Goal: Task Accomplishment & Management: Use online tool/utility

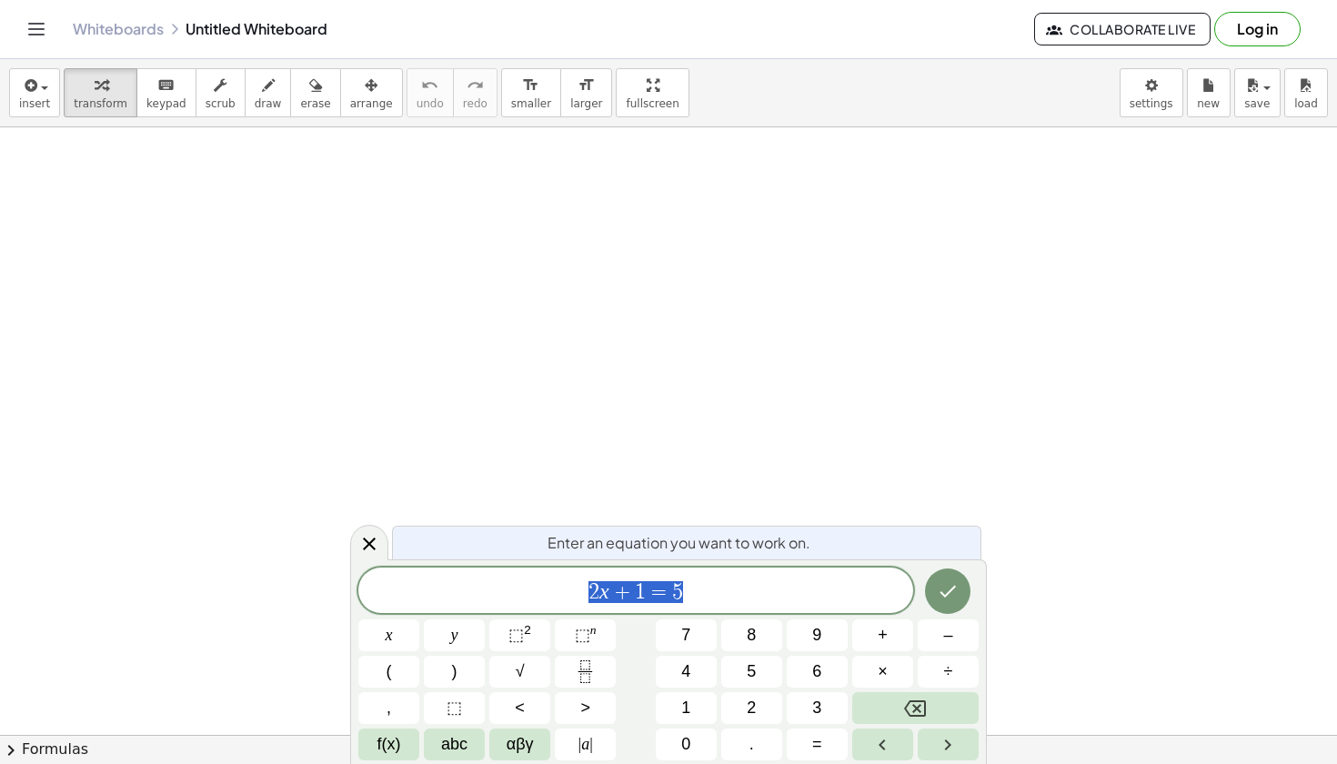
scroll to position [196, 0]
click at [37, 80] on div "button" at bounding box center [34, 85] width 31 height 22
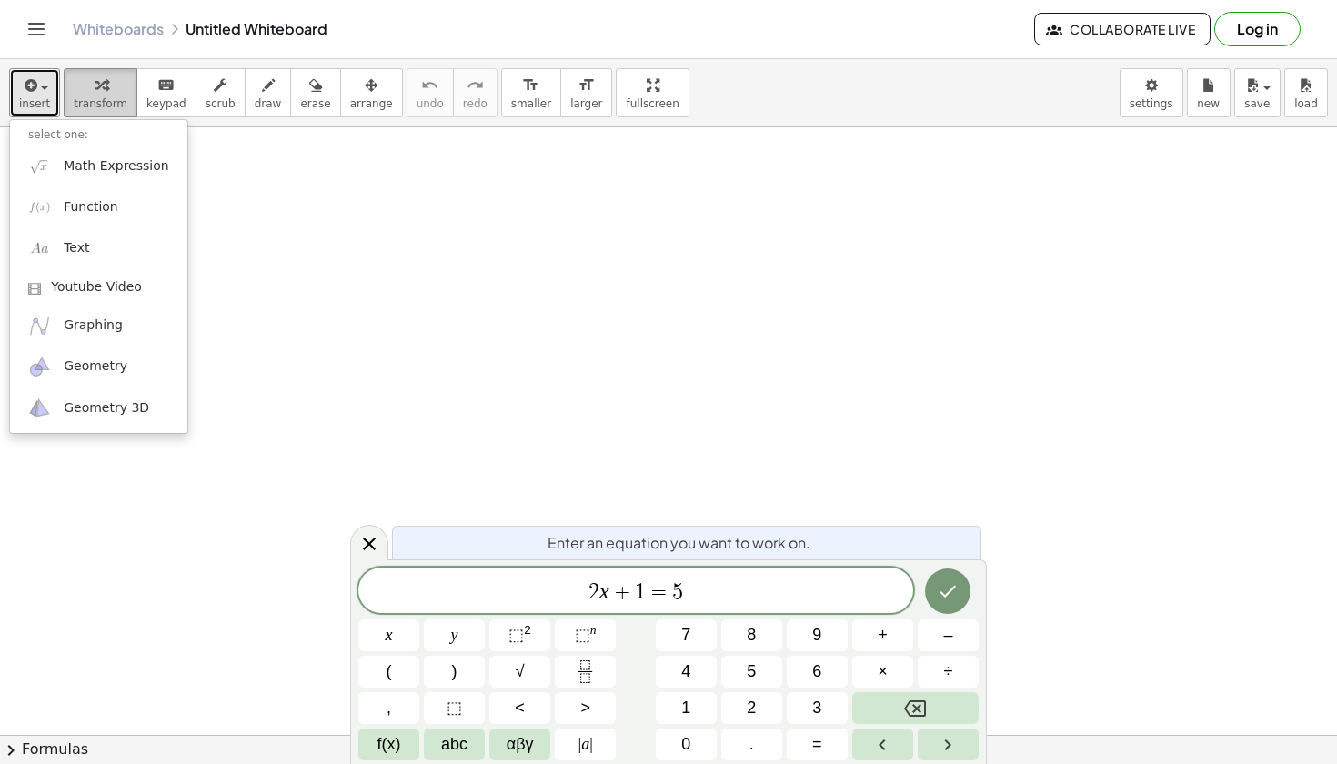
click at [76, 86] on div "button" at bounding box center [101, 85] width 54 height 22
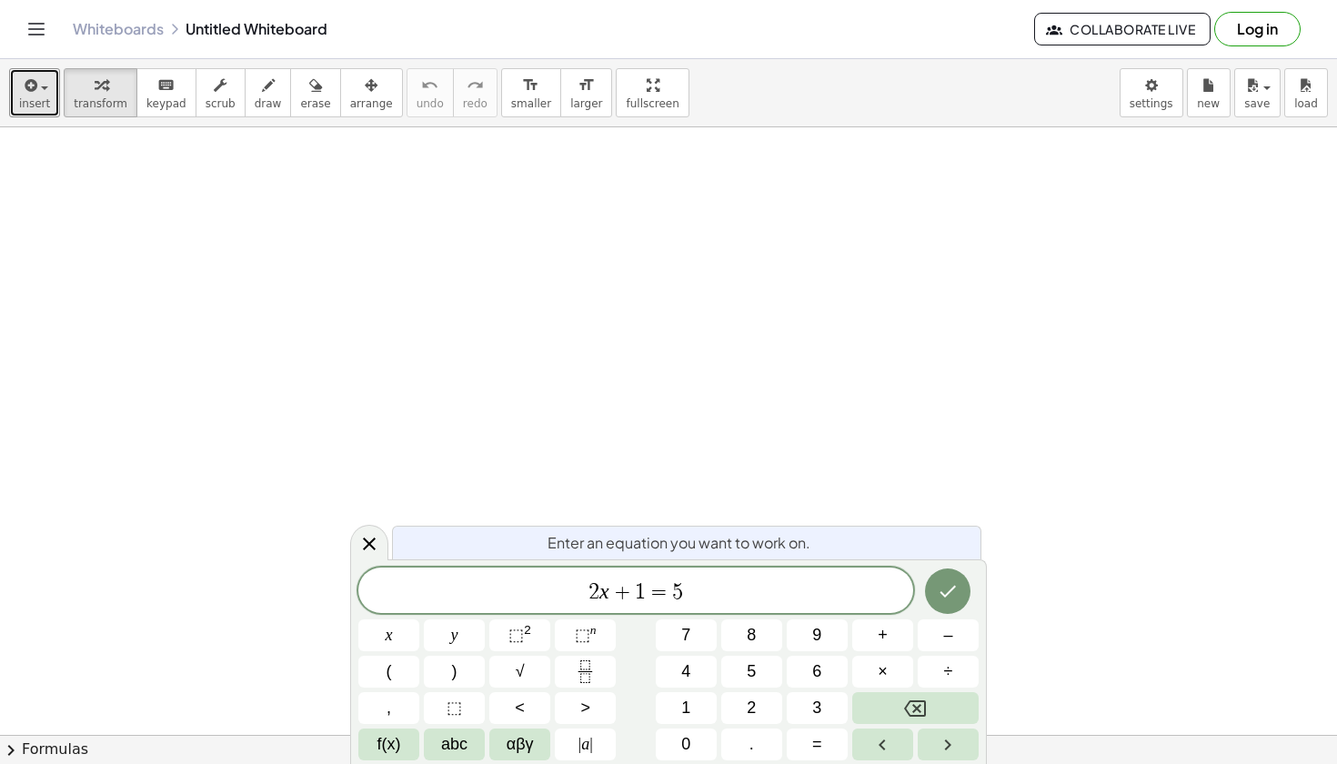
click at [288, 210] on div at bounding box center [668, 598] width 1337 height 1334
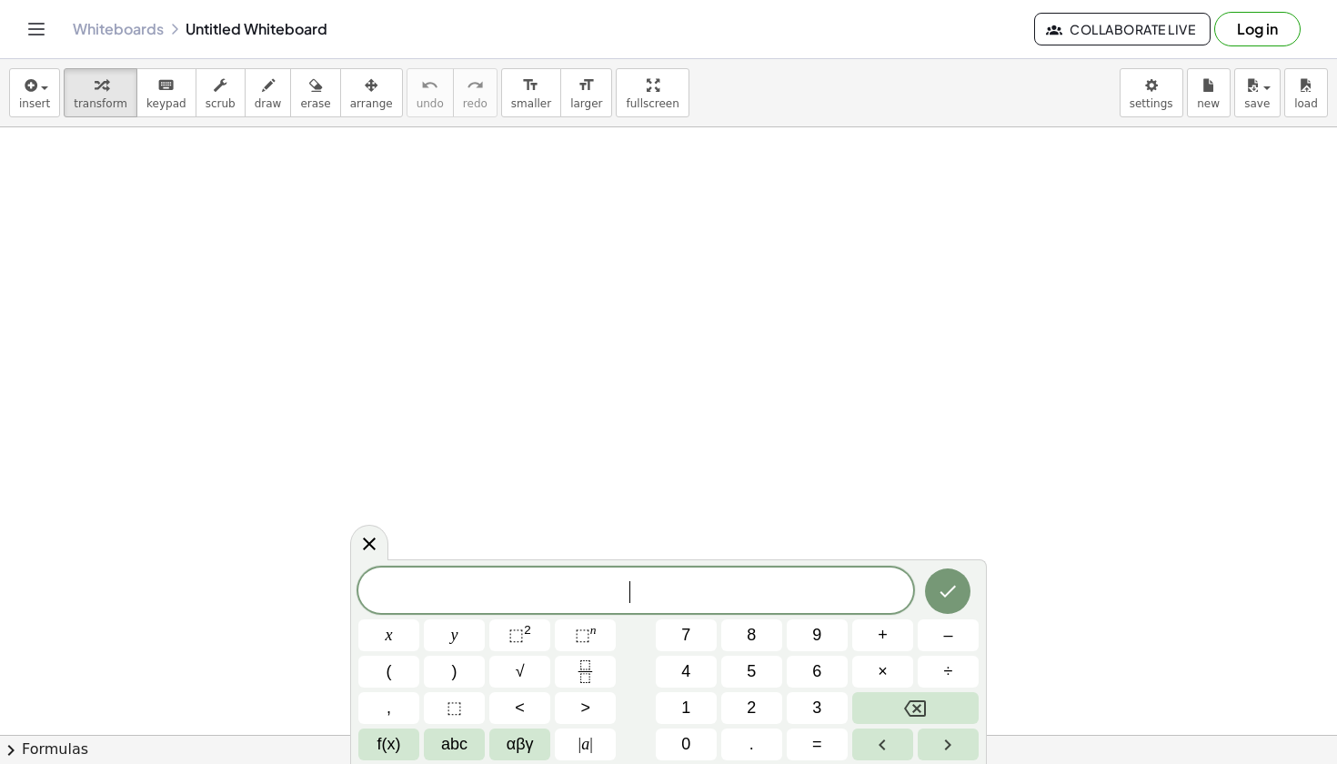
scroll to position [303, 0]
click at [931, 369] on div at bounding box center [668, 491] width 1337 height 1334
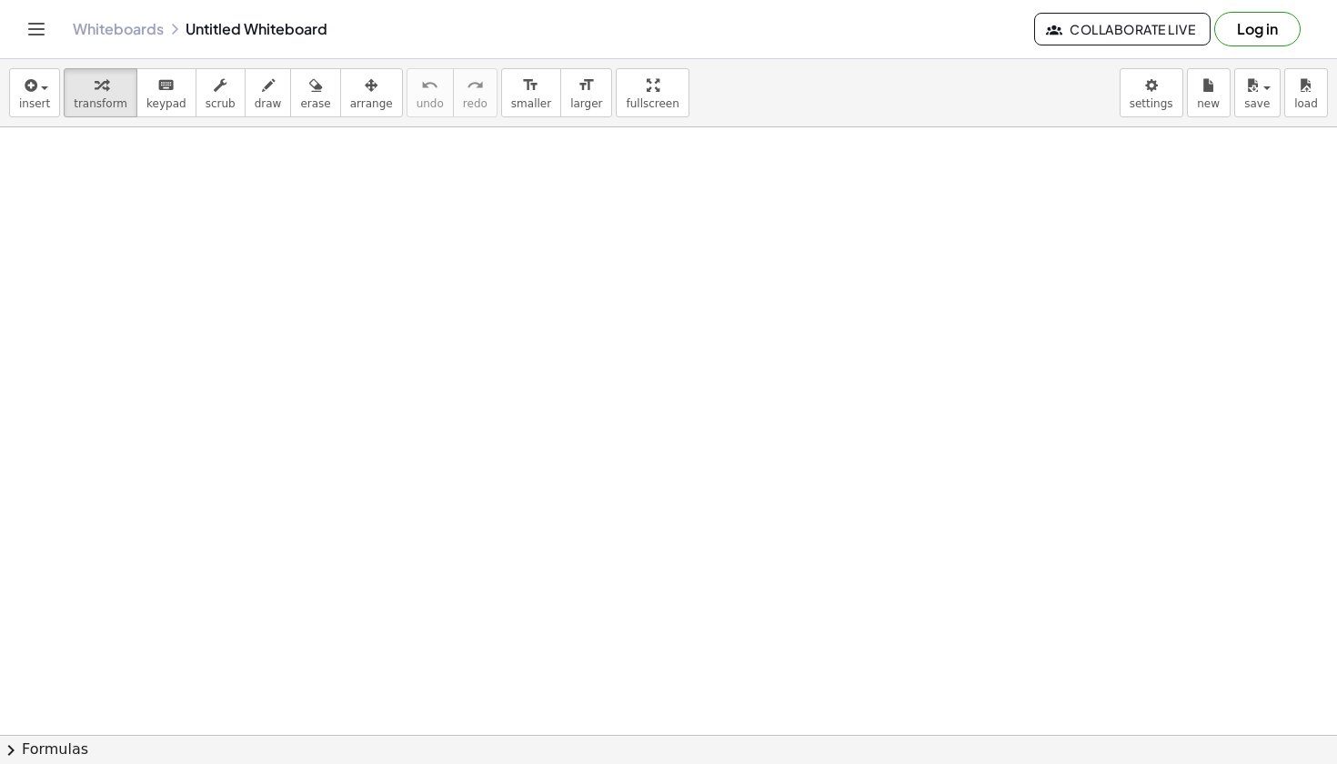
click at [712, 425] on div at bounding box center [668, 491] width 1337 height 1334
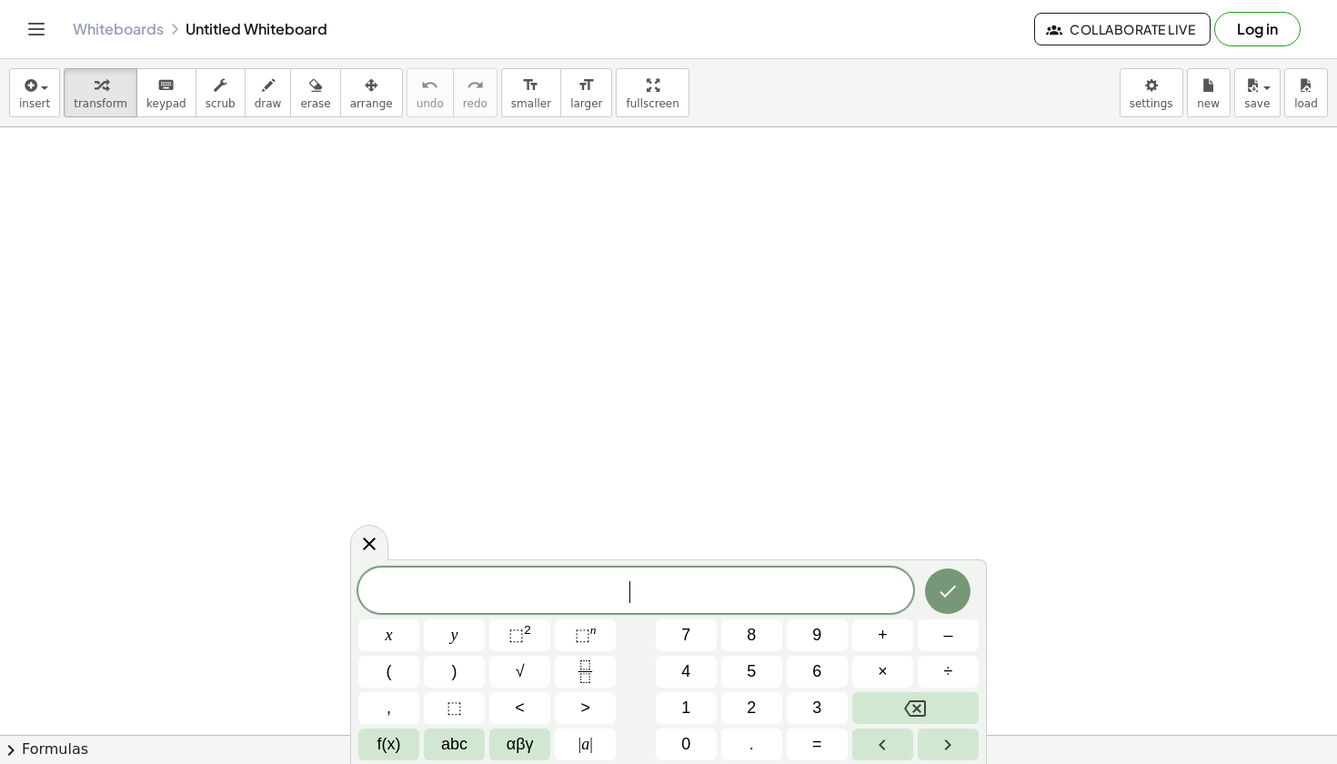
click at [624, 479] on div at bounding box center [668, 491] width 1337 height 1334
click at [374, 542] on icon at bounding box center [369, 543] width 22 height 22
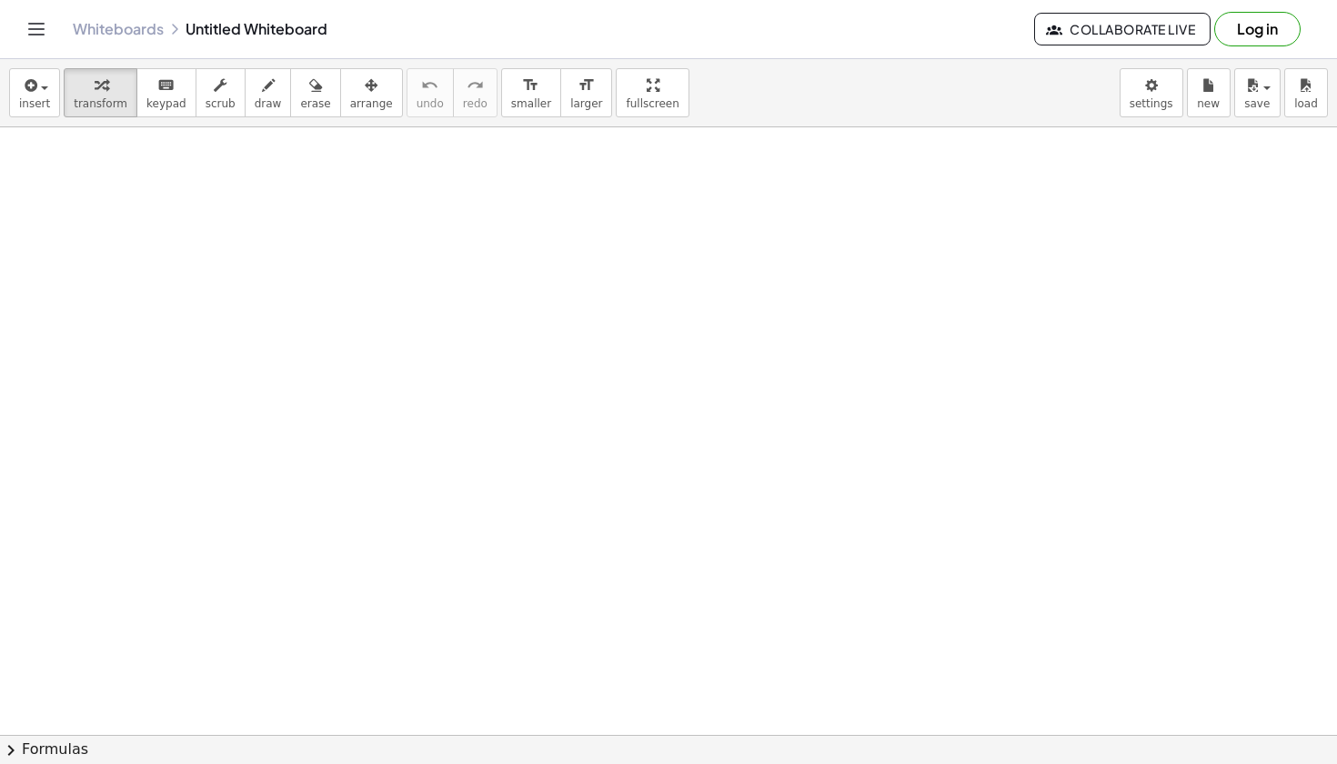
click at [617, 446] on div at bounding box center [668, 491] width 1337 height 1334
drag, startPoint x: 811, startPoint y: 475, endPoint x: 282, endPoint y: 252, distance: 574.4
click at [282, 252] on div "+ · 2 · X + 1 = 5 + · 2 · X + 1 = 5" at bounding box center [668, 491] width 1337 height 1334
drag, startPoint x: 666, startPoint y: 483, endPoint x: 294, endPoint y: 203, distance: 465.8
click at [824, 489] on div at bounding box center [757, 481] width 245 height 62
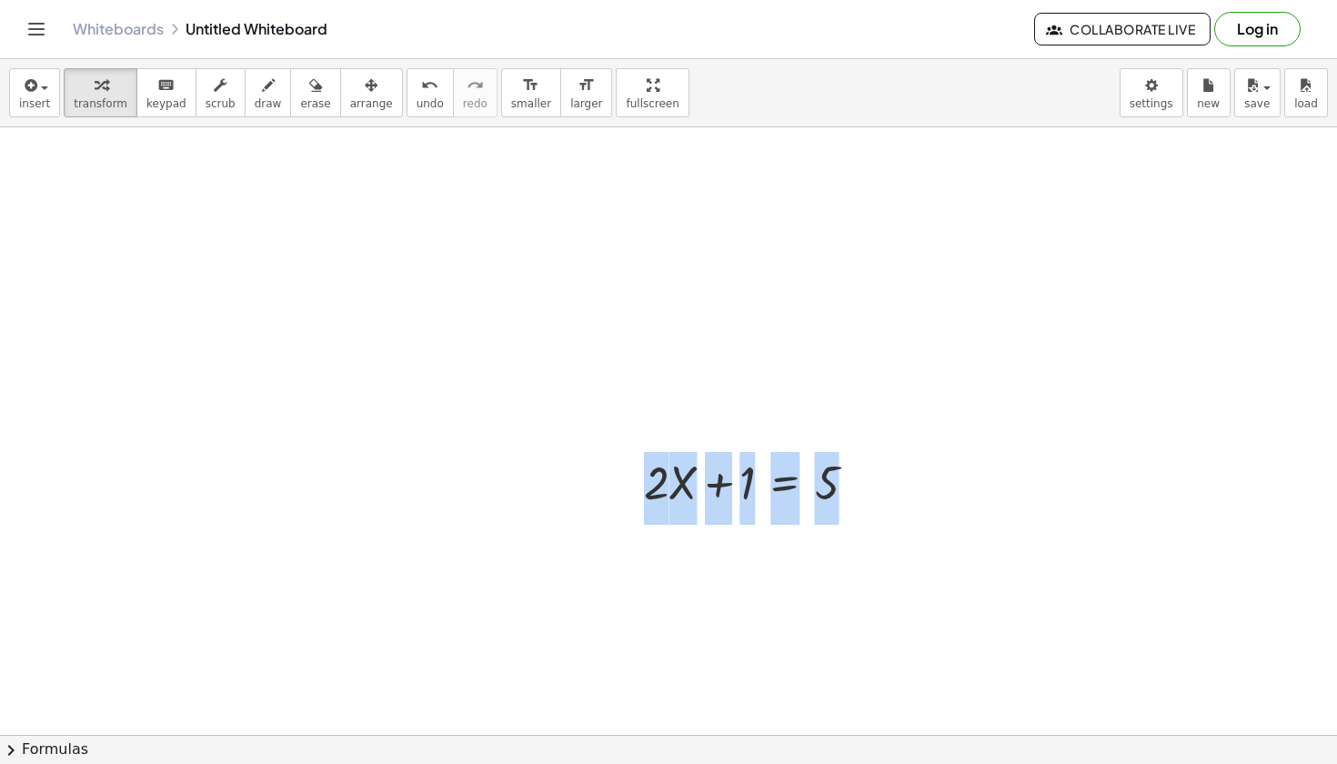
drag, startPoint x: 787, startPoint y: 522, endPoint x: 572, endPoint y: 329, distance: 288.6
click at [574, 332] on div at bounding box center [668, 491] width 1337 height 1334
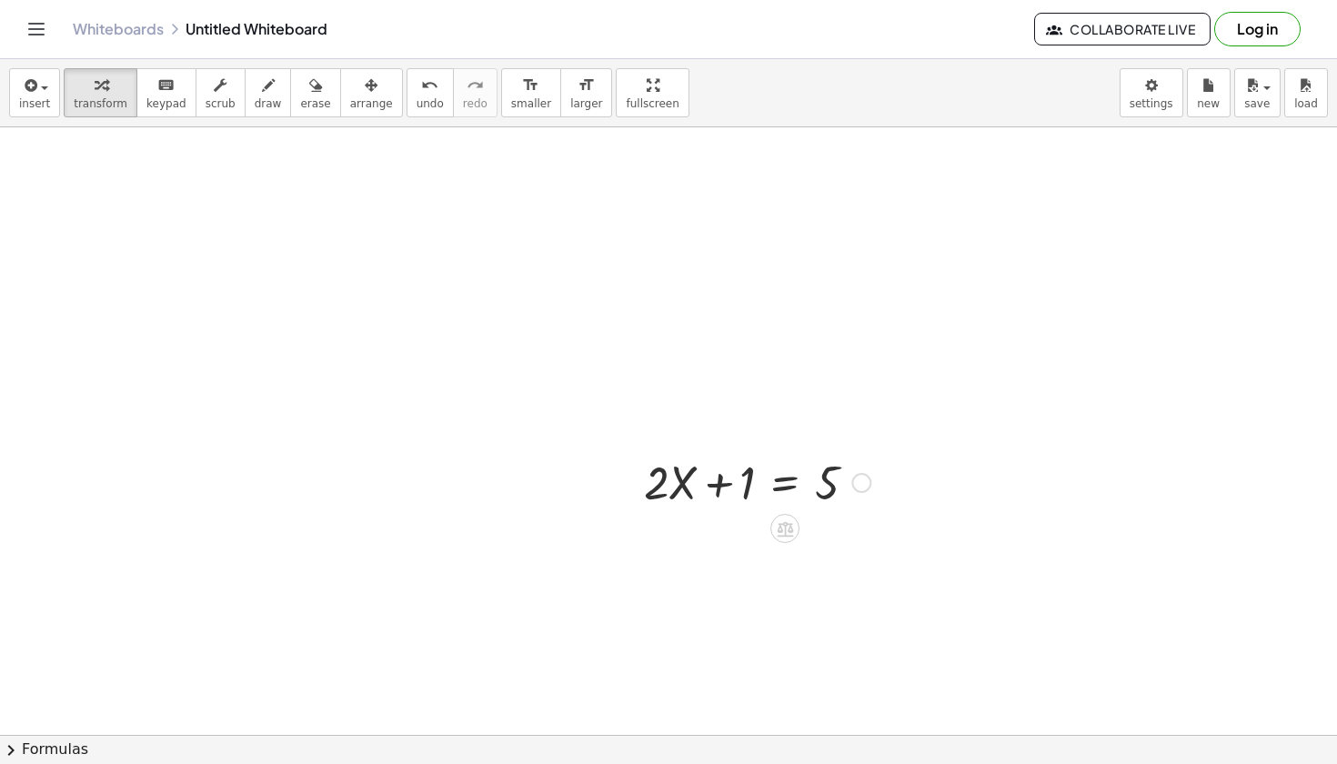
click at [670, 447] on div "+ · 2 · X + 1 = 5" at bounding box center [750, 481] width 267 height 71
drag, startPoint x: 515, startPoint y: 759, endPoint x: 563, endPoint y: 621, distance: 145.6
click at [515, 758] on button "chevron_right Formulas" at bounding box center [668, 749] width 1337 height 29
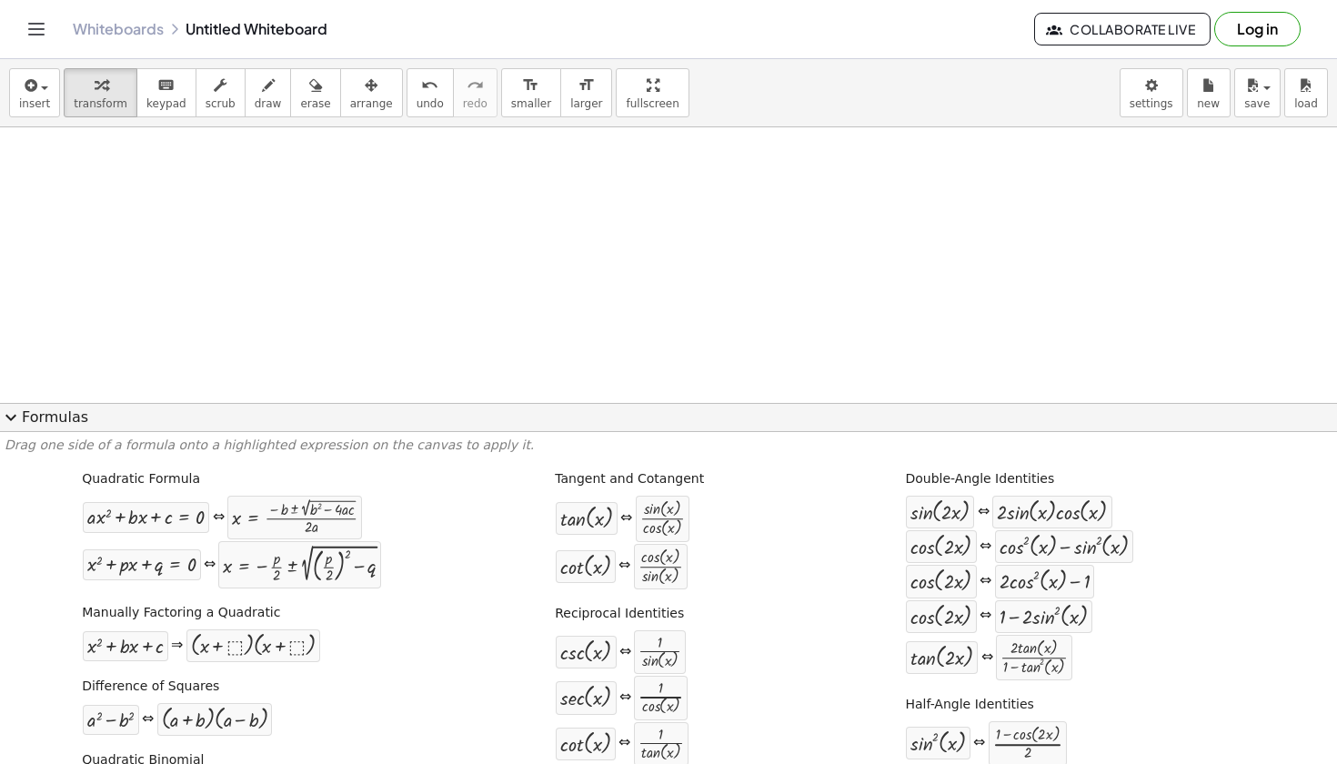
click at [615, 548] on div "cot ( , x ) ⇔ · cos ( , x ) · sin ( , x )" at bounding box center [621, 567] width 133 height 48
click at [636, 348] on div at bounding box center [668, 491] width 1337 height 1334
click at [14, 421] on span "expand_more" at bounding box center [11, 418] width 22 height 22
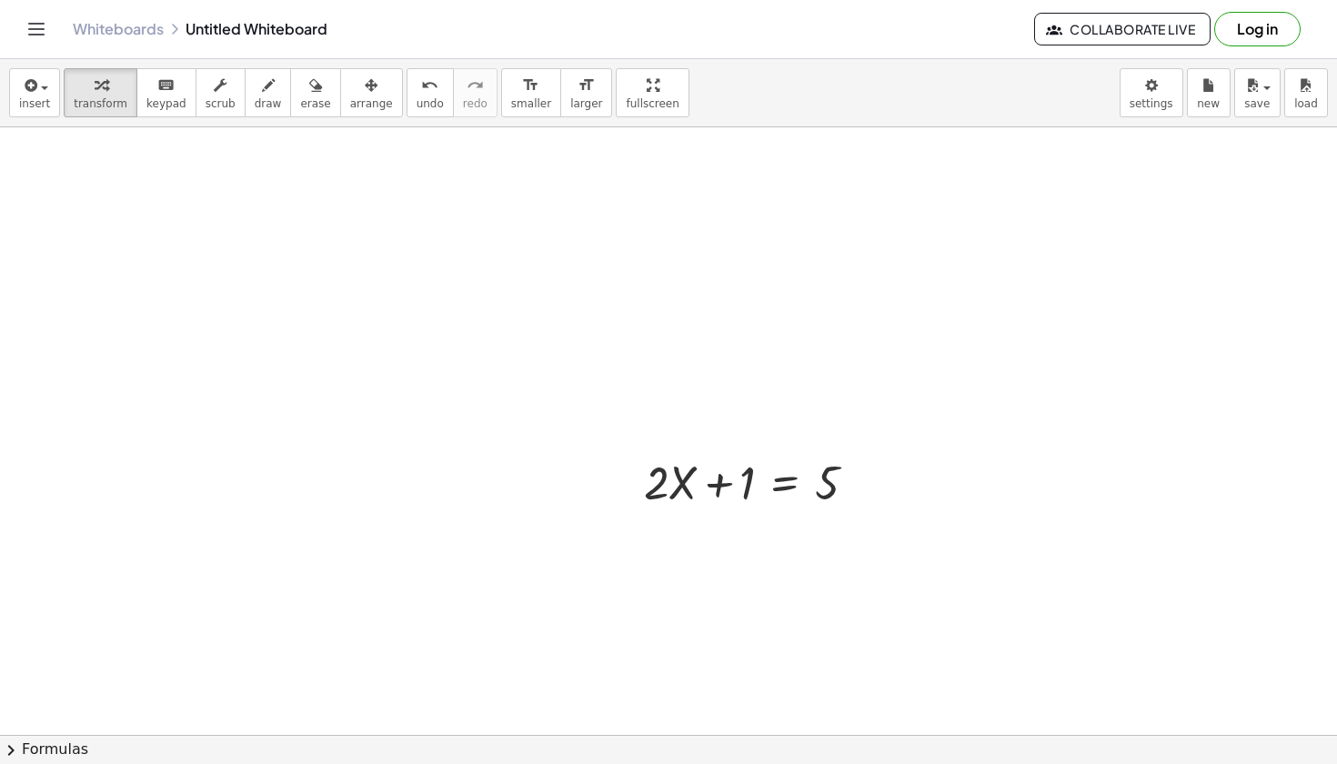
click at [431, 381] on div at bounding box center [668, 491] width 1337 height 1334
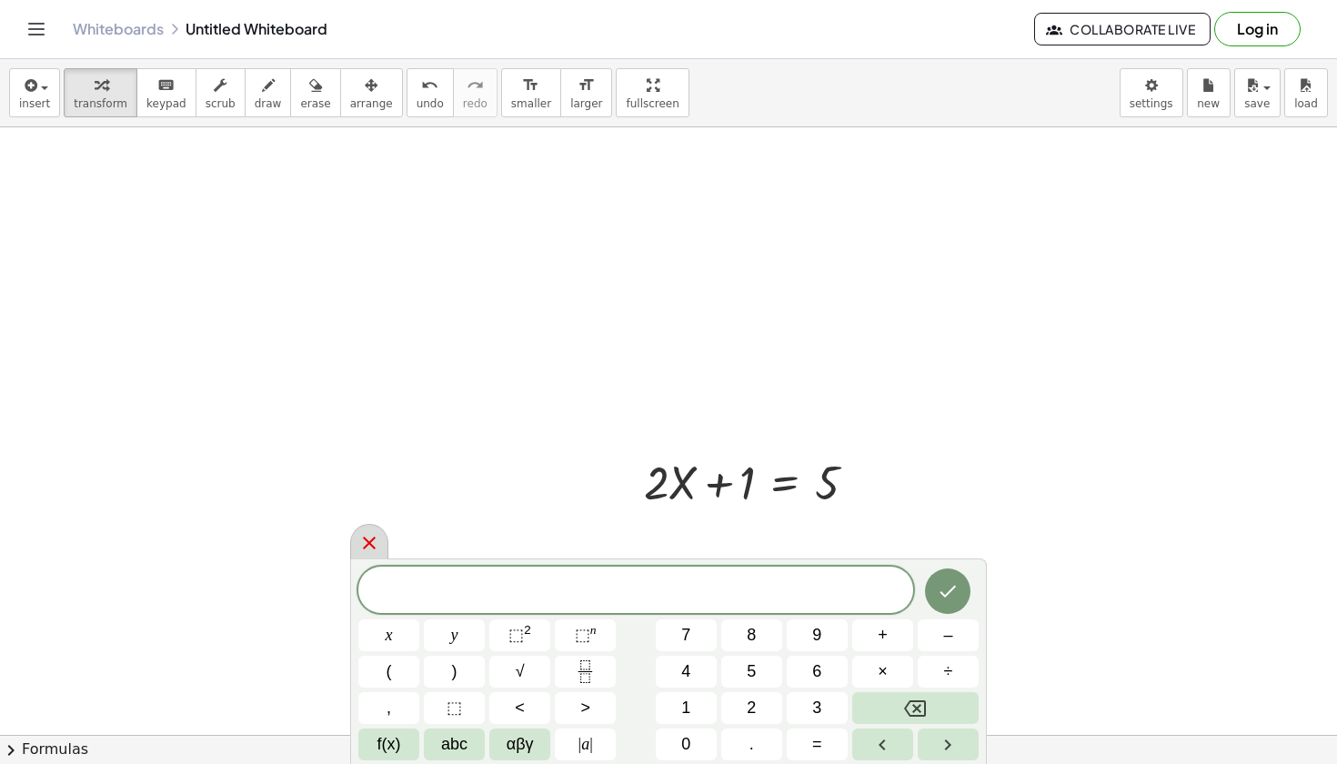
click at [373, 548] on icon at bounding box center [369, 543] width 13 height 13
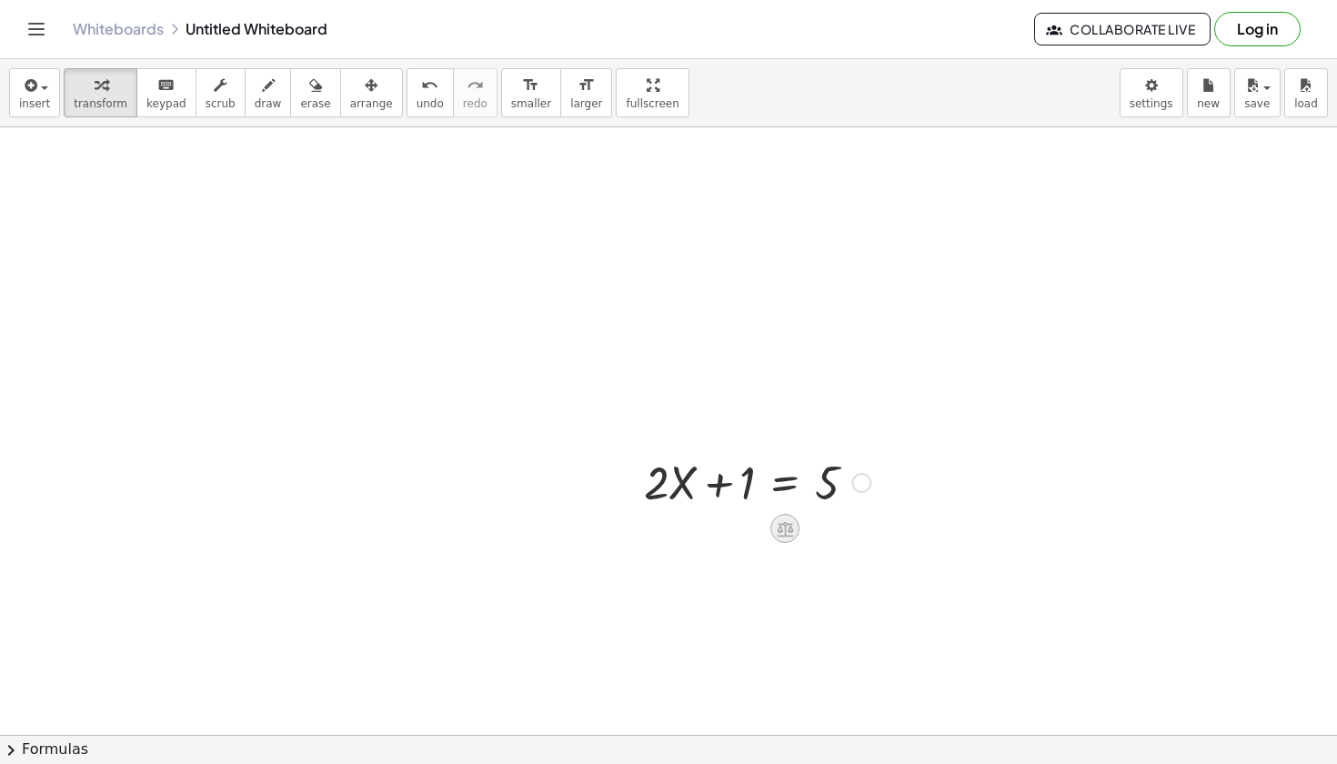
click at [791, 522] on icon at bounding box center [785, 528] width 19 height 19
click at [707, 529] on div "+" at bounding box center [712, 528] width 29 height 29
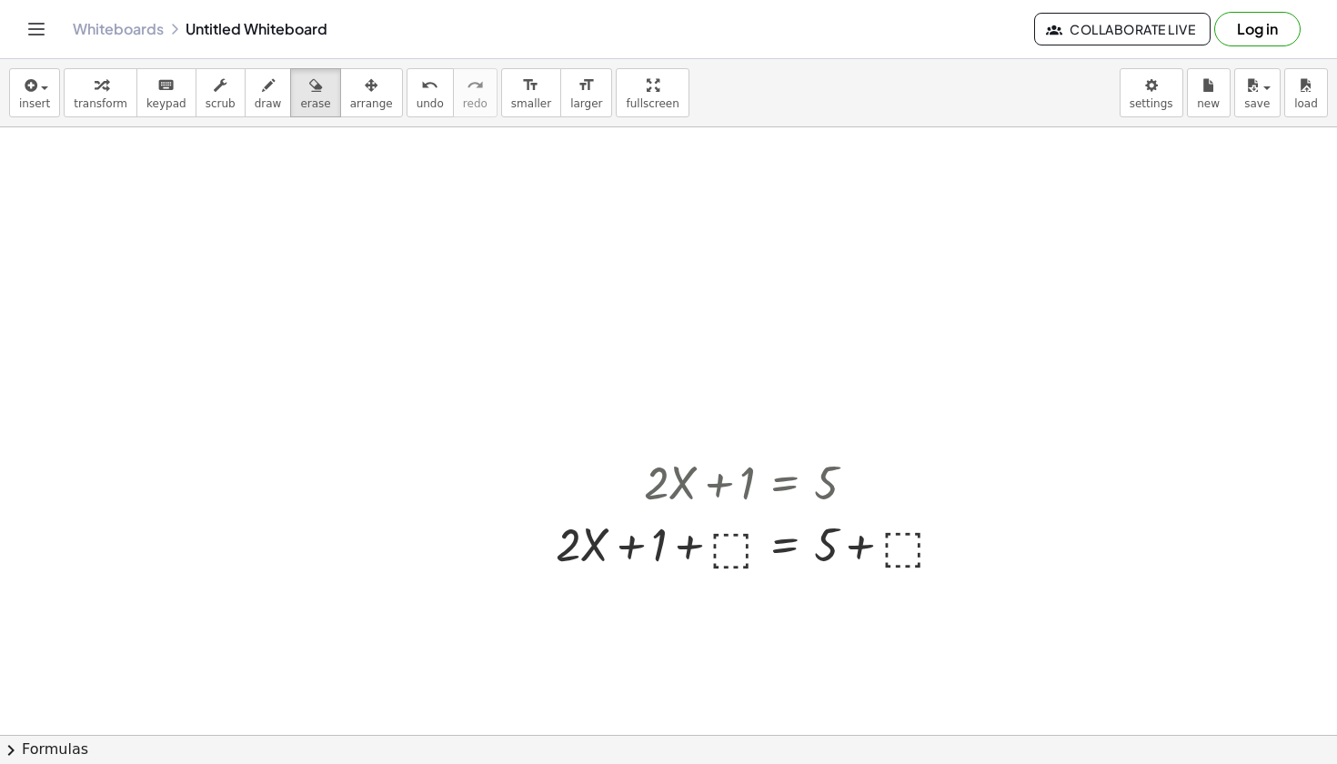
click at [729, 539] on div at bounding box center [668, 491] width 1337 height 1334
click at [729, 545] on div at bounding box center [668, 491] width 1337 height 1334
click at [883, 536] on div at bounding box center [668, 491] width 1337 height 1334
click at [720, 543] on div at bounding box center [668, 491] width 1337 height 1334
click at [731, 465] on div at bounding box center [757, 481] width 421 height 62
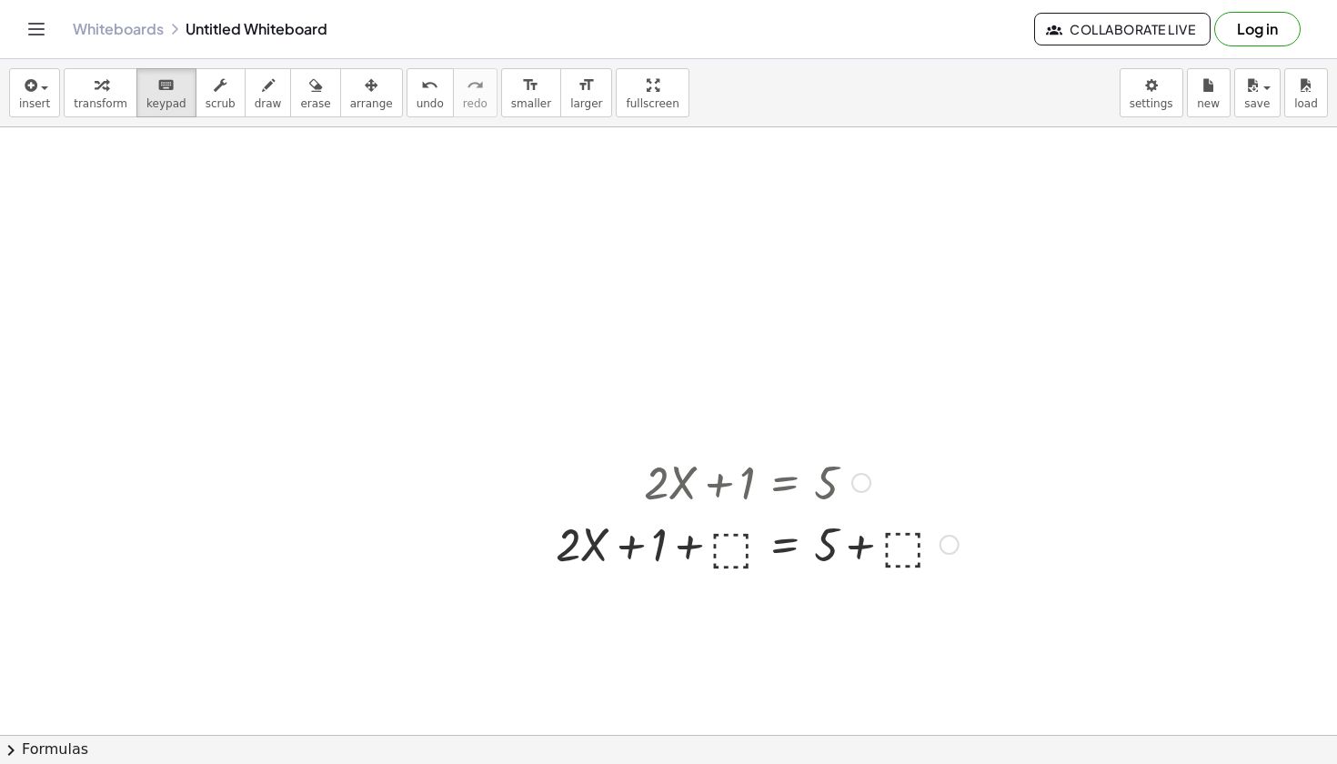
click at [732, 497] on div at bounding box center [757, 481] width 421 height 62
click at [730, 527] on div at bounding box center [757, 543] width 421 height 62
click at [730, 545] on div at bounding box center [757, 543] width 421 height 62
click at [861, 488] on div at bounding box center [861, 483] width 20 height 20
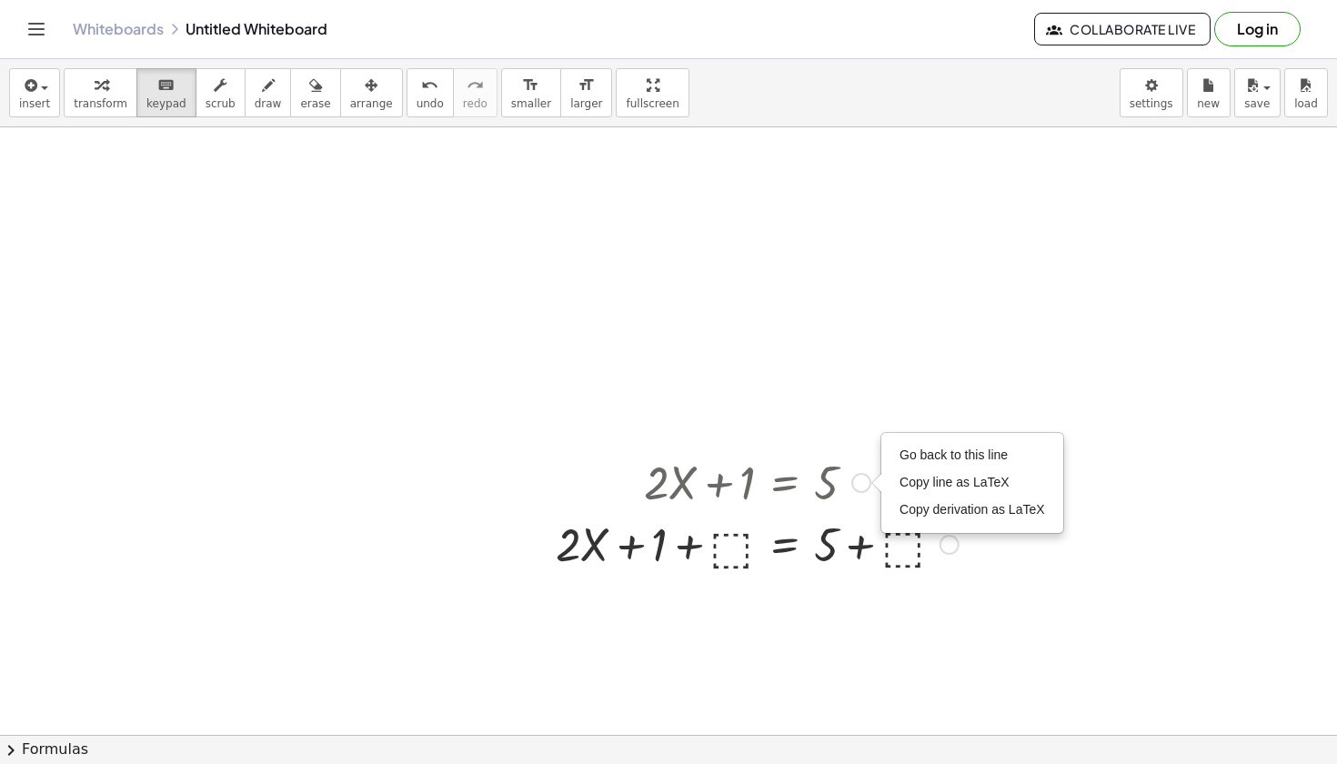
click at [944, 542] on div at bounding box center [950, 545] width 20 height 20
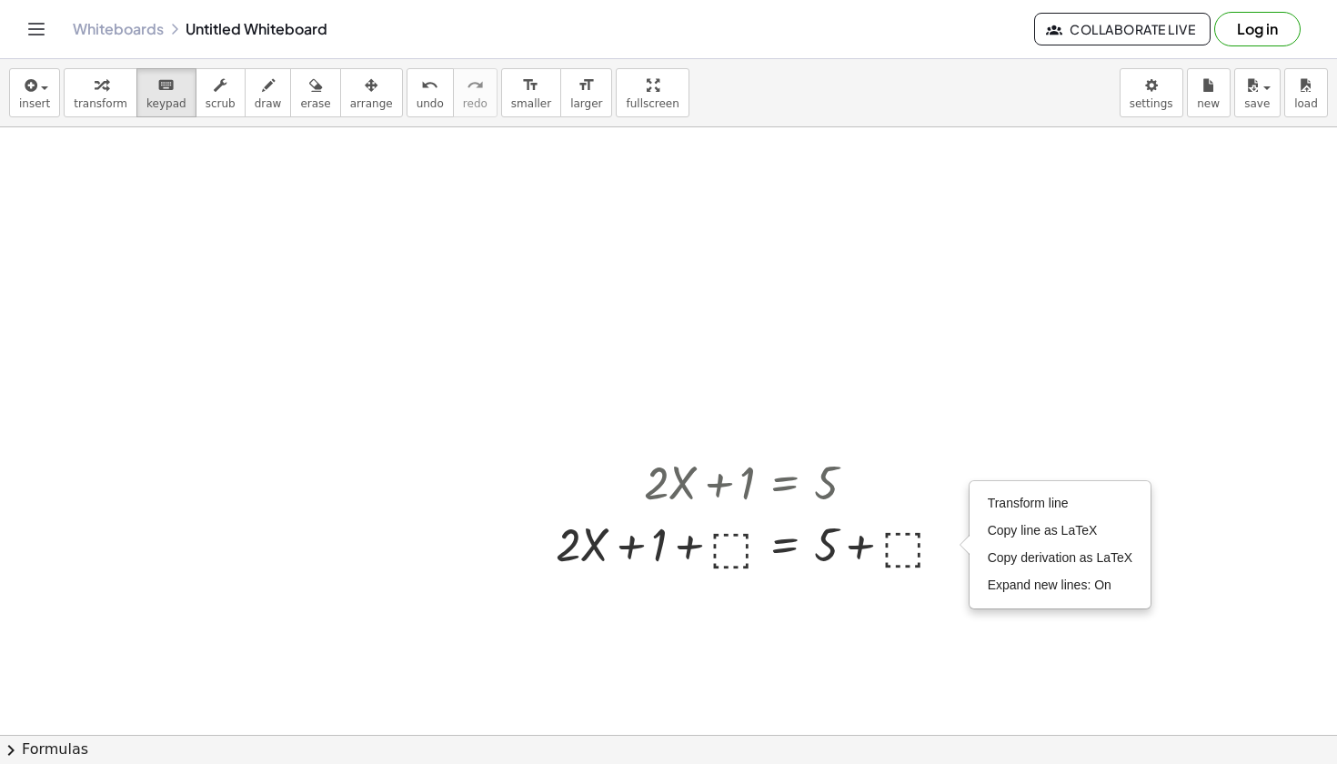
click at [481, 604] on div at bounding box center [668, 491] width 1337 height 1334
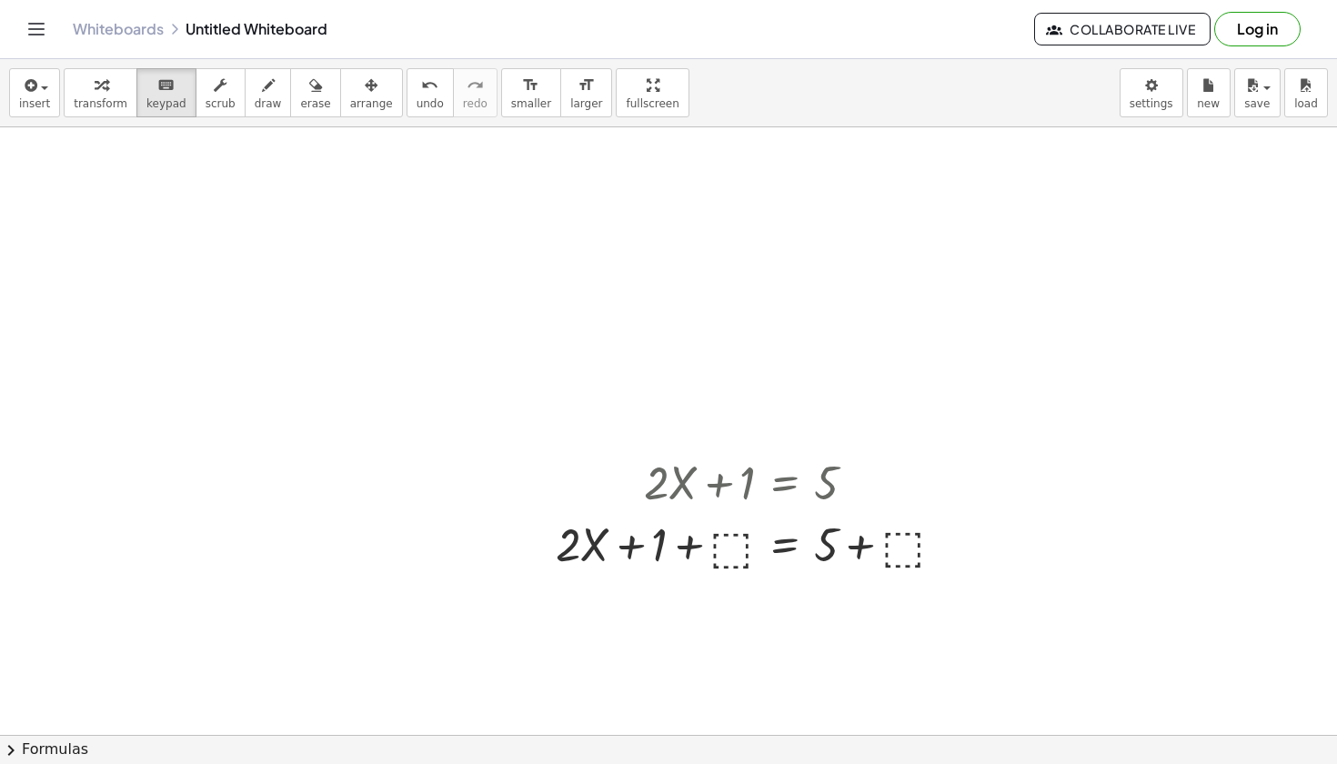
click at [396, 644] on div at bounding box center [668, 491] width 1337 height 1334
click at [51, 93] on button "insert" at bounding box center [34, 92] width 51 height 49
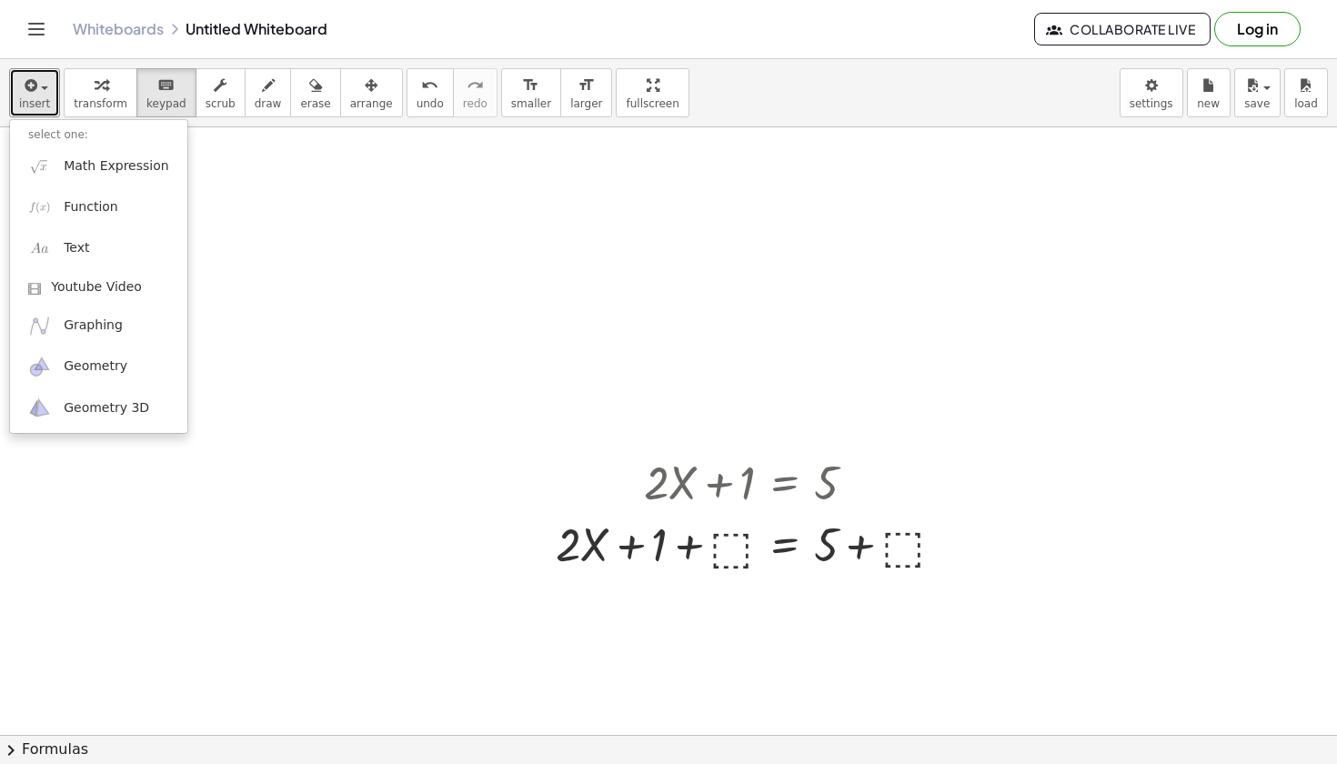
click at [318, 344] on div at bounding box center [668, 491] width 1337 height 1334
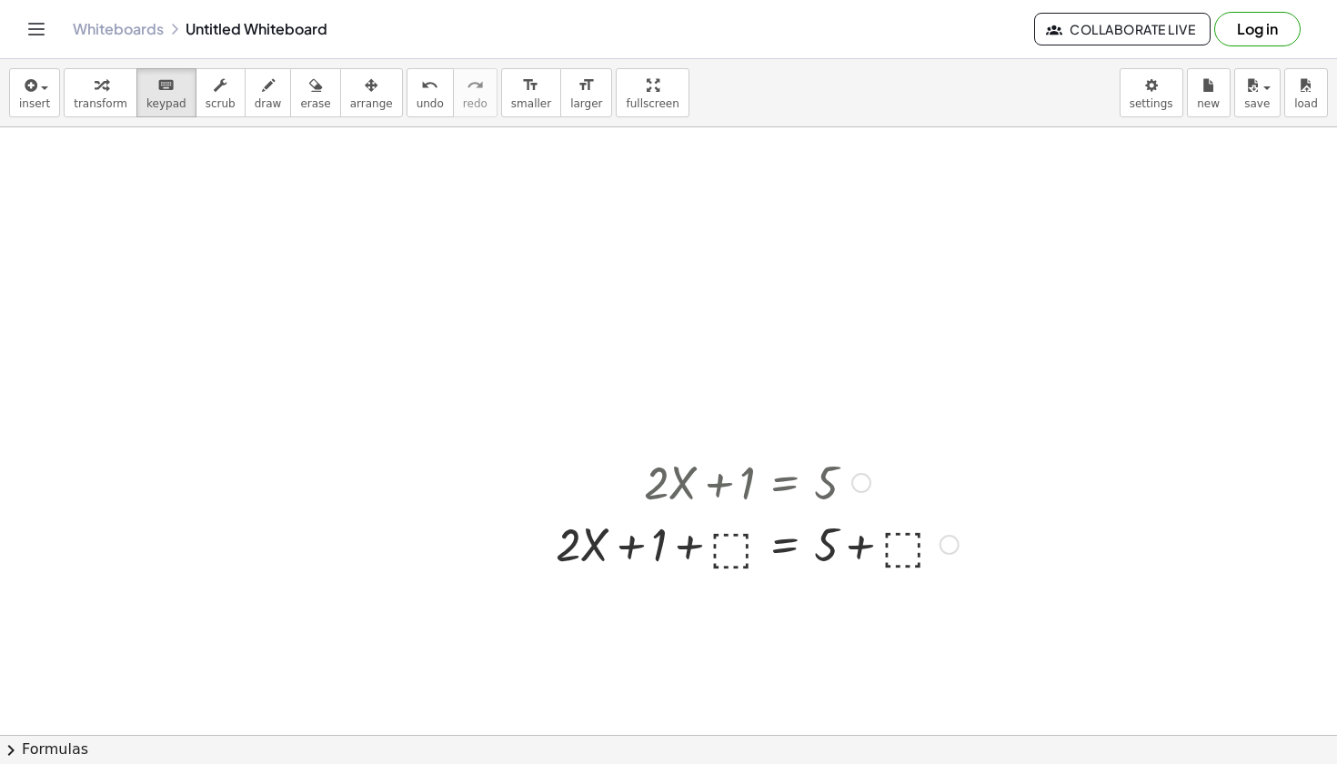
click at [727, 537] on div at bounding box center [757, 543] width 421 height 62
click at [157, 85] on icon "keyboard" at bounding box center [165, 86] width 17 height 22
click at [634, 463] on div at bounding box center [757, 481] width 421 height 62
click at [492, 414] on div at bounding box center [668, 491] width 1337 height 1334
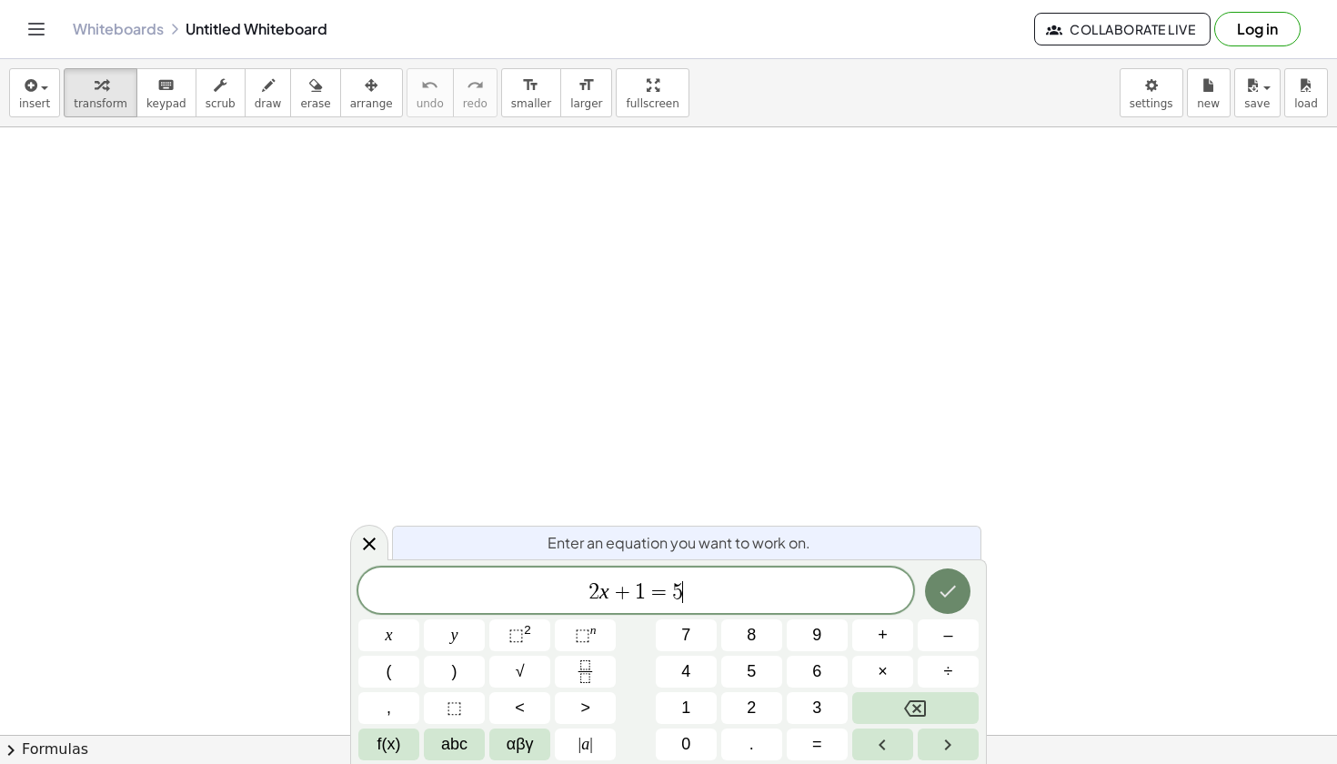
click at [948, 589] on icon "Done" at bounding box center [948, 591] width 22 height 22
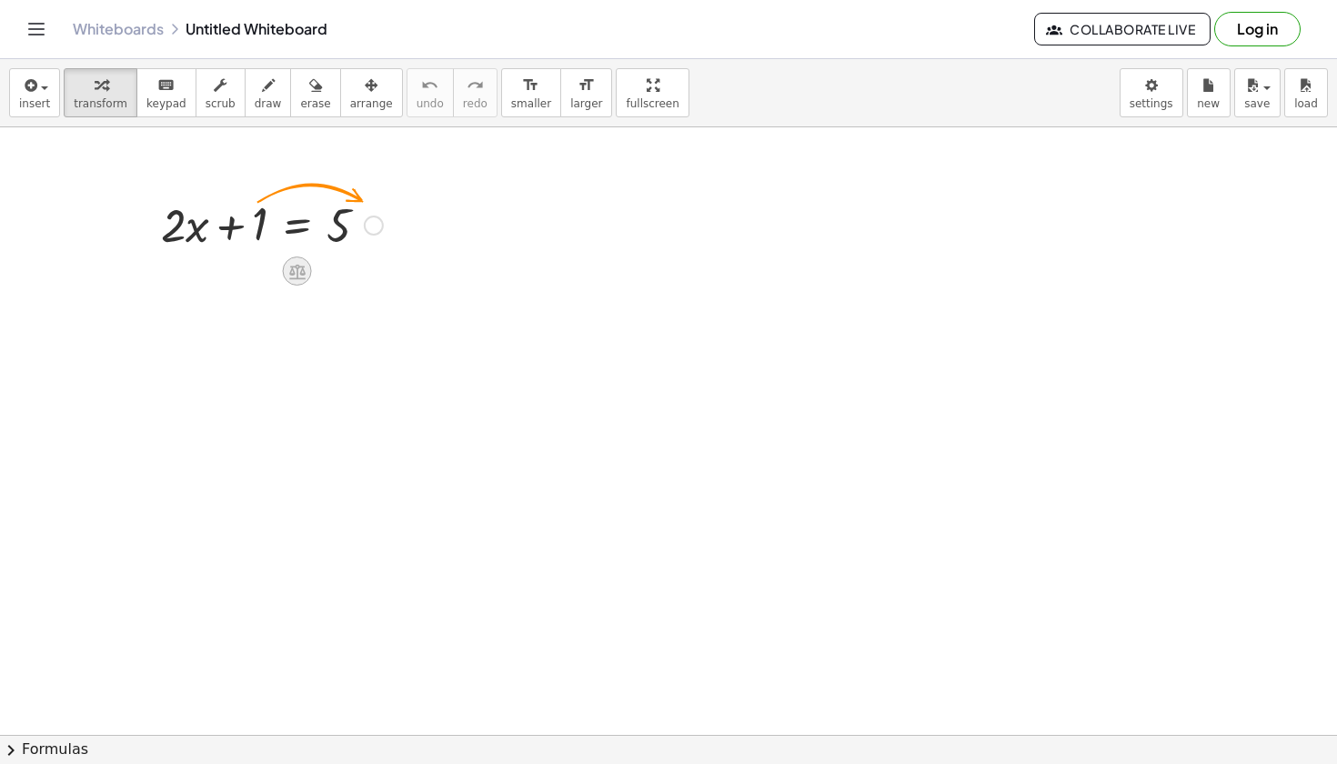
click at [307, 267] on div at bounding box center [297, 271] width 29 height 29
click at [223, 269] on span "+" at bounding box center [224, 271] width 11 height 26
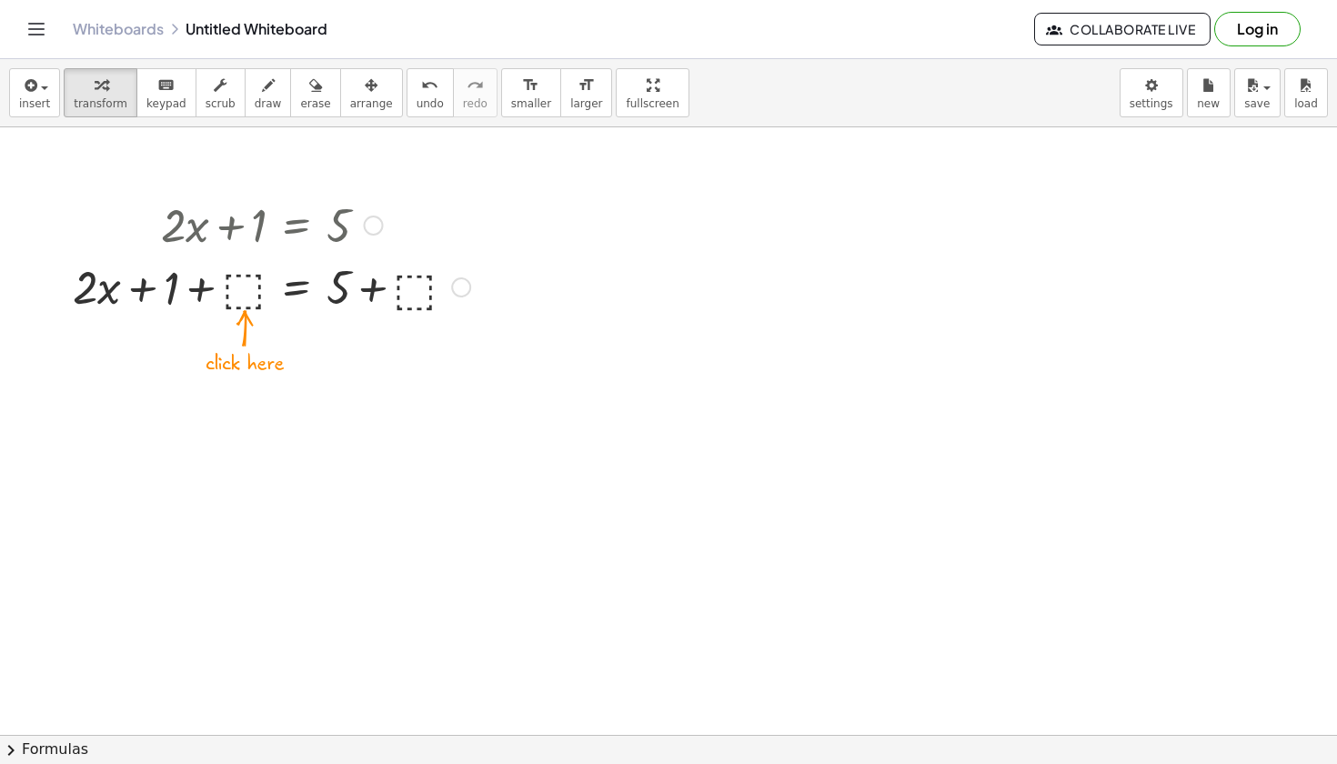
click at [257, 292] on div at bounding box center [272, 286] width 416 height 62
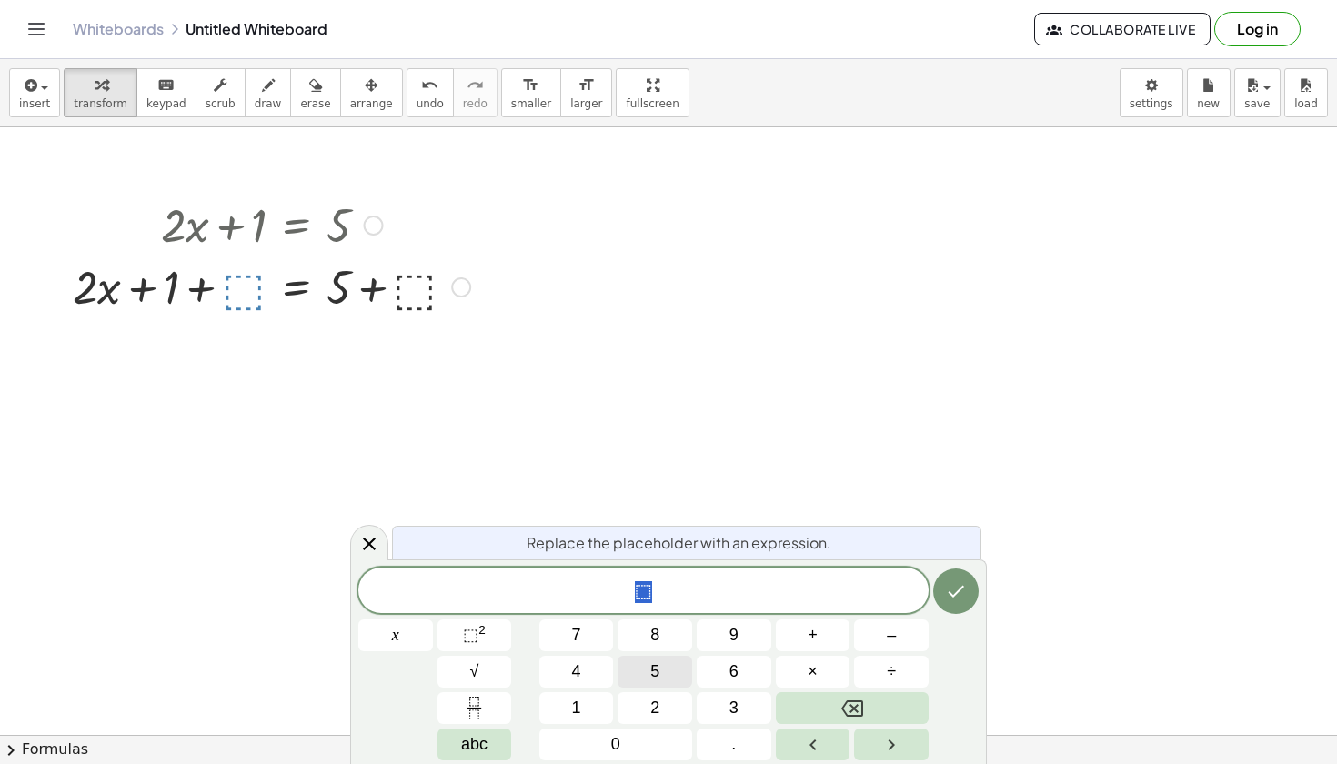
click at [650, 673] on span "5" at bounding box center [654, 672] width 9 height 25
click at [961, 588] on icon "Done" at bounding box center [956, 591] width 22 height 22
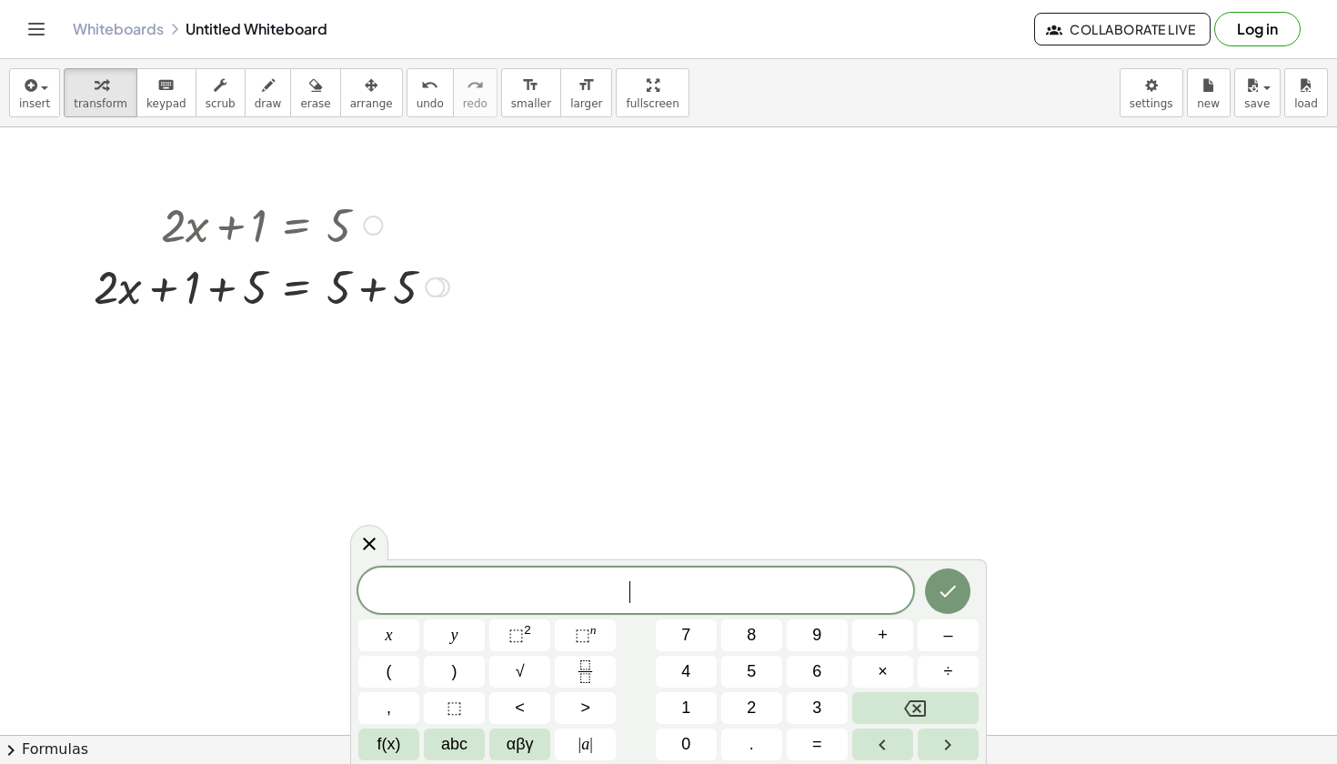
click at [433, 294] on div at bounding box center [435, 287] width 20 height 20
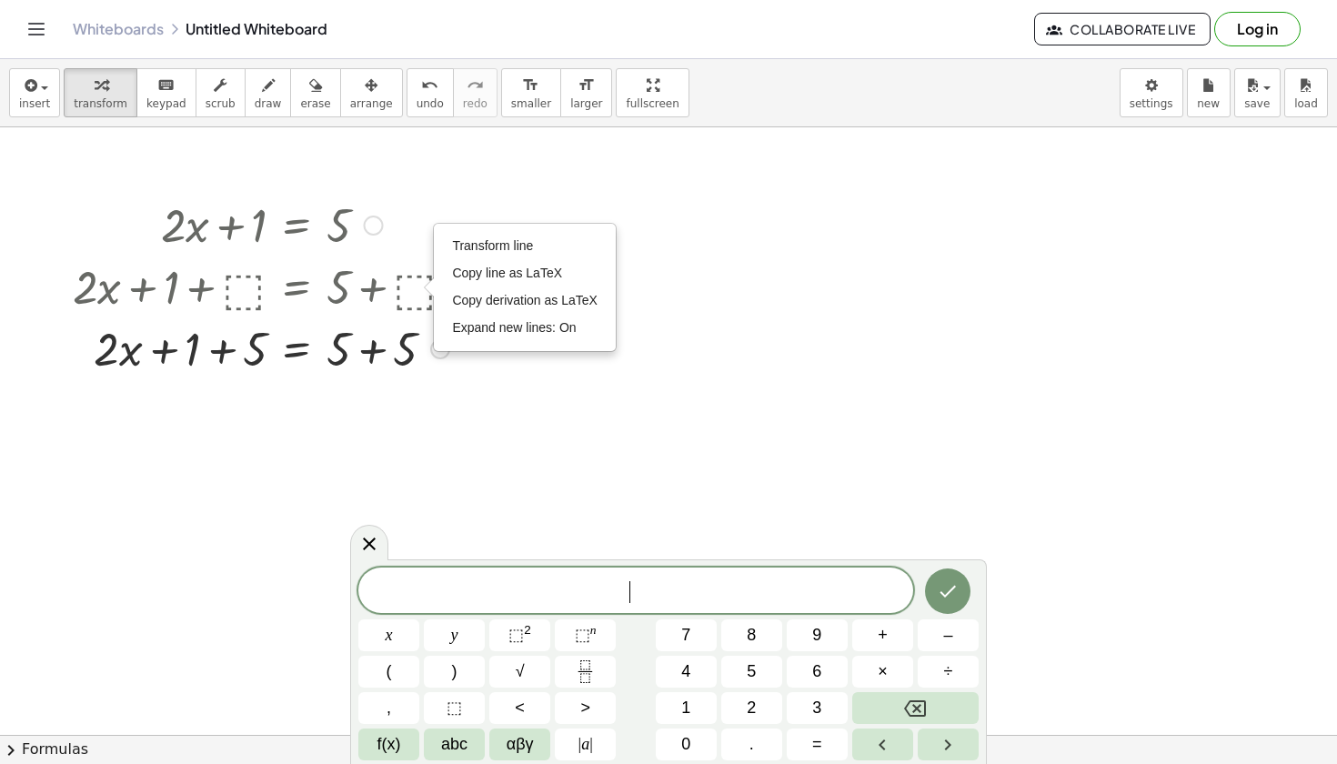
drag, startPoint x: 433, startPoint y: 294, endPoint x: 432, endPoint y: 421, distance: 127.4
click at [248, 293] on div at bounding box center [272, 286] width 416 height 62
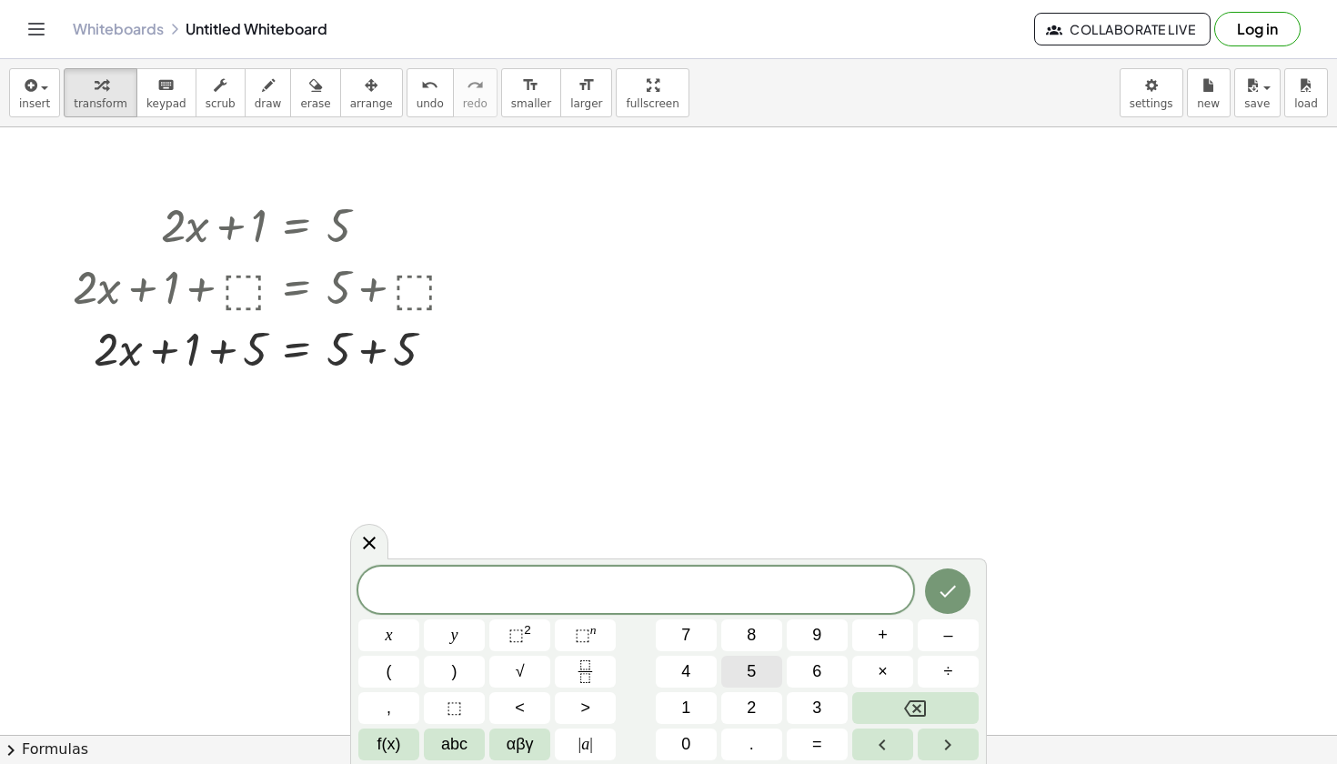
click at [739, 664] on button "5" at bounding box center [751, 672] width 61 height 32
click at [951, 584] on icon "Done" at bounding box center [948, 591] width 22 height 22
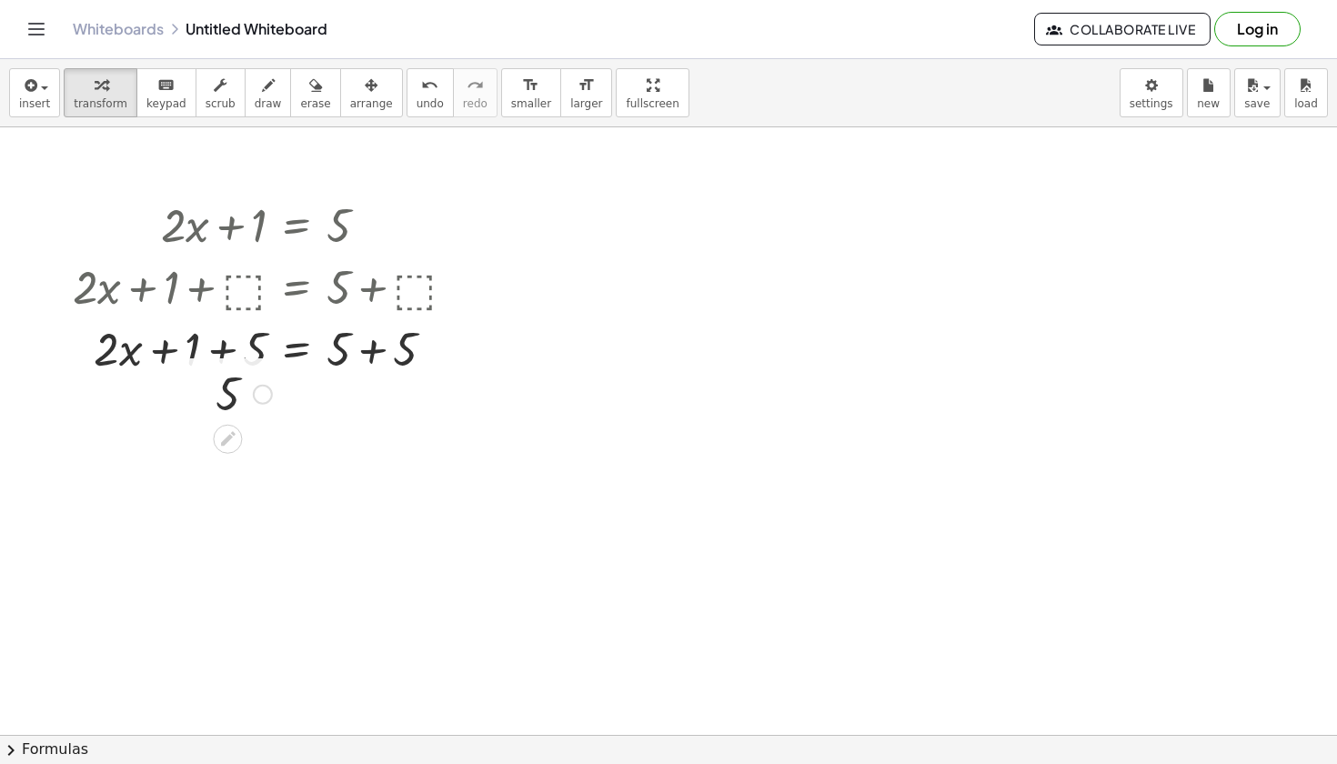
click at [230, 389] on div at bounding box center [244, 393] width 75 height 60
click at [259, 402] on div at bounding box center [263, 395] width 20 height 20
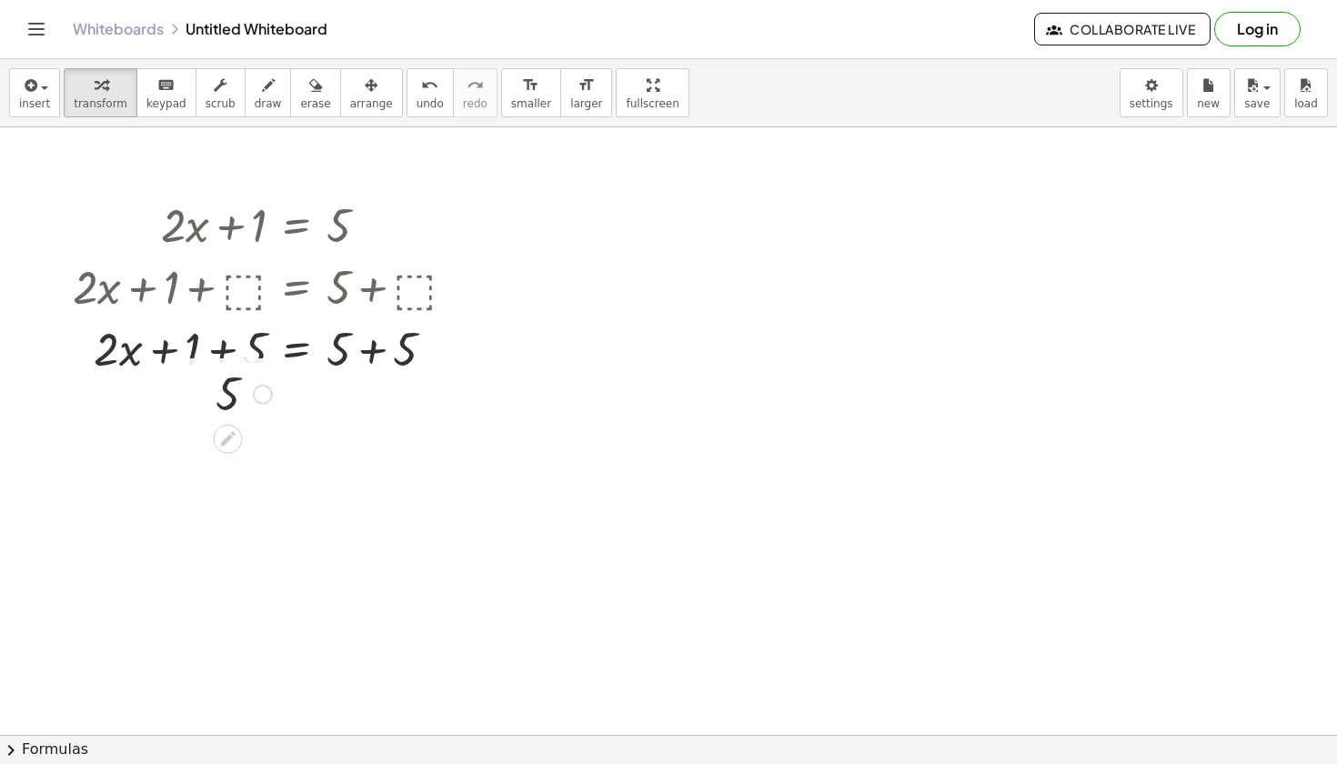
click at [257, 391] on div "Fix a mistake Transform line Copy line as LaTeX Copy derivation as LaTeX Expand…" at bounding box center [263, 395] width 20 height 20
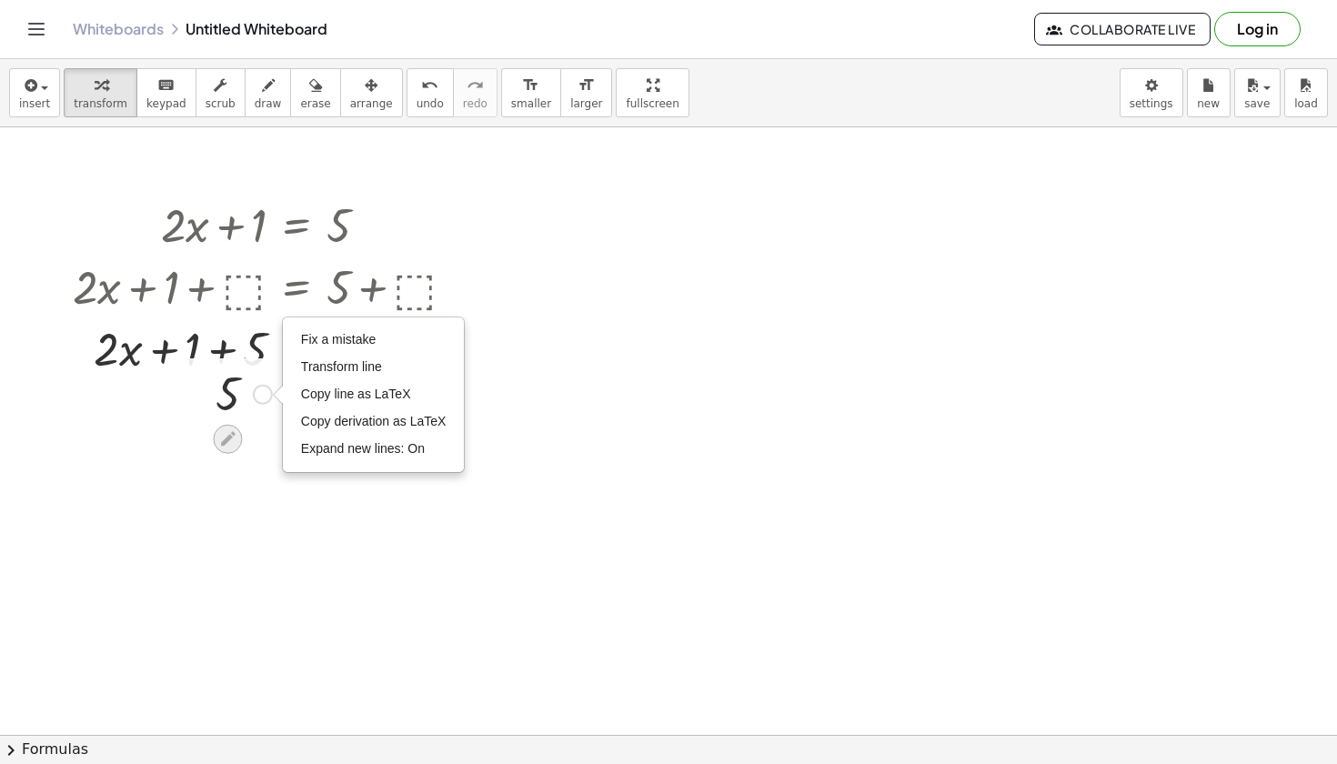
click at [234, 439] on icon at bounding box center [227, 438] width 19 height 19
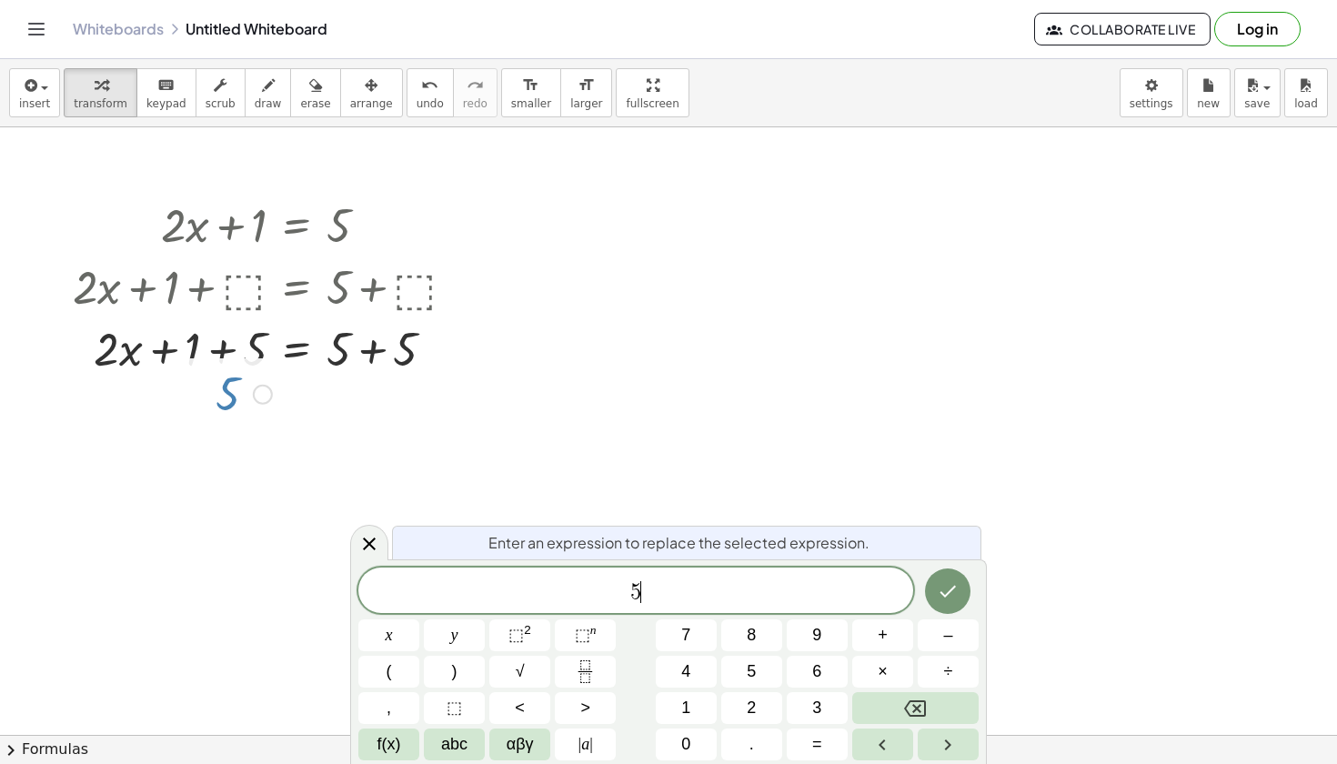
click at [683, 609] on div "5 ​" at bounding box center [635, 590] width 555 height 45
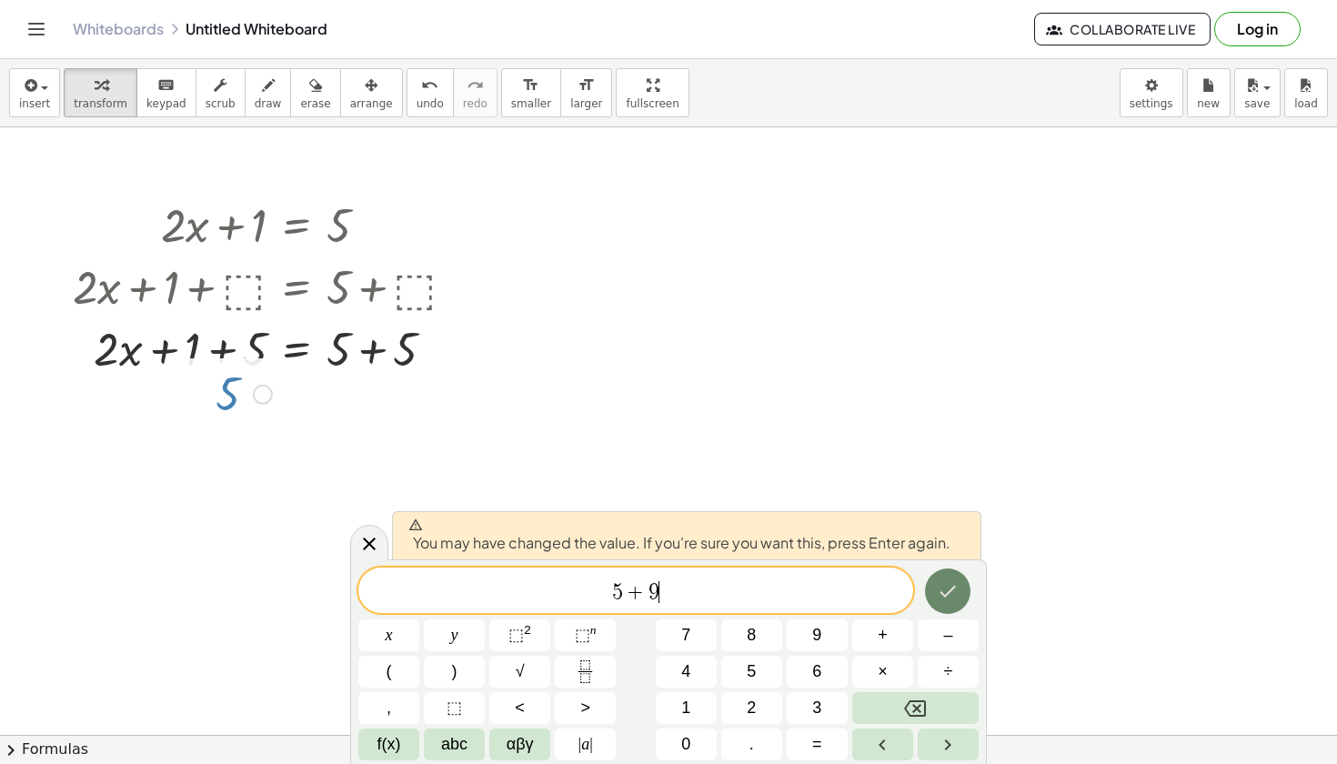
click at [952, 597] on icon "Done" at bounding box center [948, 591] width 22 height 22
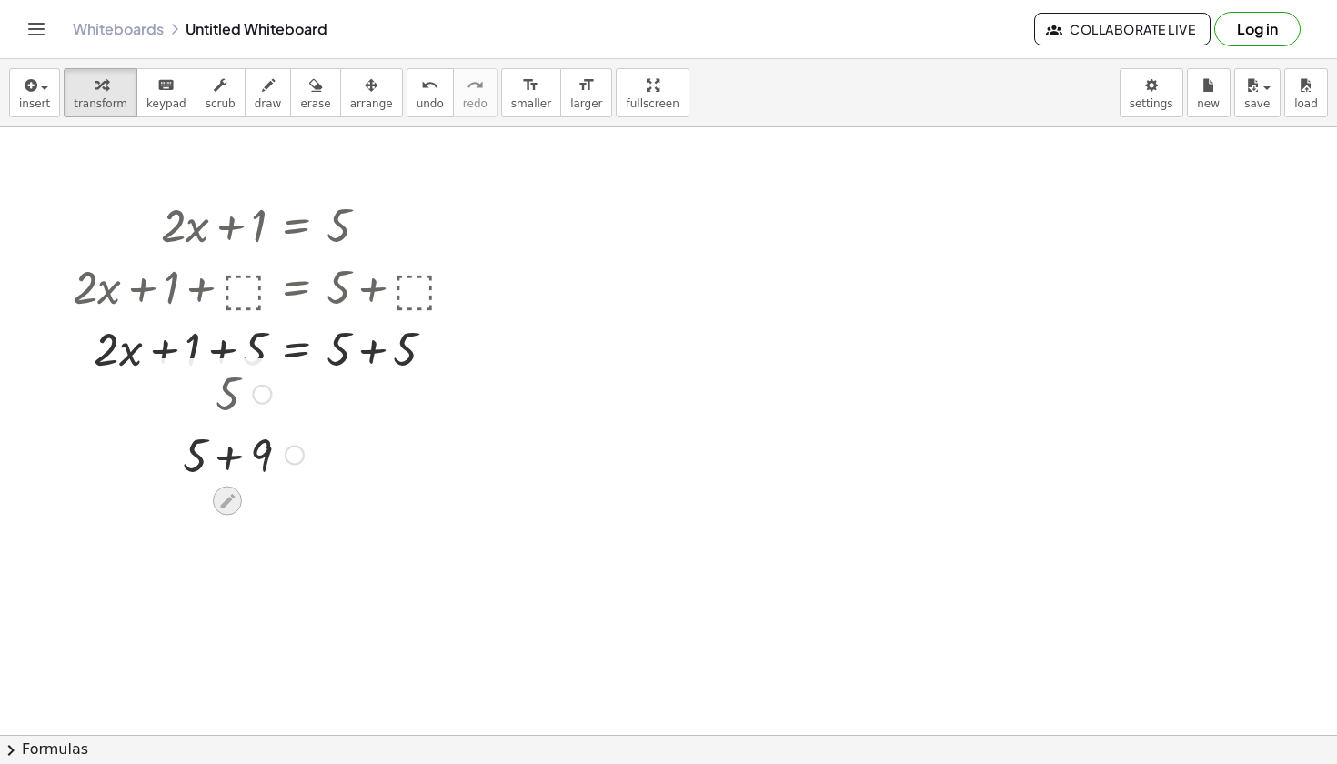
drag, startPoint x: 231, startPoint y: 496, endPoint x: 231, endPoint y: 508, distance: 11.8
click at [231, 509] on icon at bounding box center [226, 500] width 19 height 19
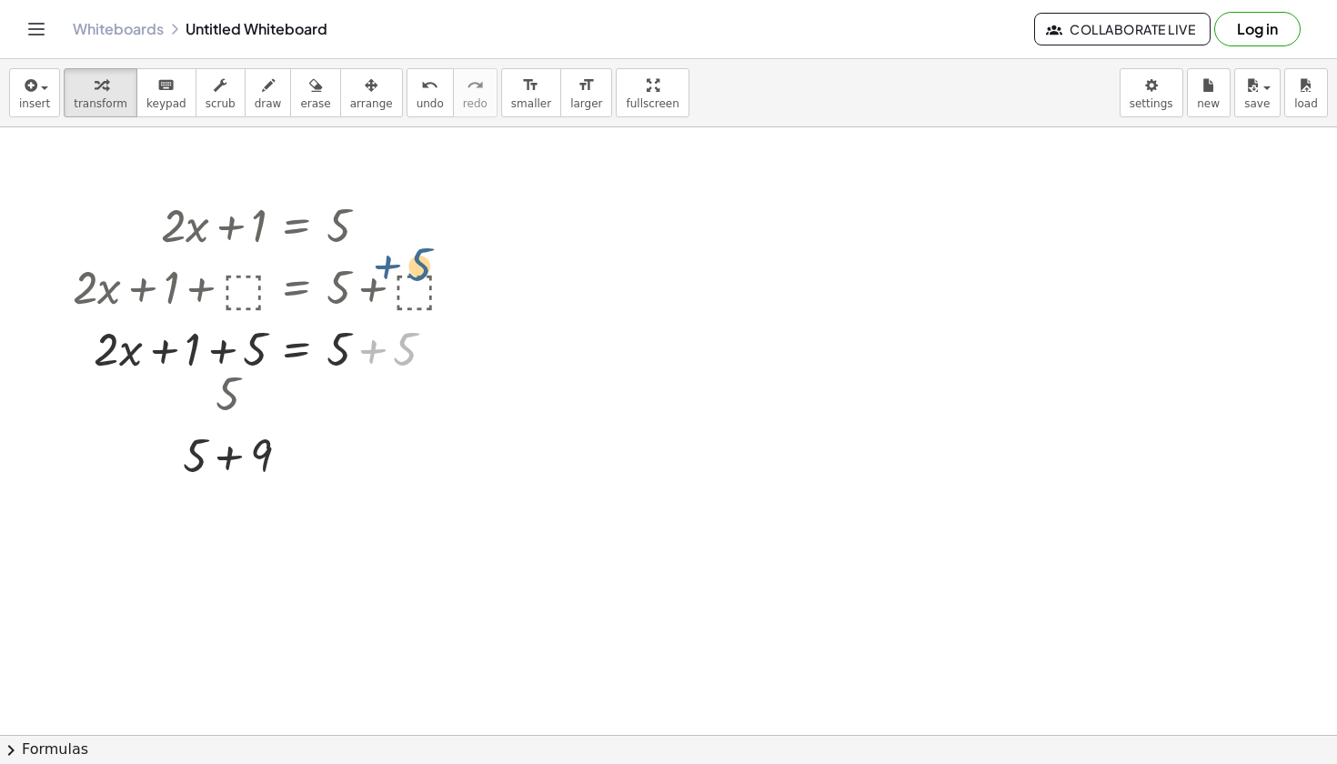
drag, startPoint x: 408, startPoint y: 361, endPoint x: 422, endPoint y: 279, distance: 83.2
click at [297, 226] on div "+ · 2 · x + 1 = 5 + · 2 · x + 1 + ⬚ = + 5 + ⬚ + 5 + · 2 · x + 1 = 5 + + + 5 5 T…" at bounding box center [297, 226] width 0 height 0
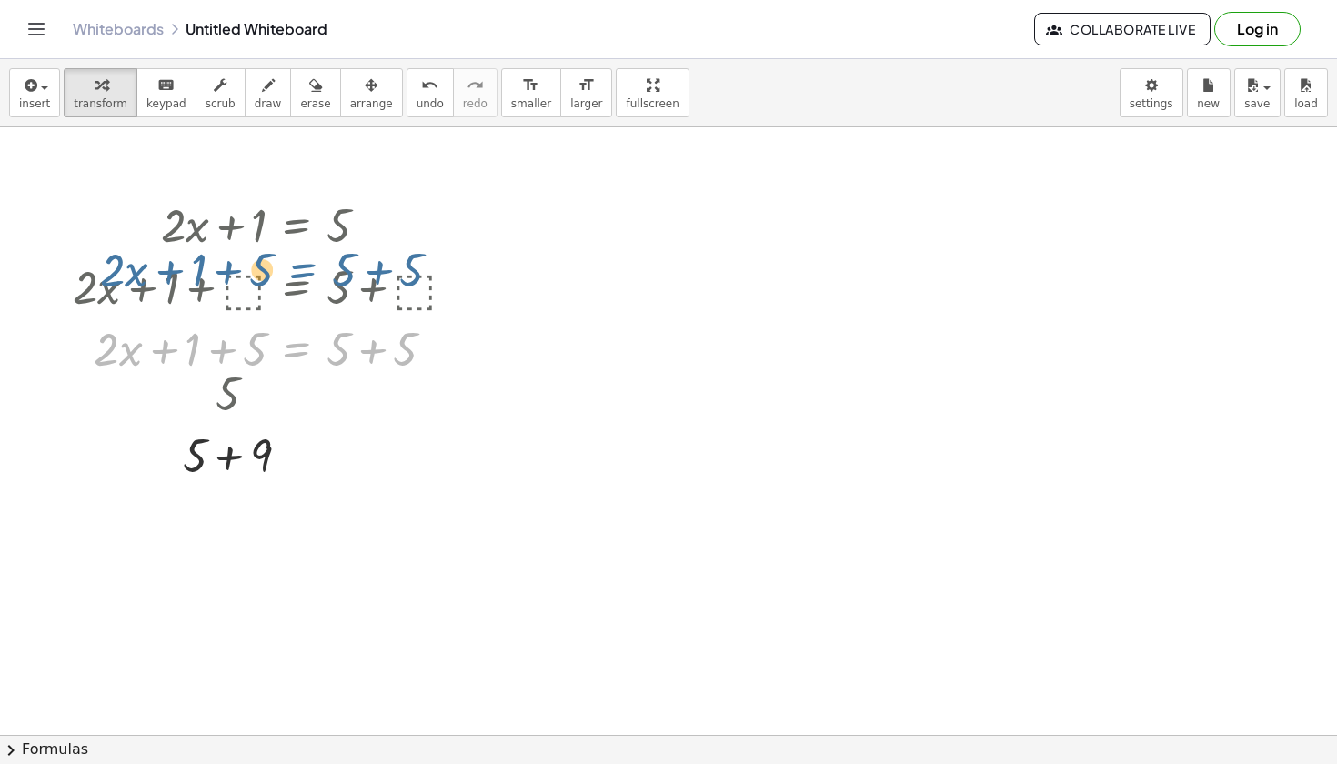
drag, startPoint x: 317, startPoint y: 357, endPoint x: 317, endPoint y: 290, distance: 66.4
click at [297, 226] on div "+ · 2 · x + 1 = 5 + · 2 · x + 1 + ⬚ = + 5 + ⬚ + · 2 · x + 1 + 5 = + 5 + 5 + · 2…" at bounding box center [297, 226] width 0 height 0
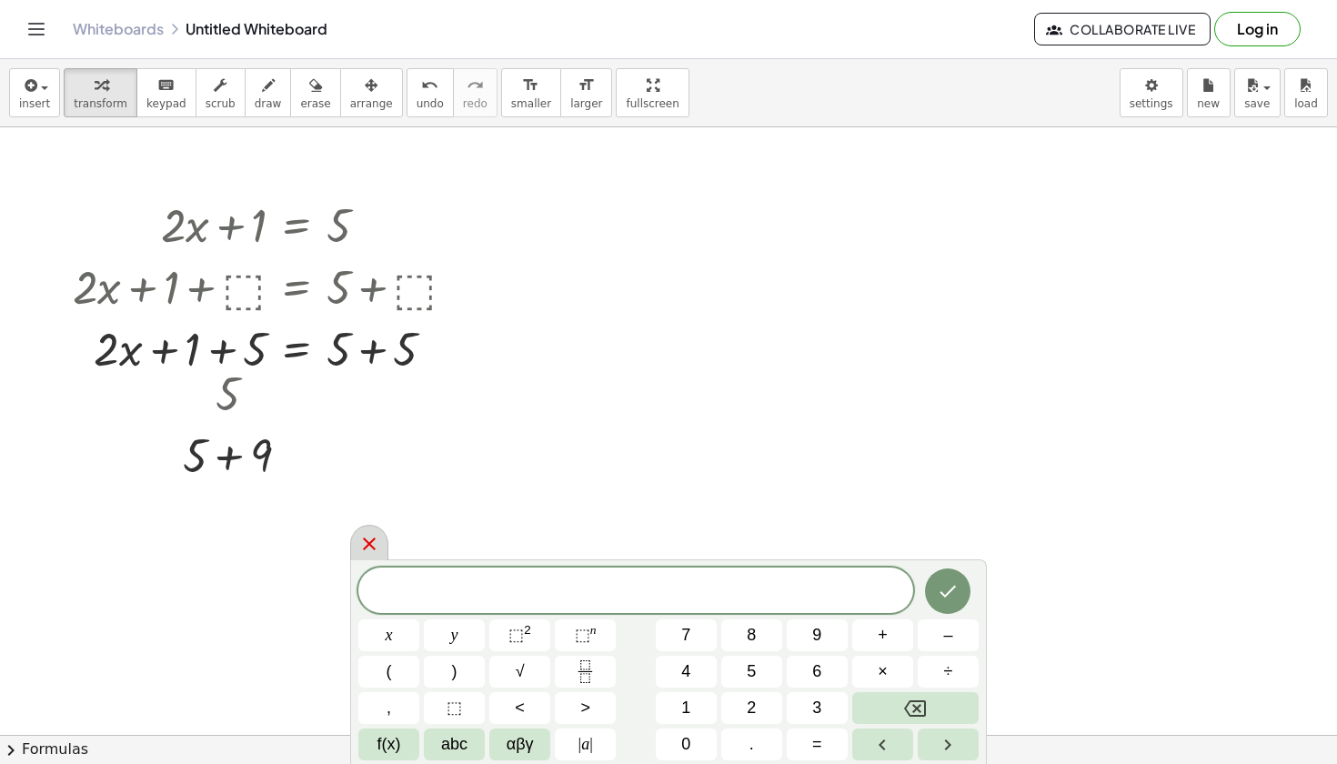
click at [356, 535] on div at bounding box center [369, 542] width 38 height 35
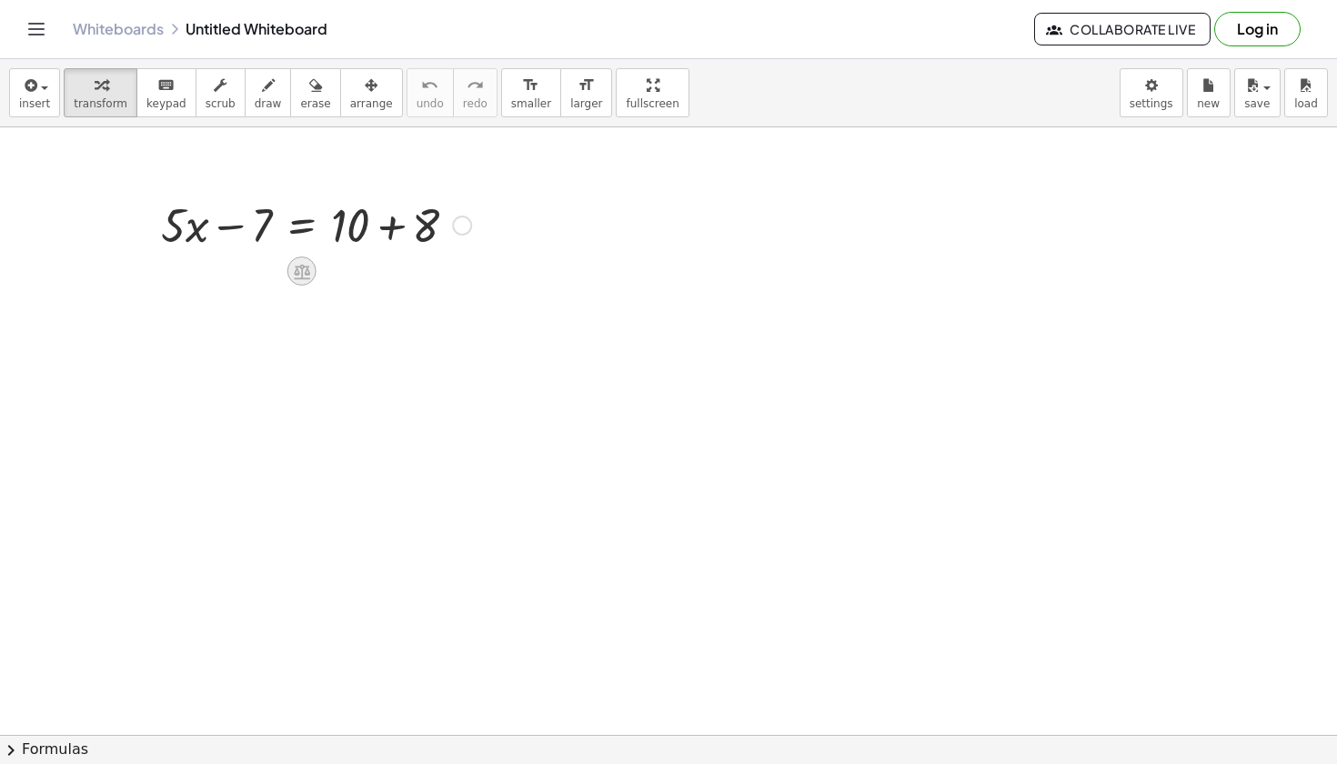
click at [306, 271] on icon at bounding box center [302, 271] width 16 height 15
click at [220, 265] on div "+" at bounding box center [229, 271] width 29 height 29
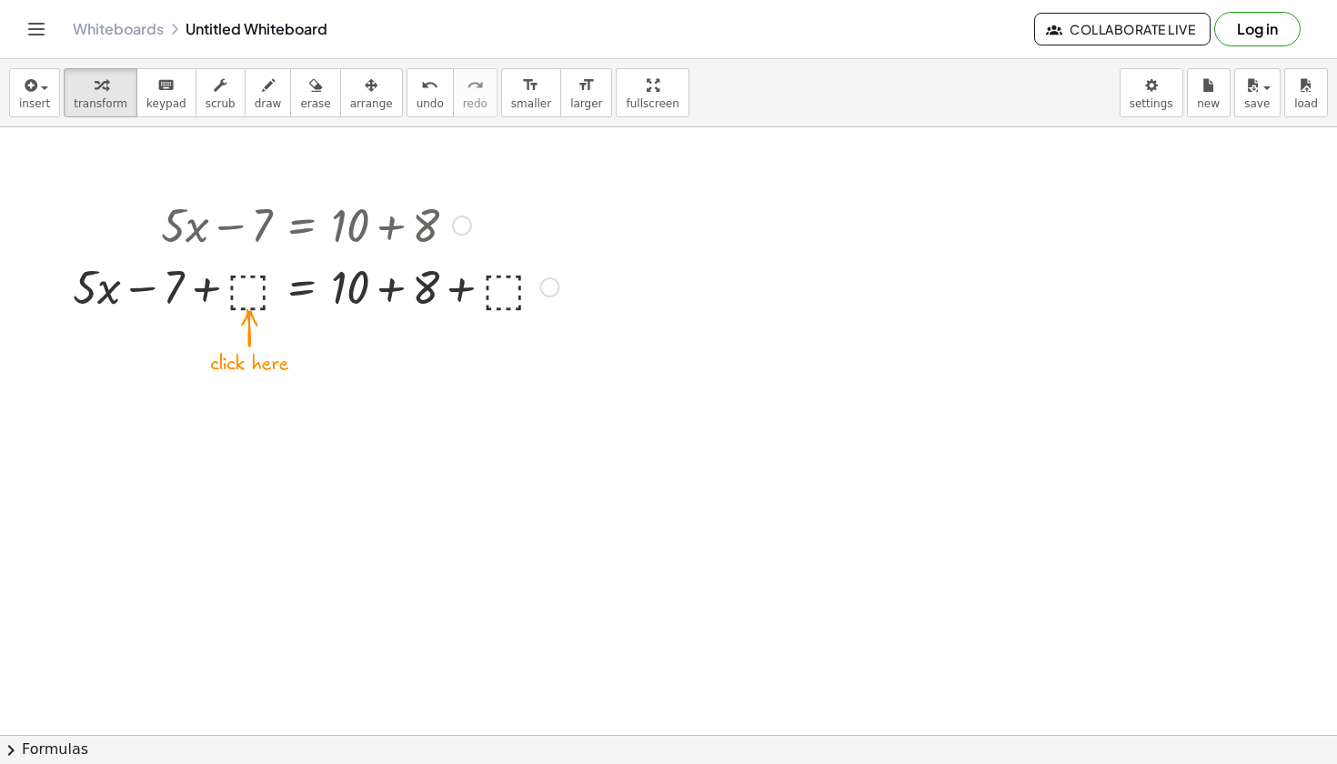
click at [247, 288] on div at bounding box center [316, 286] width 505 height 62
click at [523, 287] on div at bounding box center [520, 287] width 20 height 20
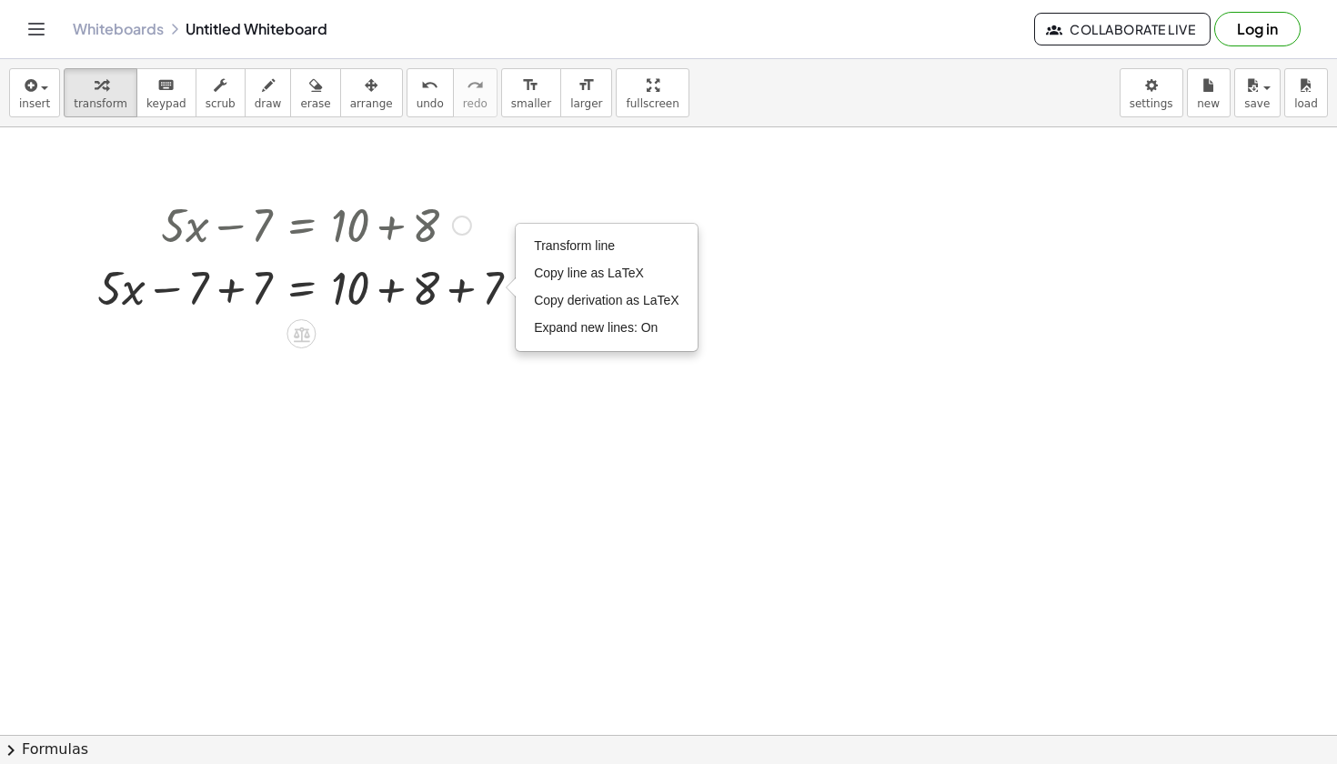
drag, startPoint x: 521, startPoint y: 283, endPoint x: 510, endPoint y: 291, distance: 13.6
click at [510, 291] on div "+ · 5 · x − 7 = + 10 + 8 + · 5 · x − 7 + ⬚ = + 10 + 8 + ⬚ + · 5 · x − 7 = + 10 …" at bounding box center [309, 255] width 528 height 134
click at [232, 291] on div at bounding box center [316, 286] width 456 height 62
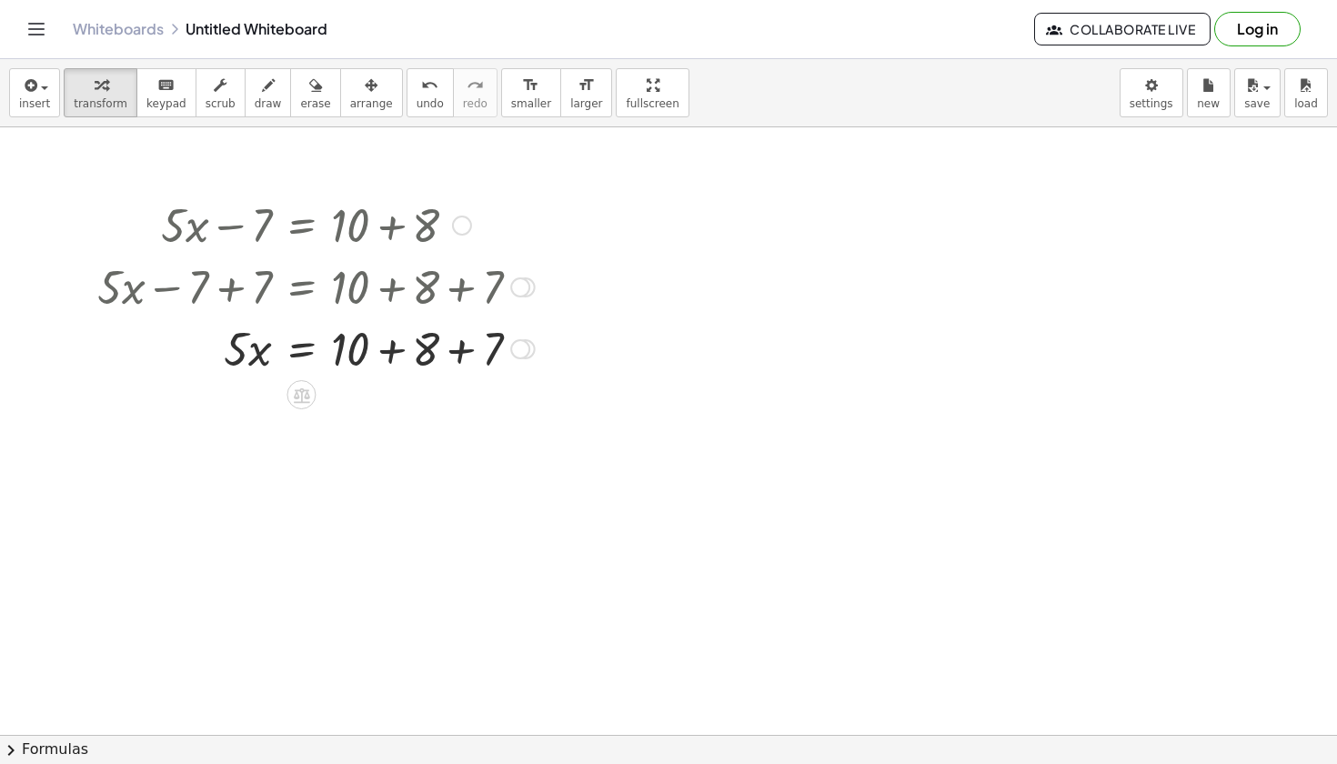
click at [463, 349] on div at bounding box center [316, 348] width 456 height 62
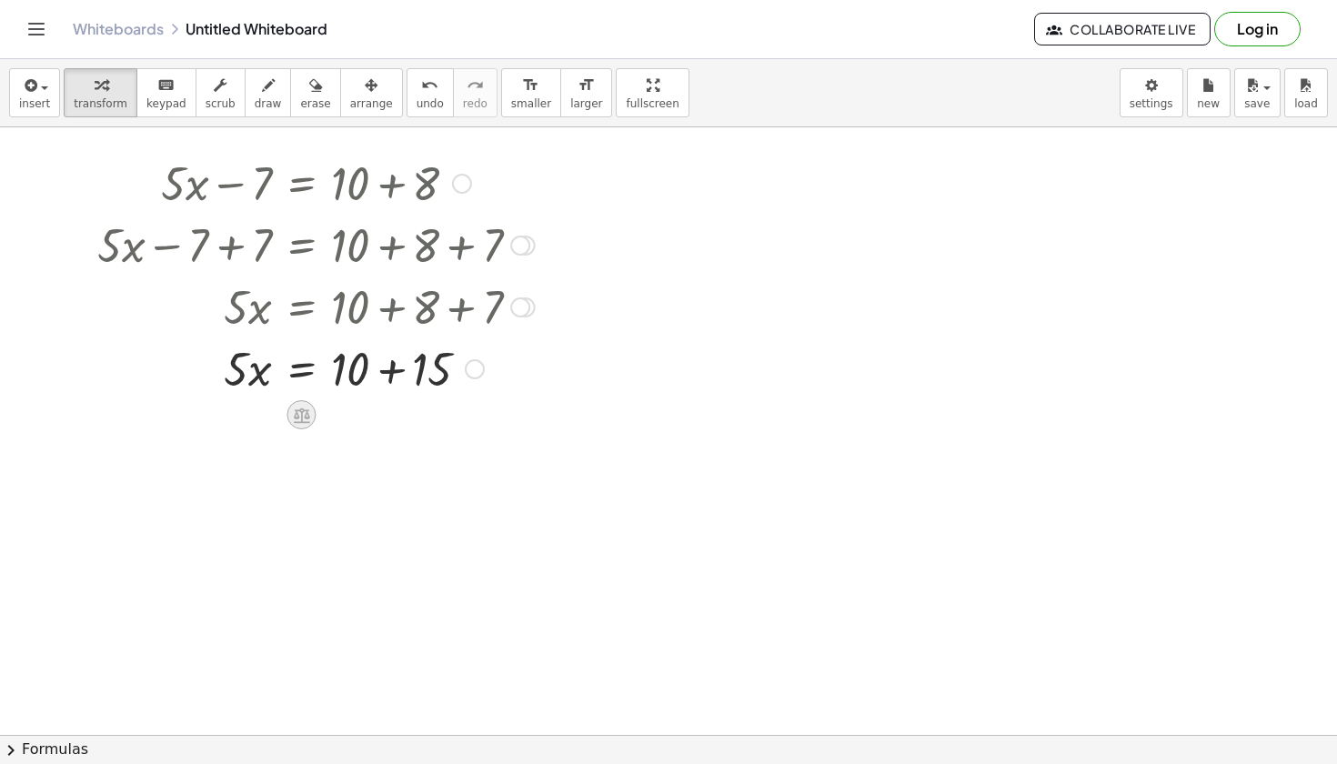
scroll to position [46, 0]
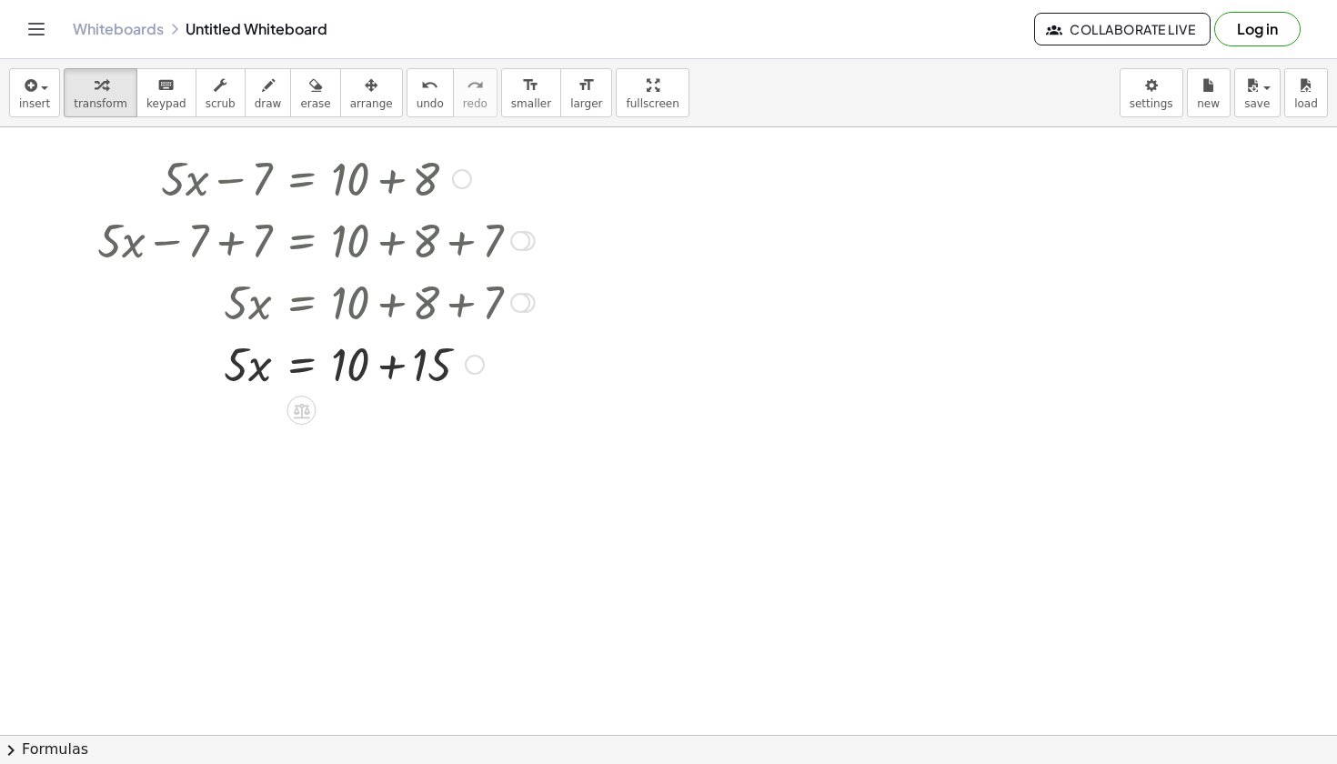
click at [261, 368] on div at bounding box center [316, 363] width 456 height 62
click at [389, 368] on div at bounding box center [316, 363] width 456 height 62
click at [253, 367] on div at bounding box center [316, 363] width 456 height 62
click at [392, 366] on div "Transform line Copy line as LaTeX Copy derivation as LaTeX Expand new lines: On" at bounding box center [398, 357] width 20 height 20
drag, startPoint x: 237, startPoint y: 362, endPoint x: 369, endPoint y: 362, distance: 131.9
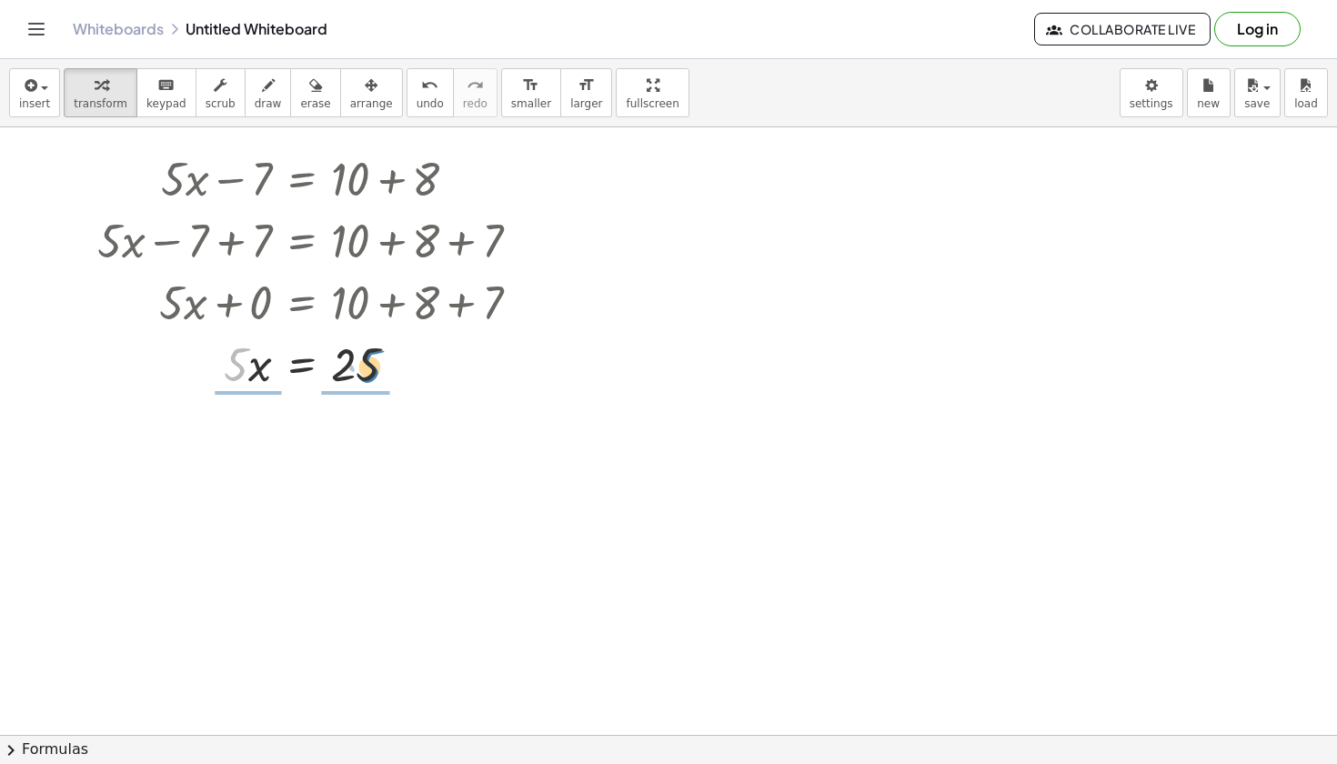
click at [369, 362] on div at bounding box center [316, 363] width 456 height 62
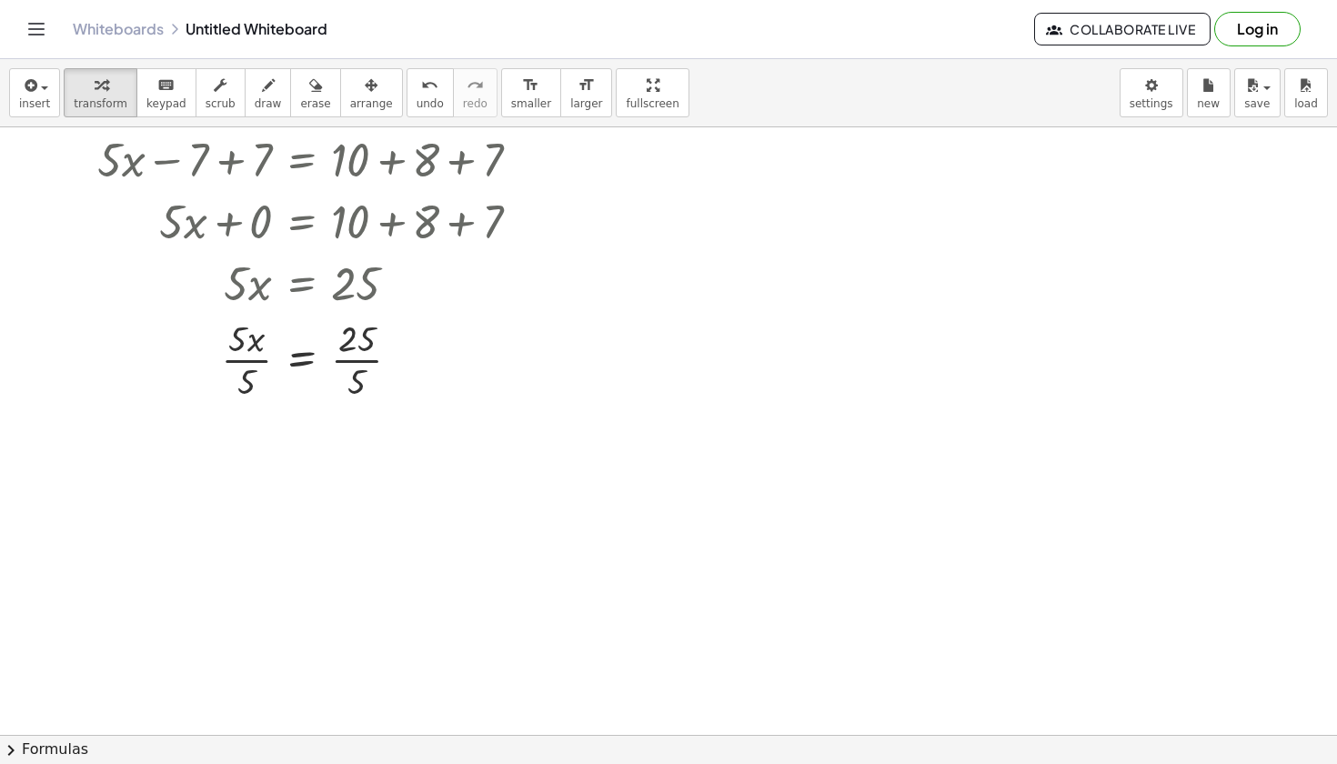
scroll to position [132, 0]
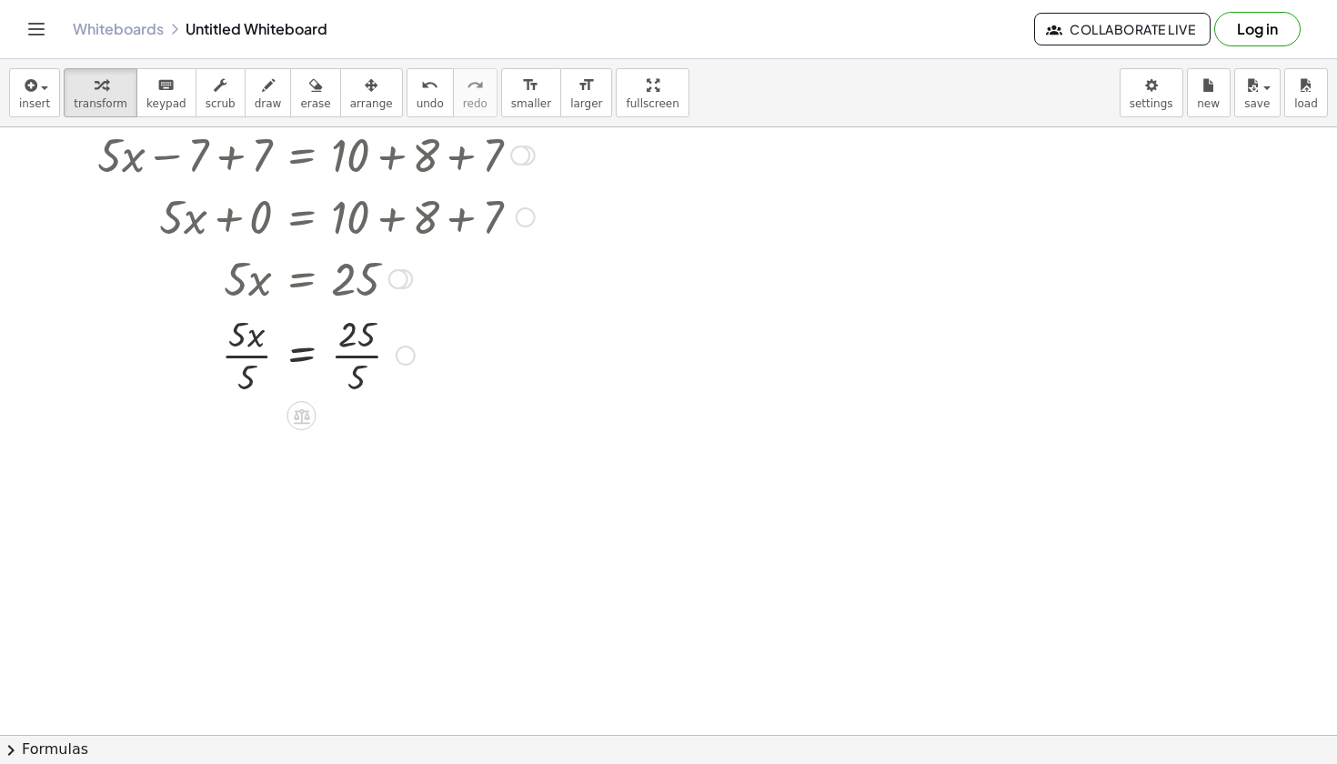
click at [345, 351] on div at bounding box center [316, 353] width 456 height 91
click at [255, 348] on div at bounding box center [329, 353] width 483 height 91
click at [252, 448] on div at bounding box center [316, 444] width 456 height 91
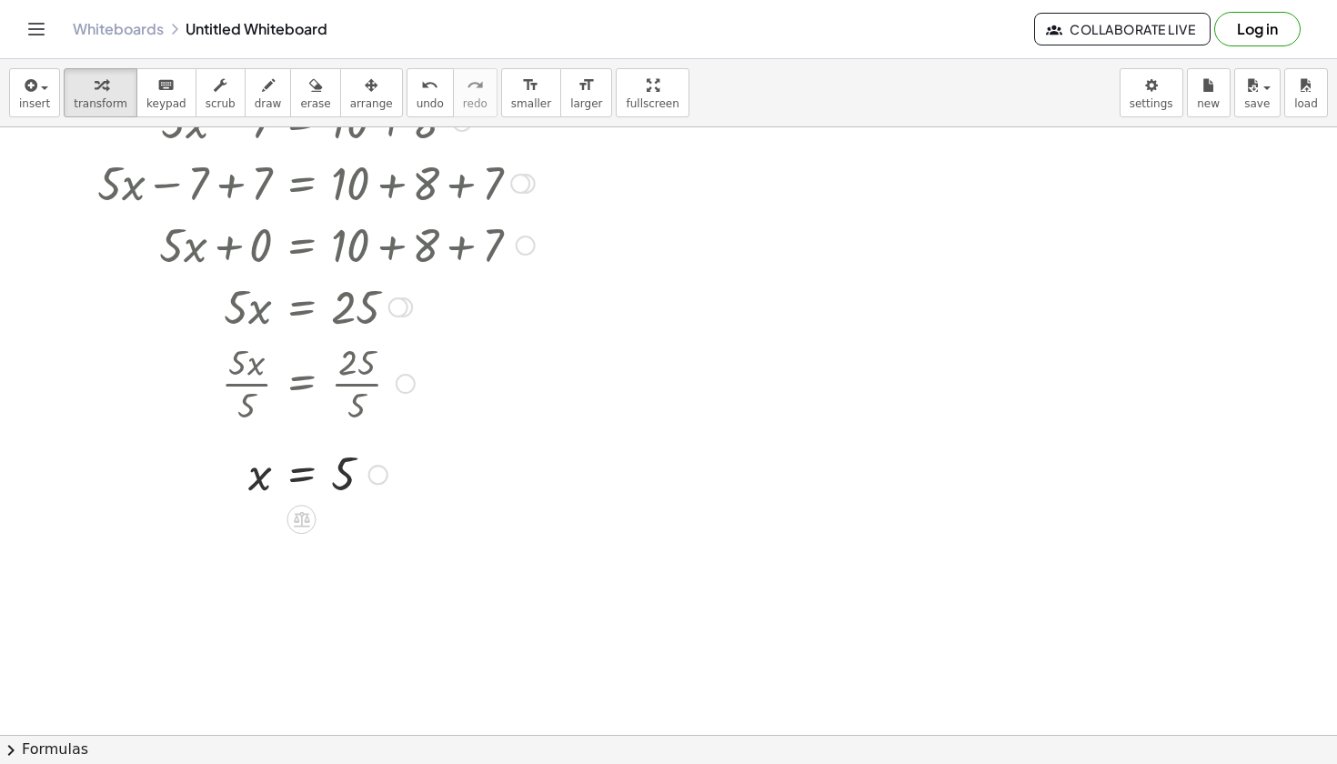
scroll to position [50, 0]
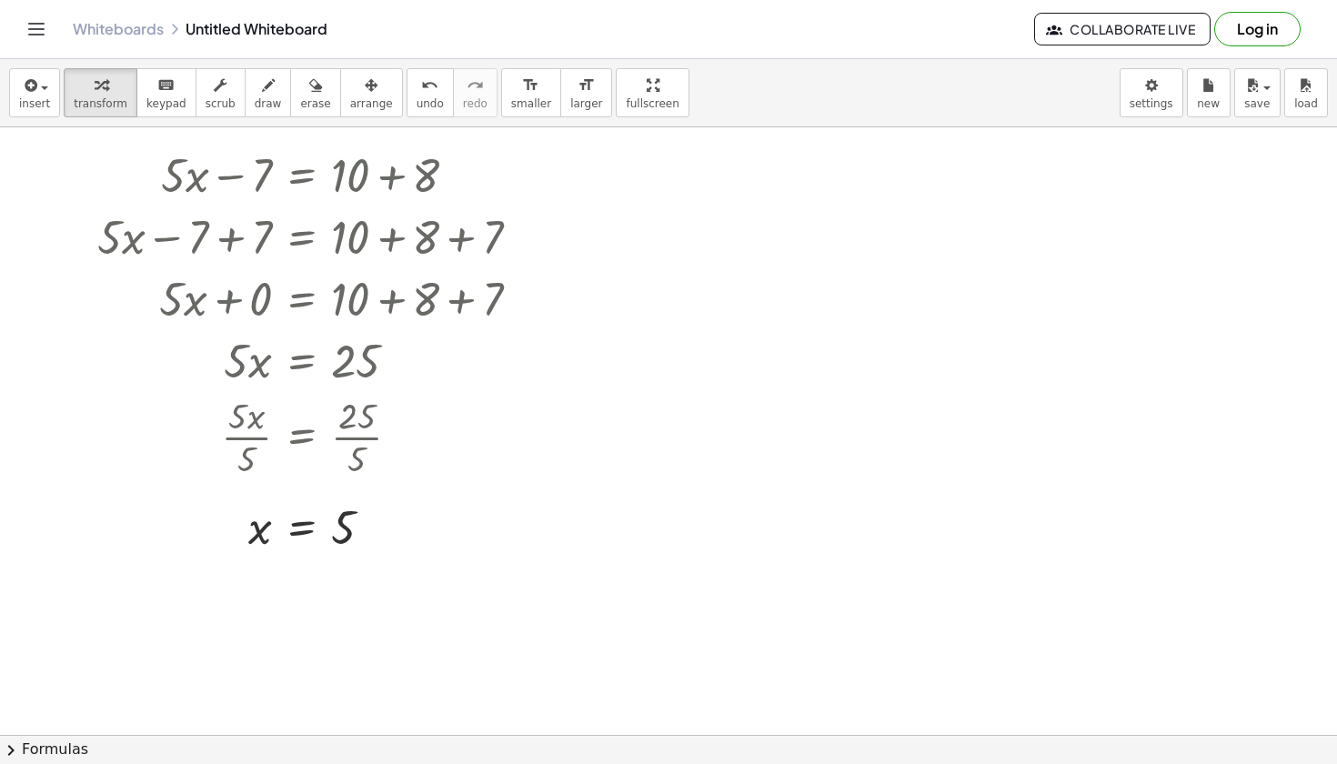
click at [638, 186] on div at bounding box center [668, 684] width 1337 height 1215
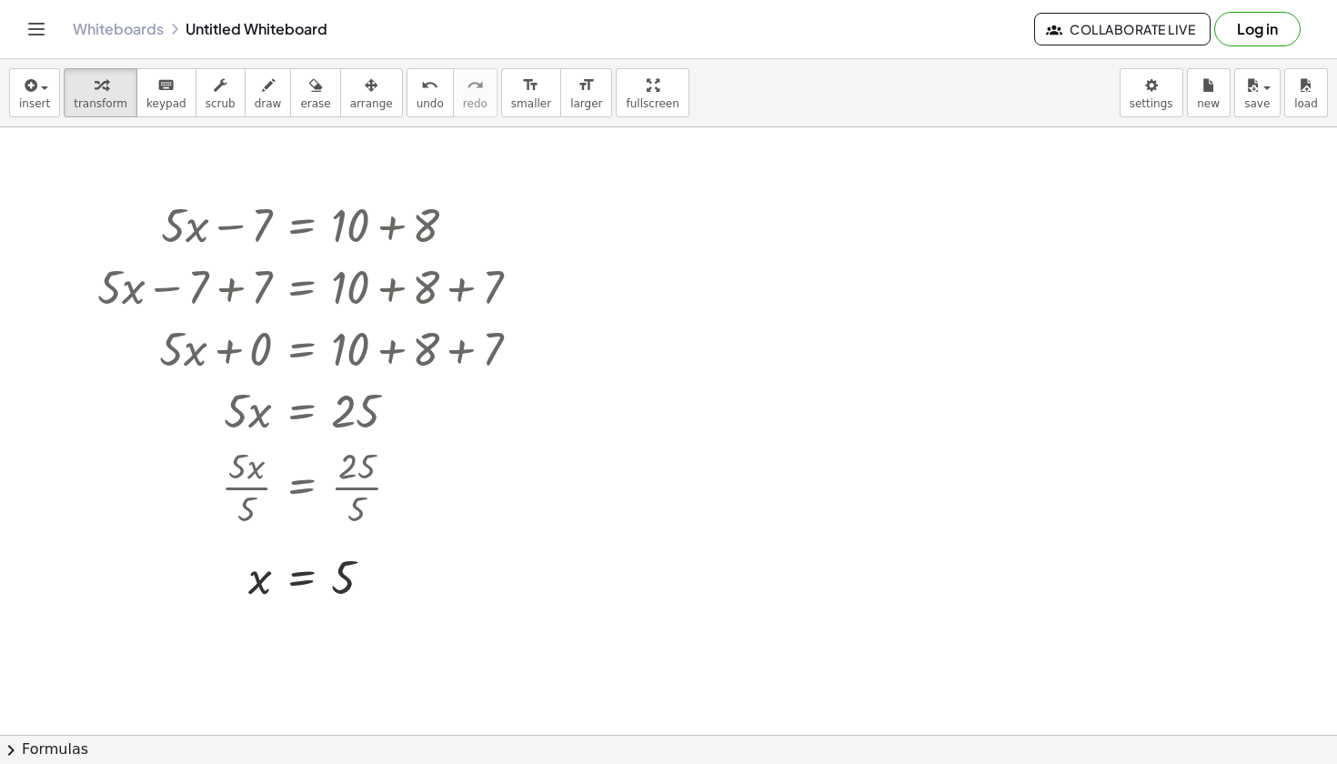
scroll to position [0, 0]
click at [919, 376] on div at bounding box center [668, 734] width 1337 height 1215
drag, startPoint x: 1103, startPoint y: 384, endPoint x: 997, endPoint y: 340, distance: 114.2
click at [998, 340] on div "+ · 5 · x − 7 = + 10 + 8 + · 5 · x − 7 + ⬚ = + 10 + 8 + ⬚ + · 5 · x − 7 + 7 = +…" at bounding box center [668, 734] width 1337 height 1215
drag, startPoint x: 973, startPoint y: 416, endPoint x: 982, endPoint y: 398, distance: 19.5
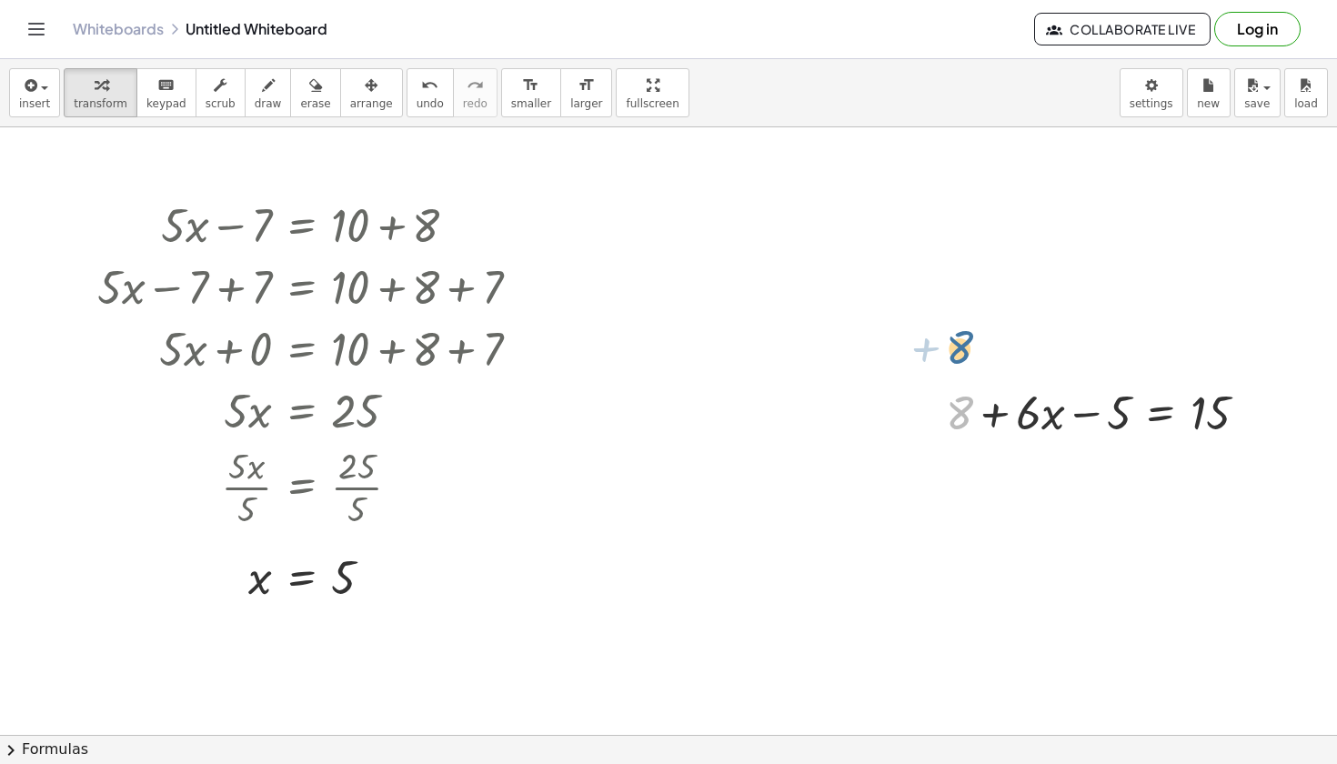
click at [982, 398] on div at bounding box center [1104, 411] width 335 height 62
click at [1158, 458] on icon at bounding box center [1161, 458] width 19 height 19
drag, startPoint x: 966, startPoint y: 418, endPoint x: 1261, endPoint y: 416, distance: 294.8
click at [1262, 416] on div at bounding box center [1104, 411] width 335 height 62
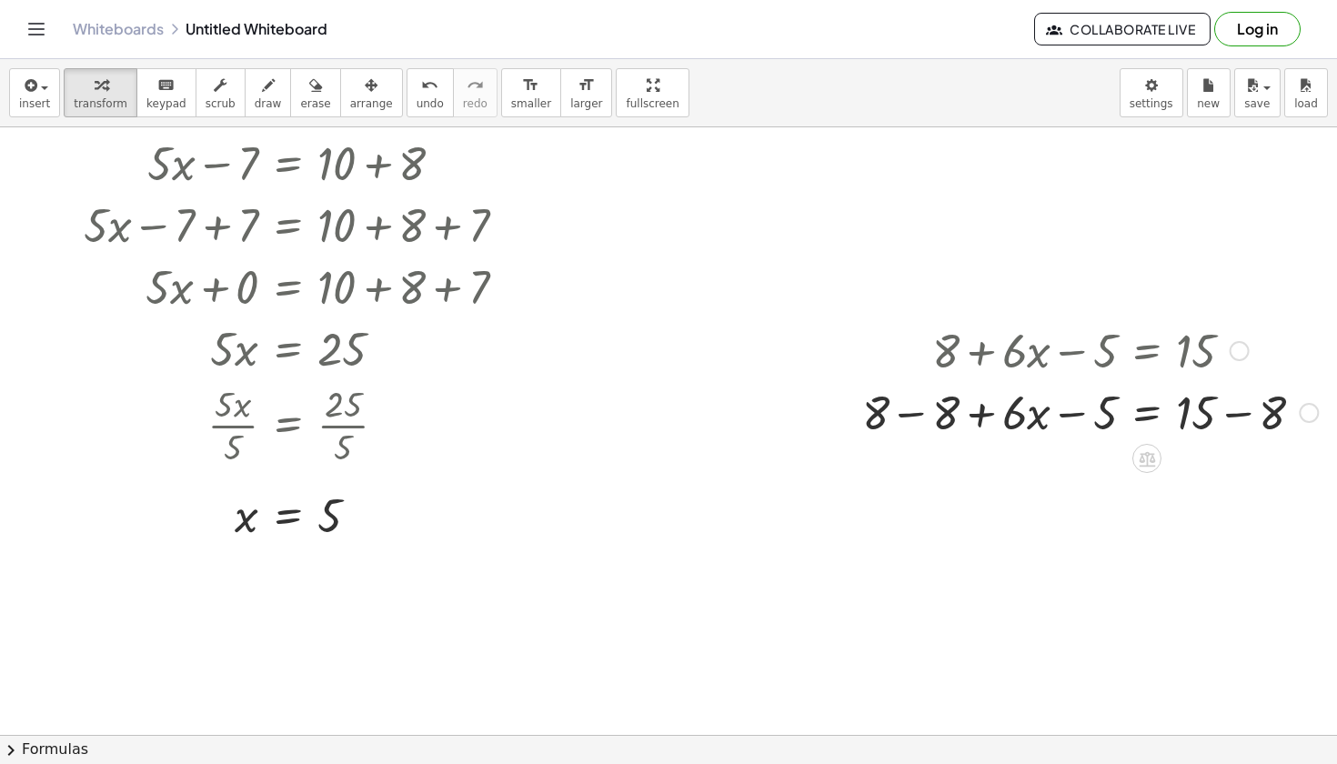
scroll to position [62, 14]
drag, startPoint x: 1106, startPoint y: 406, endPoint x: 1287, endPoint y: 402, distance: 181.1
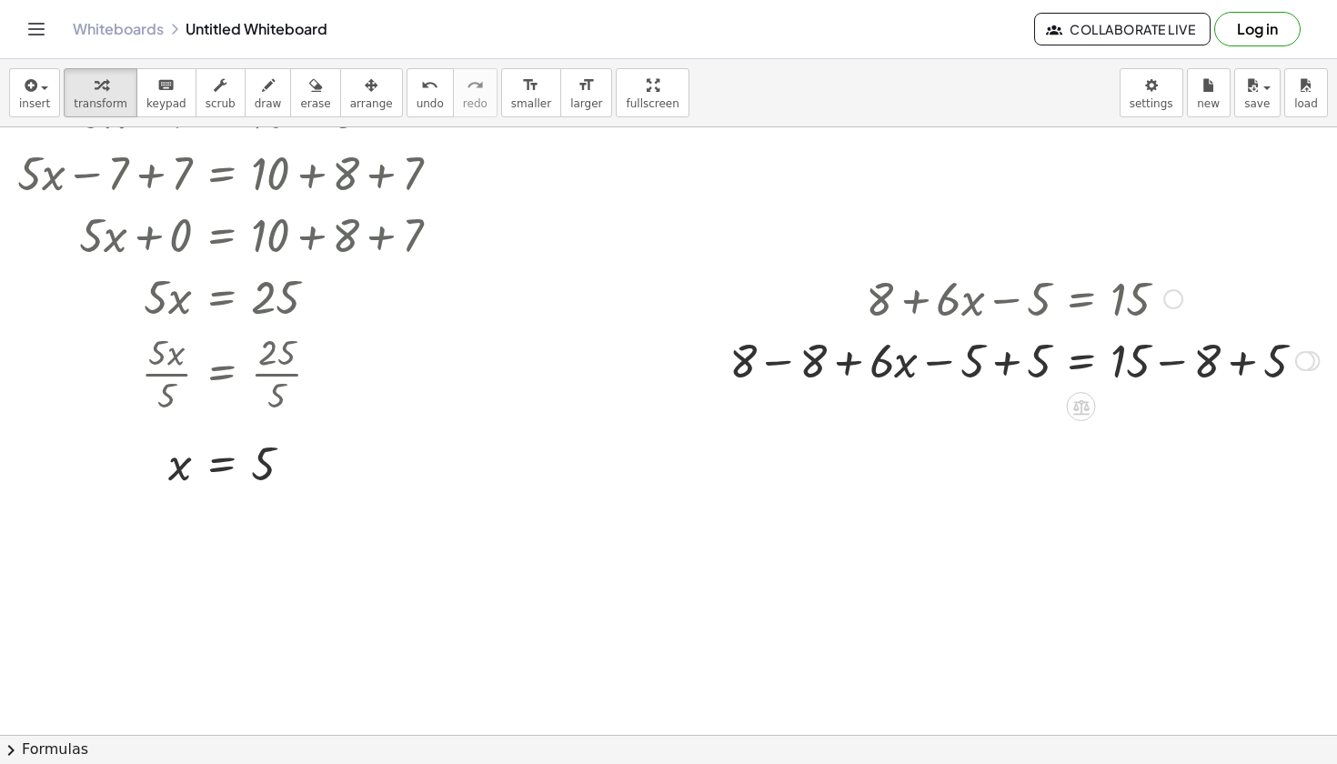
scroll to position [110, 80]
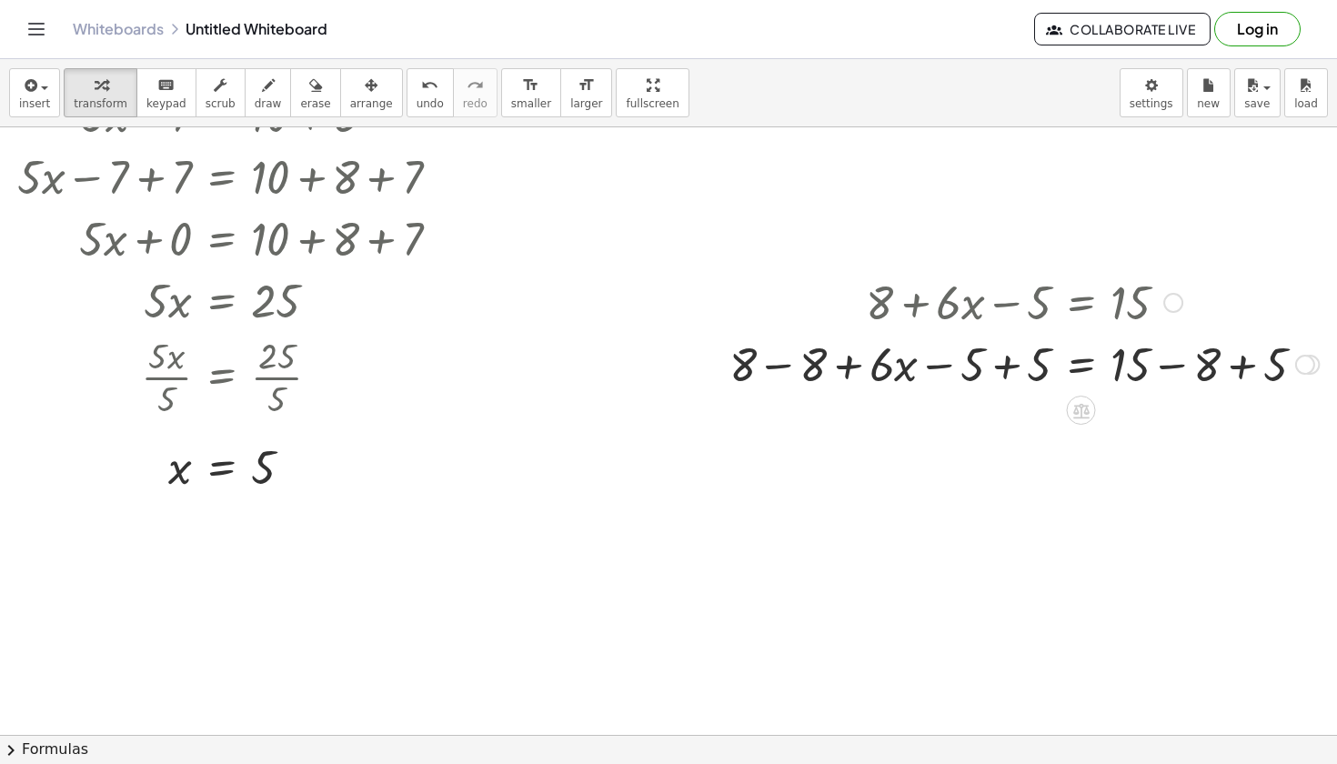
click at [1002, 366] on div at bounding box center [1024, 363] width 608 height 62
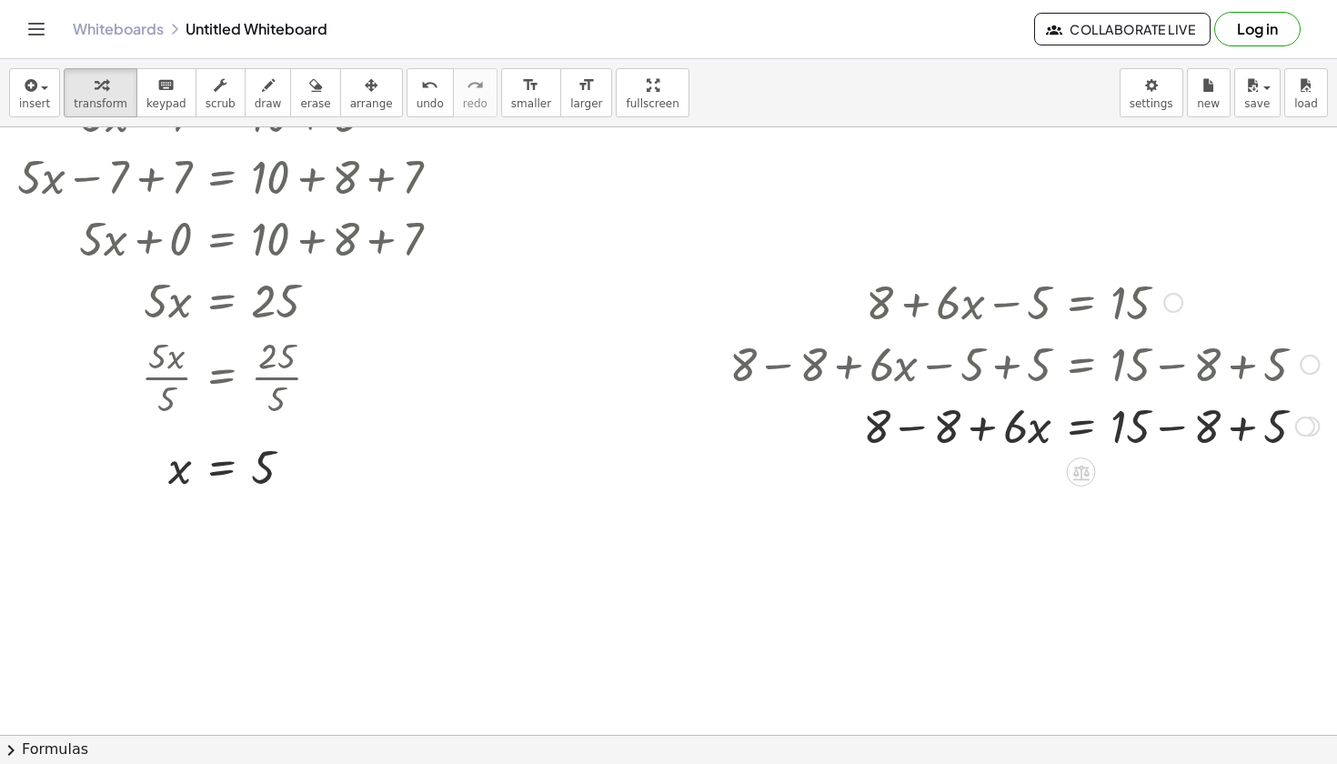
click at [913, 428] on div at bounding box center [1024, 425] width 608 height 62
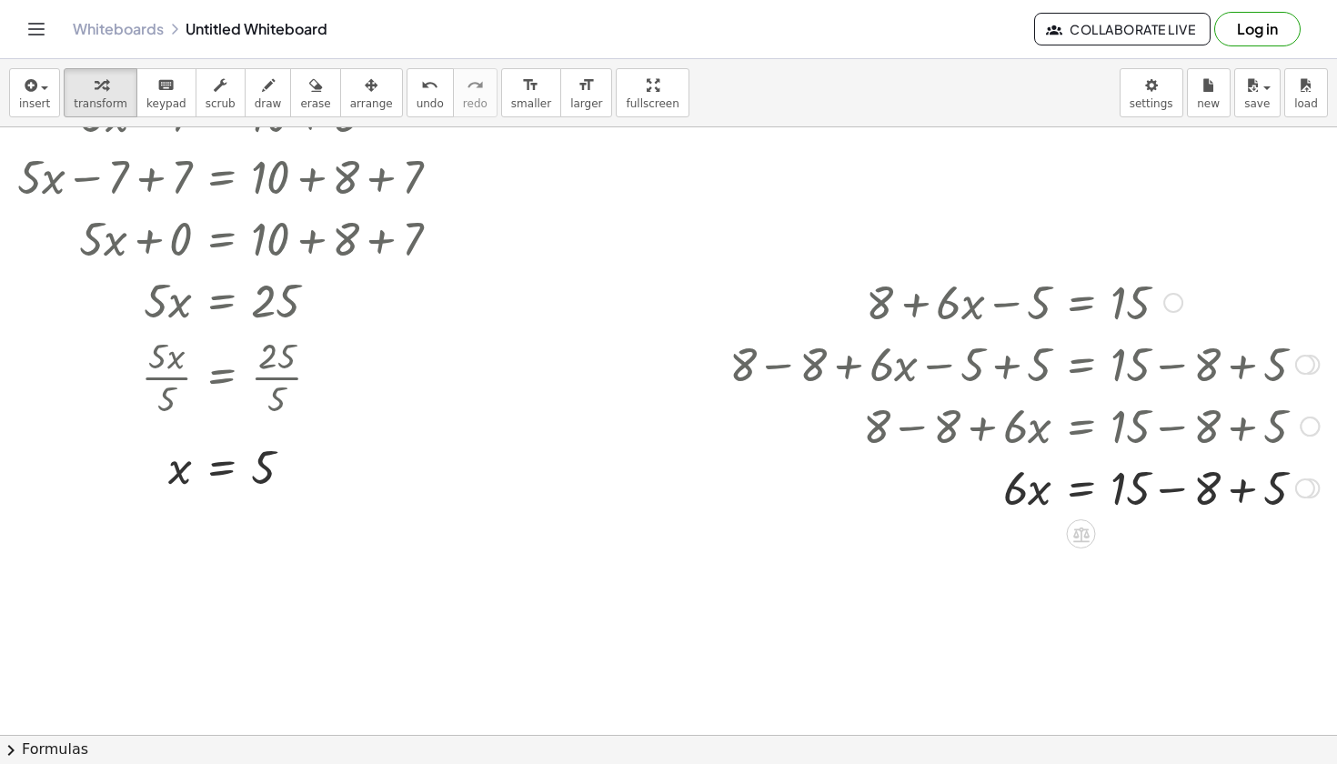
click at [1239, 362] on div at bounding box center [1024, 363] width 608 height 62
click at [1234, 488] on div at bounding box center [1024, 487] width 608 height 62
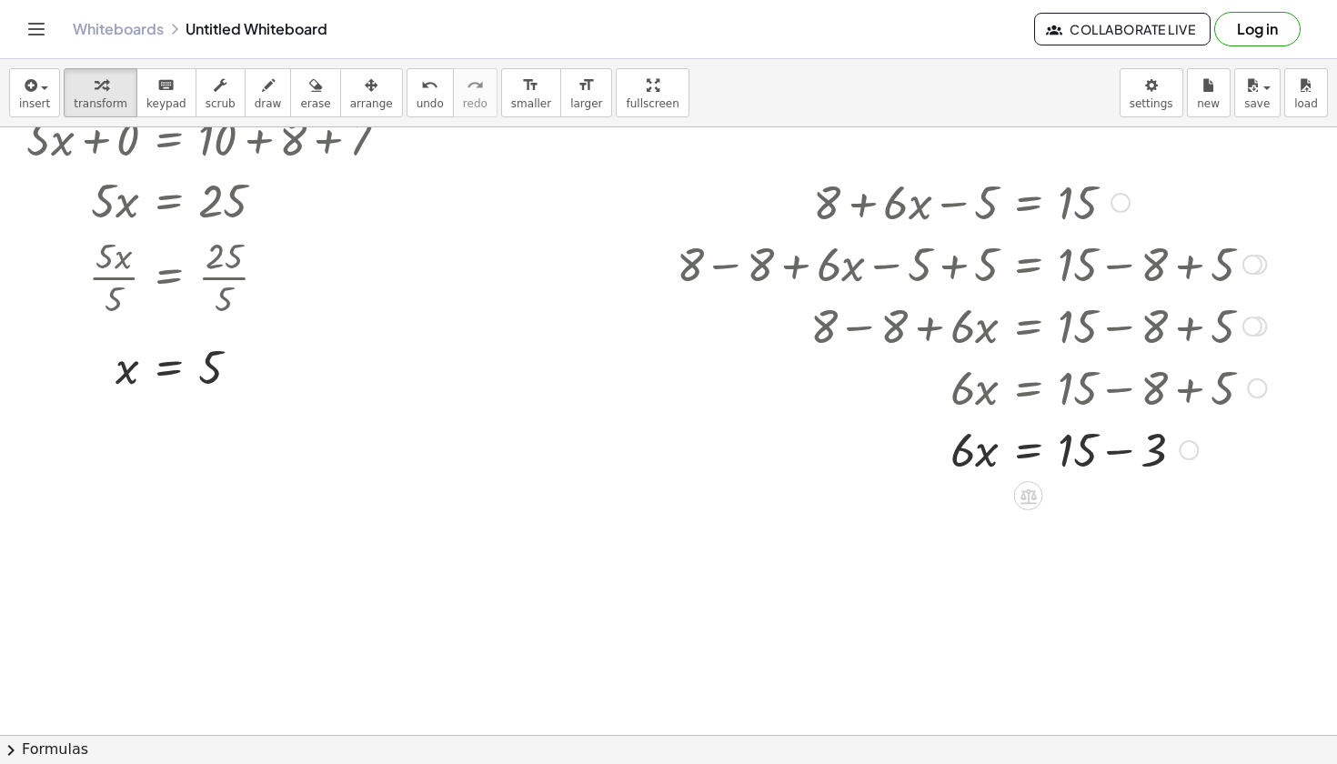
scroll to position [211, 135]
click at [1113, 457] on div at bounding box center [970, 448] width 608 height 62
drag, startPoint x: 976, startPoint y: 455, endPoint x: 1094, endPoint y: 449, distance: 118.4
click at [1094, 449] on div at bounding box center [970, 448] width 608 height 62
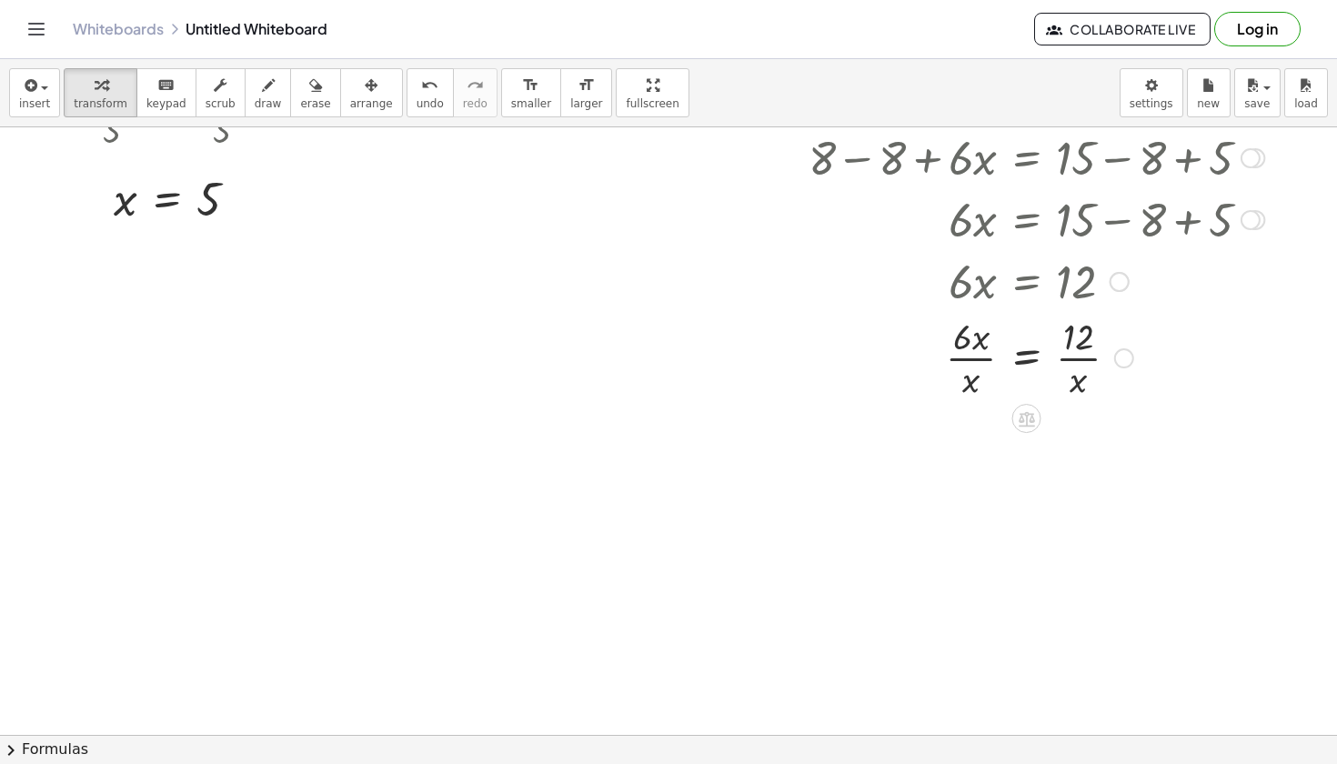
scroll to position [385, 135]
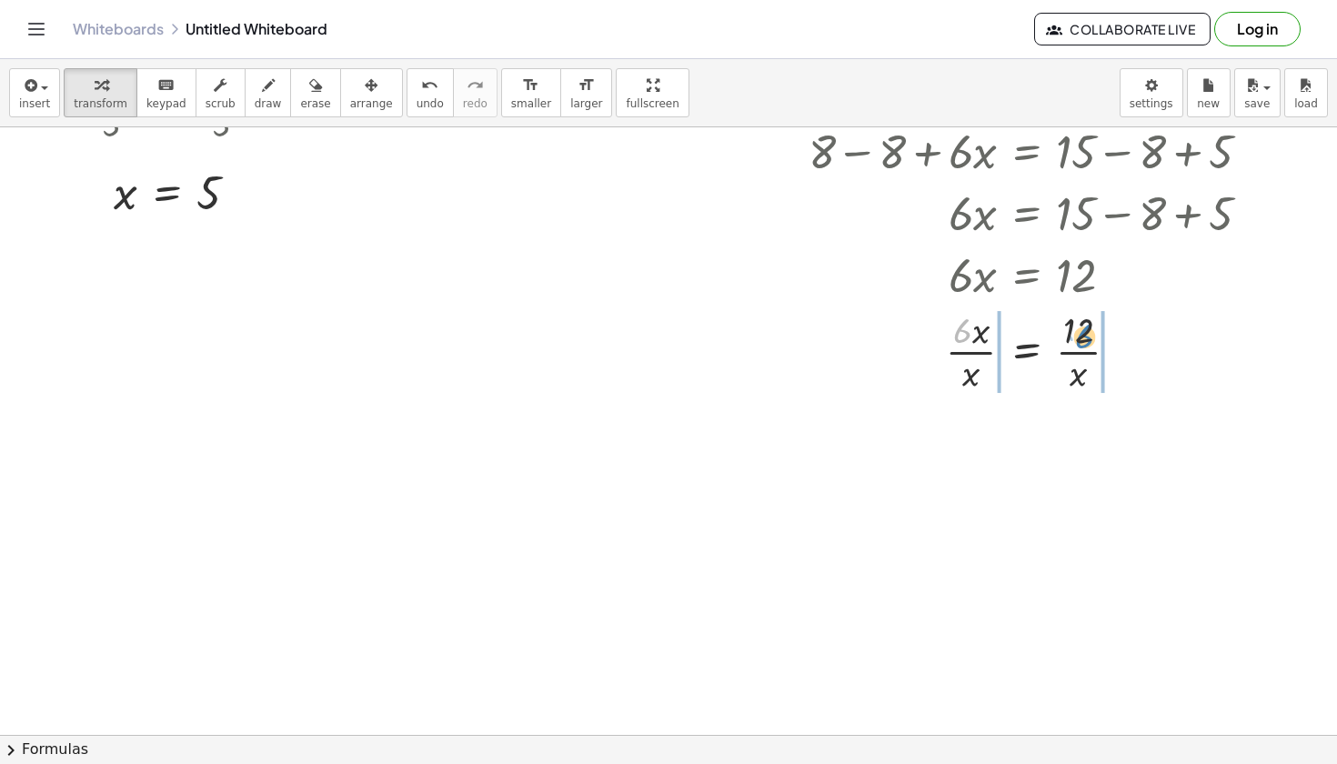
drag, startPoint x: 970, startPoint y: 336, endPoint x: 1089, endPoint y: 342, distance: 119.3
click at [1089, 342] on div at bounding box center [970, 350] width 608 height 91
drag, startPoint x: 918, startPoint y: 329, endPoint x: 1085, endPoint y: 385, distance: 176.3
click at [1085, 385] on div at bounding box center [970, 350] width 608 height 91
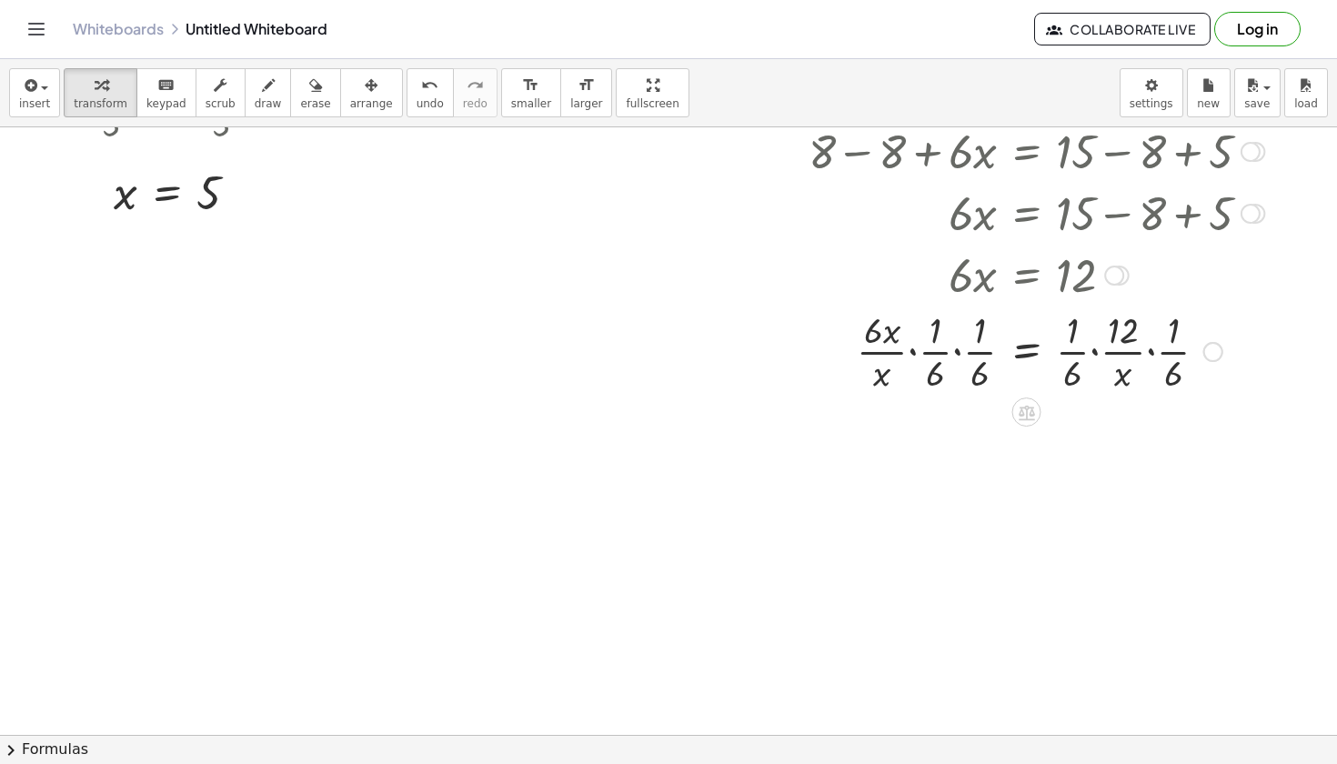
scroll to position [385, 80]
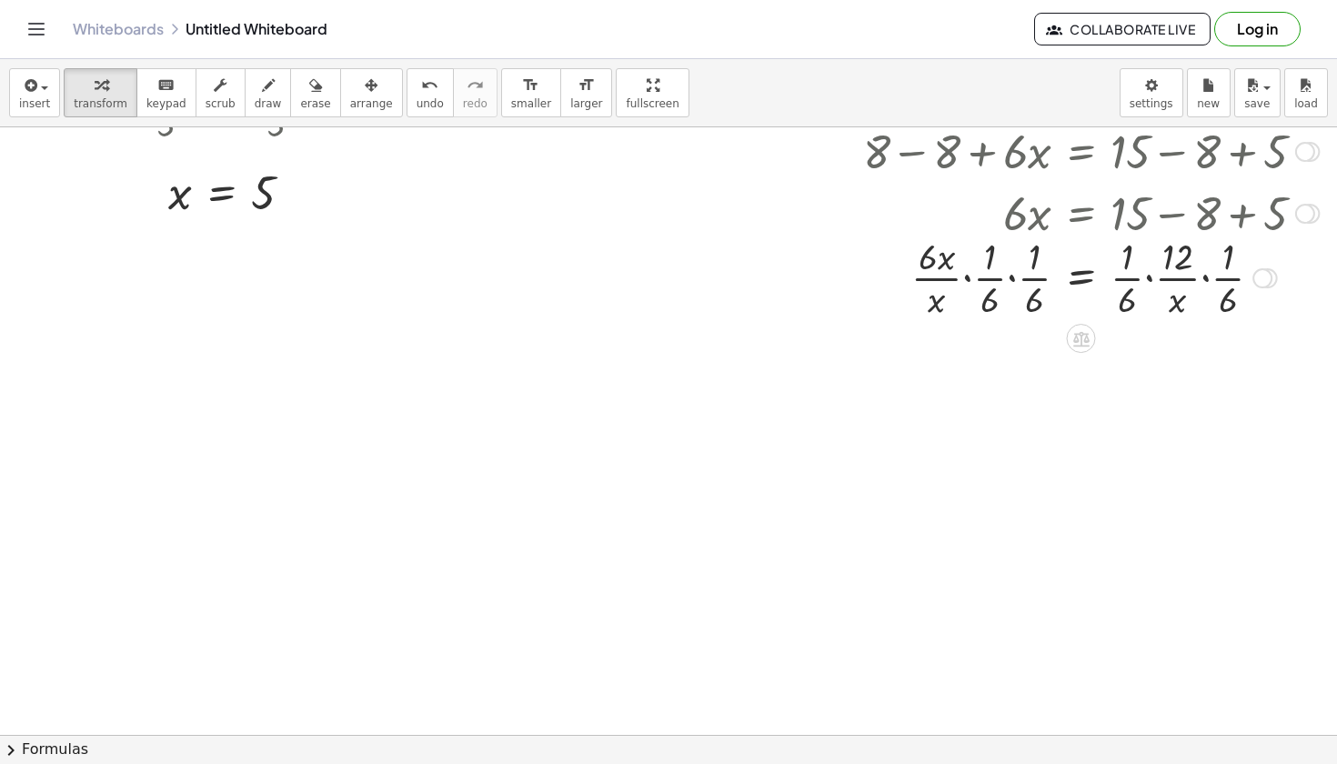
drag, startPoint x: 1214, startPoint y: 348, endPoint x: 1257, endPoint y: 283, distance: 78.2
click at [1259, 283] on div at bounding box center [1263, 278] width 20 height 20
drag, startPoint x: 1163, startPoint y: 244, endPoint x: 1162, endPoint y: 228, distance: 15.5
click at [1162, 228] on div at bounding box center [1024, 273] width 608 height 91
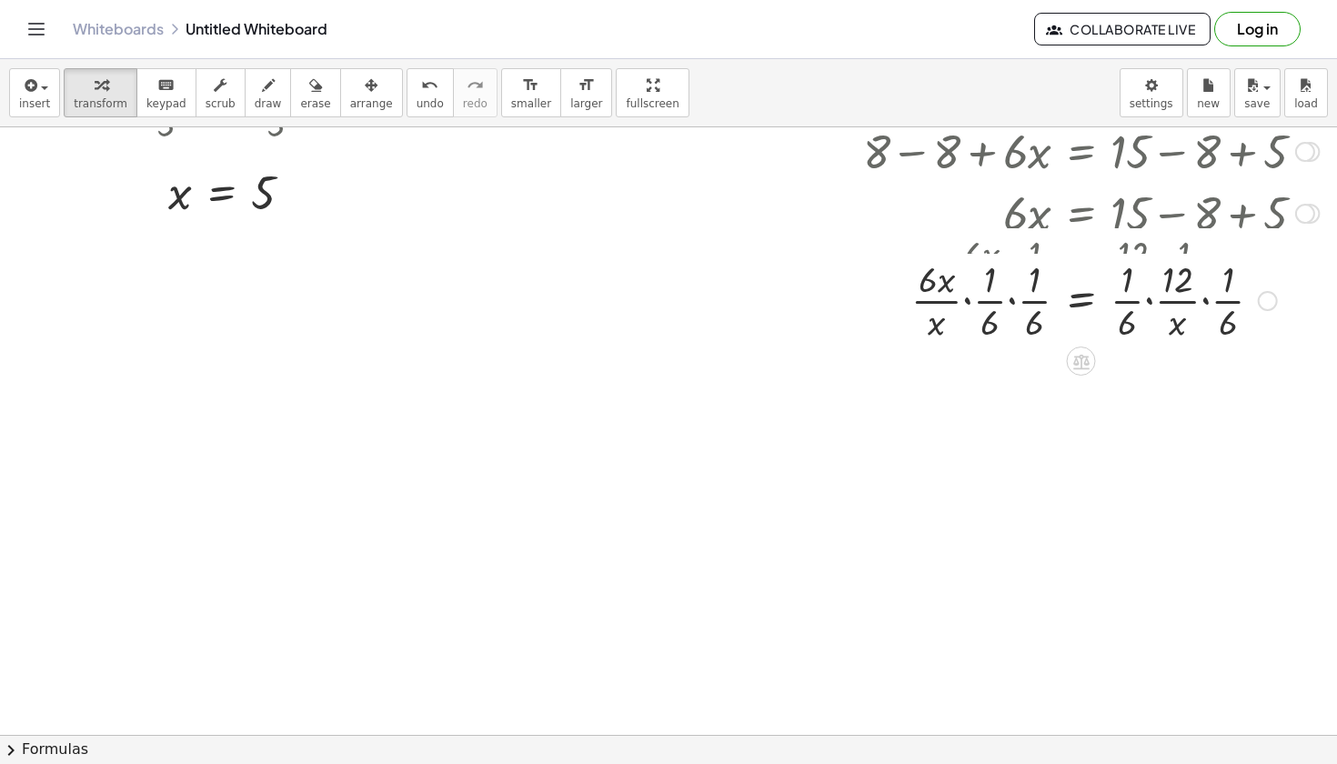
drag, startPoint x: 1268, startPoint y: 281, endPoint x: 1268, endPoint y: 317, distance: 35.5
click at [1082, 301] on div "= 12 · x · x · · x · · · 1 · 6 · · · 1 · 6 · 6 · · 1 · 6 · · 1 · 6" at bounding box center [1082, 301] width 0 height 0
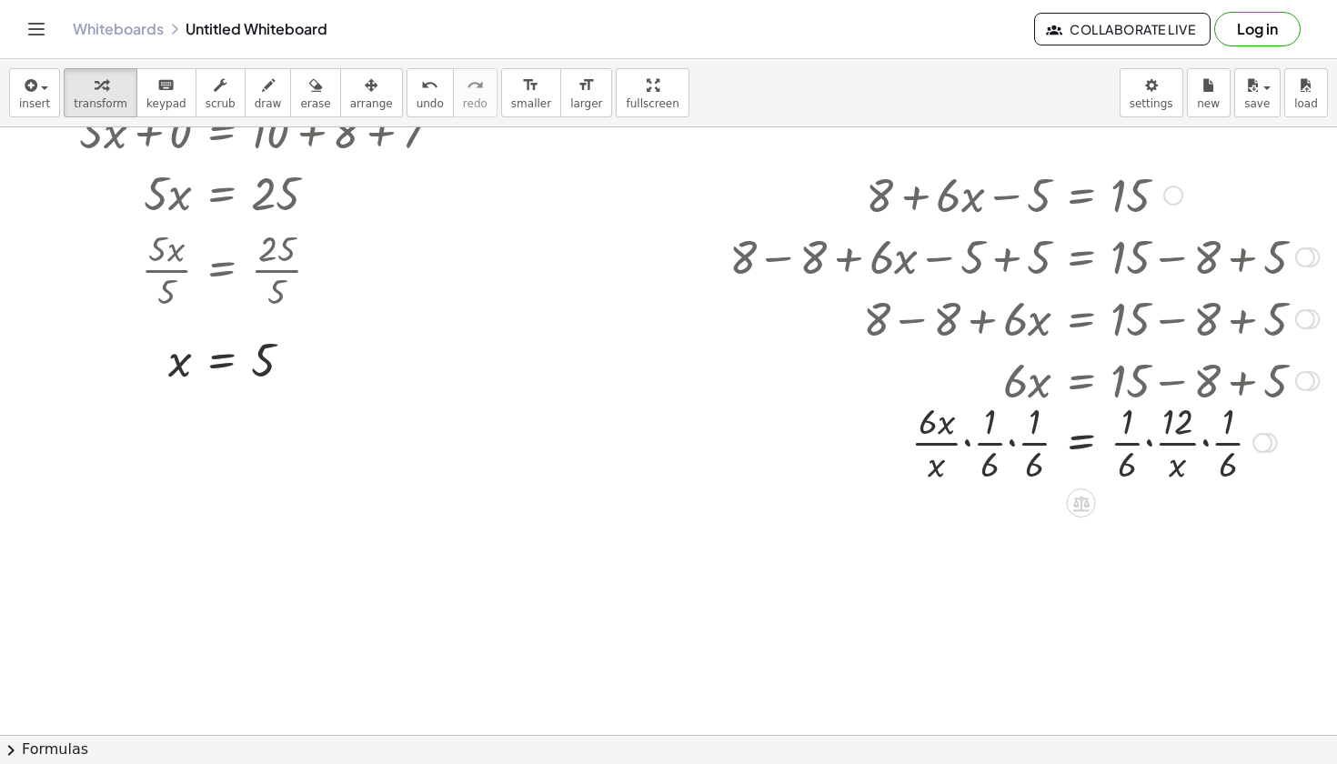
scroll to position [0, 0]
click at [1171, 440] on div at bounding box center [1024, 441] width 608 height 91
click at [1130, 428] on div at bounding box center [1024, 441] width 608 height 91
click at [1229, 452] on div at bounding box center [1024, 441] width 608 height 91
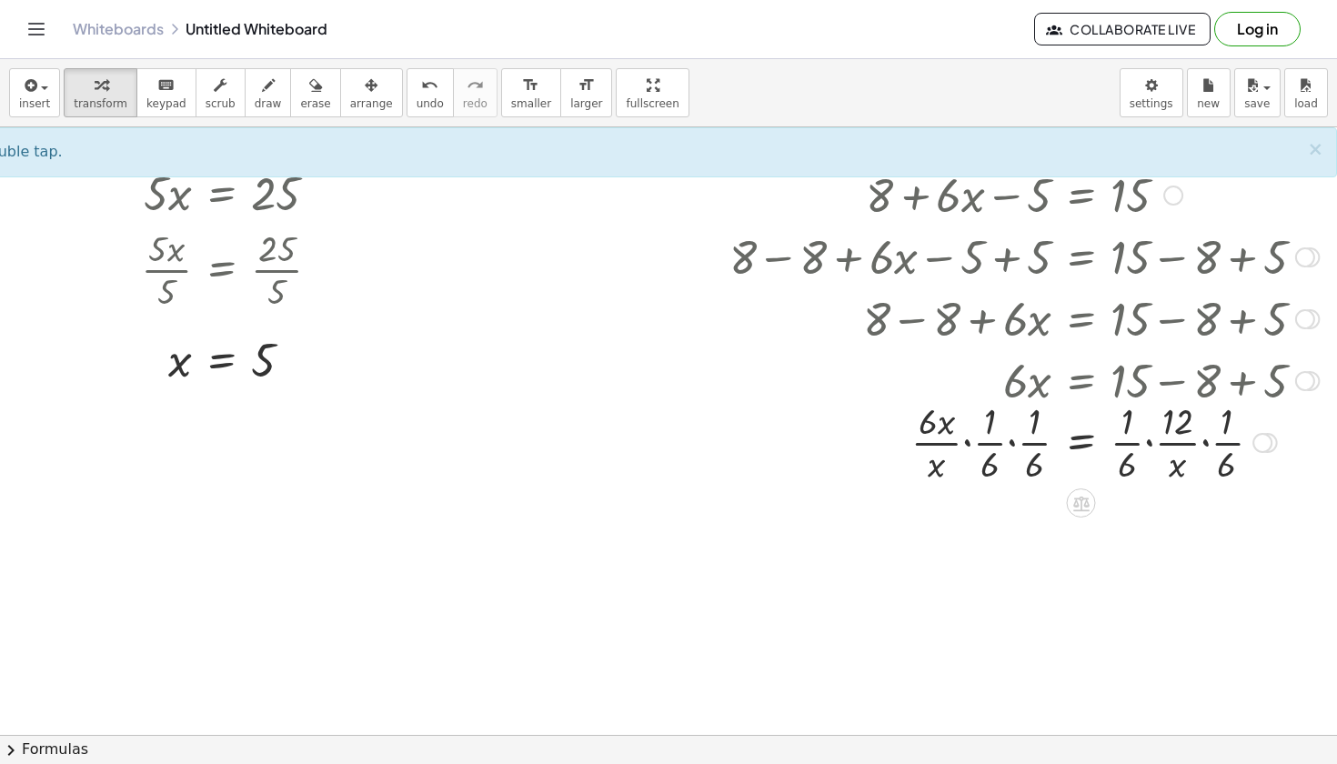
click at [942, 452] on div at bounding box center [1024, 441] width 608 height 91
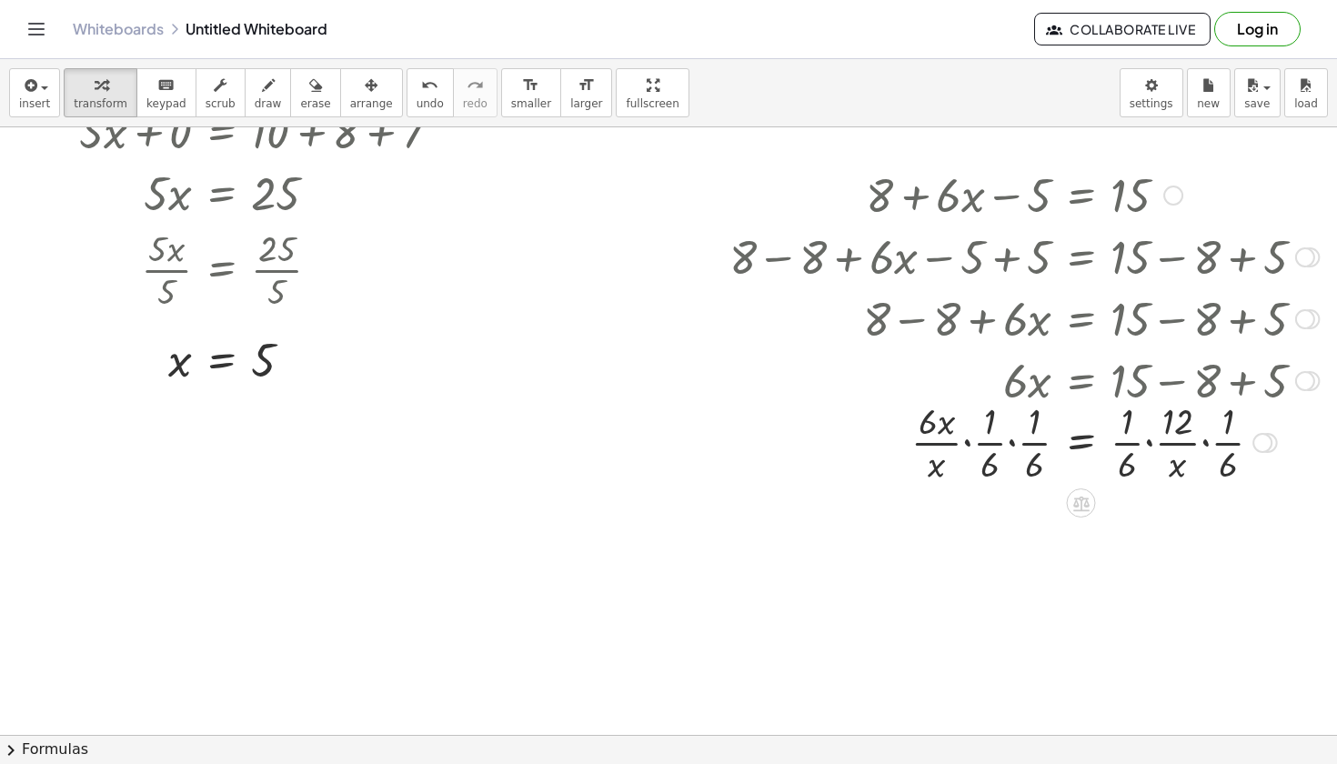
click at [972, 450] on div at bounding box center [1024, 441] width 608 height 91
click at [999, 450] on div at bounding box center [1024, 441] width 608 height 91
click at [1030, 450] on div at bounding box center [1024, 441] width 608 height 91
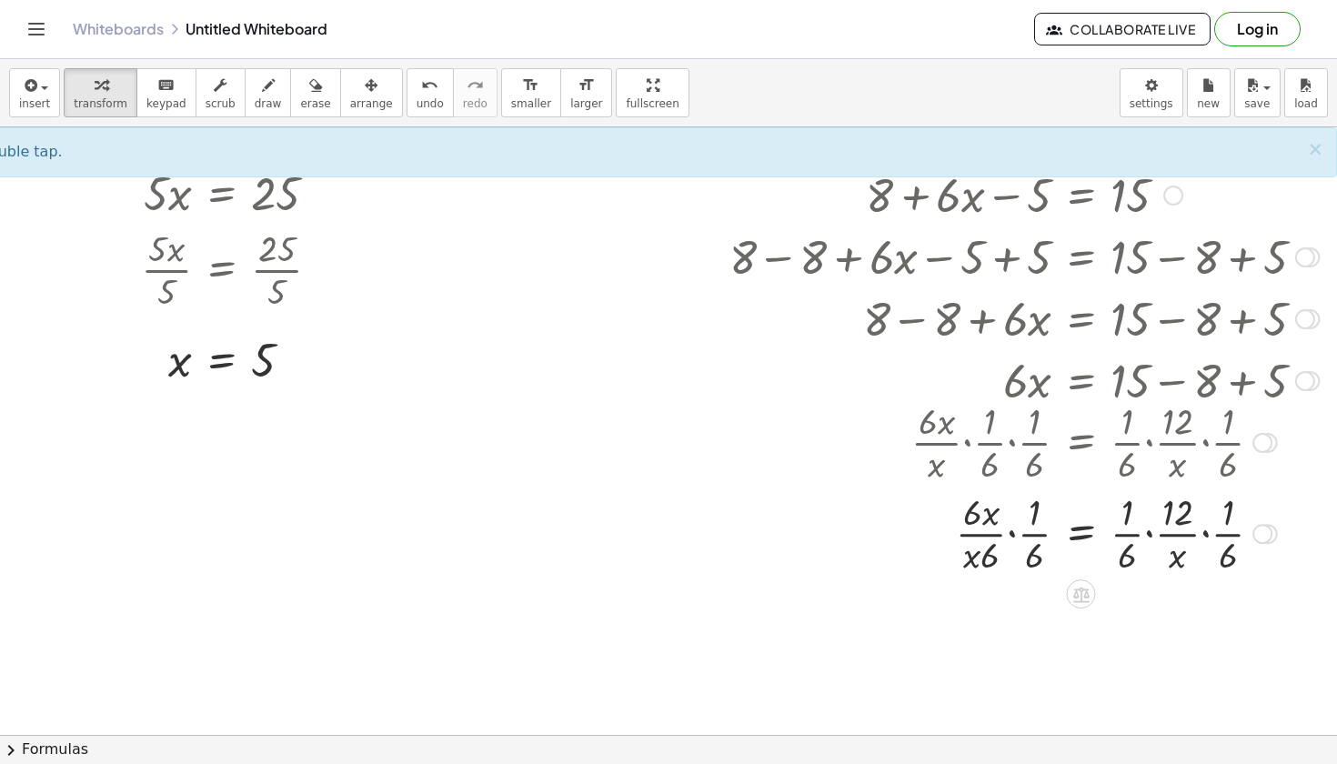
click at [1174, 537] on div at bounding box center [1024, 532] width 608 height 91
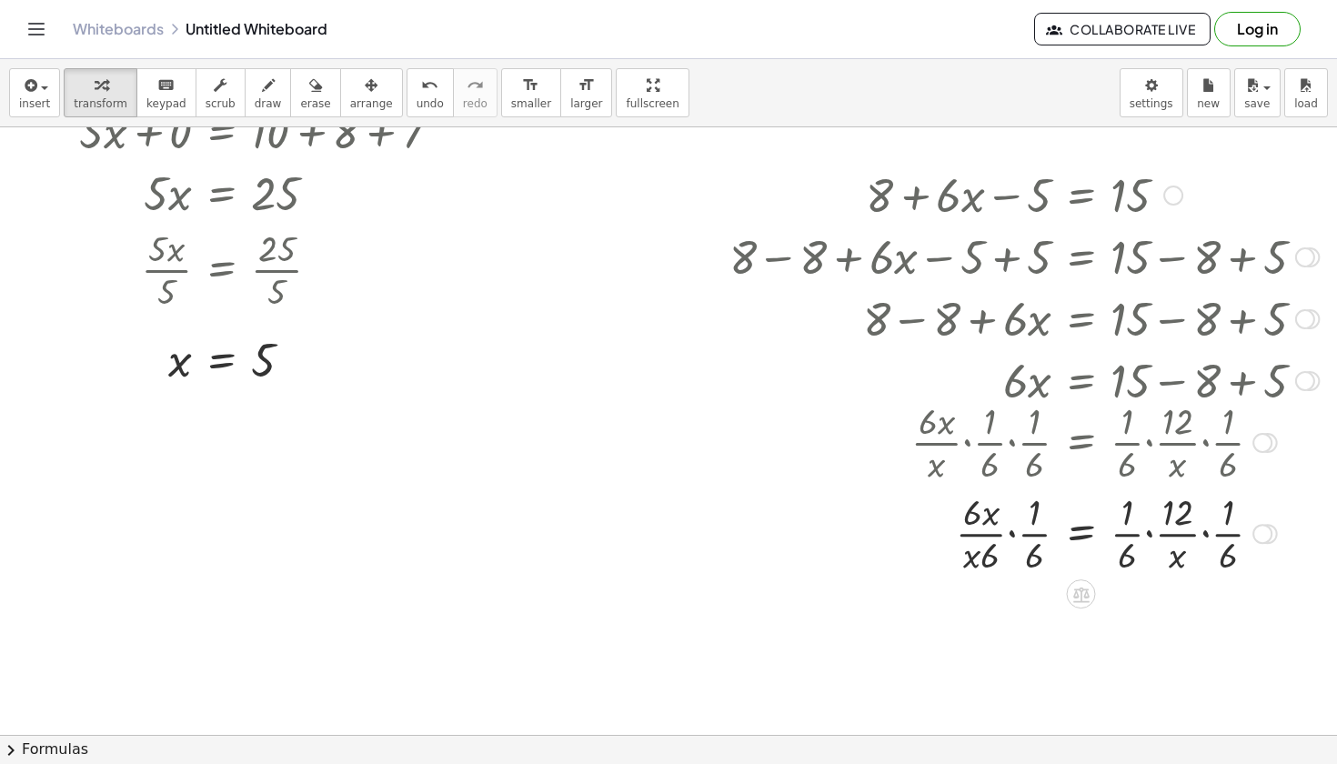
click at [1224, 524] on div at bounding box center [1024, 532] width 608 height 91
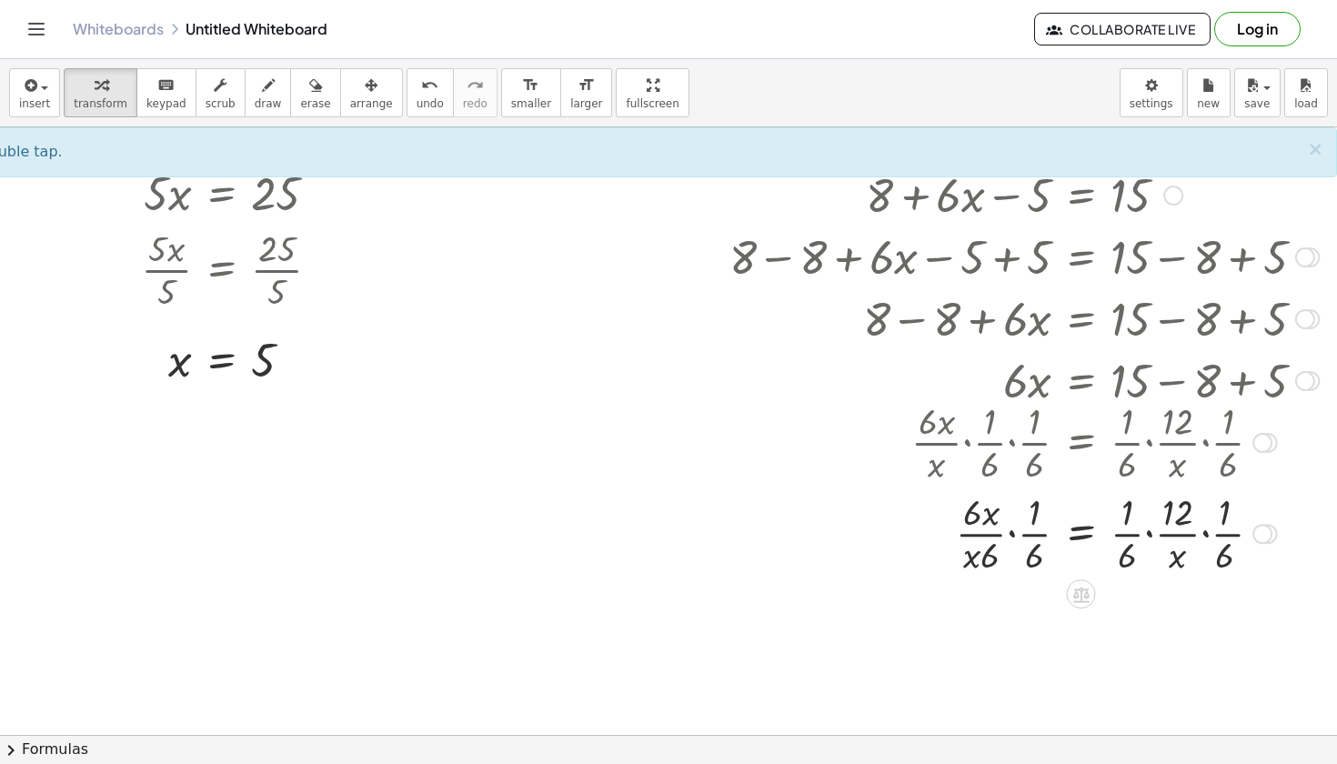
click at [1110, 520] on div at bounding box center [1024, 532] width 608 height 91
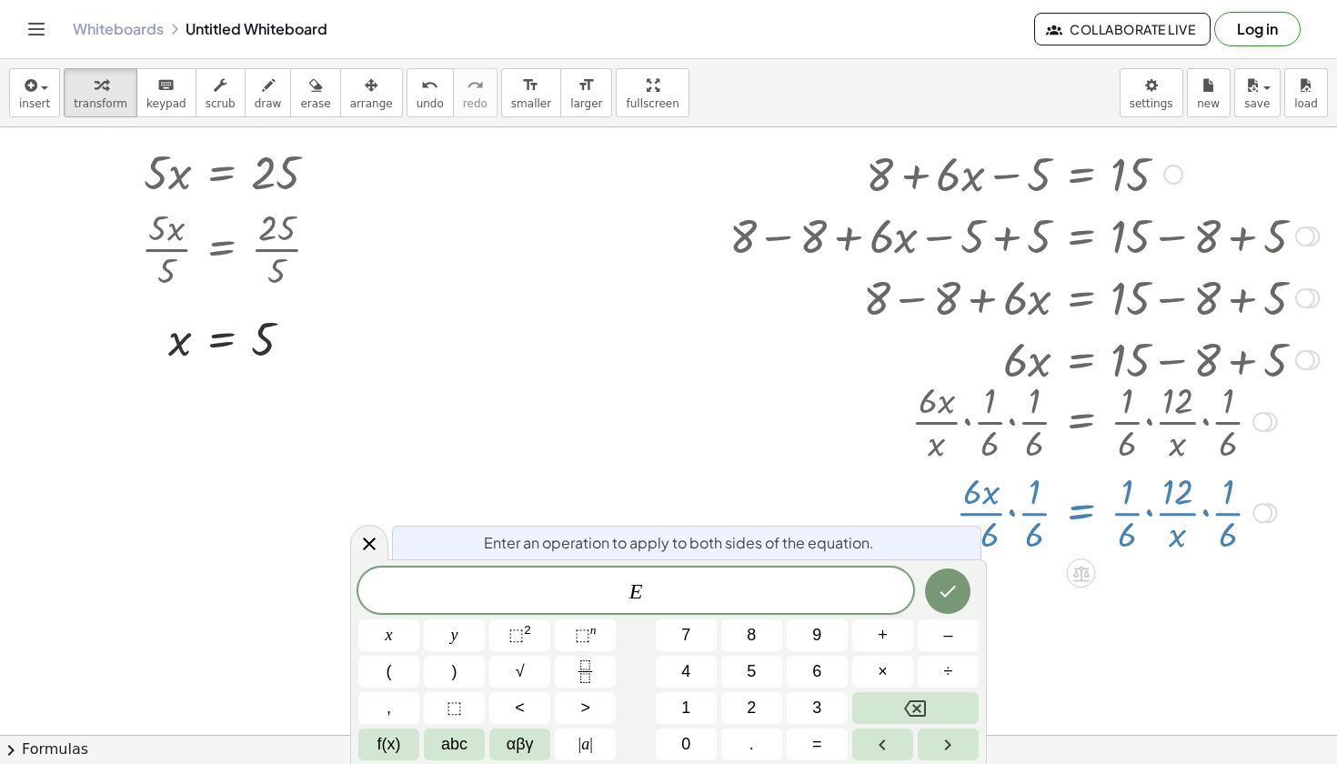
scroll to position [239, 80]
click at [361, 536] on icon at bounding box center [369, 544] width 22 height 22
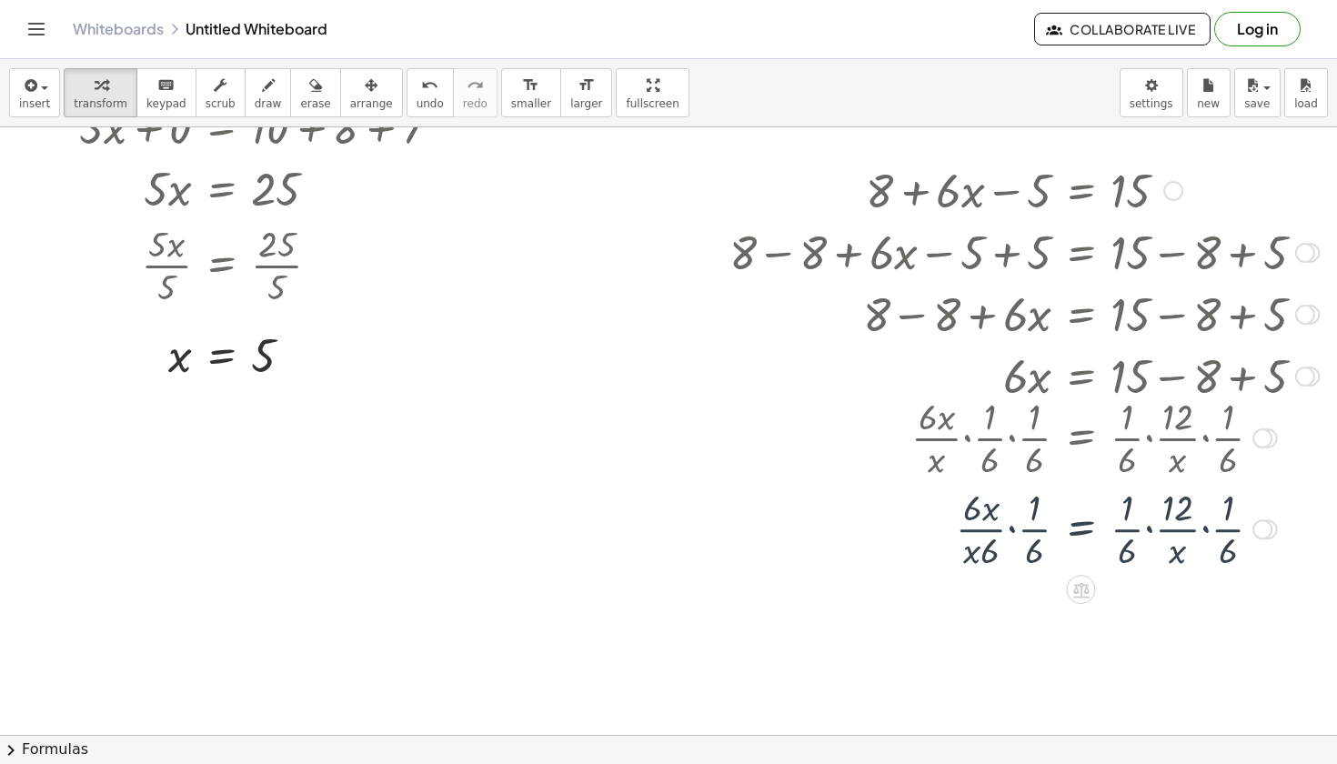
scroll to position [217, 80]
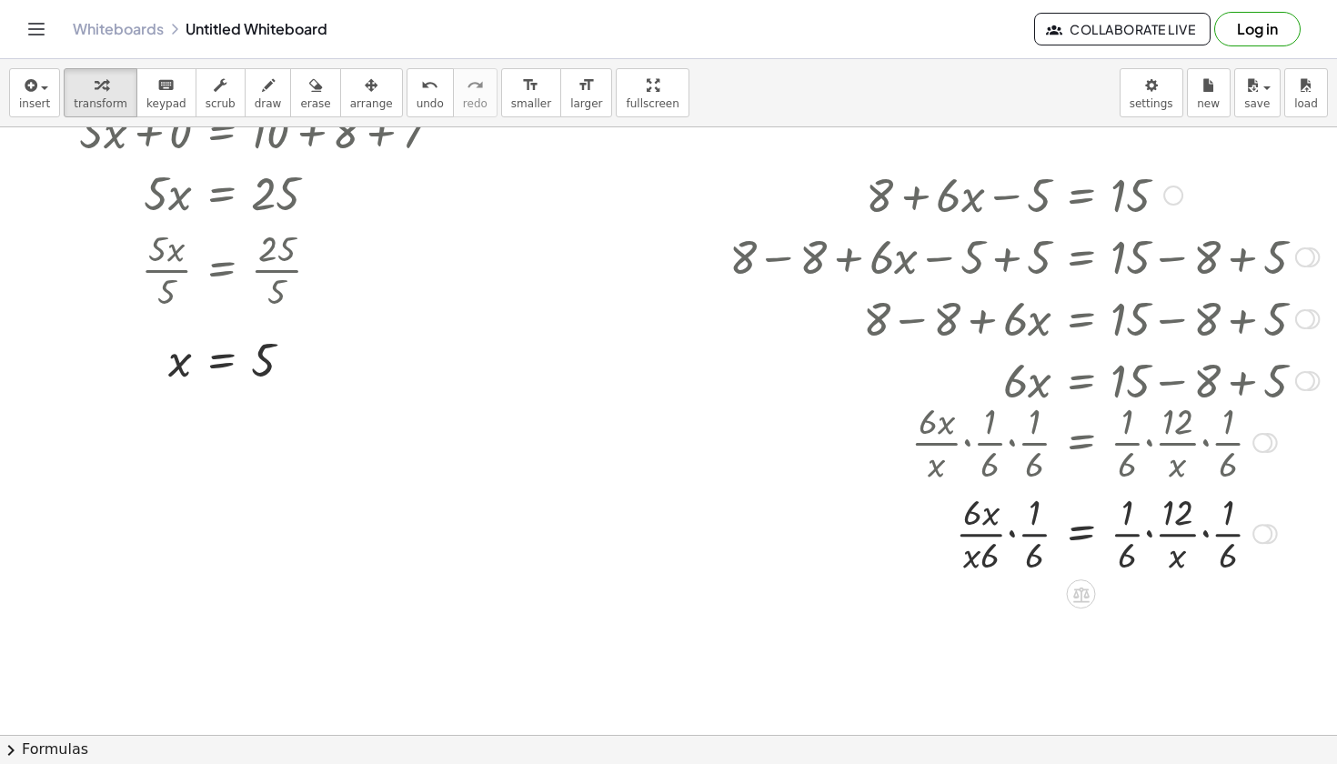
click at [1021, 534] on div at bounding box center [1024, 532] width 608 height 91
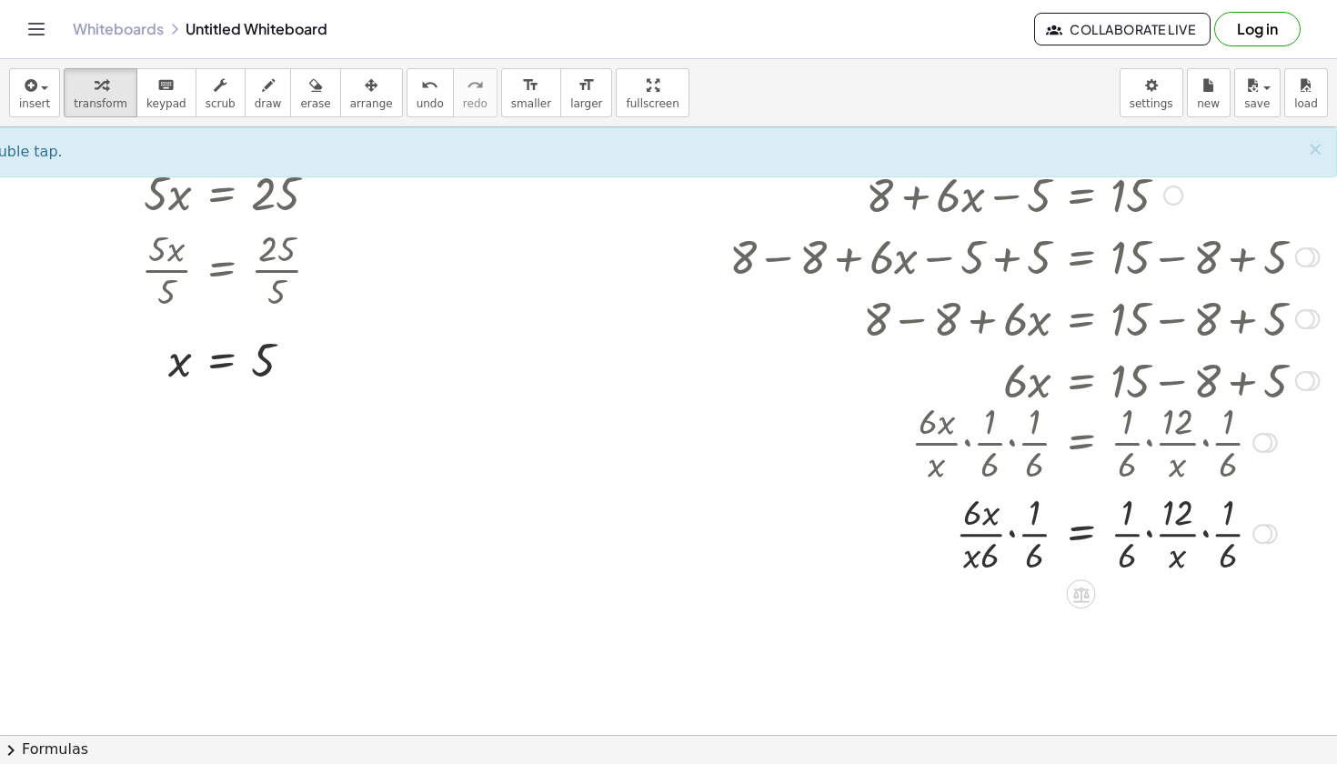
click at [1036, 439] on div at bounding box center [1008, 441] width 640 height 91
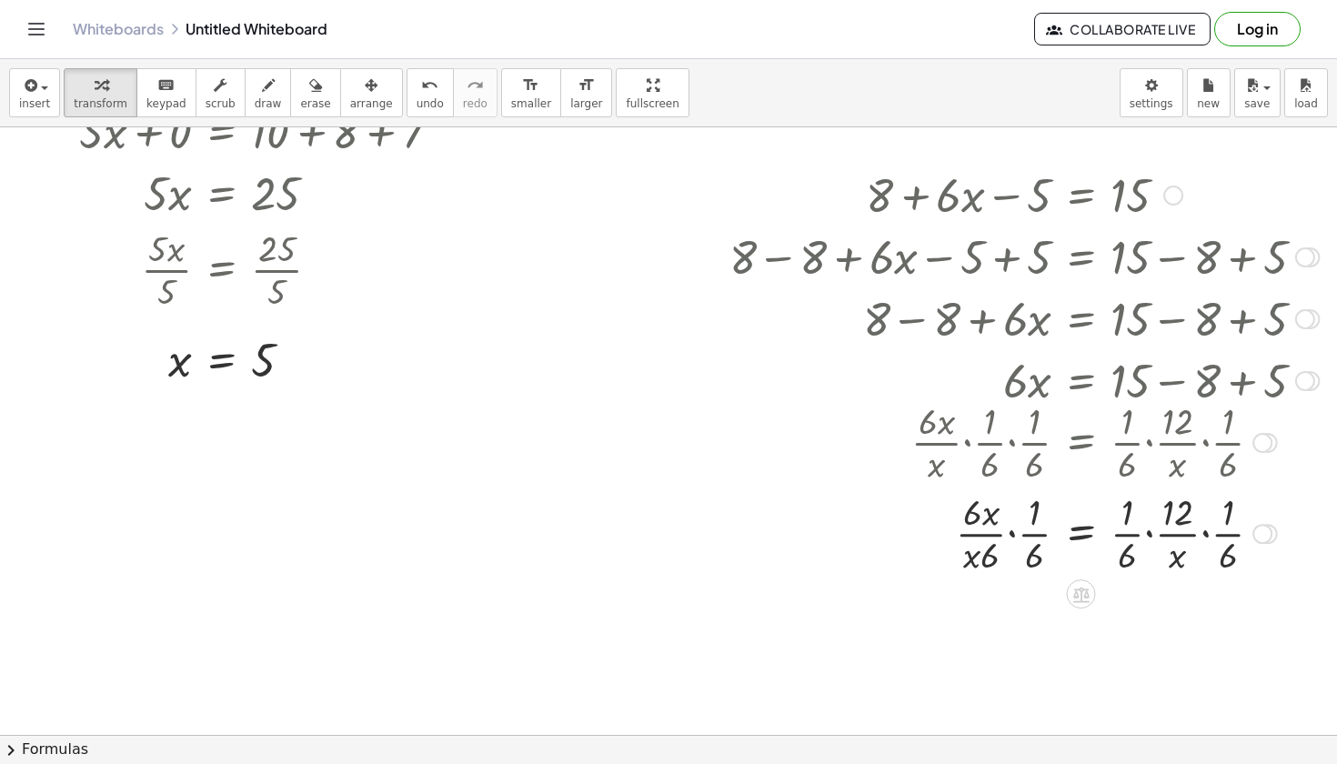
click at [992, 441] on div at bounding box center [1008, 441] width 640 height 91
click at [952, 438] on div at bounding box center [1008, 441] width 640 height 91
click at [1109, 445] on div at bounding box center [1008, 441] width 640 height 91
click at [1214, 443] on div at bounding box center [1008, 441] width 640 height 91
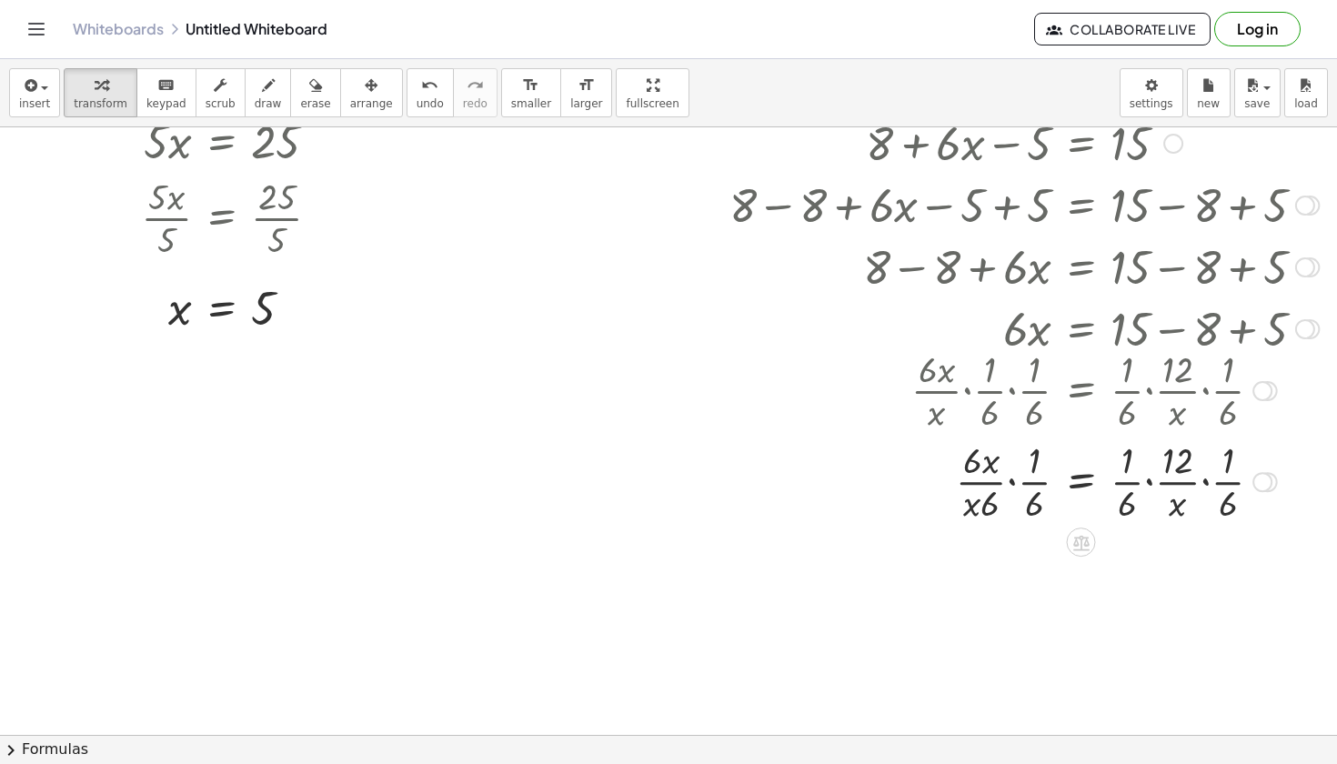
scroll to position [269, 80]
click at [1164, 466] on div at bounding box center [1024, 480] width 608 height 91
click at [1164, 369] on div at bounding box center [1008, 389] width 640 height 91
click at [1212, 383] on div at bounding box center [1008, 389] width 640 height 91
click at [1187, 232] on div at bounding box center [1024, 204] width 608 height 62
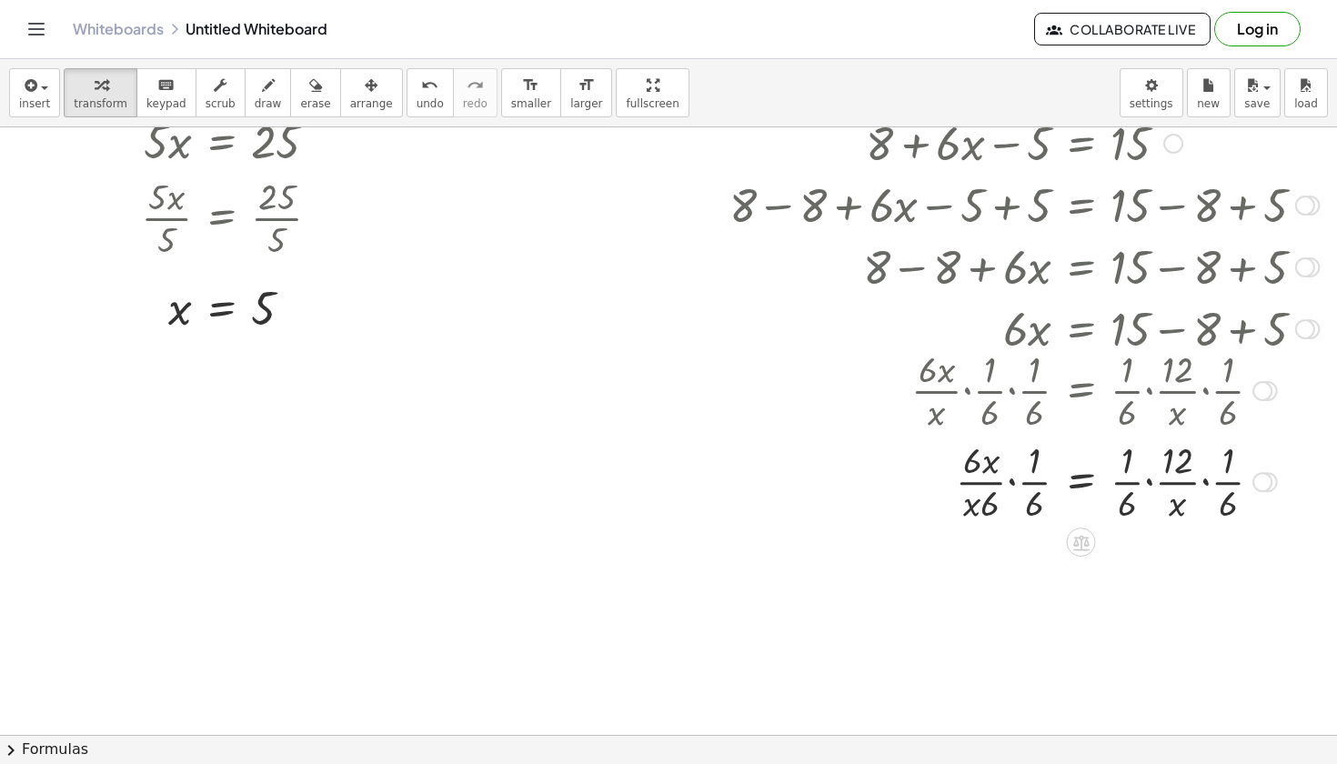
click at [1130, 341] on div at bounding box center [1024, 328] width 608 height 62
click at [1138, 363] on div at bounding box center [1008, 389] width 640 height 91
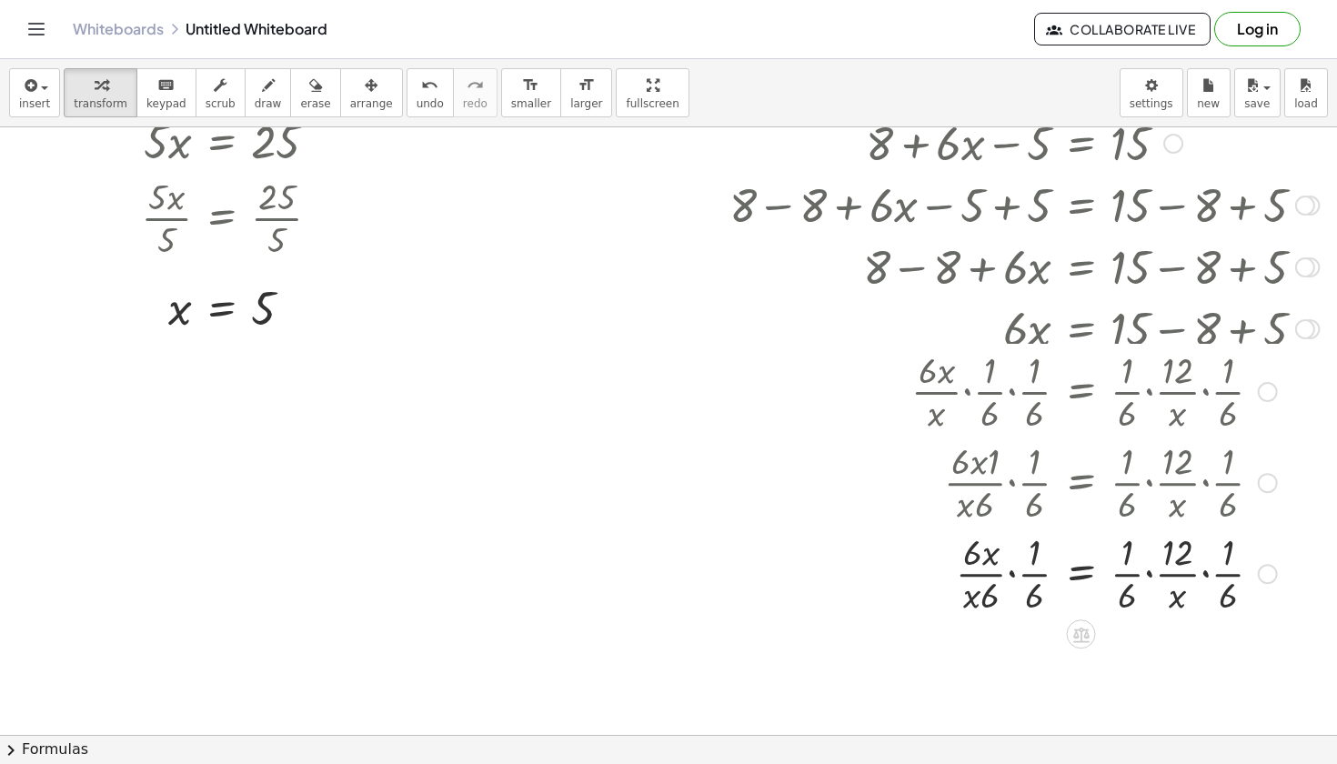
drag, startPoint x: 1267, startPoint y: 479, endPoint x: 1278, endPoint y: 584, distance: 105.2
click at [1082, 574] on div "= 12 · x · x · · x · · · 1 · 6 · · · 1 · 6 · 6 · 6 · · 1 · 6" at bounding box center [1082, 574] width 0 height 0
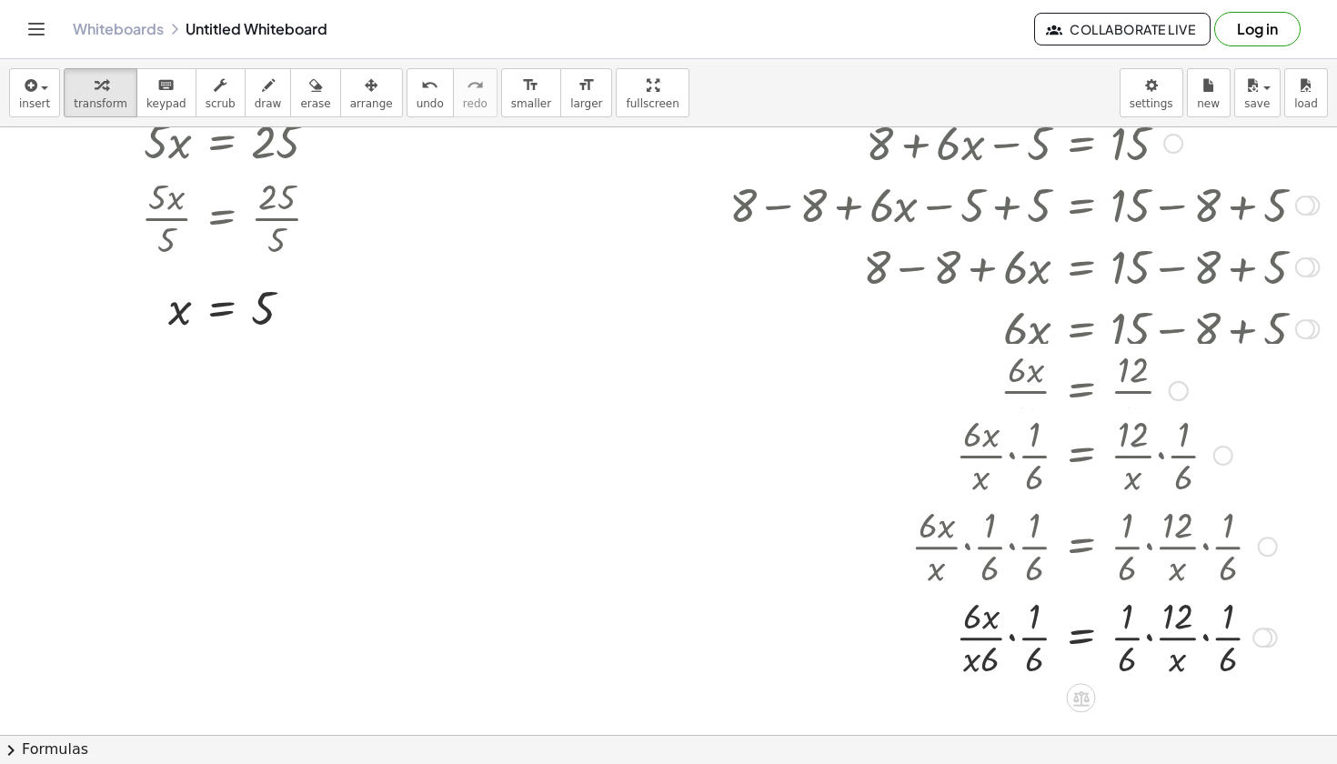
drag, startPoint x: 1220, startPoint y: 398, endPoint x: 1220, endPoint y: 466, distance: 68.2
click at [1082, 456] on div "· · 6 · x · x · · 1 · 6 = · · 12 · x · · 1 · 6" at bounding box center [1082, 456] width 0 height 0
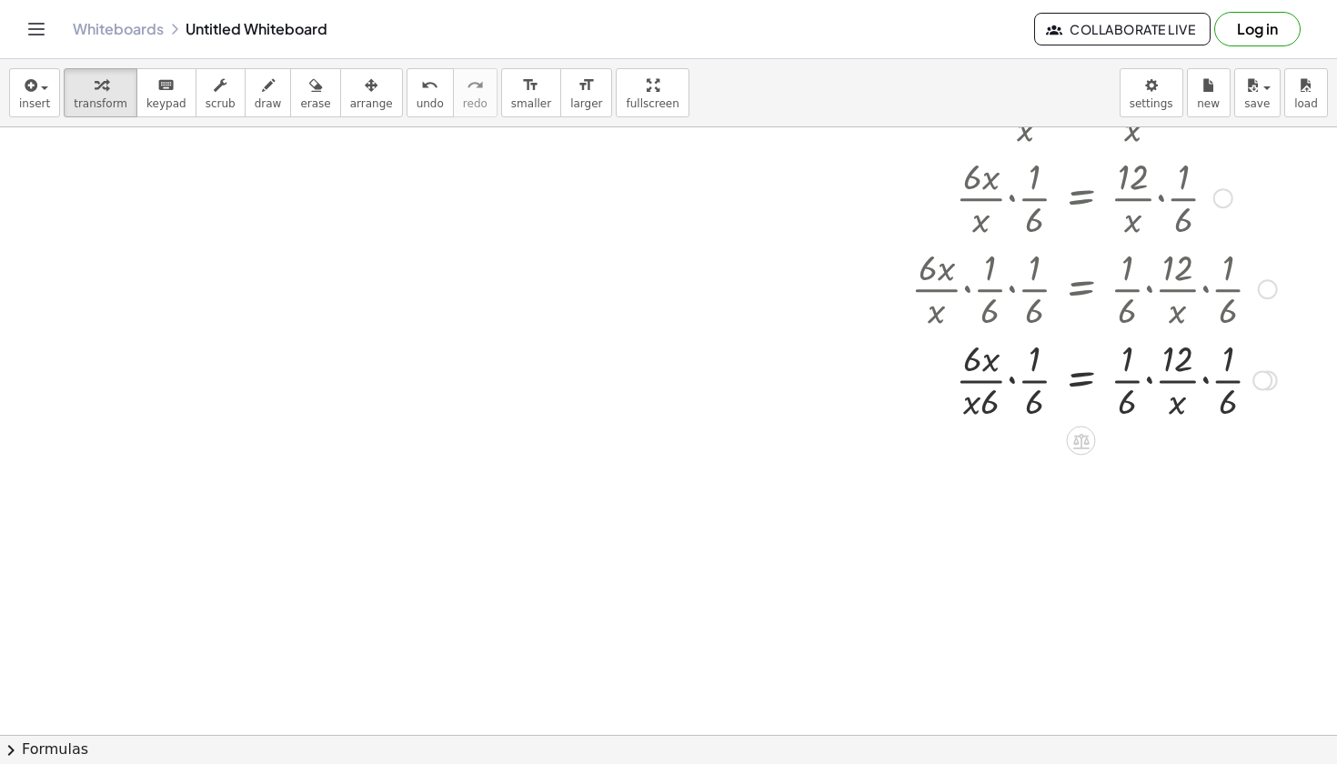
scroll to position [552, 79]
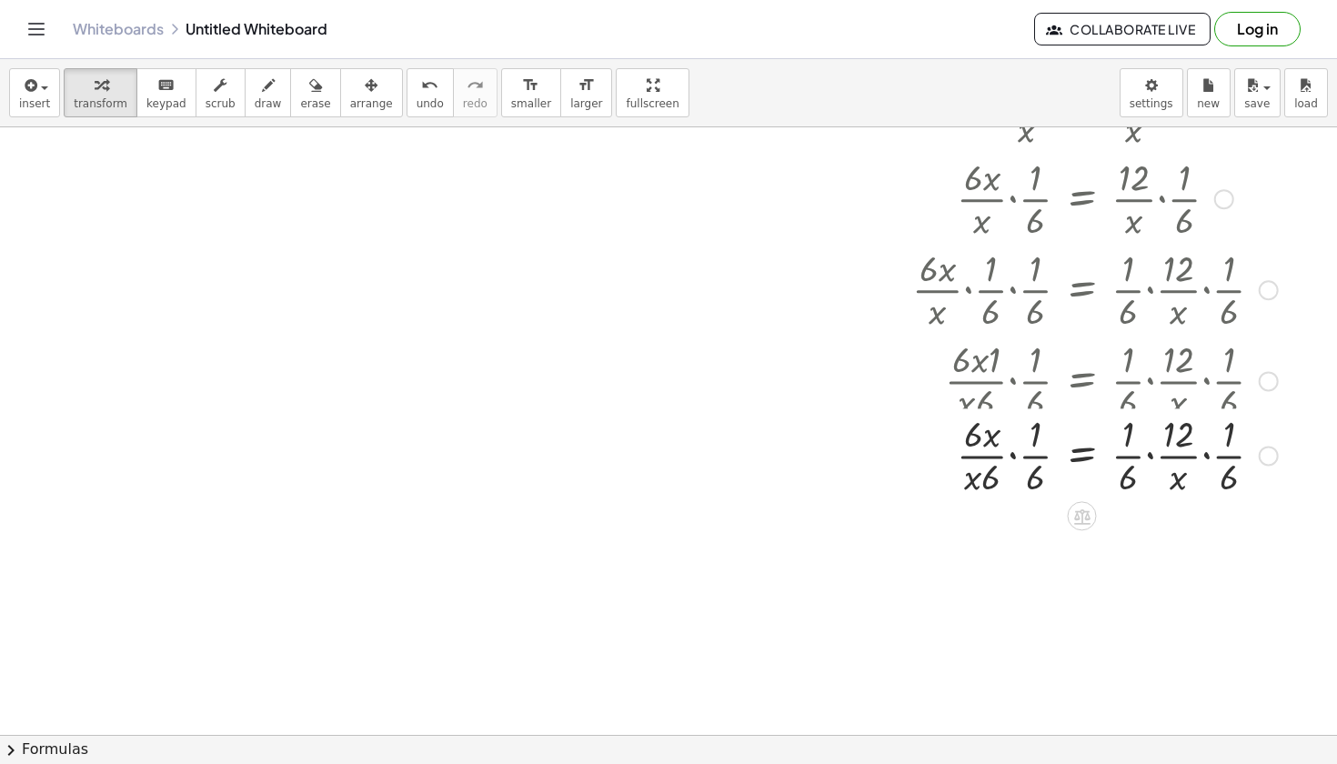
drag, startPoint x: 1272, startPoint y: 382, endPoint x: 1283, endPoint y: 503, distance: 121.5
click at [1083, 456] on div "= 12 · x · x · · x · · · 1 · 6 · · · 1 · 6 · 6 · 6 · · 1 · 6" at bounding box center [1083, 456] width 0 height 0
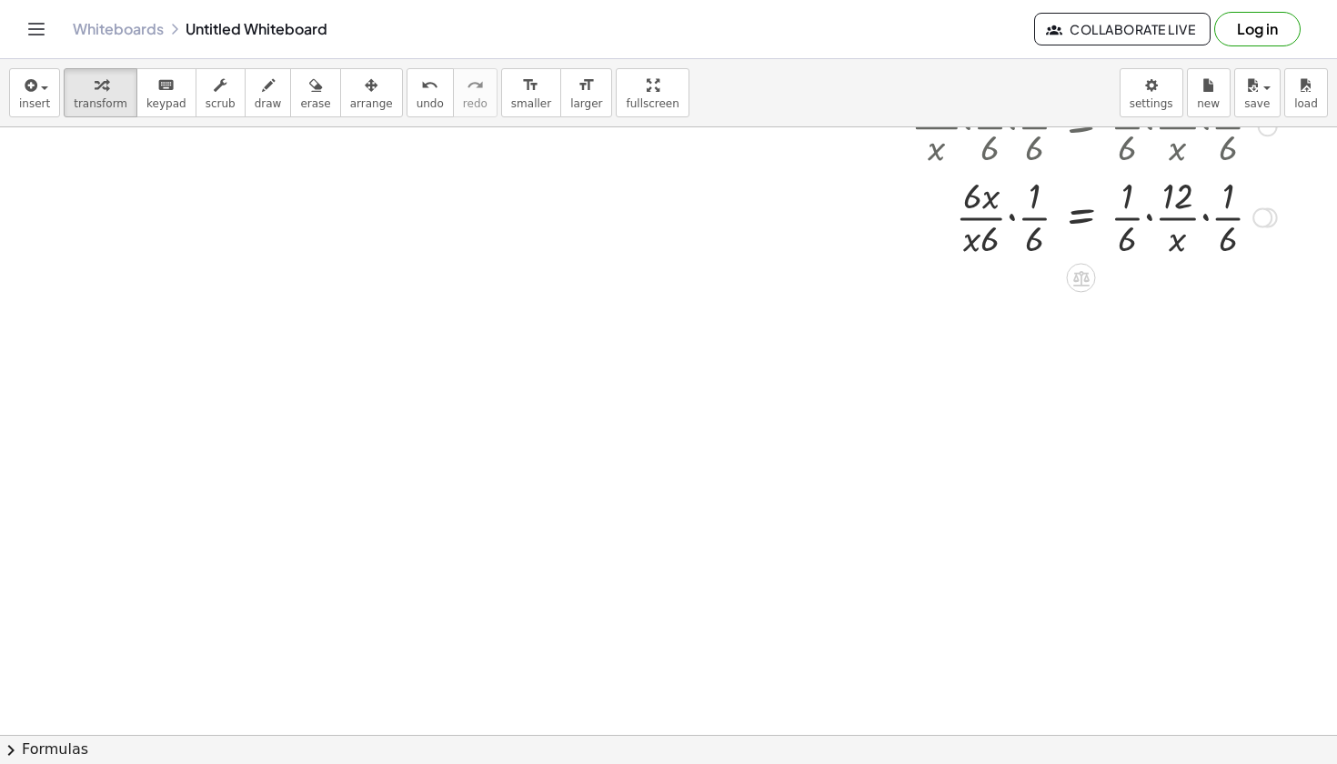
scroll to position [714, 80]
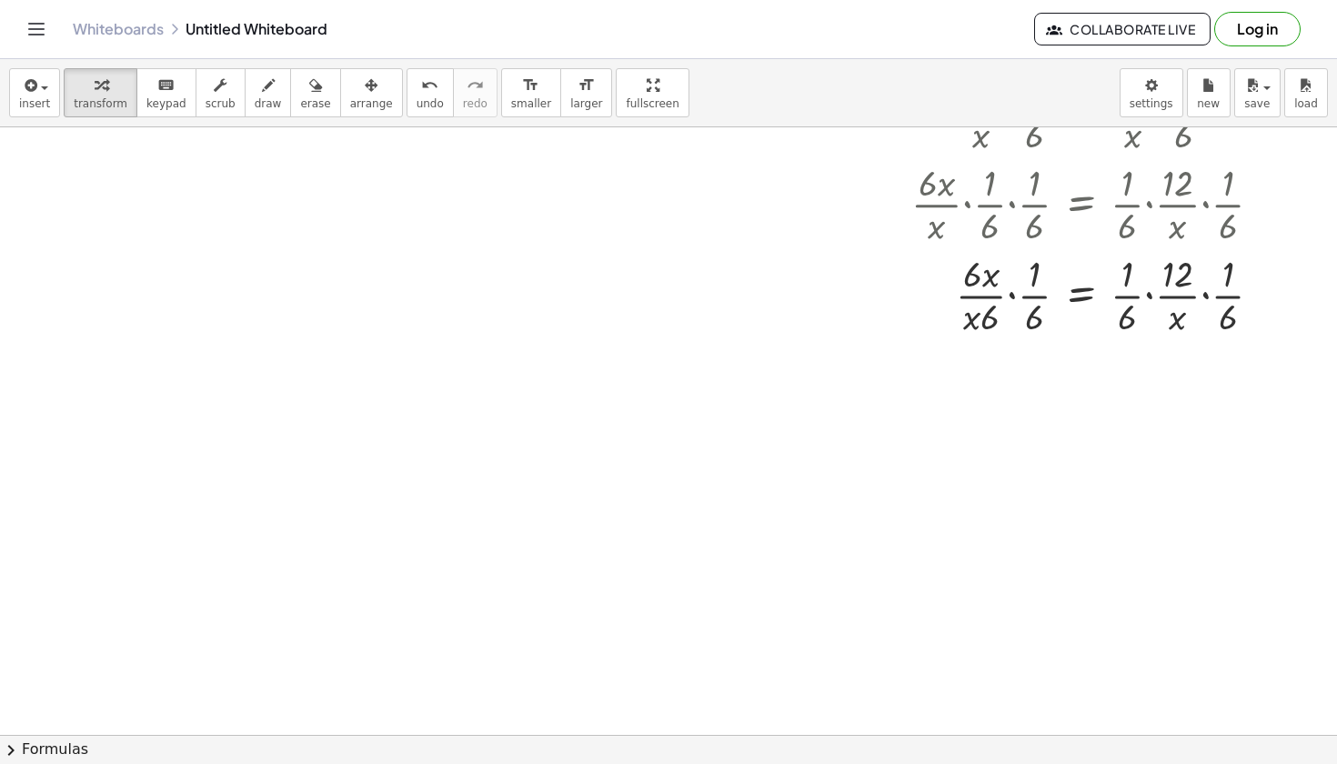
click at [354, 601] on div at bounding box center [628, 324] width 1417 height 1823
click at [418, 535] on div at bounding box center [628, 324] width 1417 height 1823
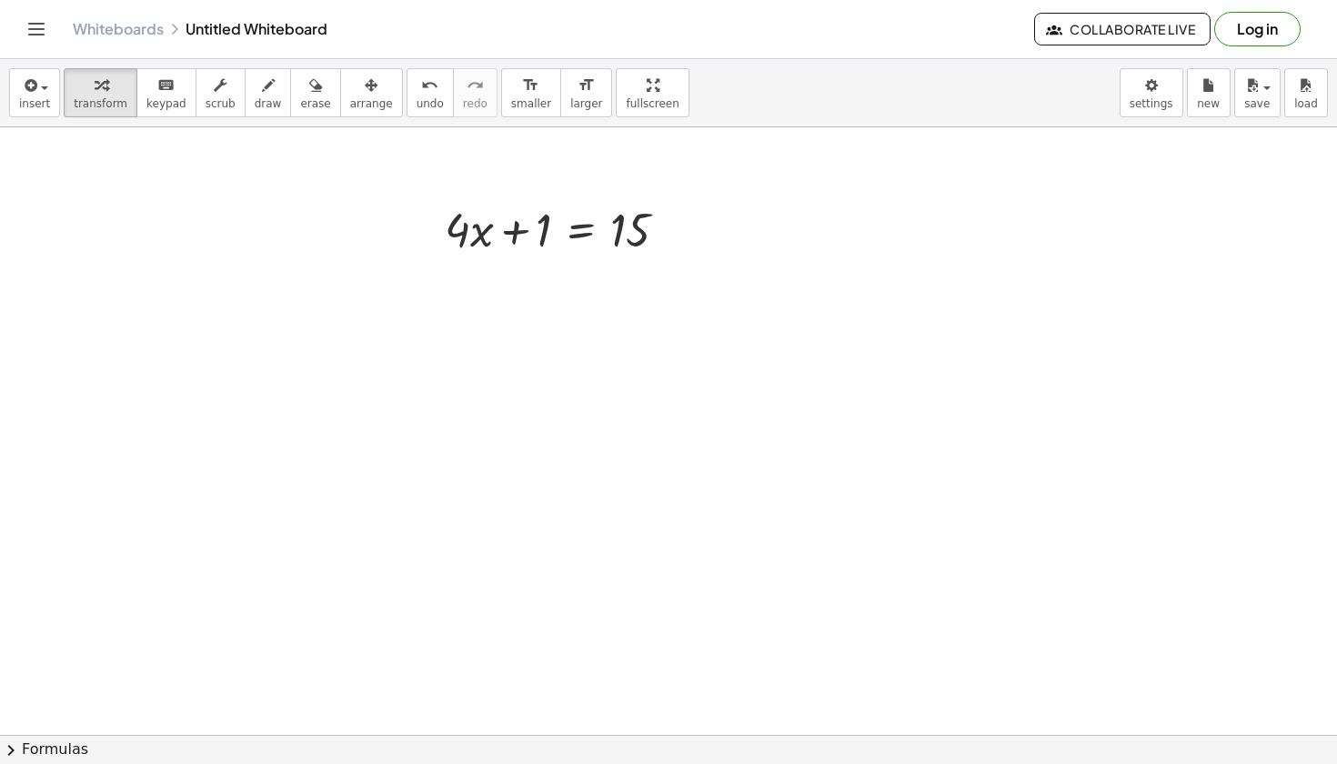
scroll to position [1055, 80]
click at [513, 230] on div at bounding box center [564, 229] width 256 height 62
click at [521, 235] on div at bounding box center [564, 229] width 256 height 62
click at [511, 229] on div at bounding box center [564, 229] width 256 height 62
click at [520, 233] on div at bounding box center [564, 229] width 256 height 62
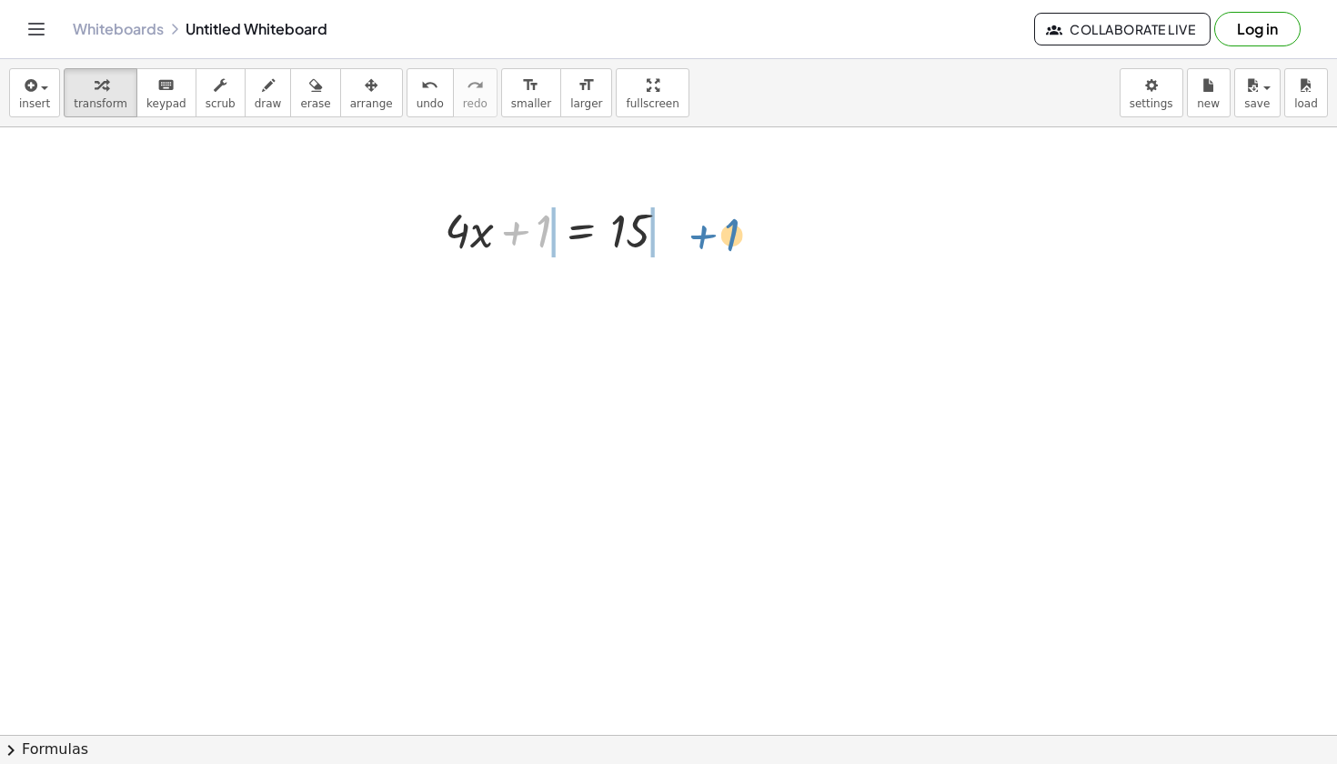
drag, startPoint x: 539, startPoint y: 237, endPoint x: 700, endPoint y: 234, distance: 160.1
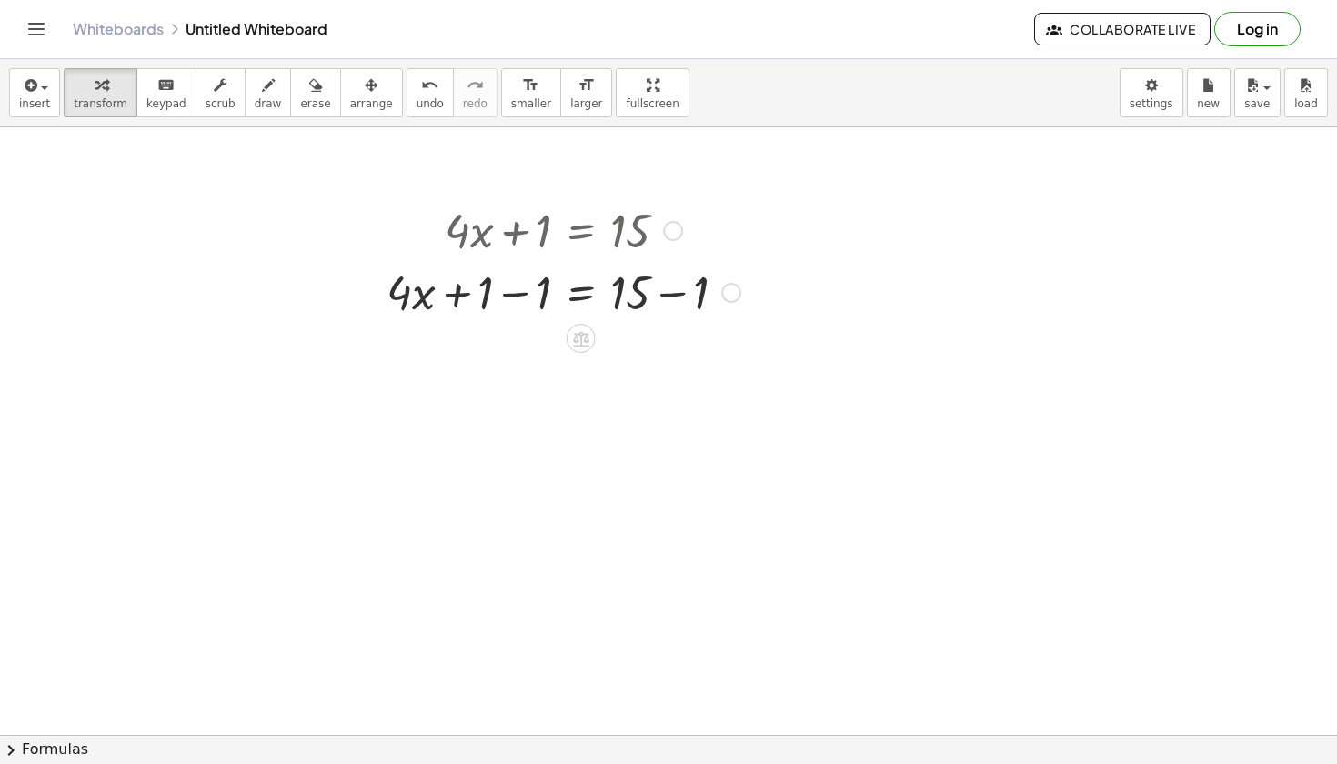
click at [666, 294] on div at bounding box center [564, 291] width 372 height 62
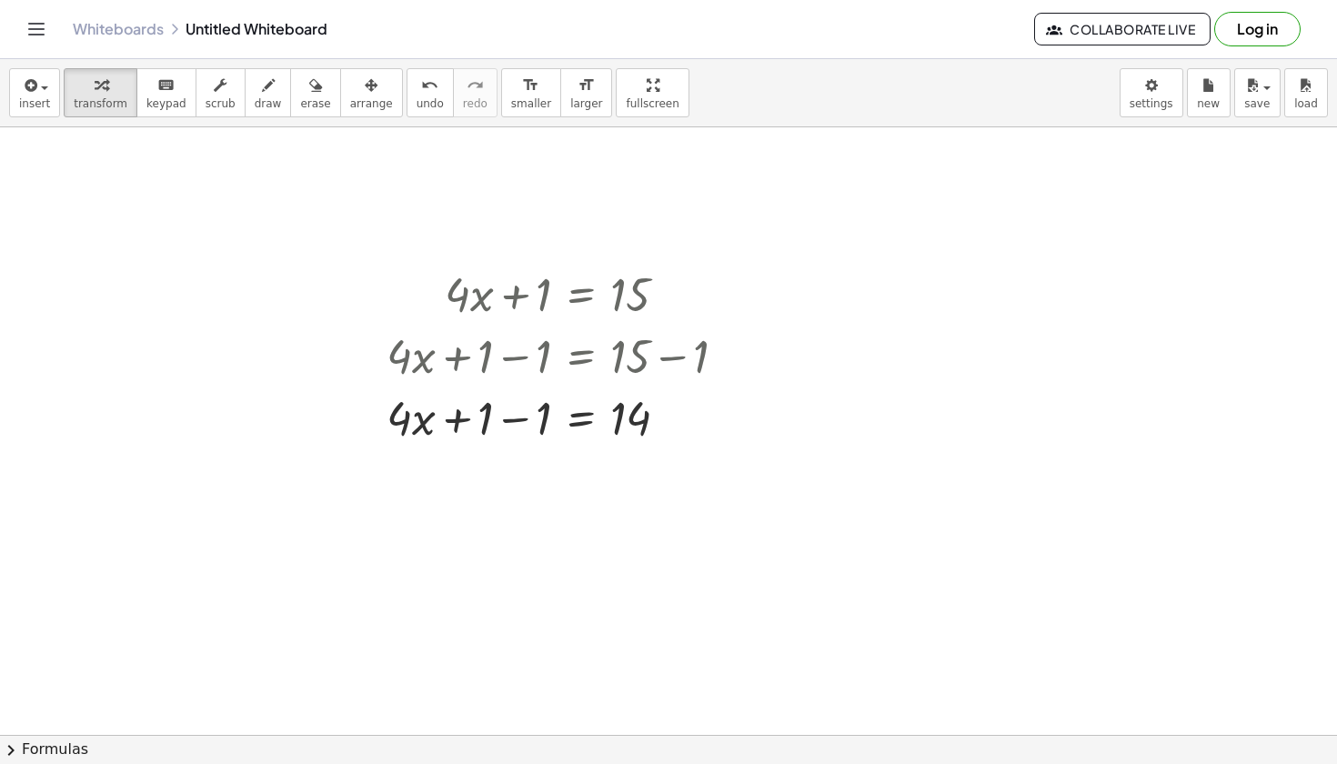
scroll to position [988, 80]
click at [519, 419] on div at bounding box center [564, 420] width 372 height 62
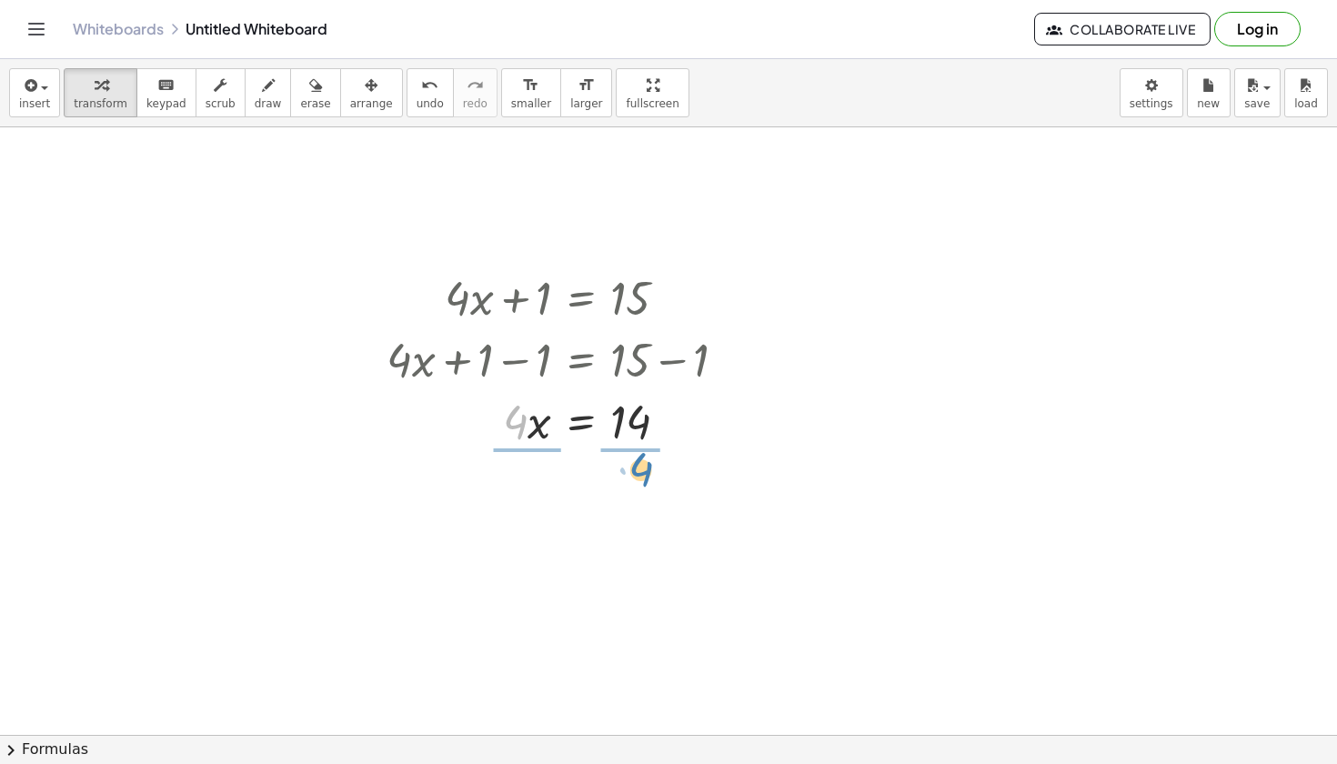
drag, startPoint x: 513, startPoint y: 420, endPoint x: 638, endPoint y: 469, distance: 134.0
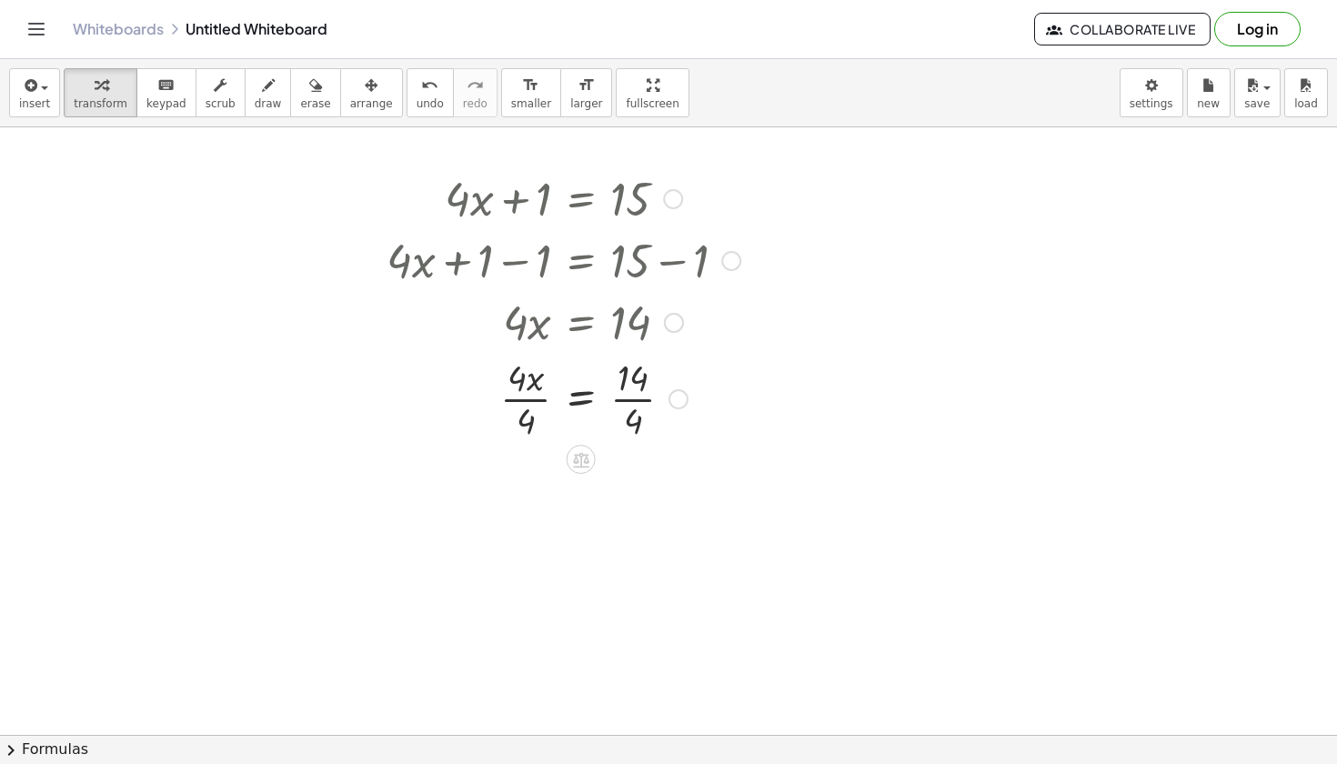
scroll to position [1088, 80]
click at [524, 401] on div at bounding box center [564, 396] width 372 height 91
click at [626, 481] on div at bounding box center [564, 487] width 372 height 91
click at [623, 479] on div at bounding box center [564, 487] width 372 height 91
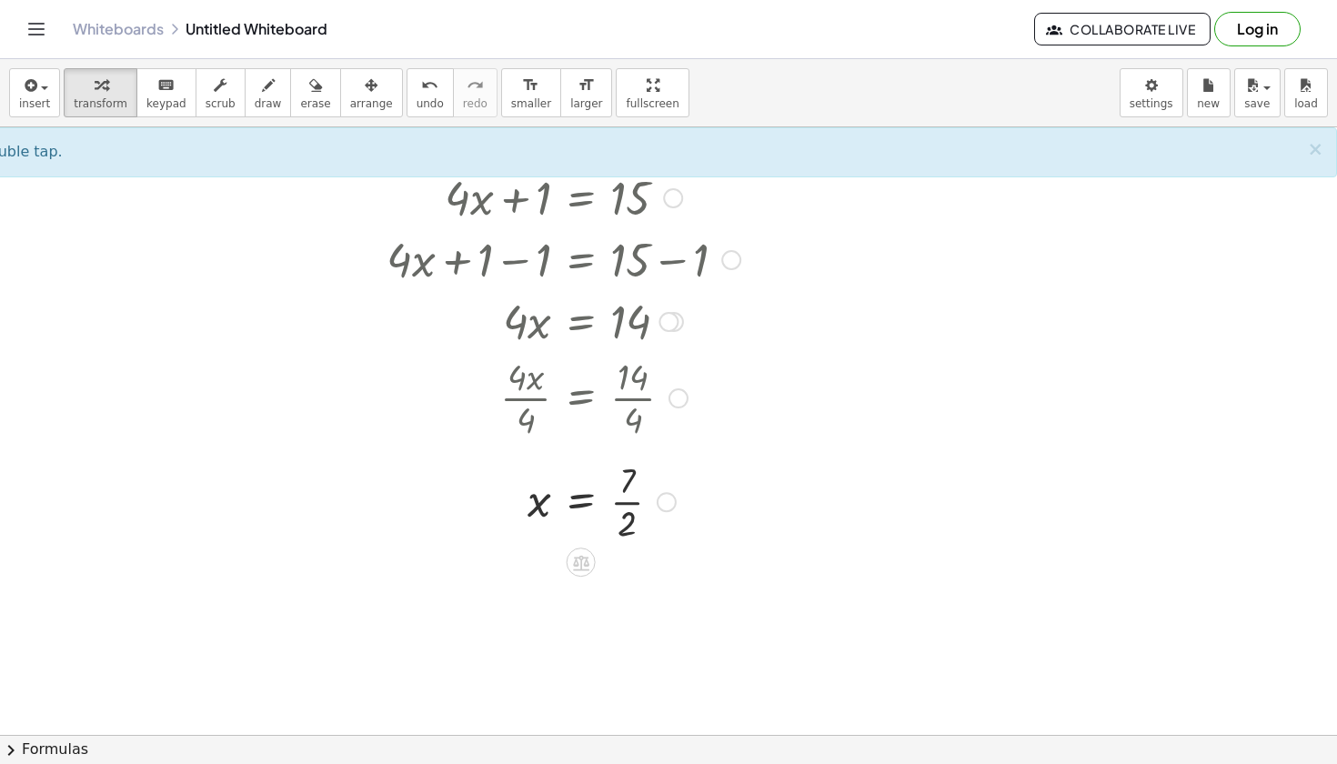
drag, startPoint x: 662, startPoint y: 486, endPoint x: 660, endPoint y: 503, distance: 17.4
click at [581, 502] on div "x = · 7 · 2" at bounding box center [581, 502] width 0 height 0
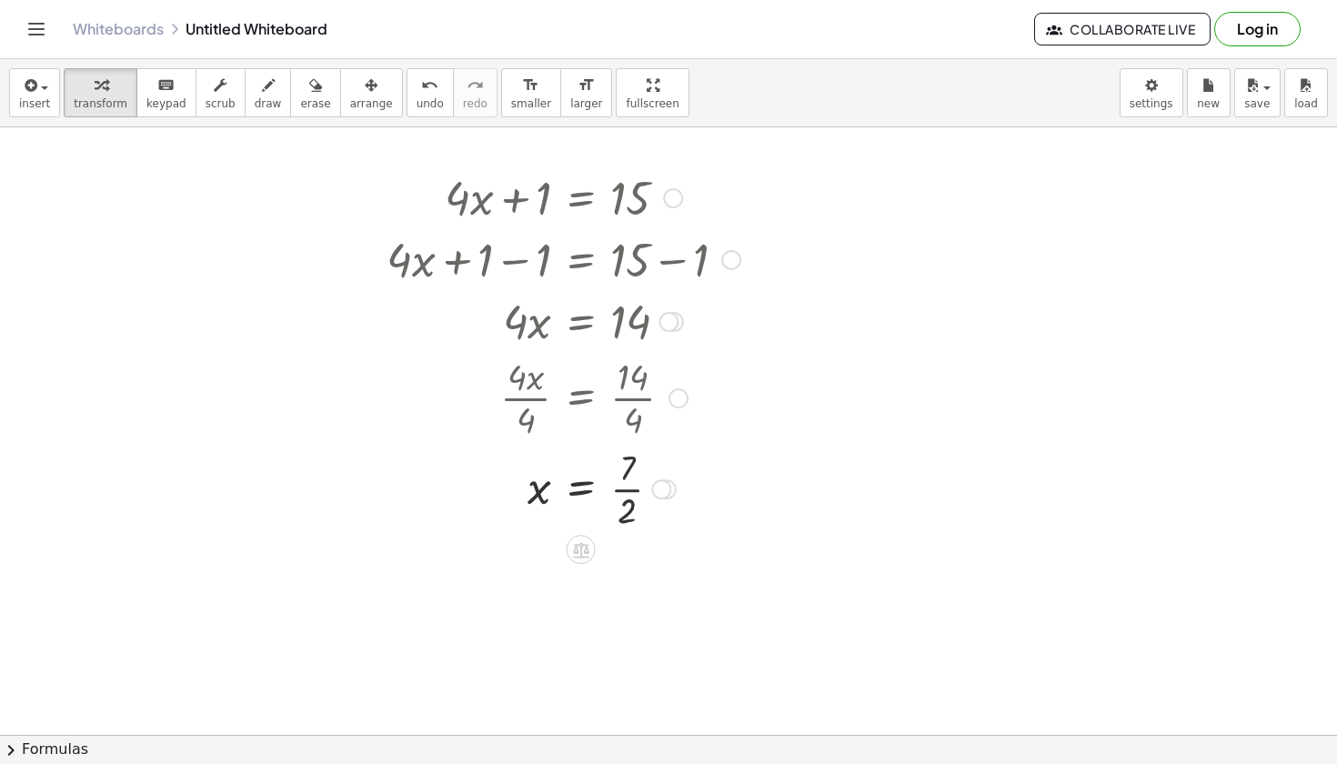
click at [629, 512] on div at bounding box center [564, 487] width 372 height 91
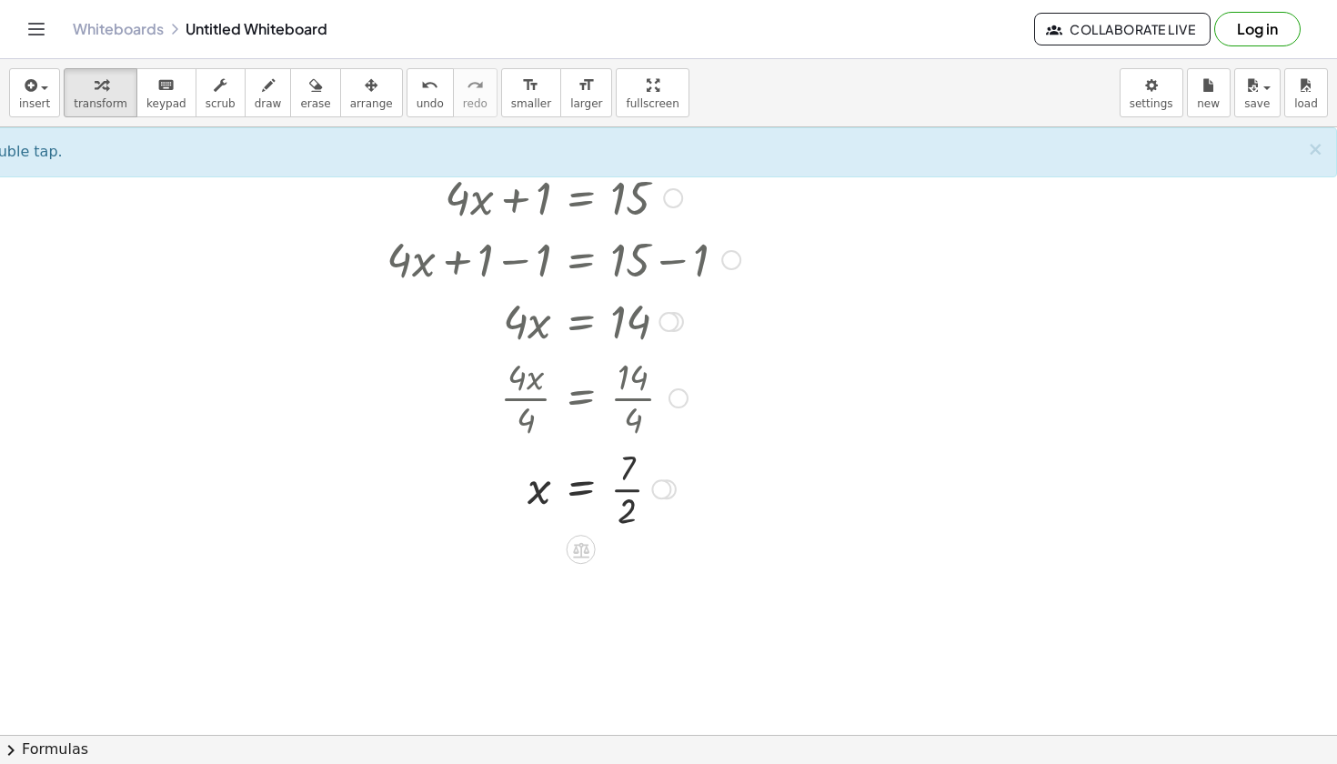
click at [630, 472] on div at bounding box center [564, 487] width 372 height 91
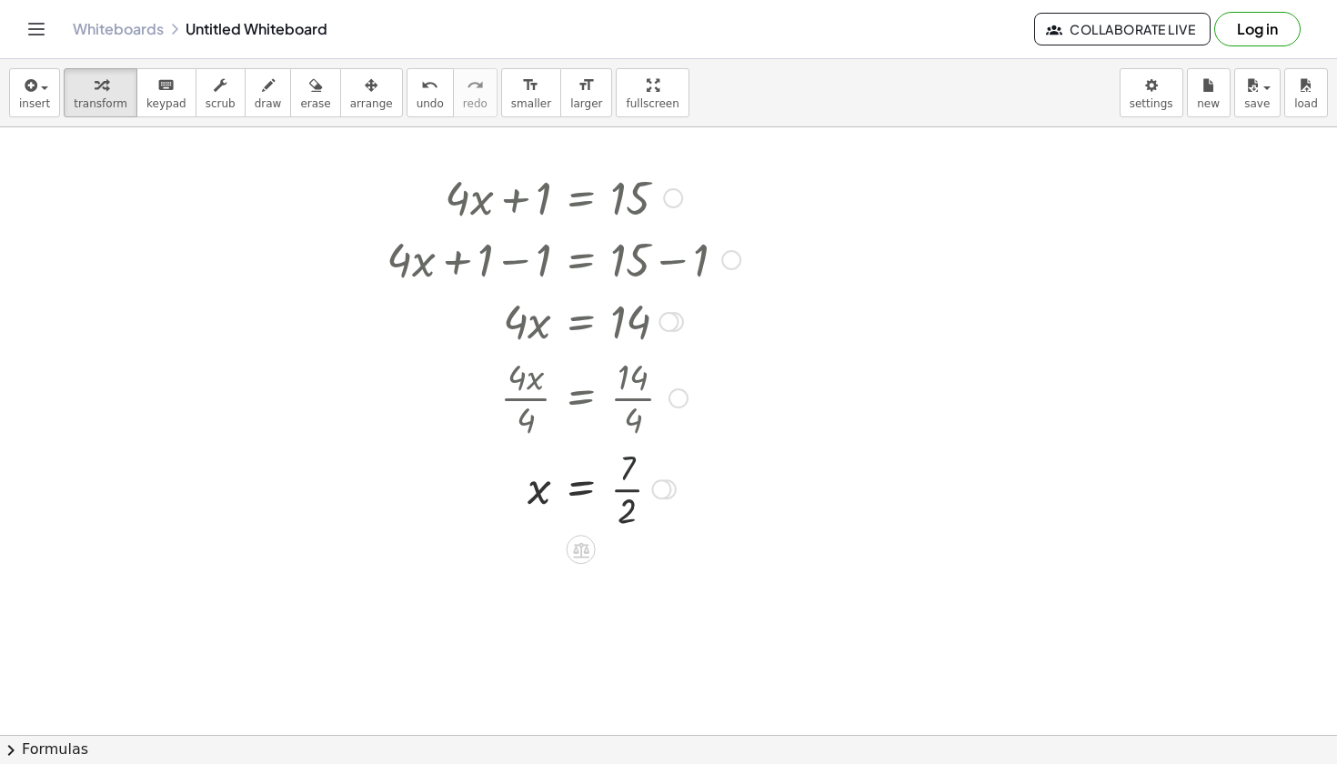
click at [631, 520] on div at bounding box center [564, 487] width 372 height 91
click at [627, 520] on div at bounding box center [564, 487] width 372 height 91
click at [556, 495] on div at bounding box center [564, 488] width 372 height 60
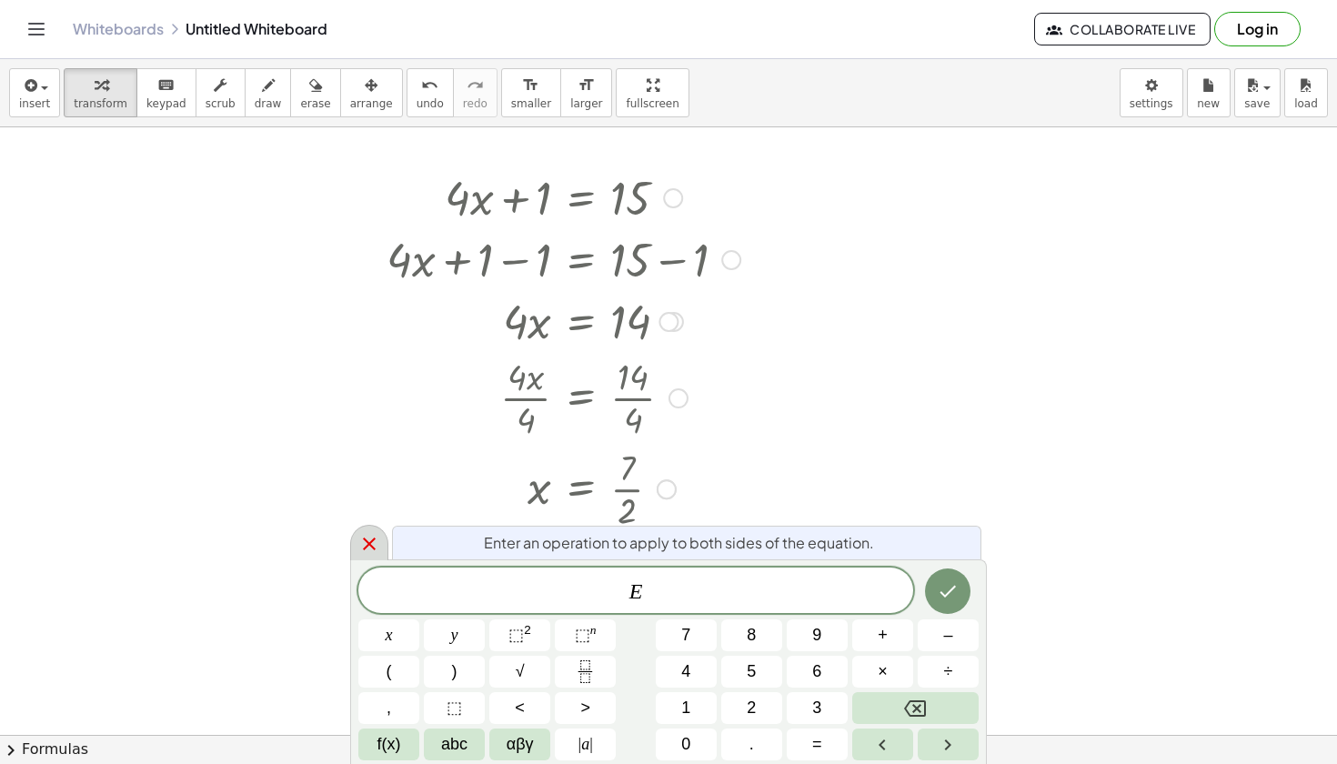
click at [362, 547] on icon at bounding box center [369, 544] width 22 height 22
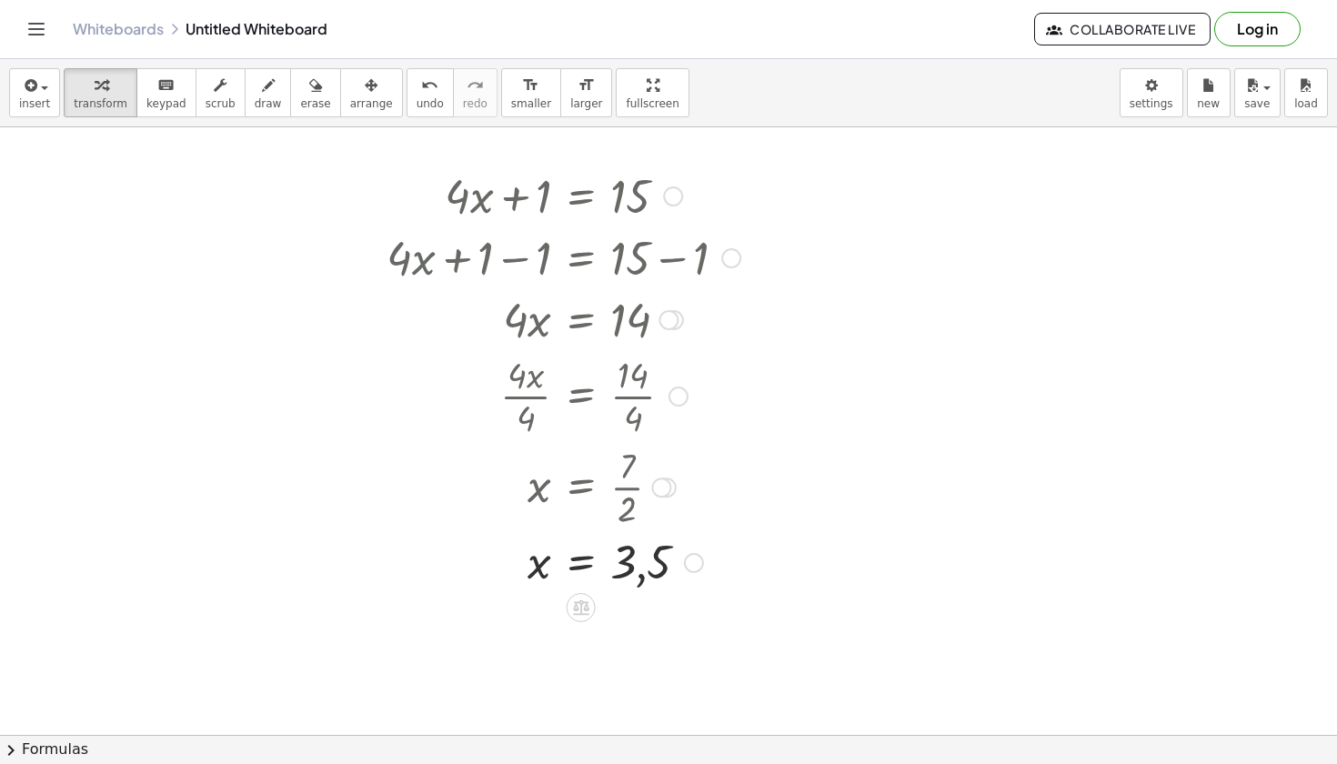
scroll to position [1085, 80]
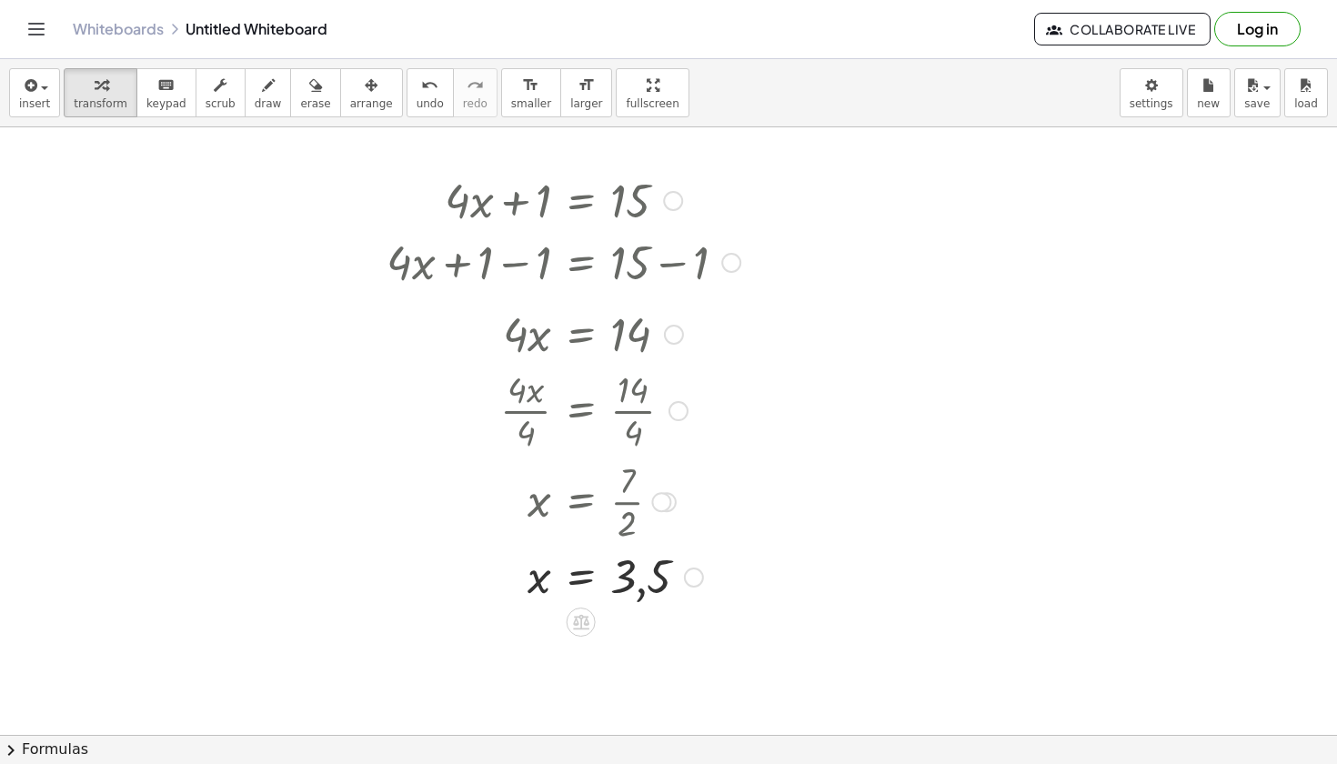
click at [680, 405] on div at bounding box center [679, 411] width 20 height 20
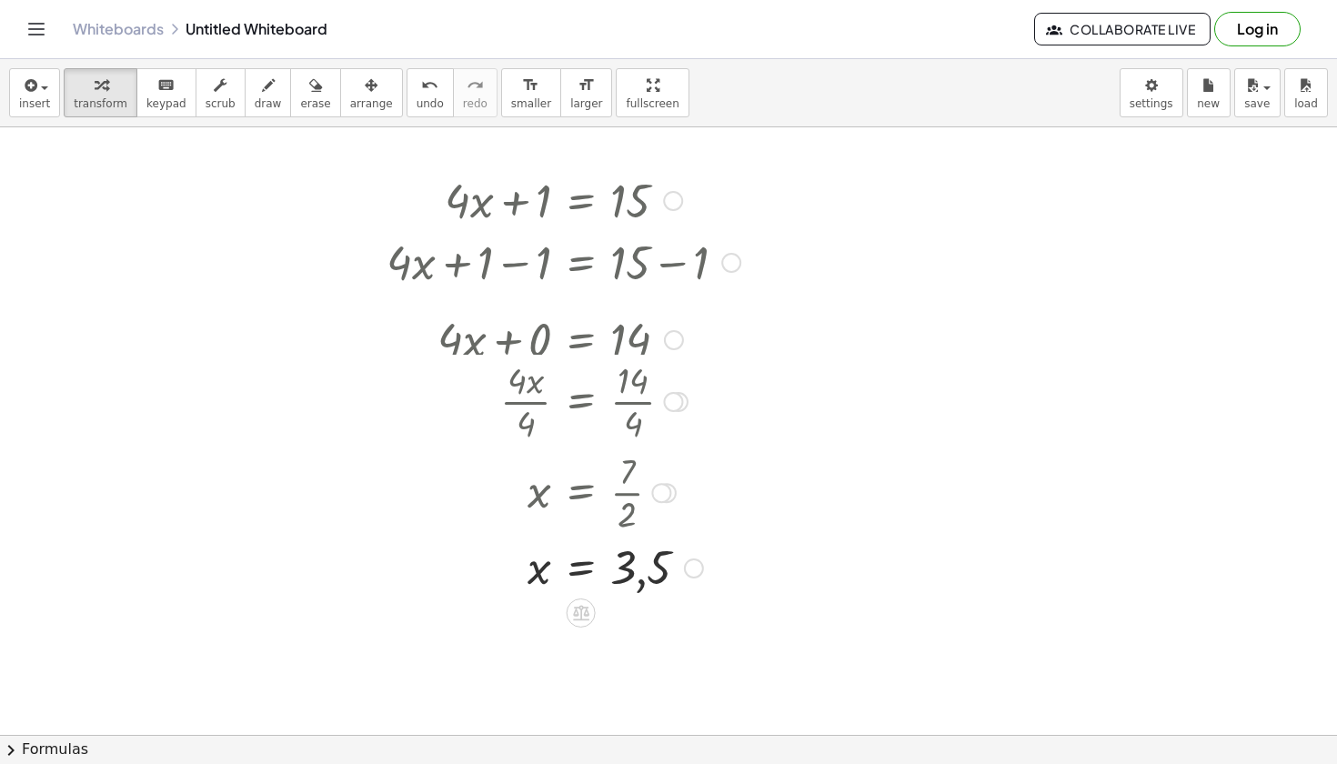
drag, startPoint x: 668, startPoint y: 332, endPoint x: 662, endPoint y: 352, distance: 20.7
click at [581, 340] on div "+ · 4 · x + 0 = 14" at bounding box center [581, 340] width 0 height 0
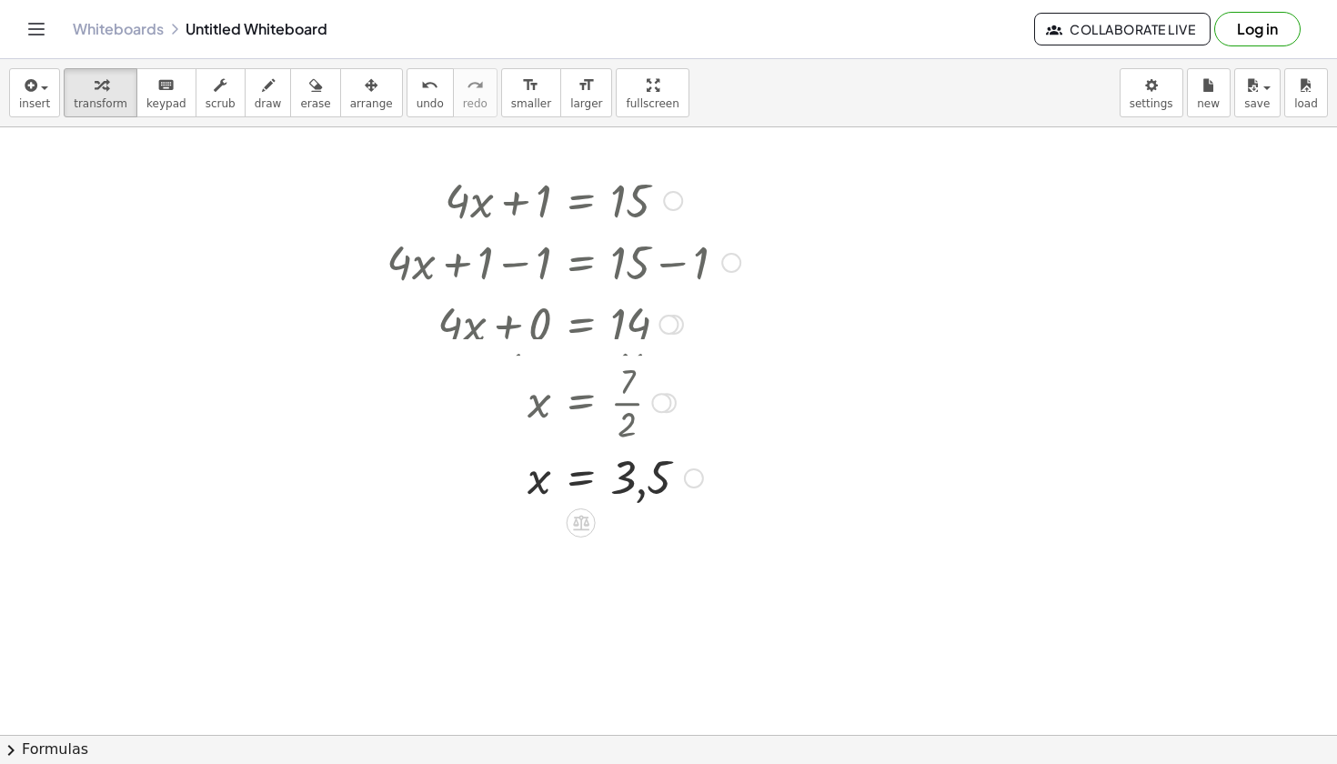
drag, startPoint x: 662, startPoint y: 468, endPoint x: 671, endPoint y: 386, distance: 83.3
click at [581, 403] on div "x = · 7 · 2" at bounding box center [581, 403] width 0 height 0
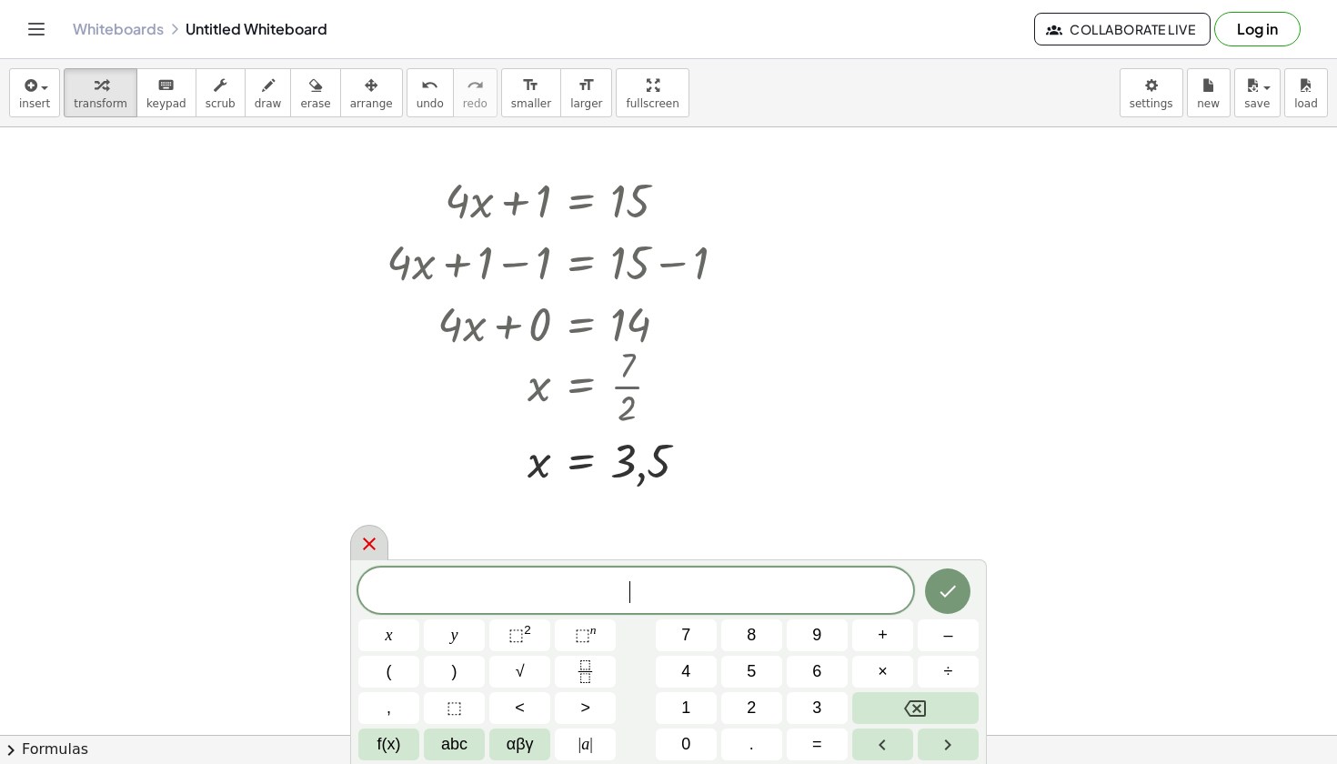
click at [358, 544] on div at bounding box center [369, 542] width 38 height 35
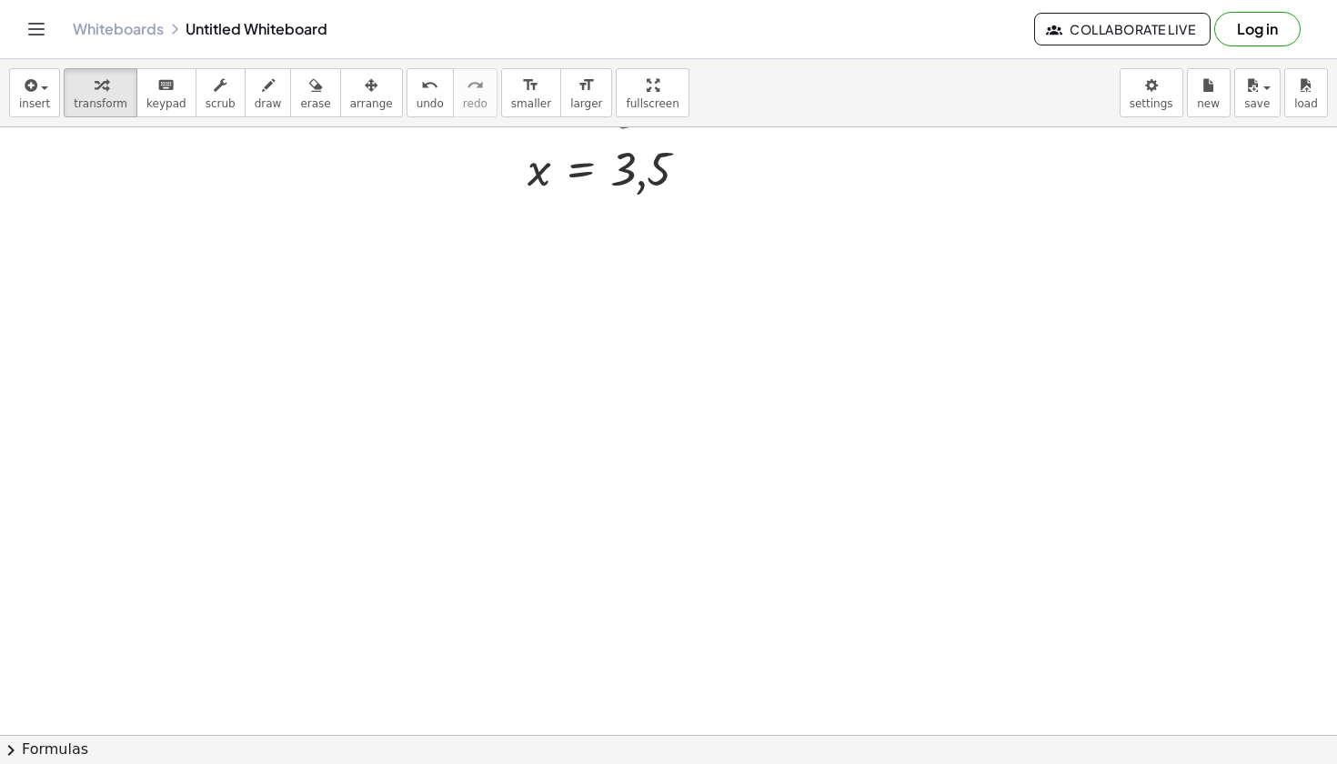
scroll to position [1377, 79]
click at [824, 286] on div at bounding box center [905, 286] width 327 height 62
click at [982, 277] on div at bounding box center [905, 286] width 327 height 62
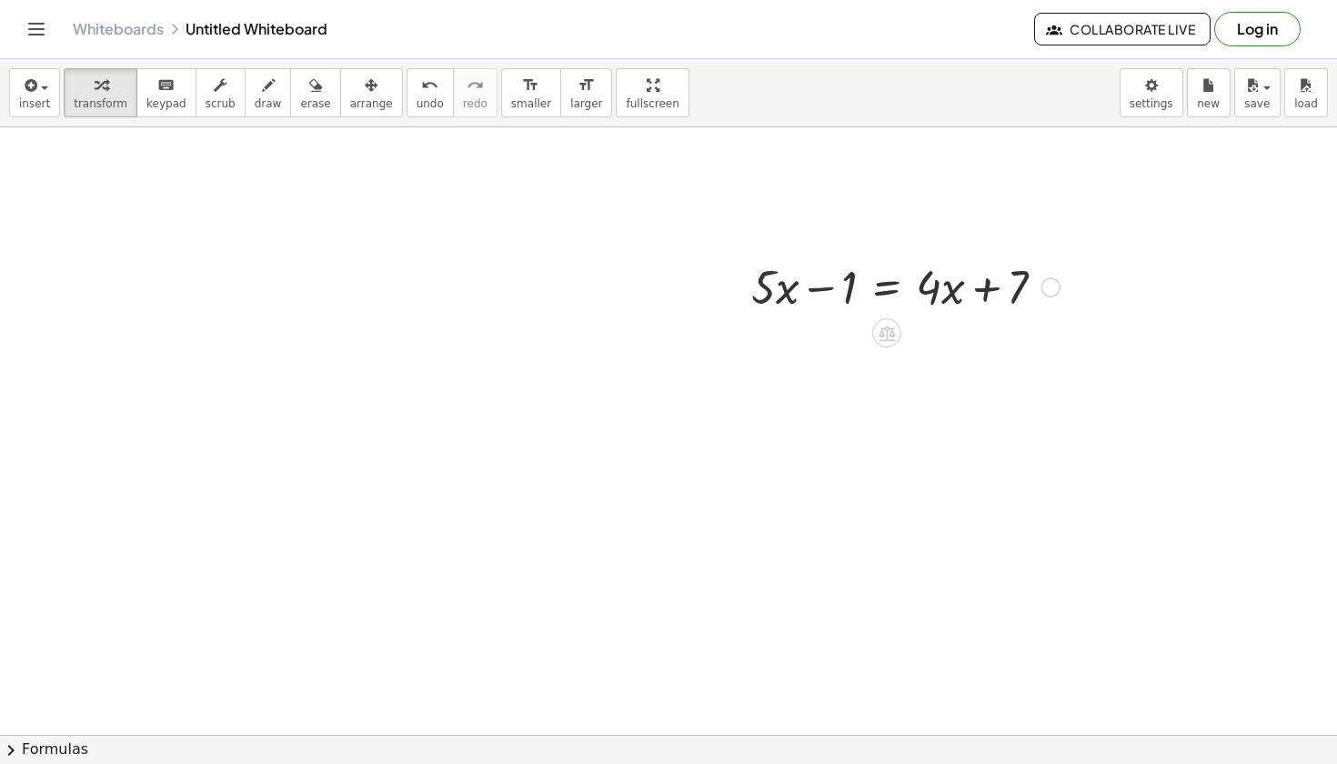
click at [764, 285] on div at bounding box center [905, 286] width 327 height 62
drag, startPoint x: 851, startPoint y: 286, endPoint x: 1080, endPoint y: 289, distance: 229.3
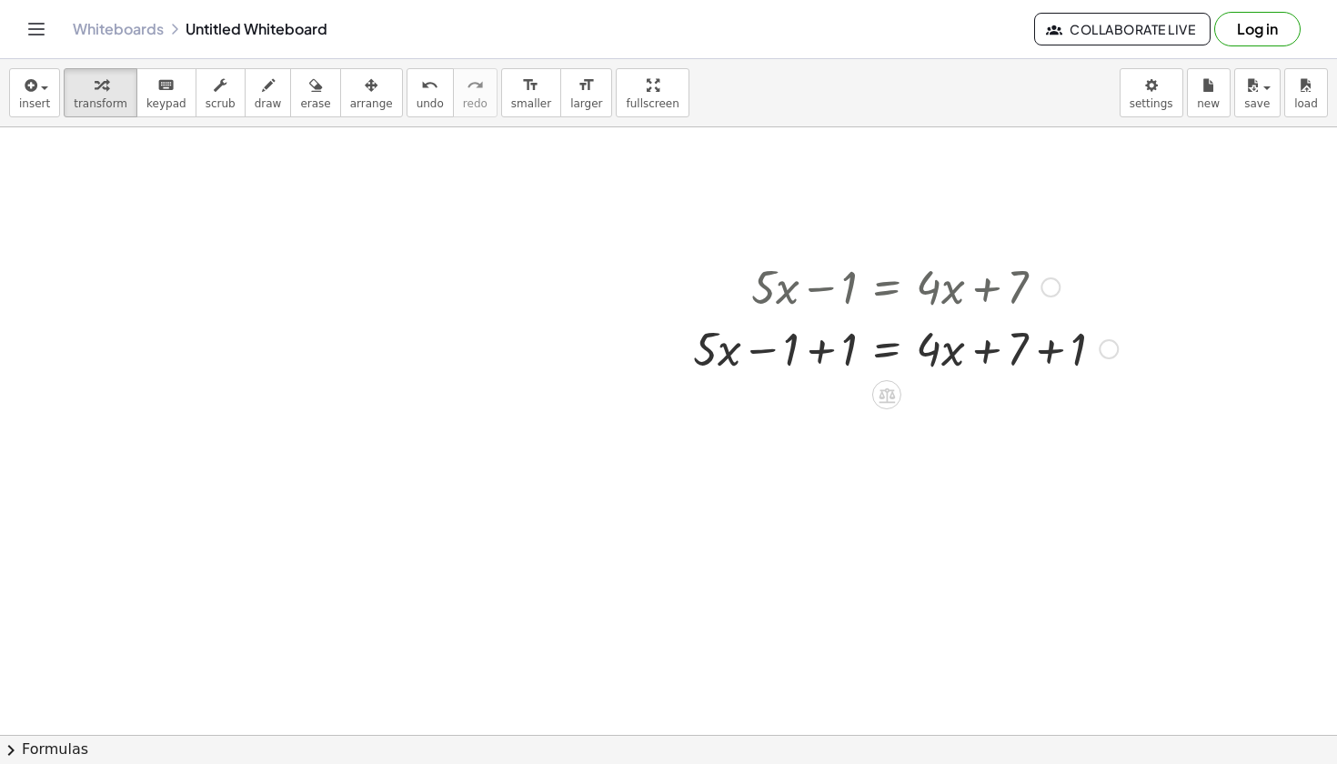
click at [1045, 353] on div at bounding box center [905, 348] width 443 height 62
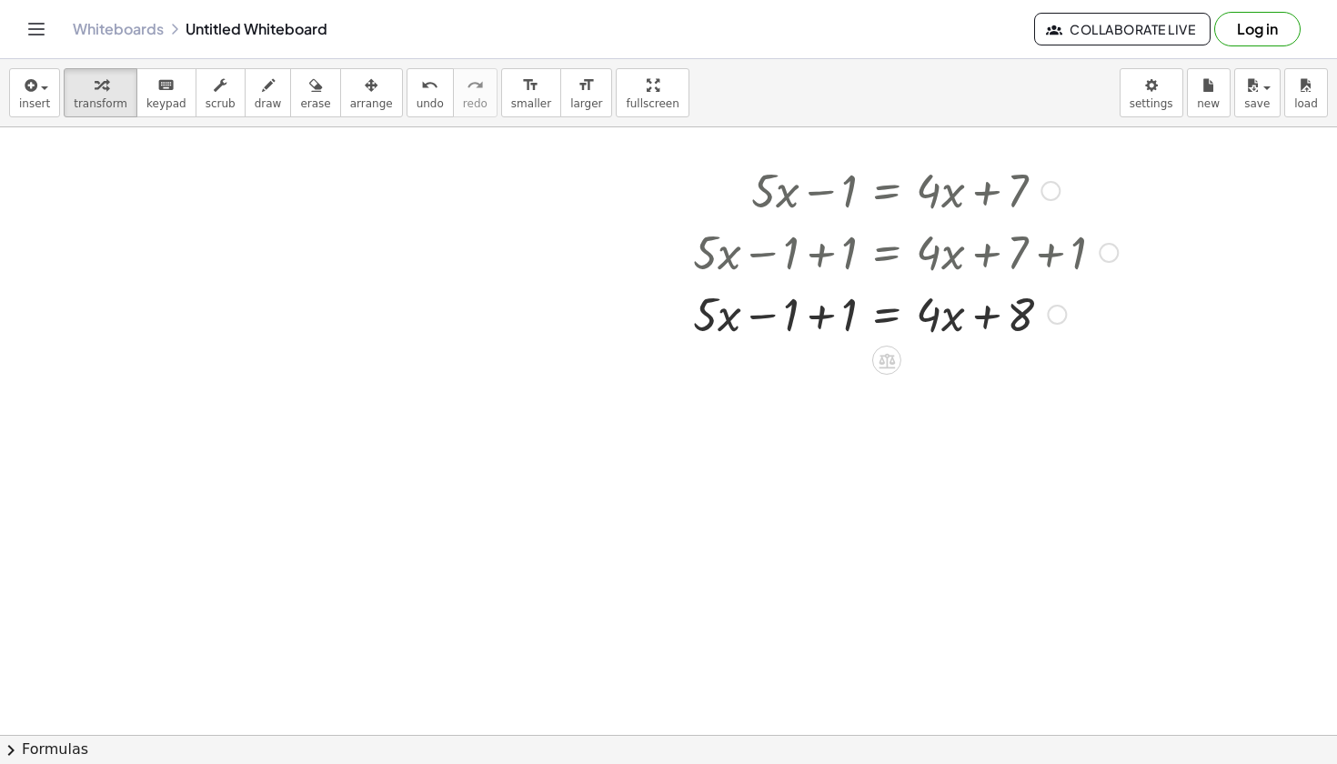
scroll to position [1719, 78]
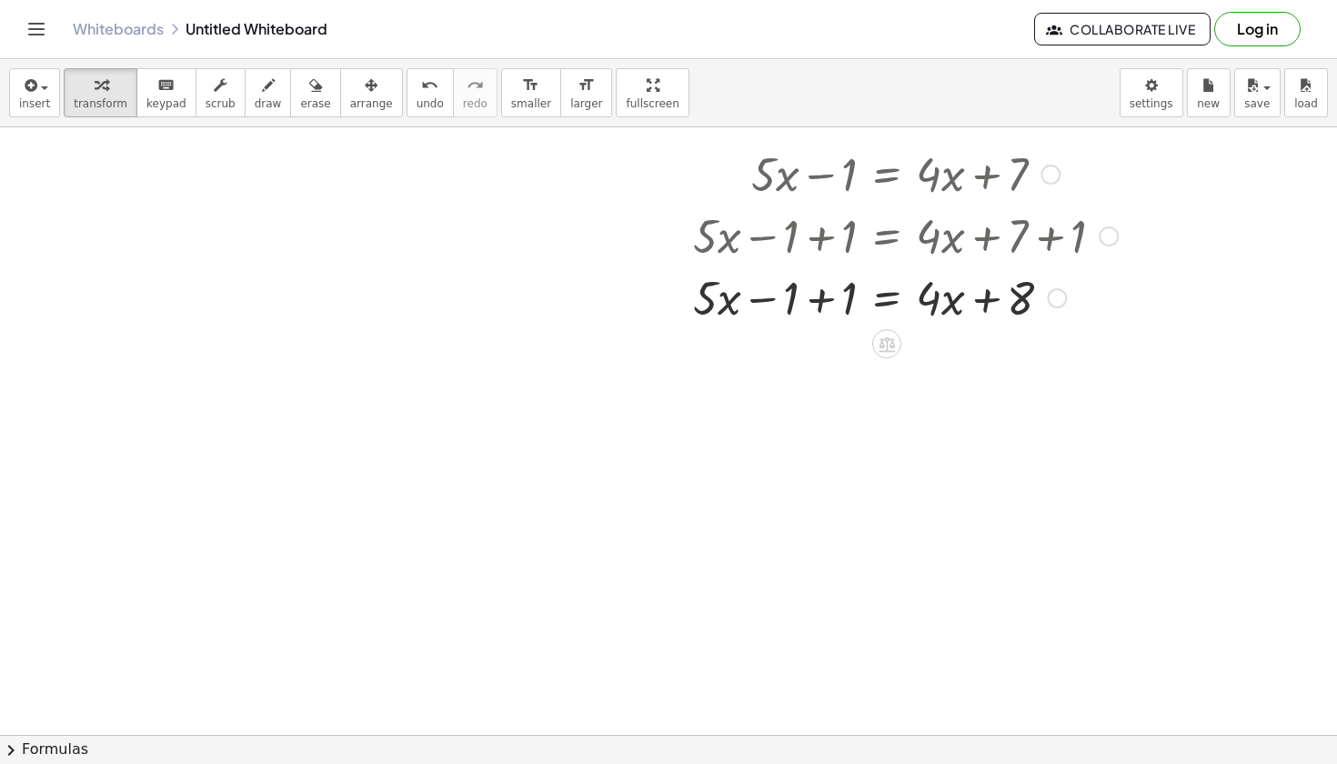
click at [821, 299] on div at bounding box center [905, 297] width 443 height 62
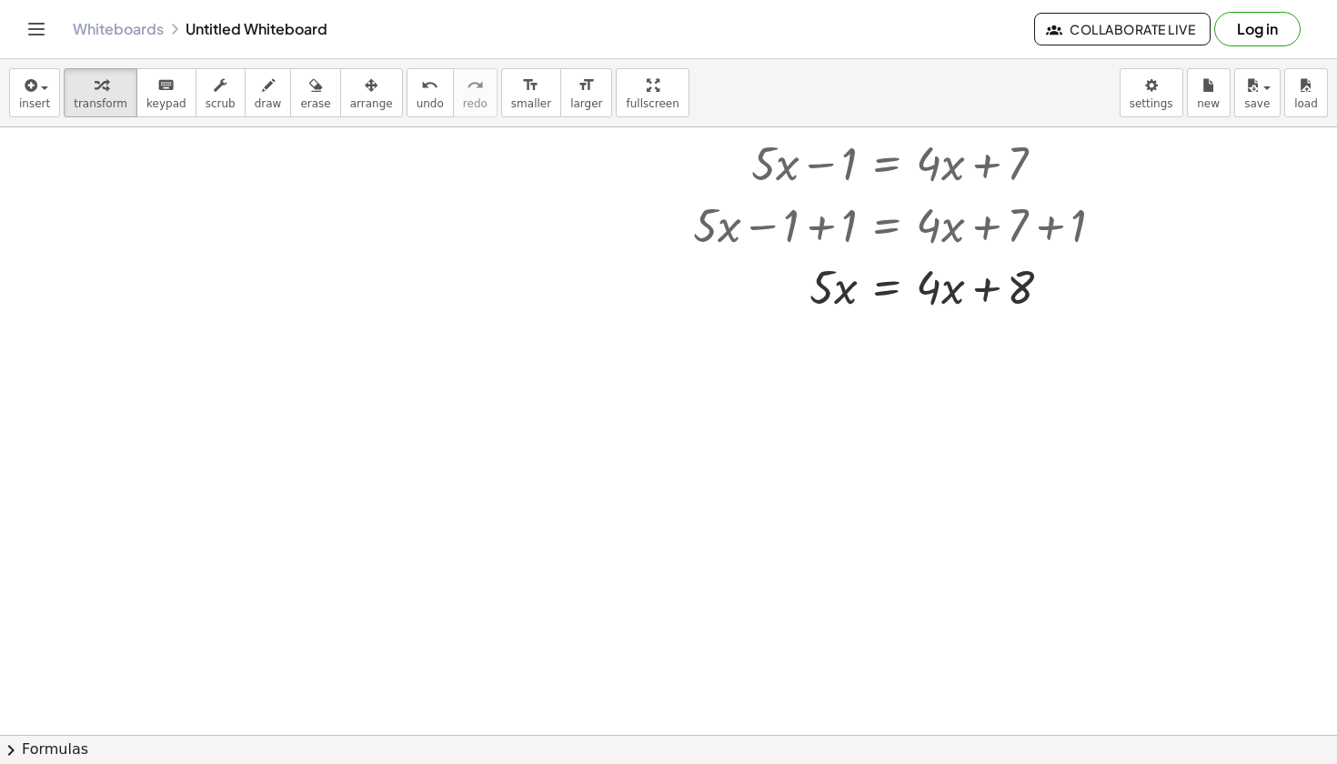
scroll to position [1728, 78]
click at [982, 293] on div at bounding box center [905, 288] width 443 height 62
click at [835, 293] on div at bounding box center [905, 288] width 443 height 62
click at [889, 330] on icon at bounding box center [887, 335] width 16 height 15
click at [816, 338] on span "+" at bounding box center [814, 336] width 11 height 26
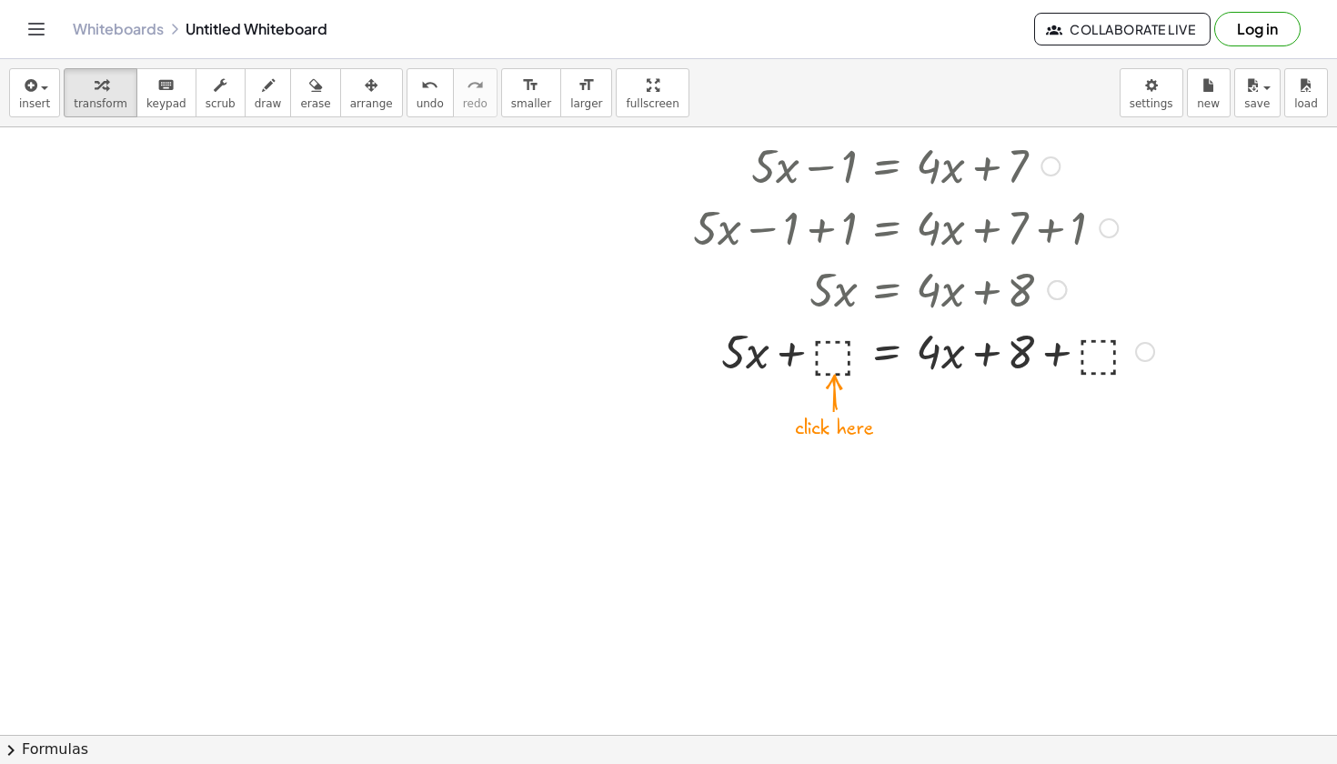
click at [839, 368] on div at bounding box center [923, 350] width 479 height 62
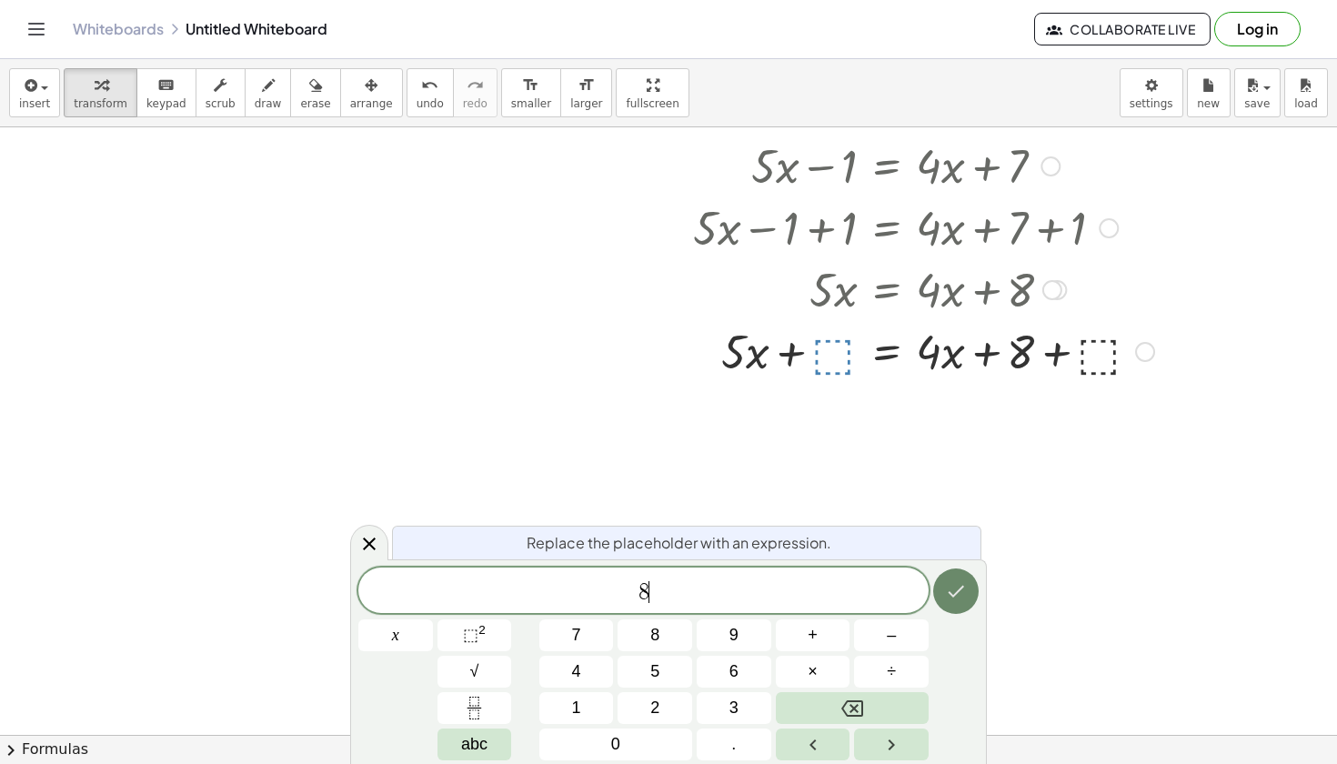
click at [950, 595] on icon "Done" at bounding box center [956, 591] width 22 height 22
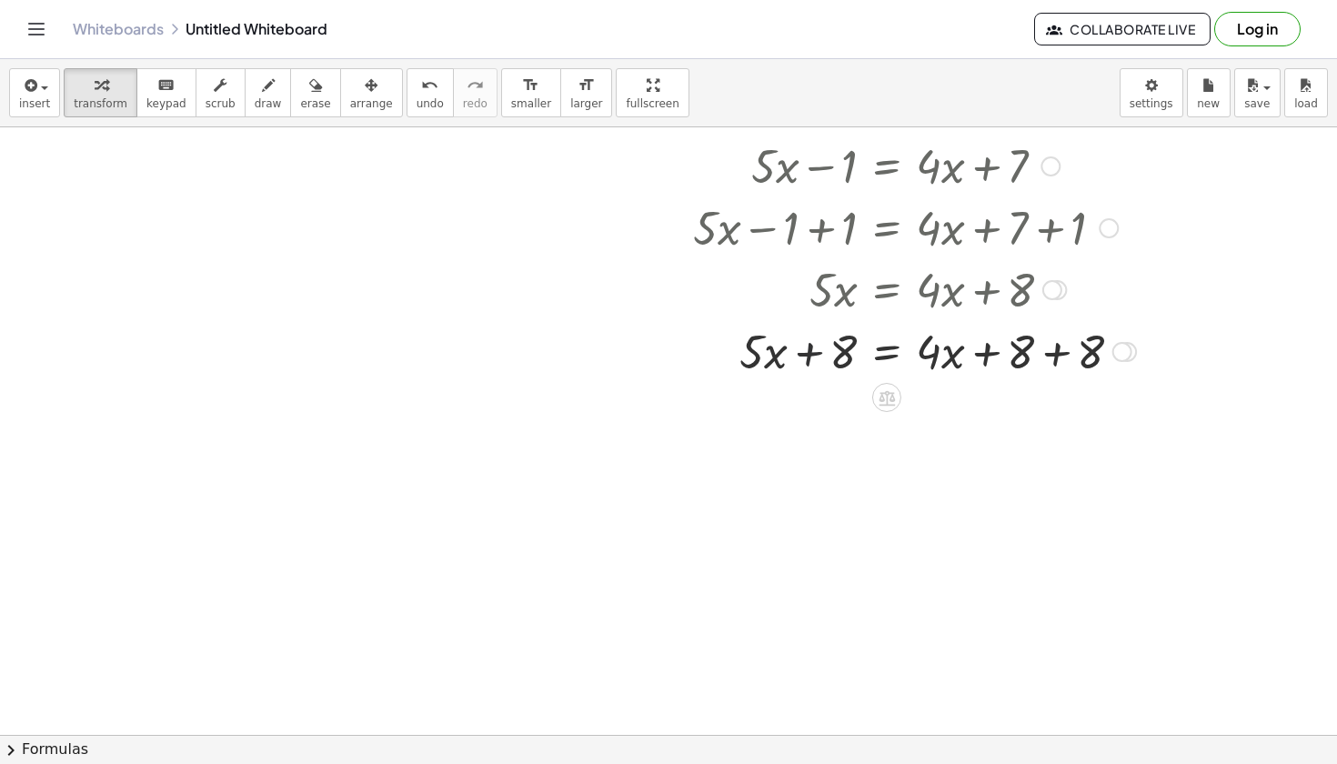
click at [807, 353] on div at bounding box center [914, 350] width 461 height 62
click at [1053, 354] on div at bounding box center [914, 350] width 461 height 62
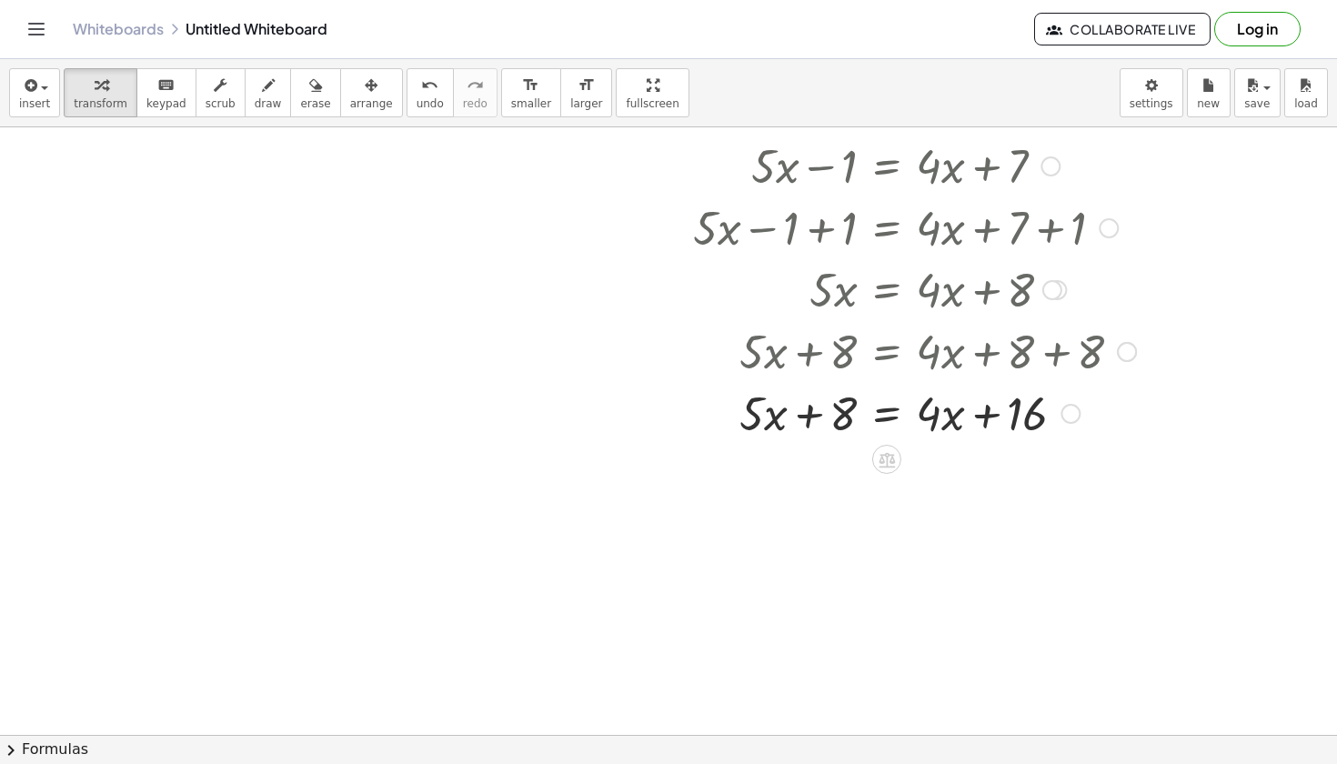
click at [988, 411] on div at bounding box center [914, 412] width 461 height 62
click at [808, 416] on div at bounding box center [914, 412] width 461 height 62
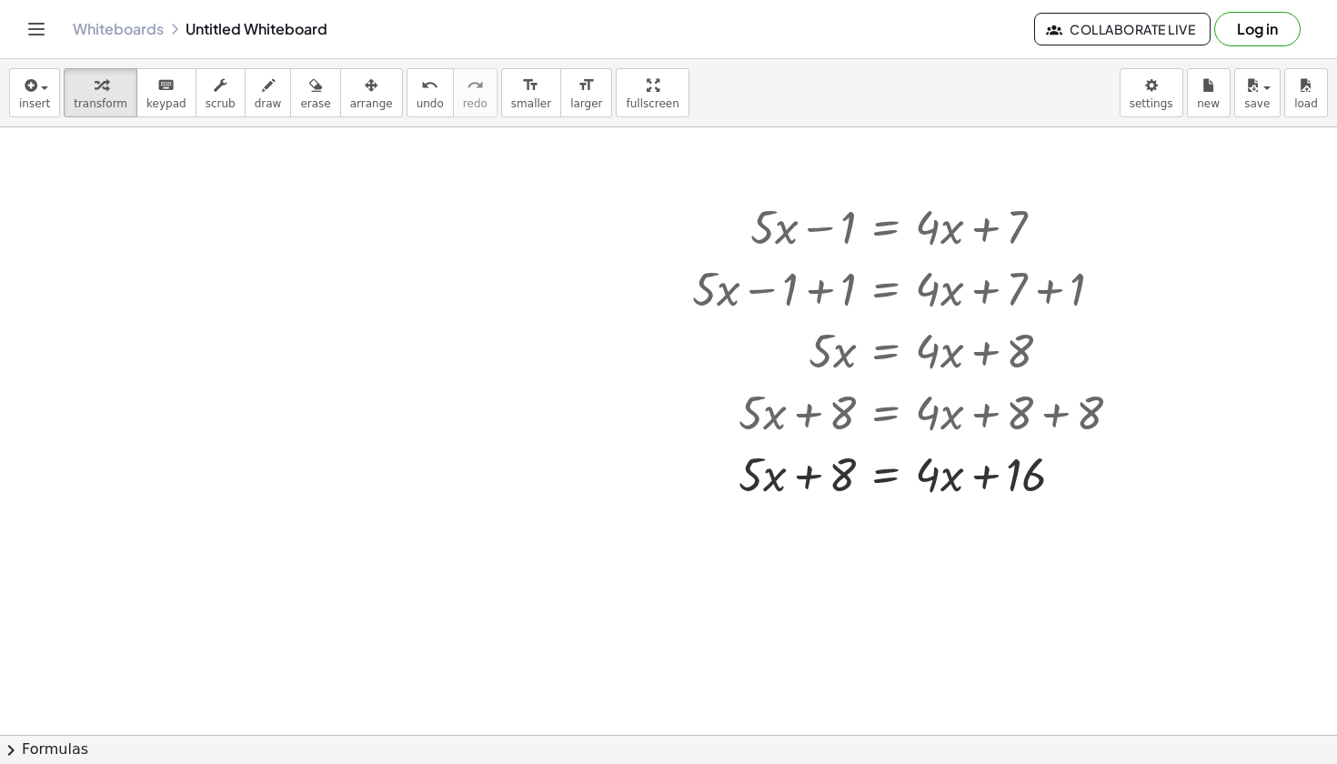
scroll to position [1679, 79]
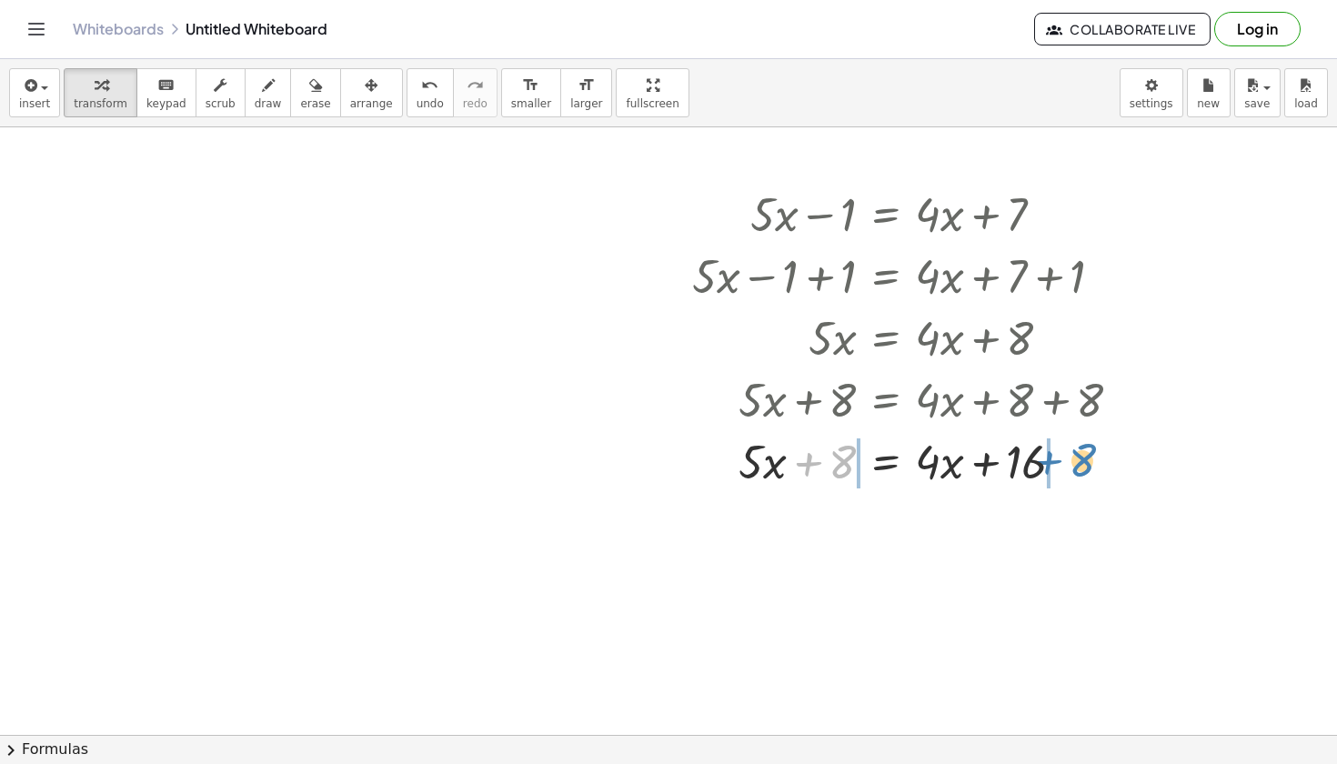
drag, startPoint x: 814, startPoint y: 464, endPoint x: 1053, endPoint y: 462, distance: 239.3
click at [1053, 462] on div at bounding box center [913, 460] width 461 height 62
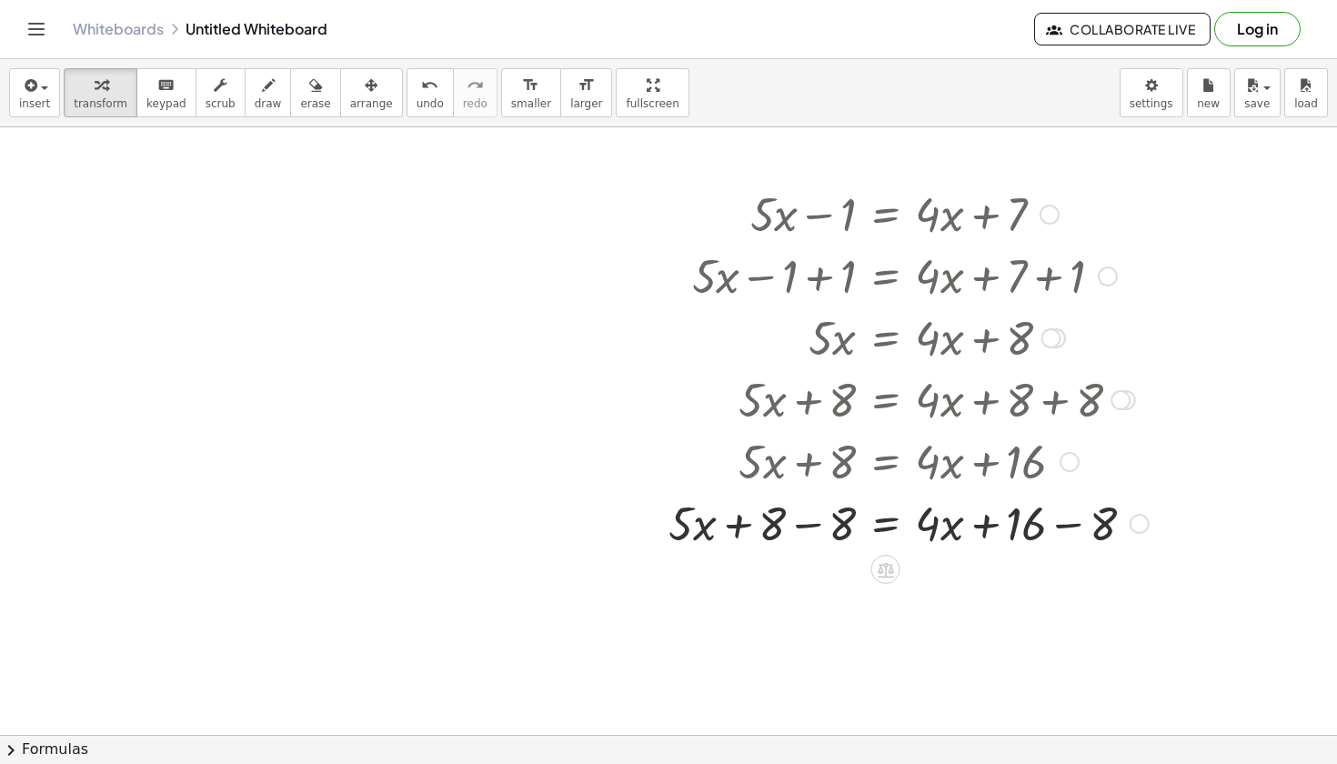
click at [777, 522] on div at bounding box center [909, 522] width 499 height 62
click at [811, 522] on div at bounding box center [909, 522] width 499 height 62
click at [1061, 531] on div at bounding box center [920, 522] width 475 height 62
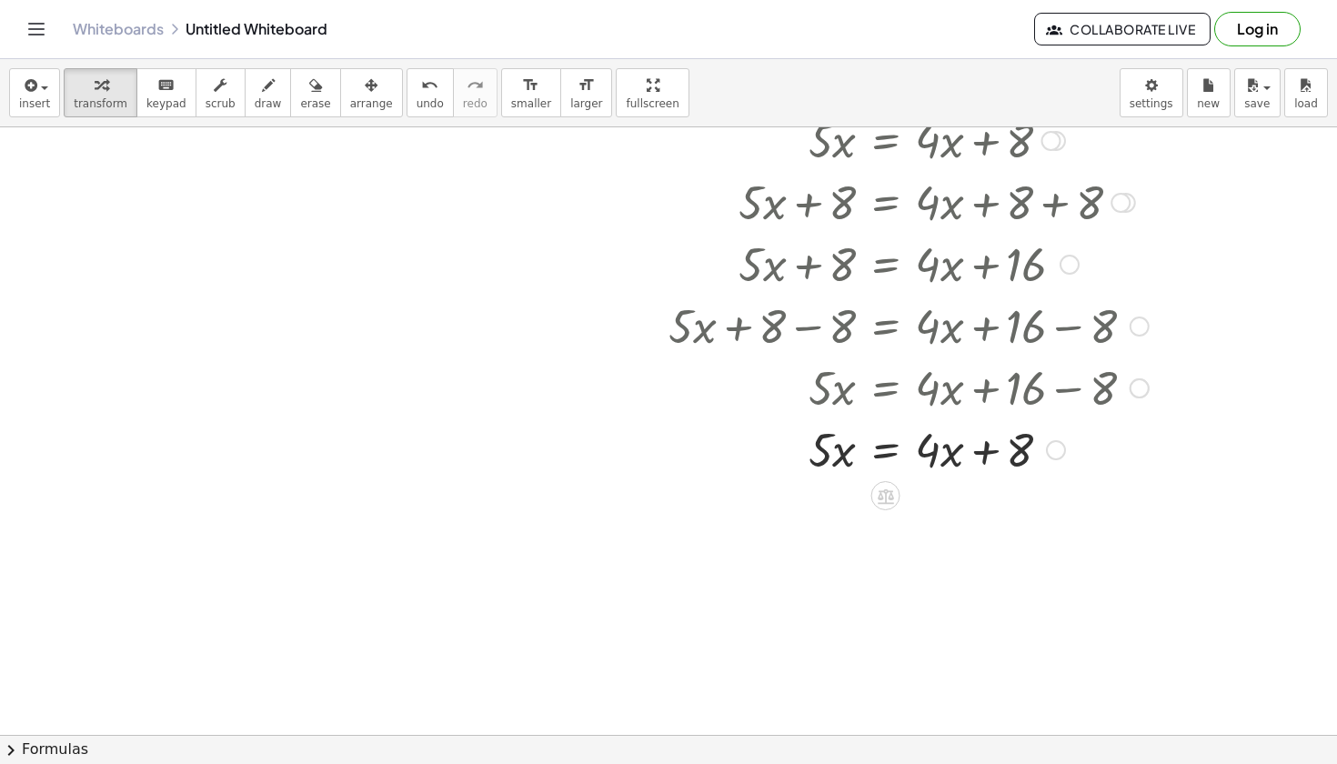
scroll to position [1878, 80]
click at [990, 447] on div at bounding box center [908, 448] width 499 height 62
drag, startPoint x: 1017, startPoint y: 448, endPoint x: 1032, endPoint y: 438, distance: 18.2
click at [1032, 437] on div at bounding box center [908, 448] width 499 height 62
drag, startPoint x: 833, startPoint y: 458, endPoint x: 918, endPoint y: 459, distance: 84.6
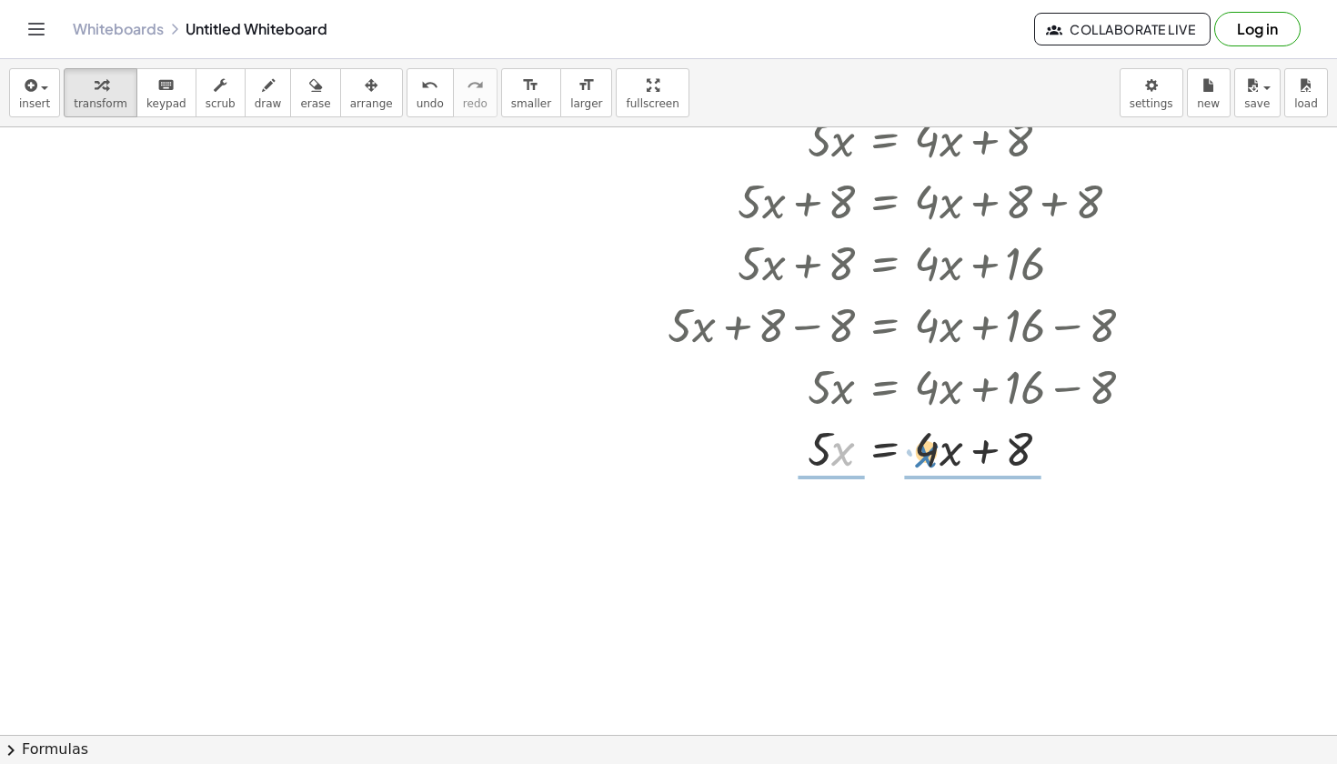
click at [918, 459] on div at bounding box center [908, 448] width 499 height 62
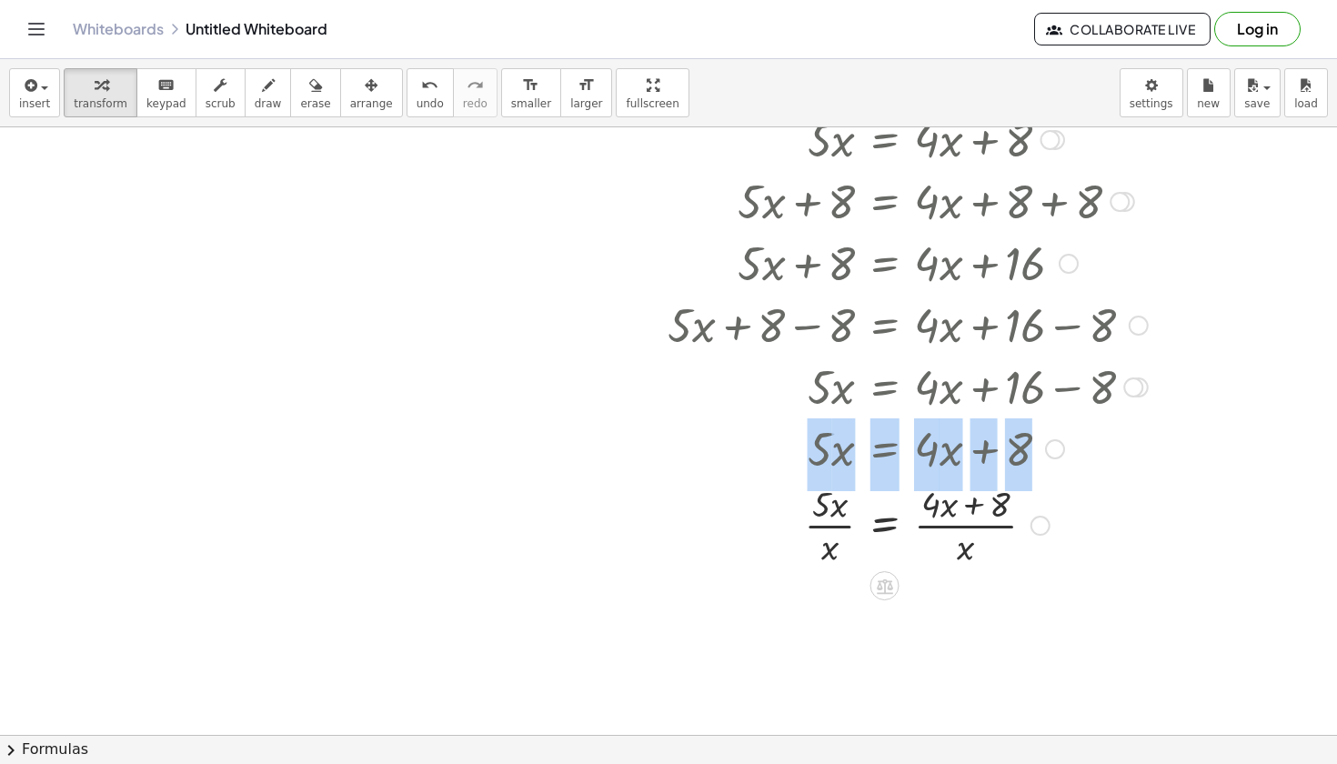
drag, startPoint x: 1015, startPoint y: 451, endPoint x: 1000, endPoint y: 525, distance: 75.3
click at [885, 16] on div "+ · 5 · x − 1 = + · 4 · x + 7 + · 5 · x − 1 + 1 = + · 4 · x + 7 + 1 + · 5 · x −…" at bounding box center [885, 16] width 0 height 0
click at [1002, 515] on div at bounding box center [908, 524] width 499 height 91
click at [1003, 505] on div at bounding box center [908, 524] width 499 height 91
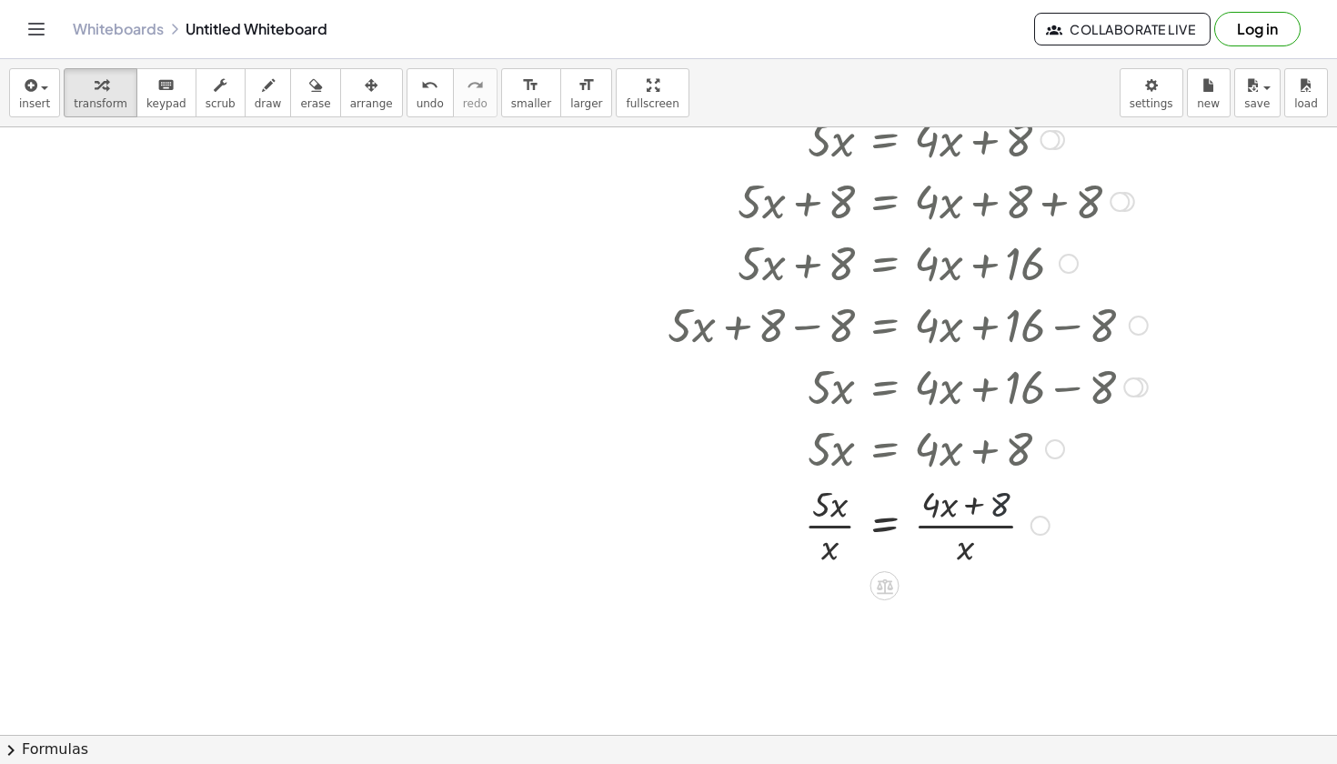
click at [1115, 440] on div at bounding box center [916, 448] width 510 height 62
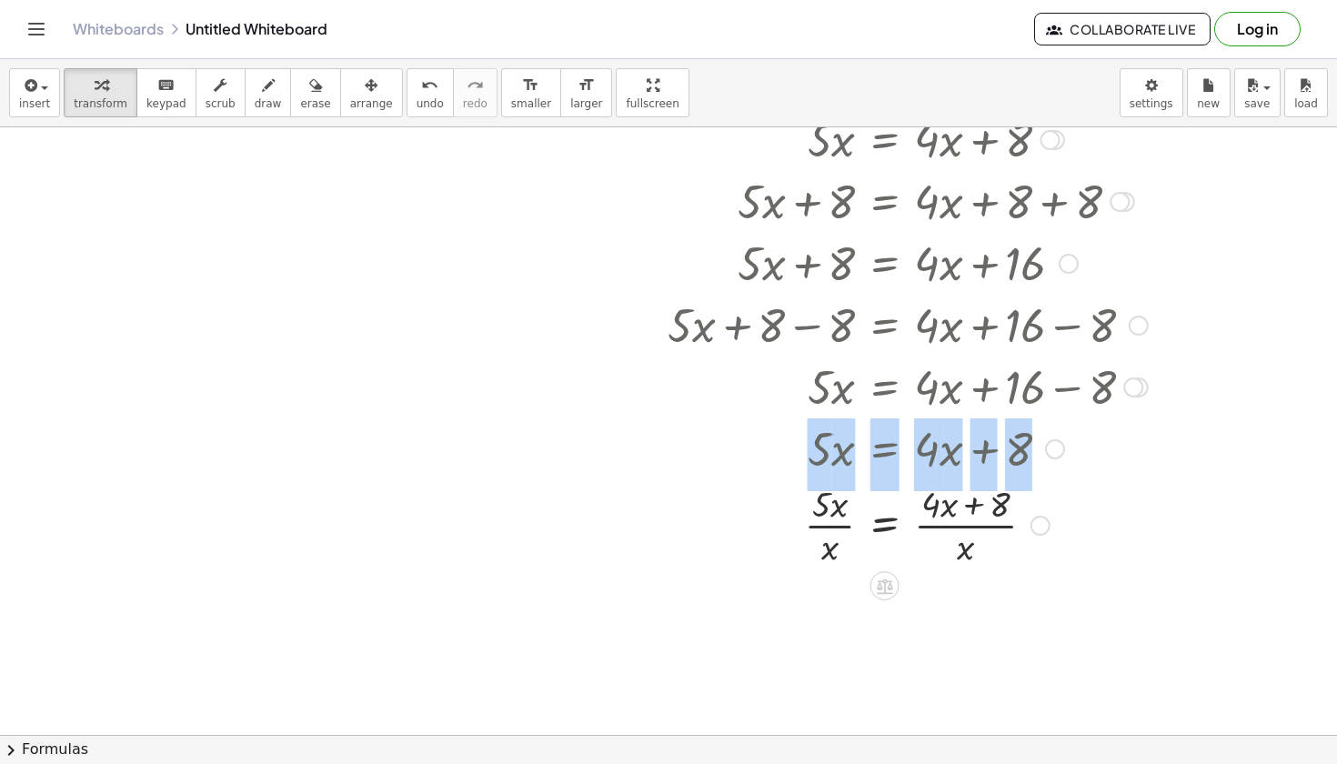
drag, startPoint x: 1010, startPoint y: 440, endPoint x: 965, endPoint y: 522, distance: 93.2
click at [885, 16] on div "+ · 5 · x − 1 = + · 4 · x + 7 + · 5 · x − 1 + 1 = + · 4 · x + 7 + 1 + · 5 · x −…" at bounding box center [885, 16] width 0 height 0
click at [933, 509] on div at bounding box center [908, 524] width 499 height 91
click at [802, 538] on div at bounding box center [908, 524] width 499 height 91
click at [826, 538] on div at bounding box center [908, 524] width 499 height 91
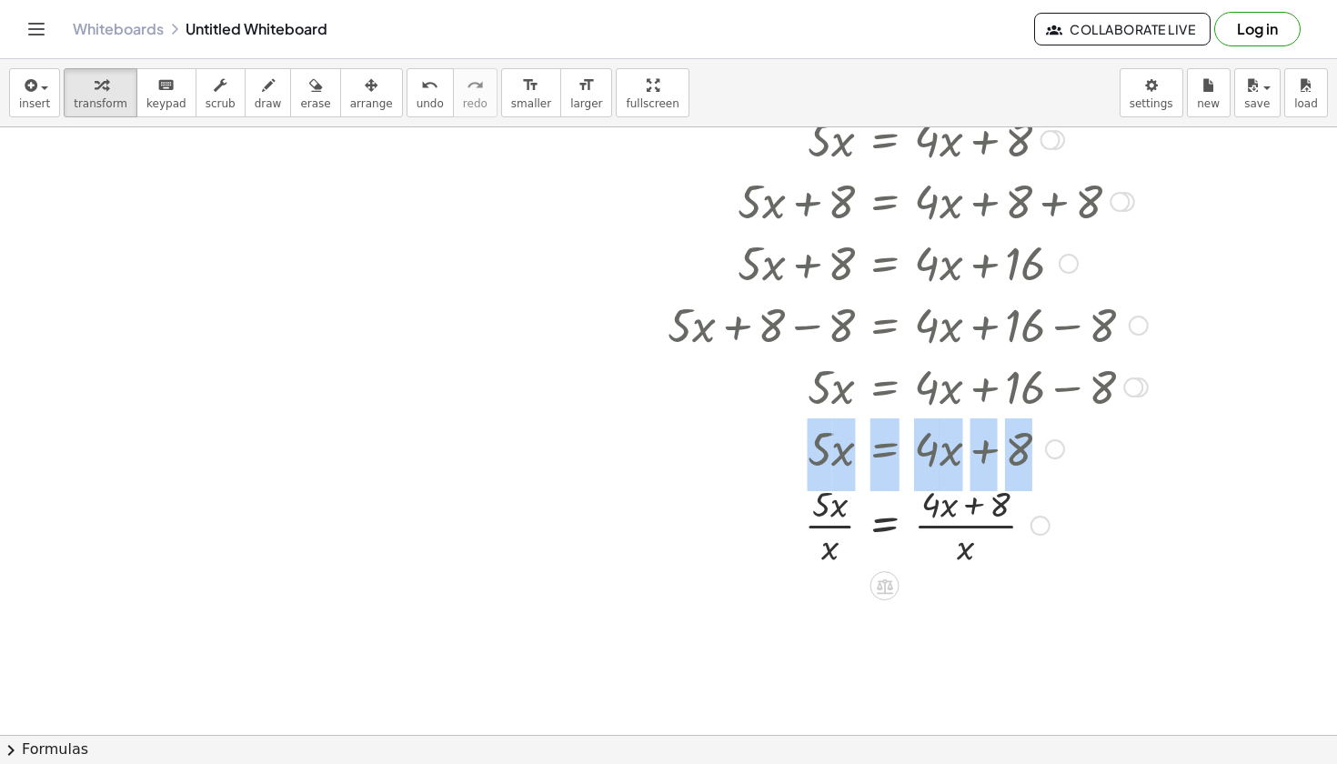
click at [975, 521] on div at bounding box center [908, 524] width 499 height 91
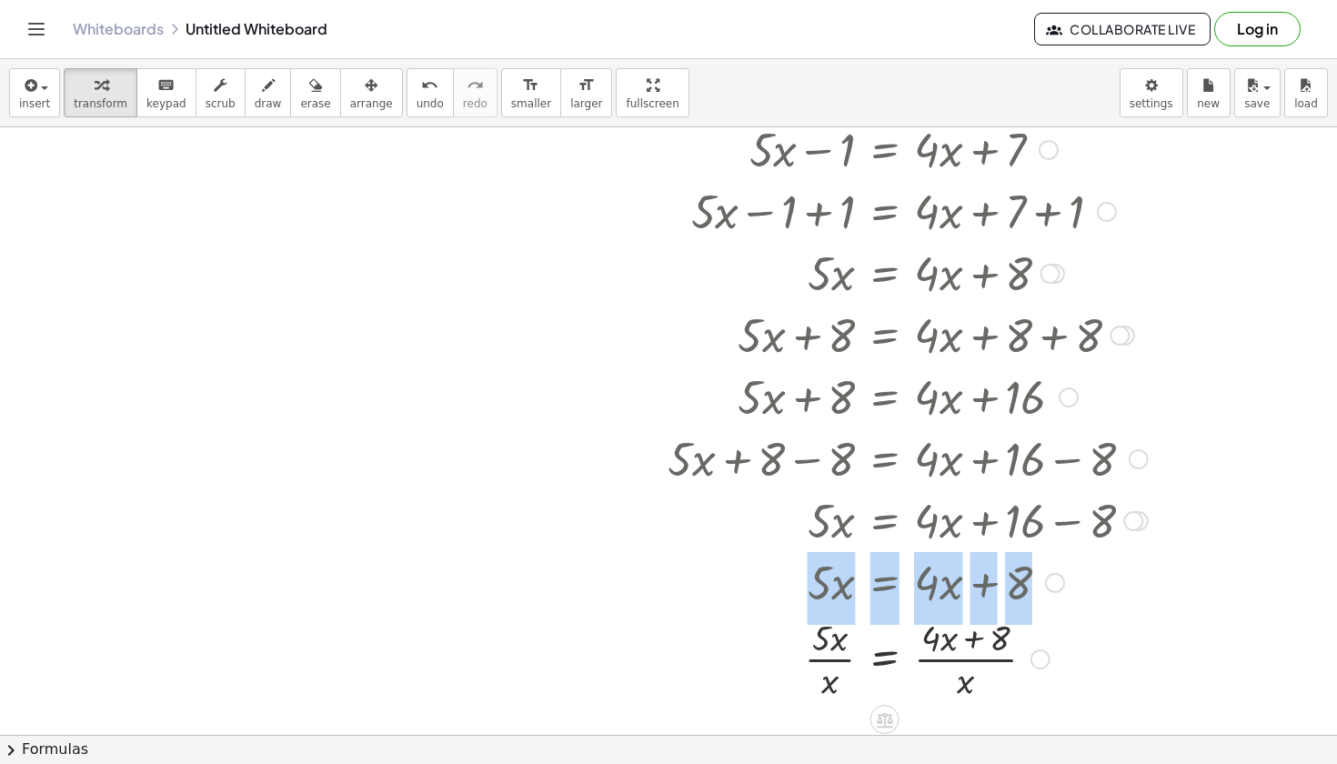
scroll to position [1742, 80]
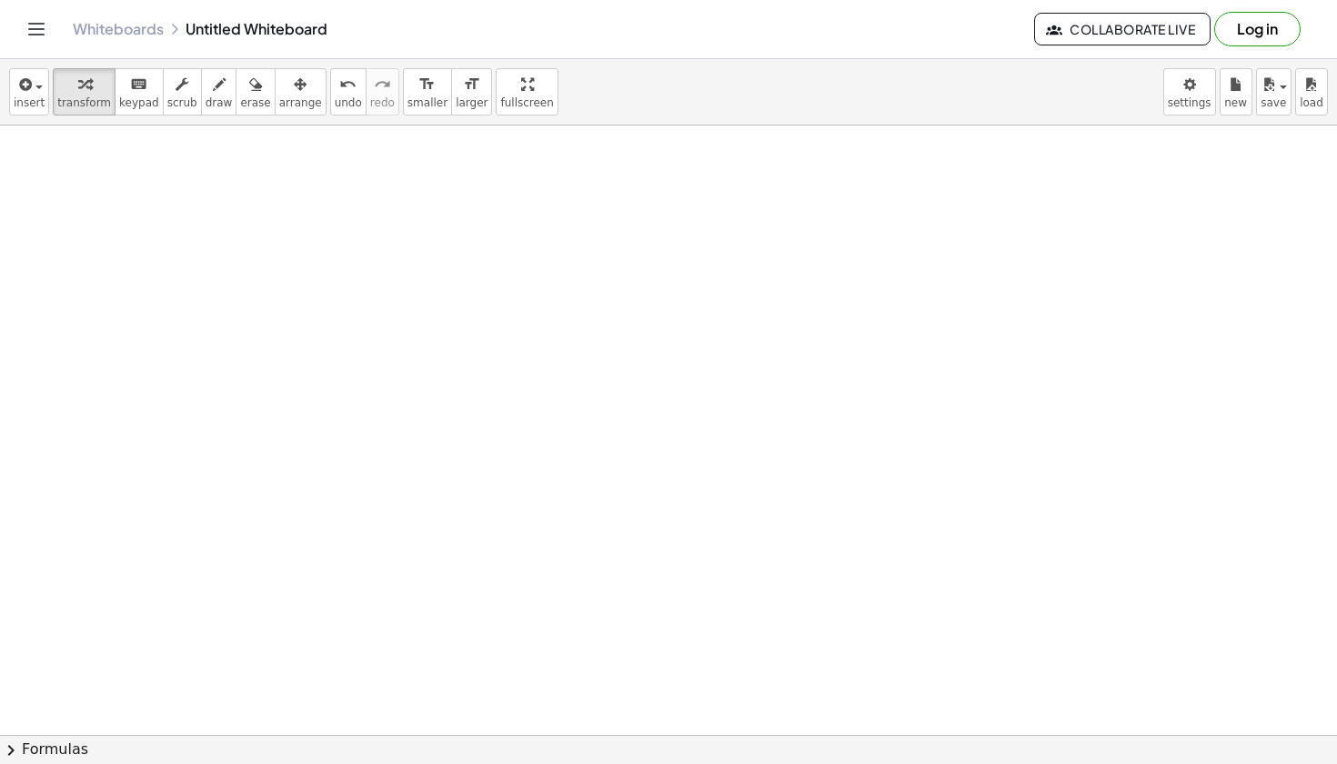
scroll to position [3546, 80]
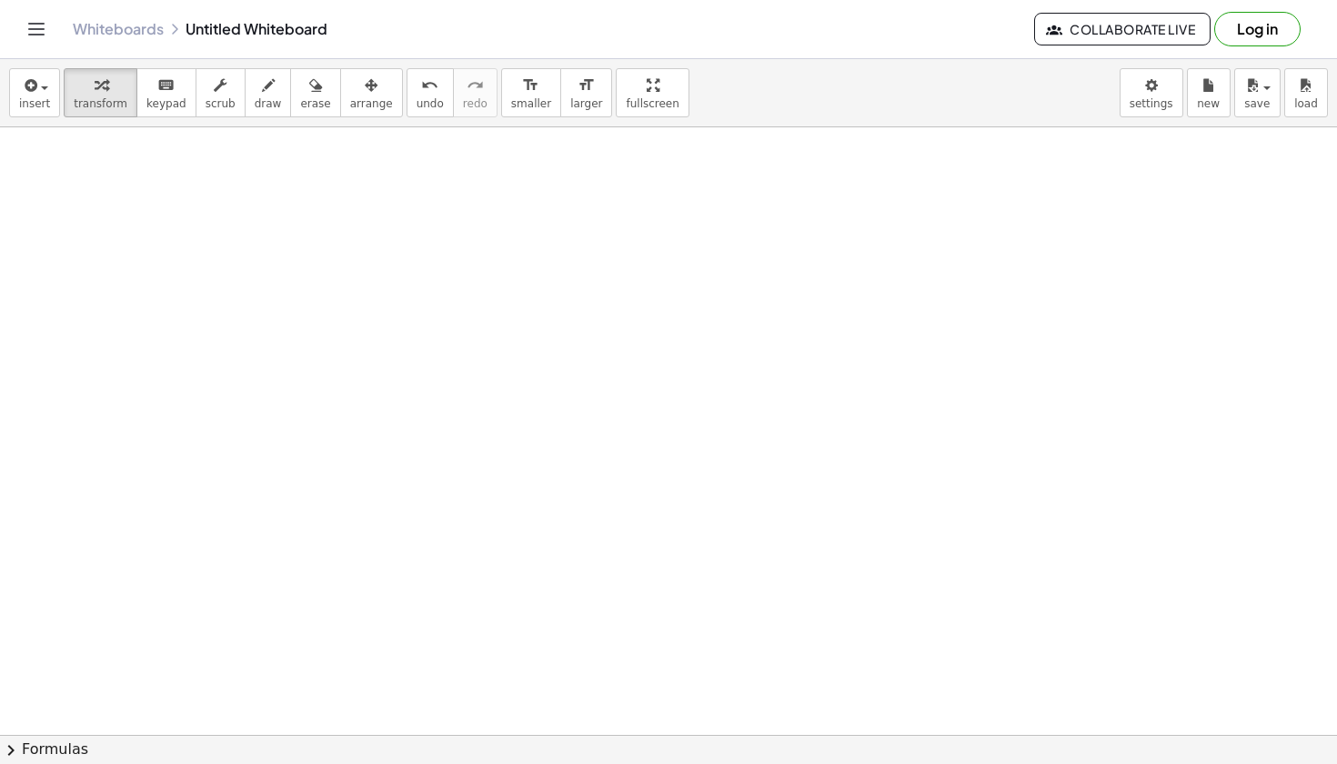
drag, startPoint x: 732, startPoint y: 228, endPoint x: 986, endPoint y: 221, distance: 253.9
click at [986, 221] on div at bounding box center [818, 229] width 354 height 62
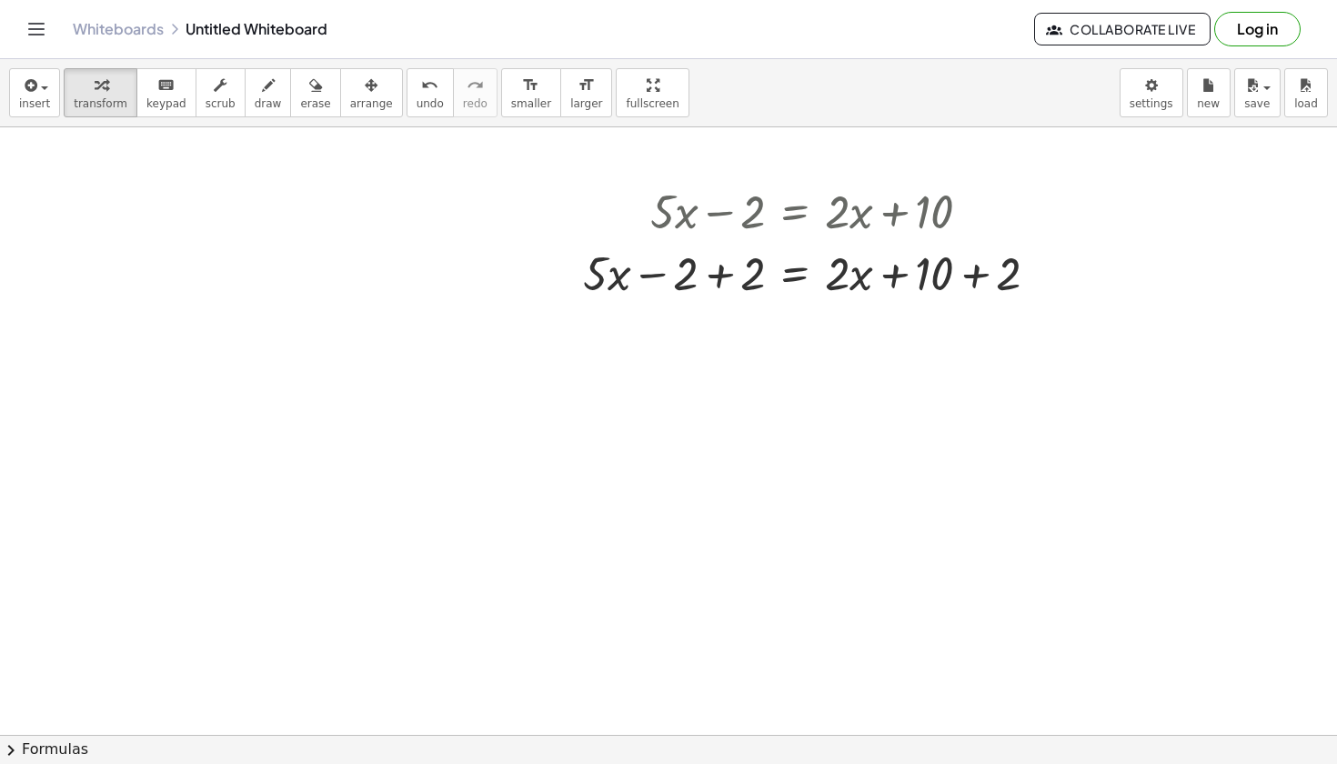
scroll to position [3989, 80]
click at [721, 271] on div at bounding box center [818, 269] width 489 height 62
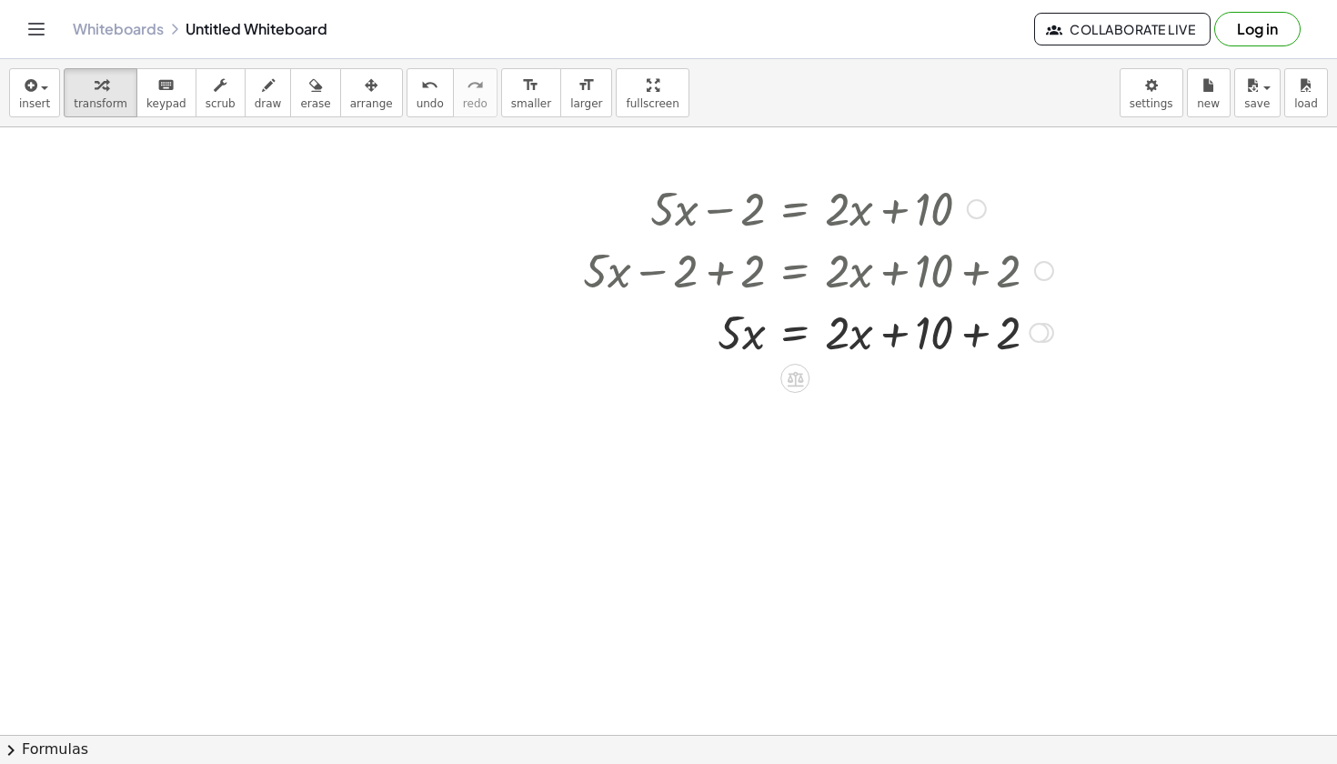
click at [975, 333] on div at bounding box center [818, 331] width 489 height 62
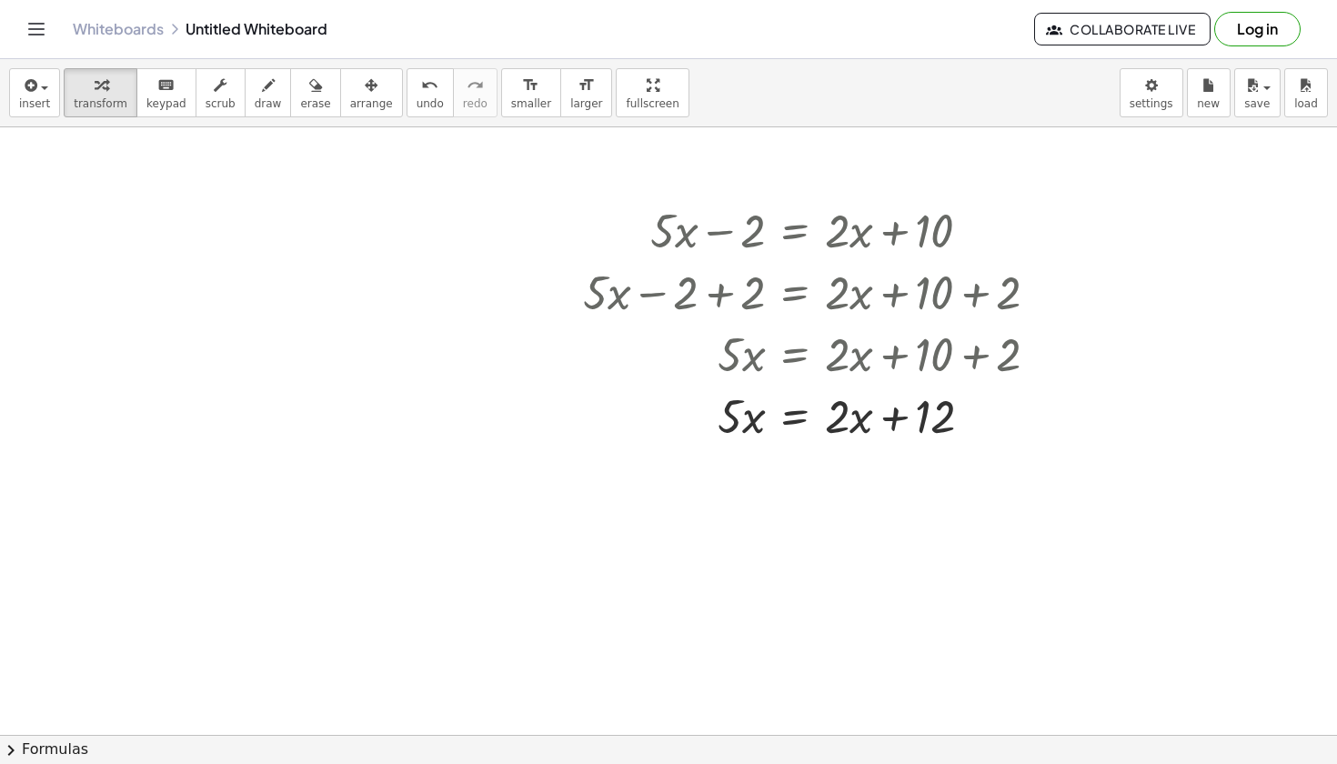
scroll to position [3964, 80]
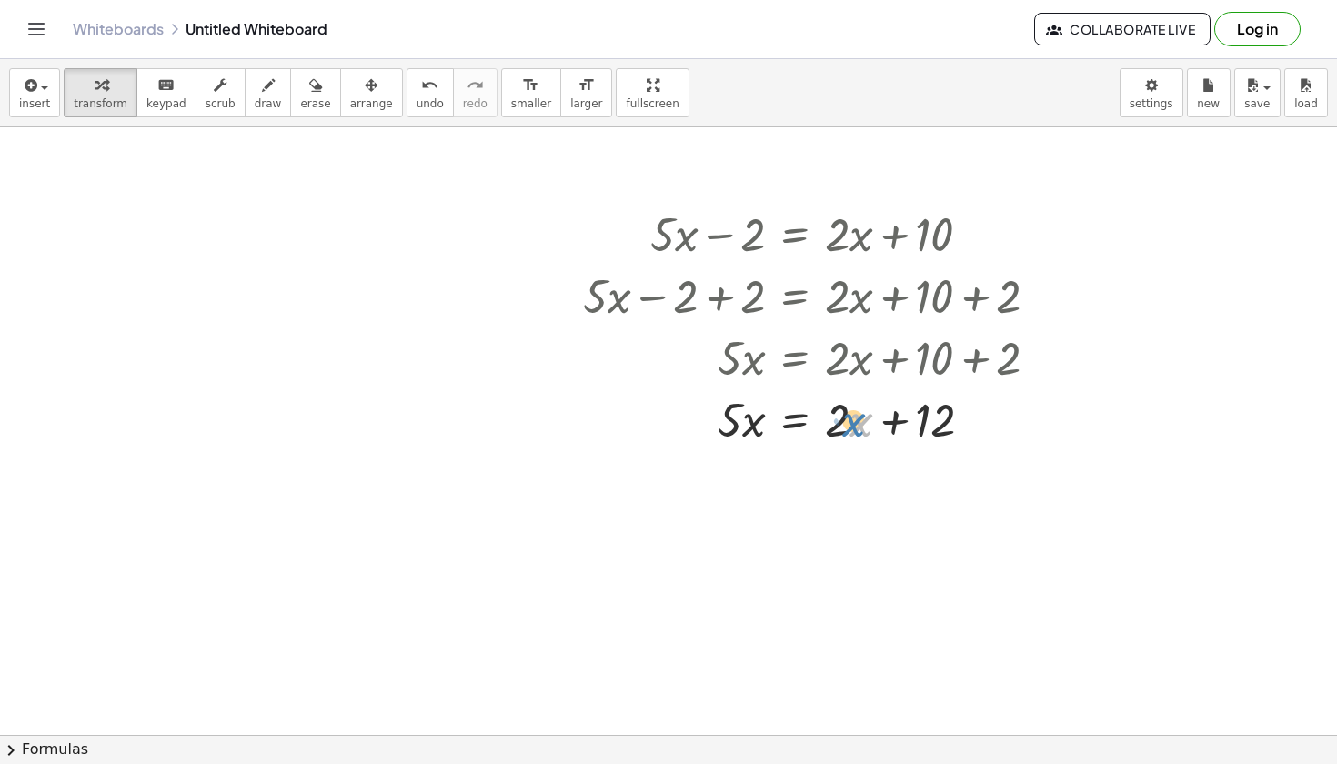
click at [854, 418] on div at bounding box center [818, 419] width 489 height 62
drag, startPoint x: 729, startPoint y: 419, endPoint x: 751, endPoint y: 426, distance: 23.6
click at [751, 426] on div at bounding box center [818, 419] width 489 height 62
click at [799, 420] on div at bounding box center [818, 419] width 489 height 62
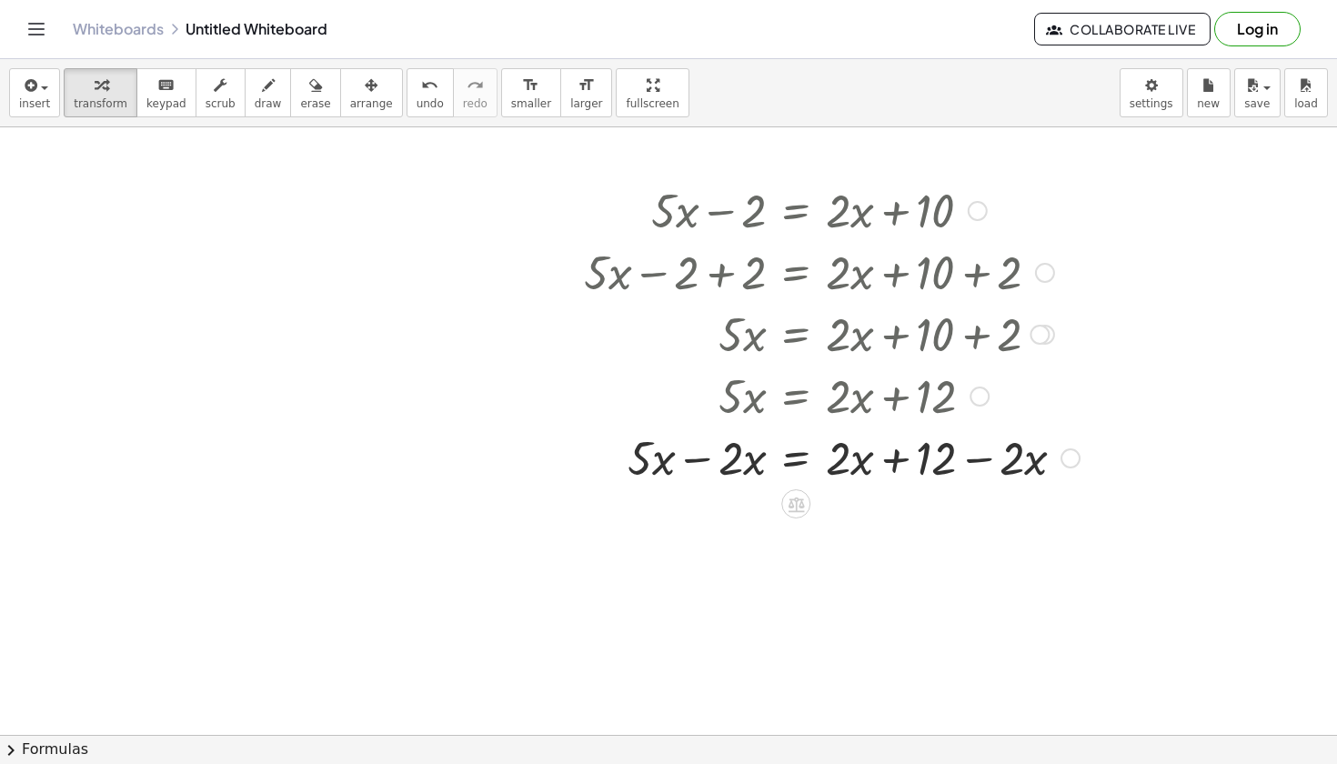
scroll to position [3984, 77]
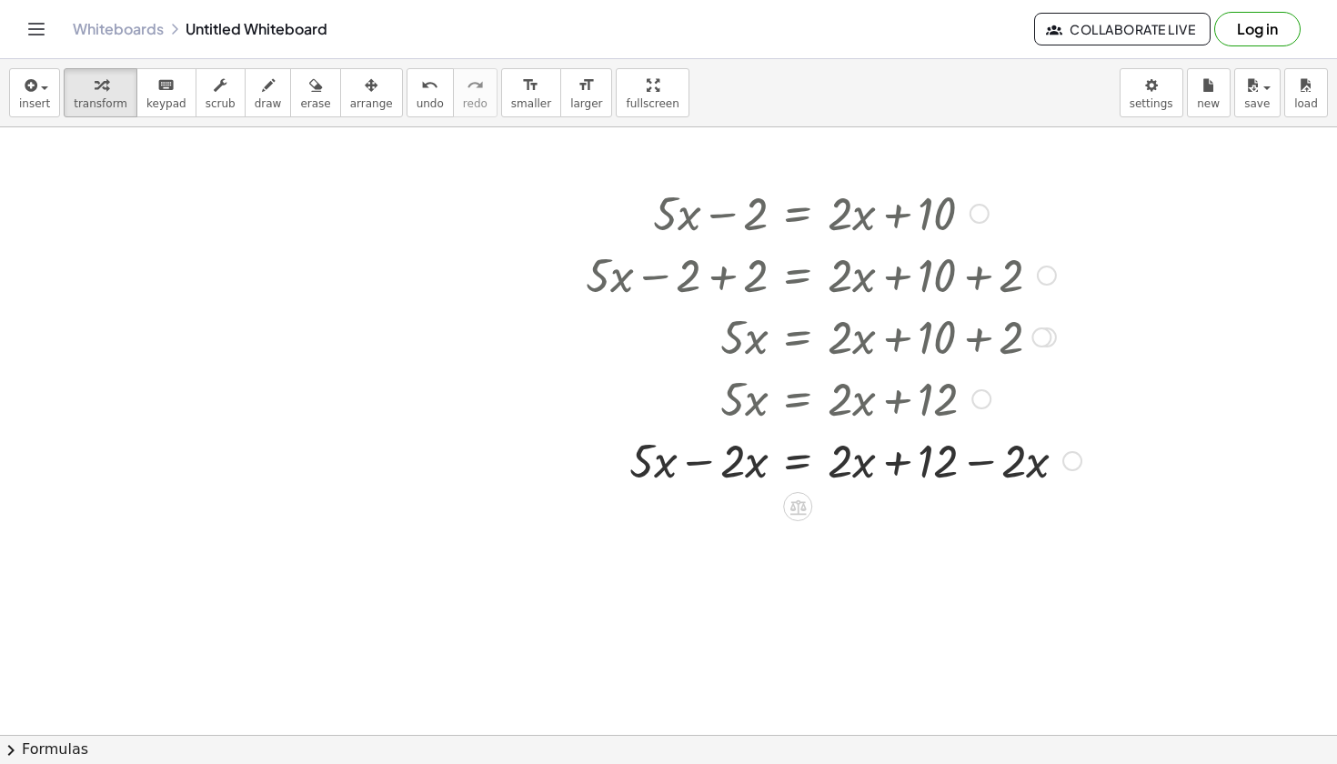
click at [700, 461] on div at bounding box center [834, 459] width 514 height 62
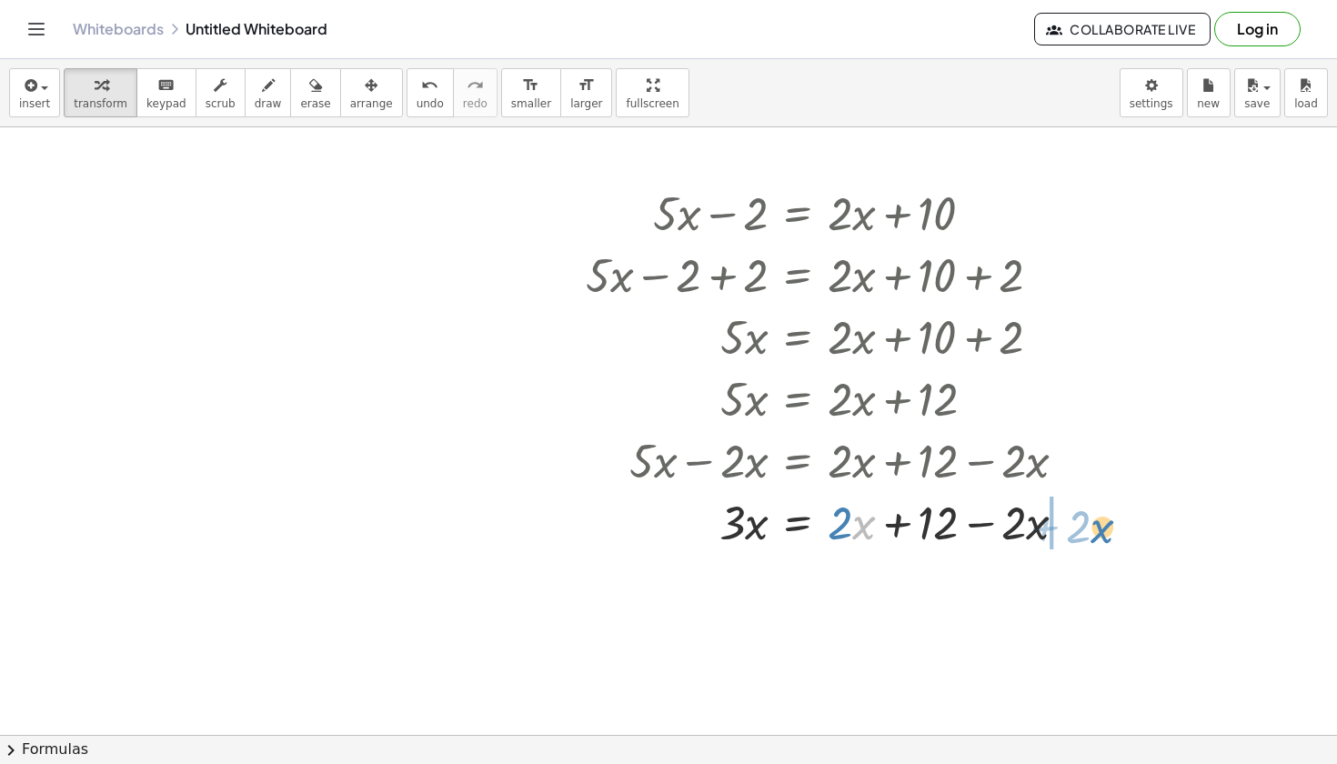
drag, startPoint x: 857, startPoint y: 528, endPoint x: 1097, endPoint y: 531, distance: 240.2
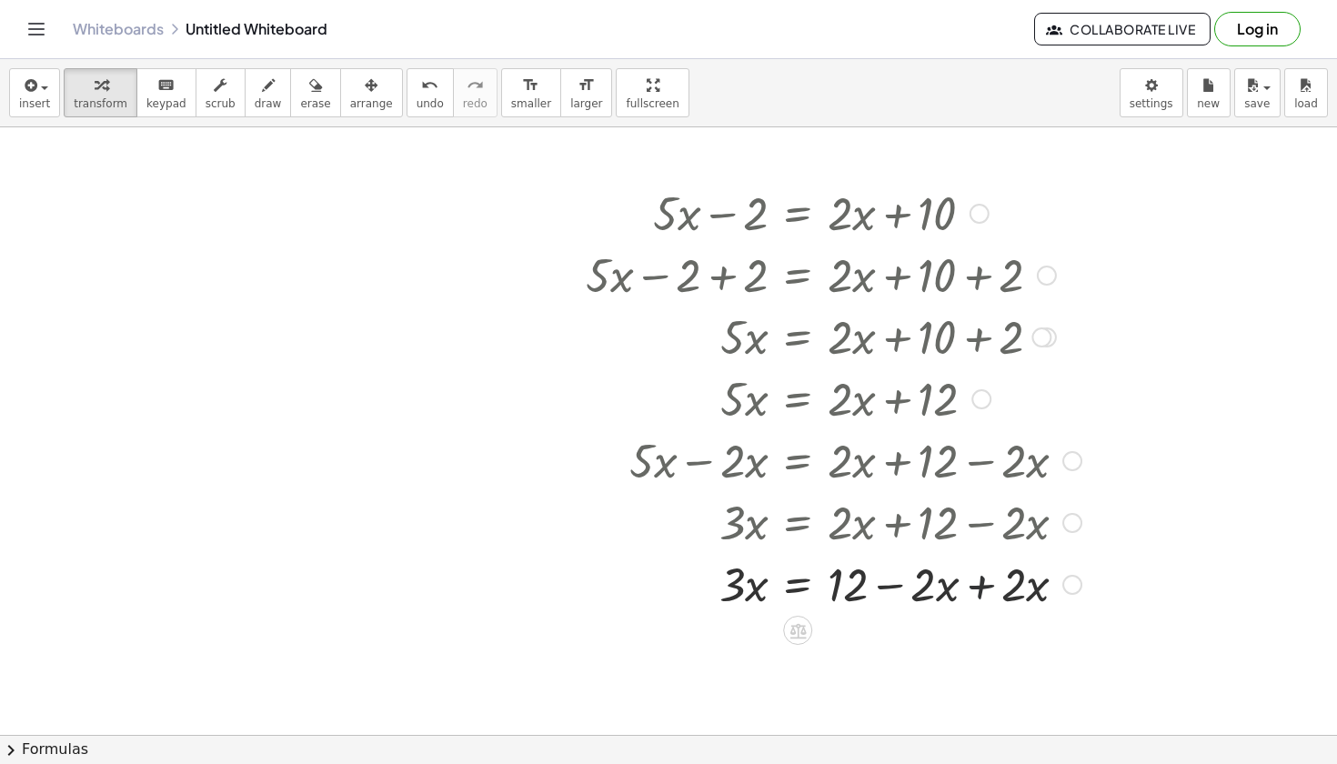
click at [984, 587] on div at bounding box center [834, 583] width 514 height 62
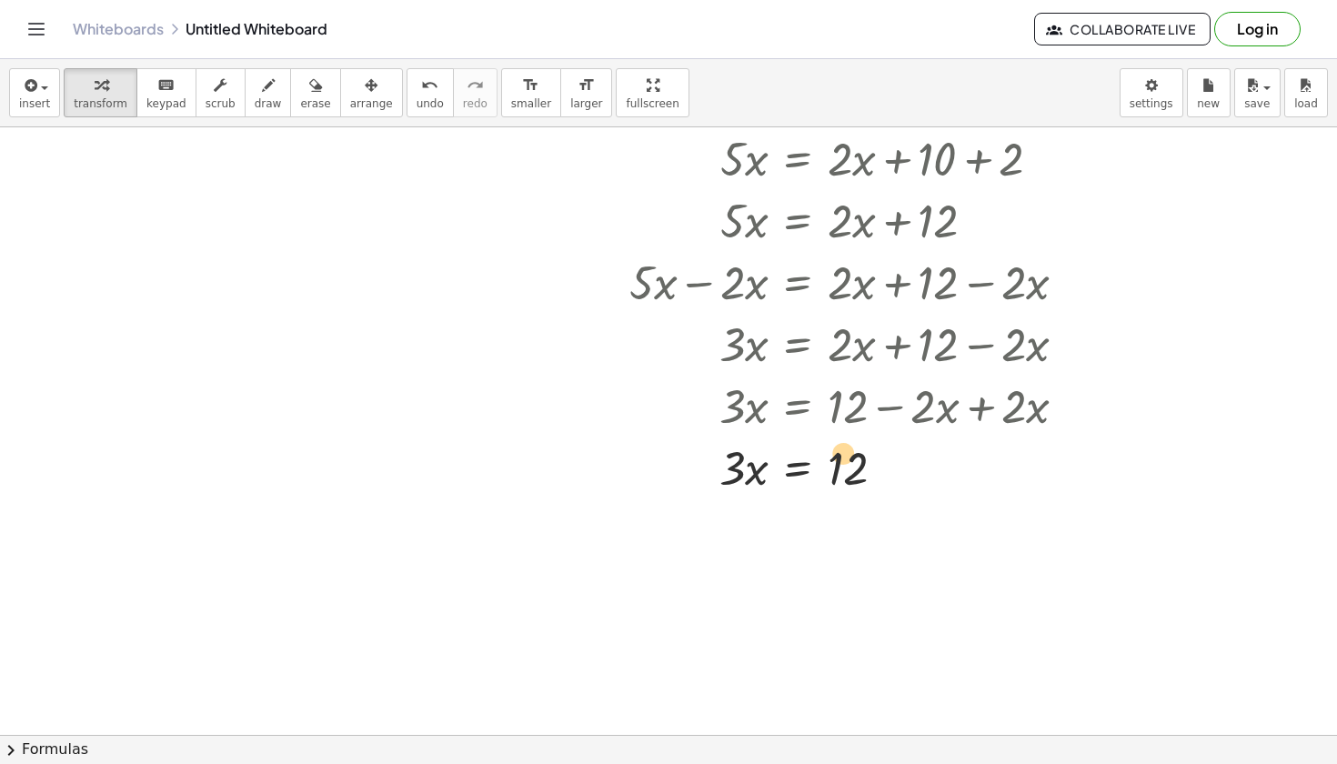
drag, startPoint x: 842, startPoint y: 472, endPoint x: 839, endPoint y: 460, distance: 12.4
click at [840, 459] on div at bounding box center [834, 467] width 514 height 62
drag, startPoint x: 732, startPoint y: 464, endPoint x: 852, endPoint y: 515, distance: 130.4
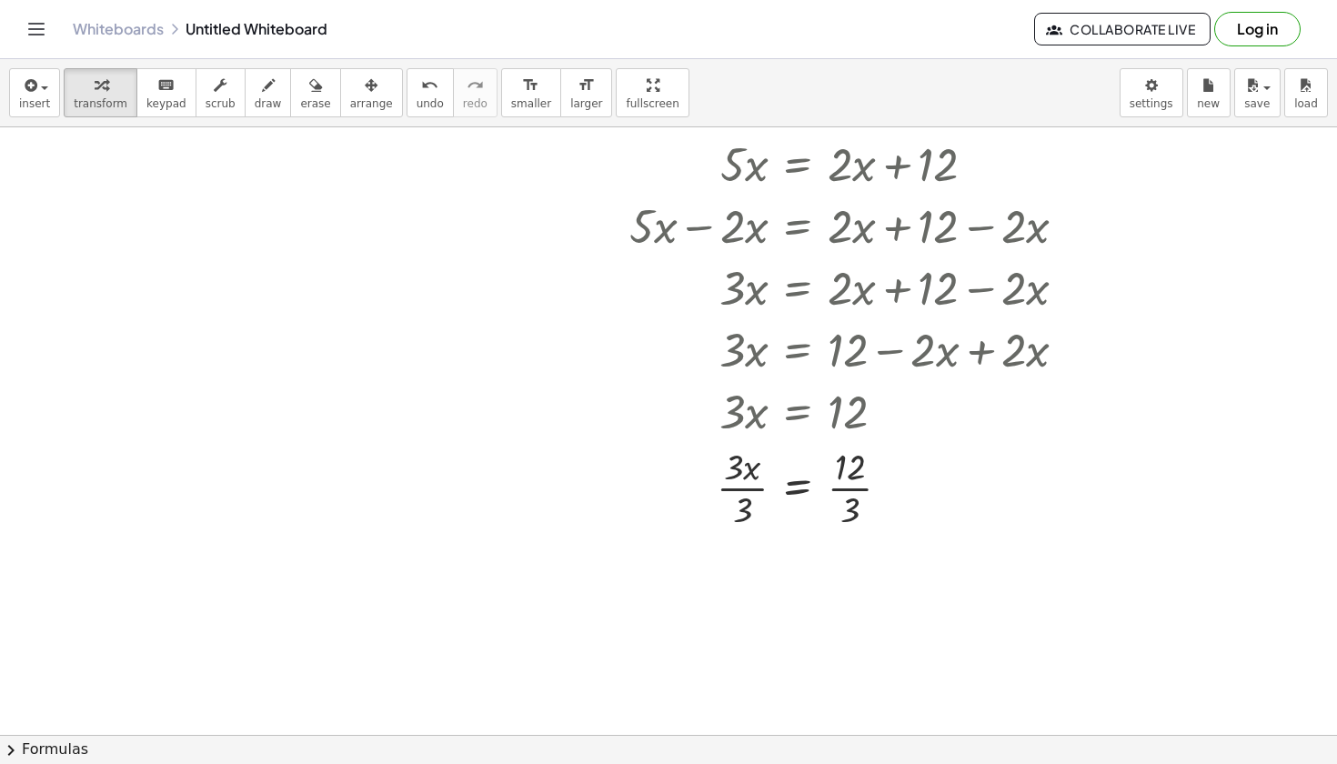
scroll to position [4231, 77]
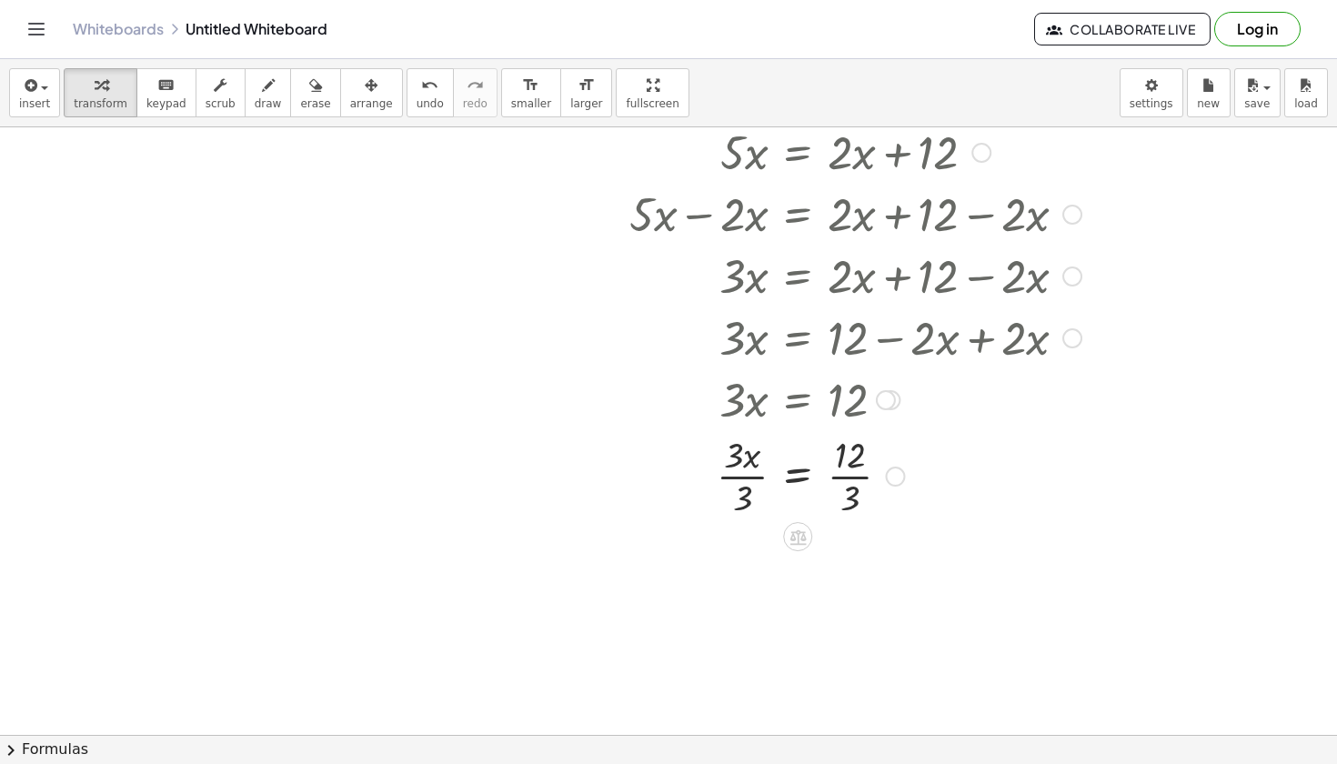
click at [748, 481] on div at bounding box center [834, 474] width 514 height 91
click at [852, 568] on div at bounding box center [834, 565] width 514 height 91
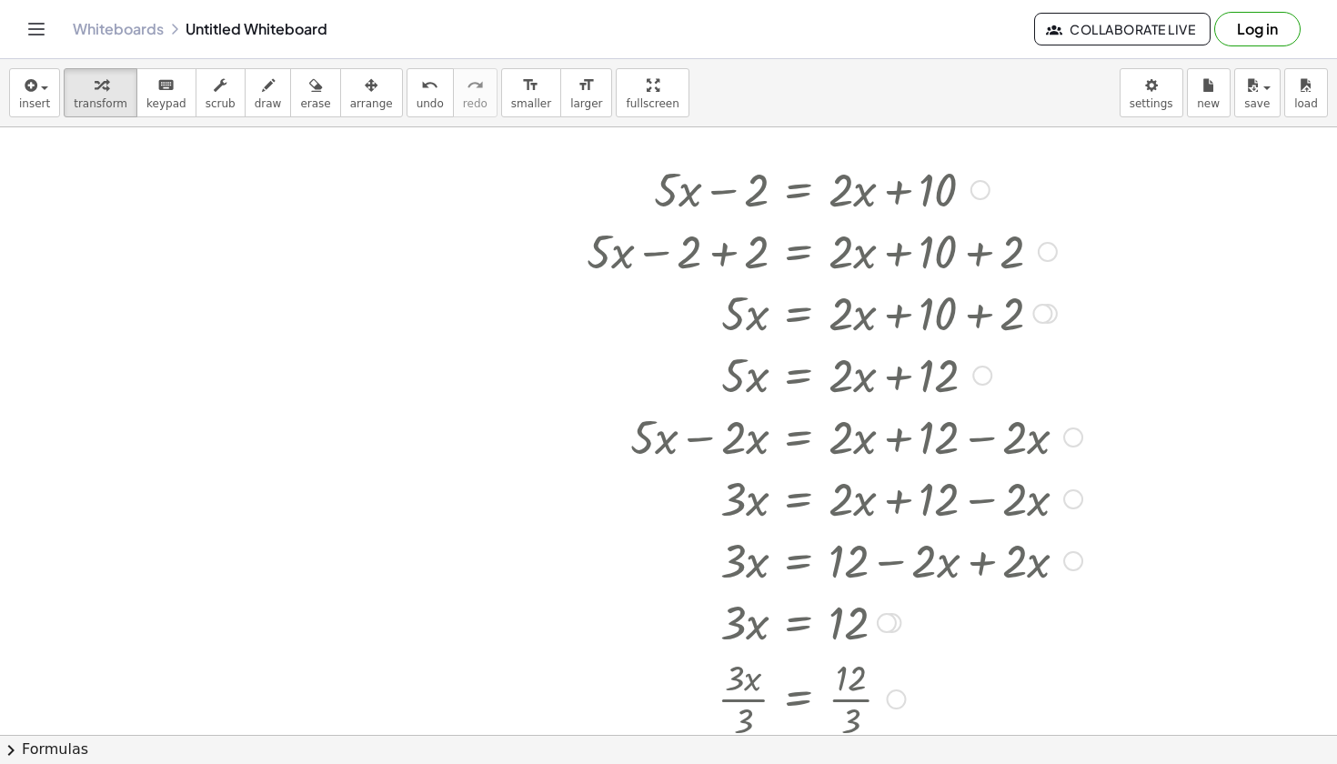
scroll to position [3985, 76]
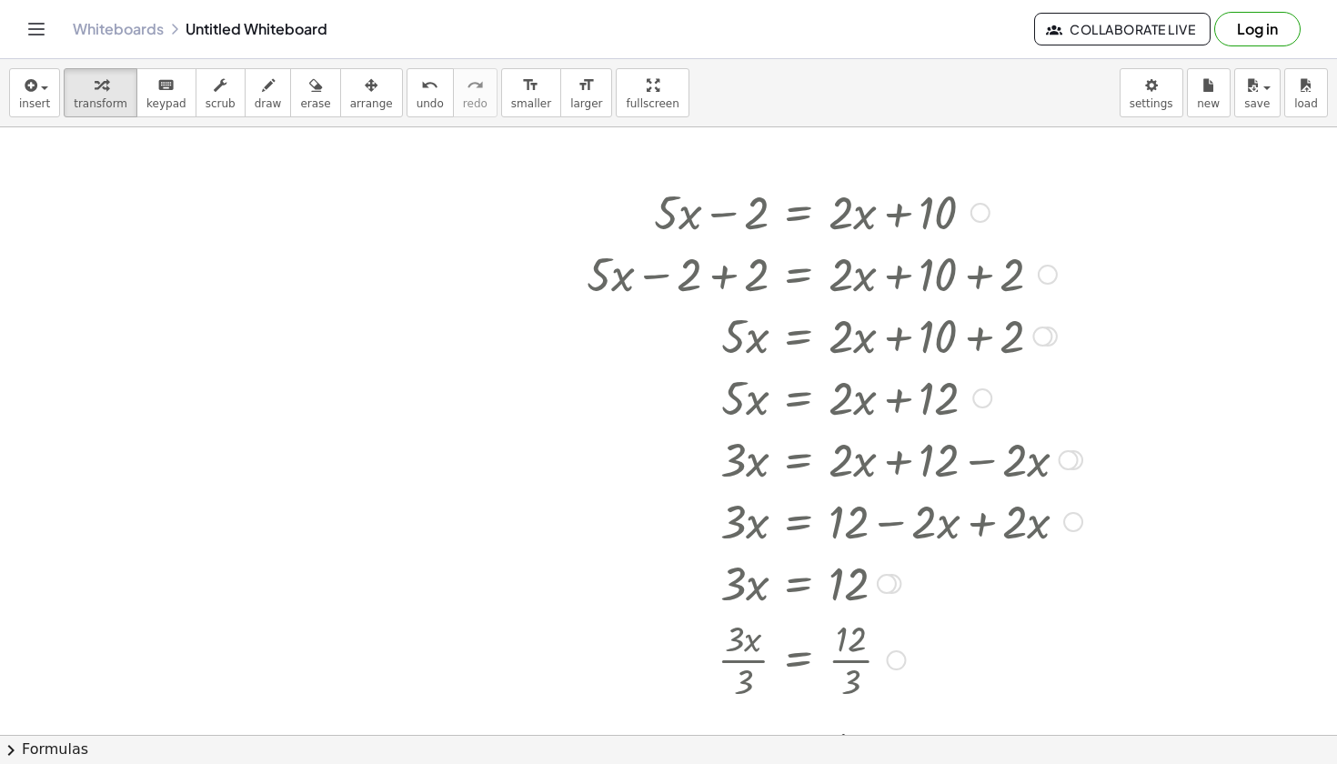
drag, startPoint x: 1078, startPoint y: 523, endPoint x: 1080, endPoint y: 452, distance: 71.0
click at [1081, 452] on div at bounding box center [1073, 460] width 20 height 20
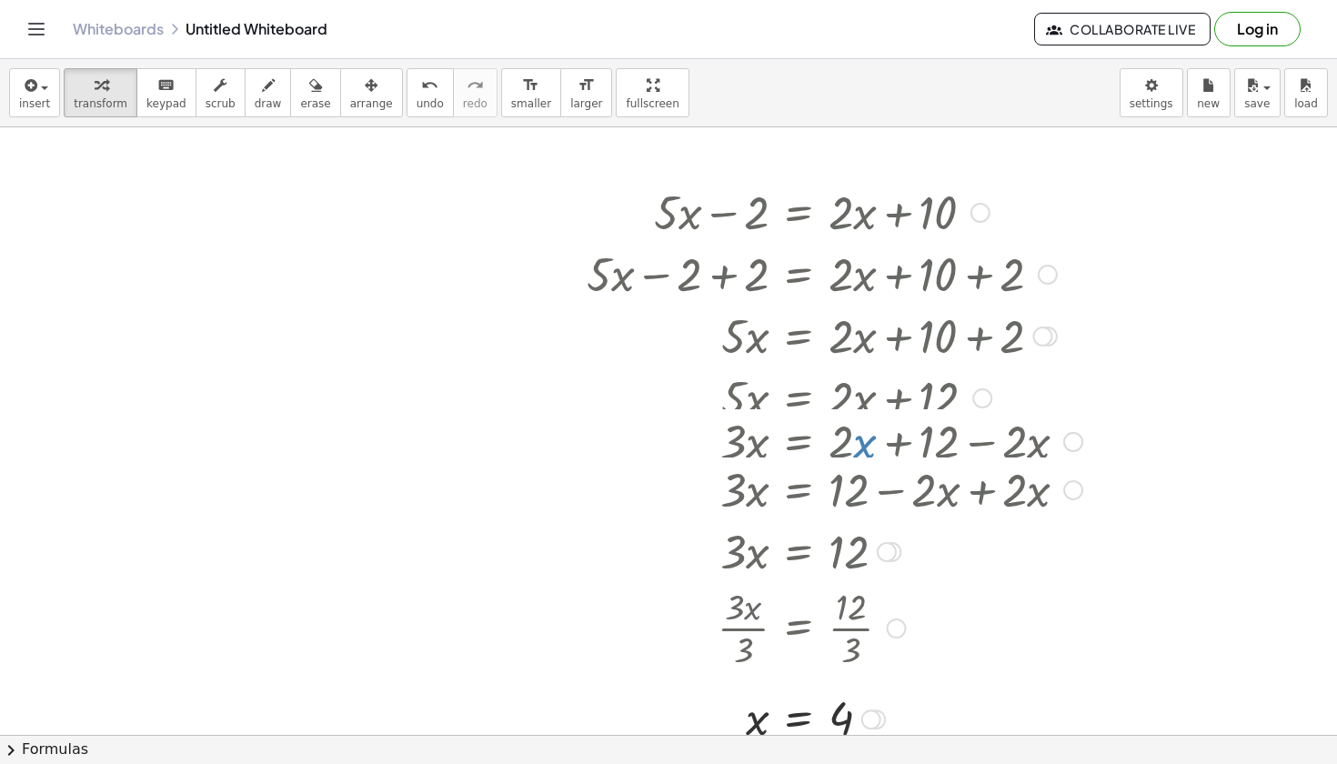
drag, startPoint x: 1074, startPoint y: 528, endPoint x: 1074, endPoint y: 486, distance: 41.8
click at [1074, 486] on div at bounding box center [1073, 490] width 20 height 20
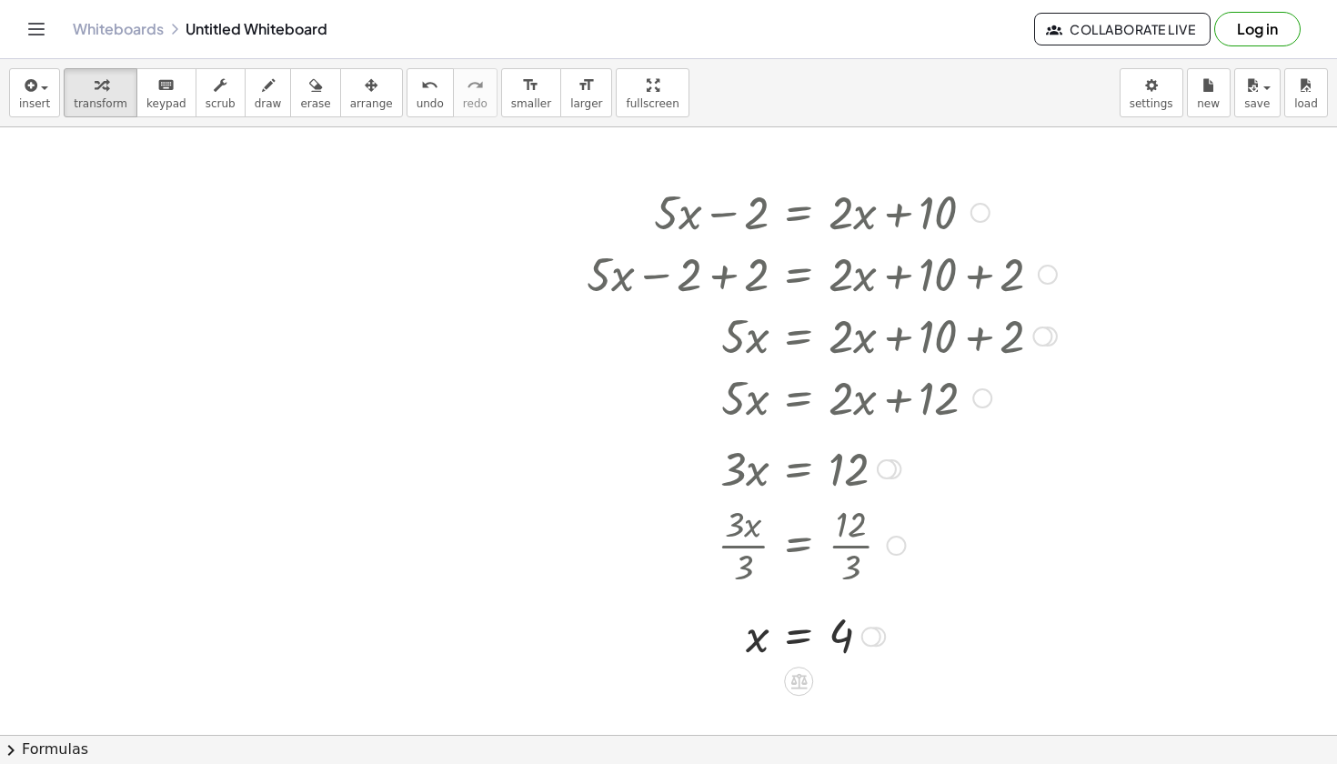
drag, startPoint x: 893, startPoint y: 521, endPoint x: 913, endPoint y: 460, distance: 64.2
click at [799, 469] on div "· 3 · x = 12" at bounding box center [799, 469] width 0 height 0
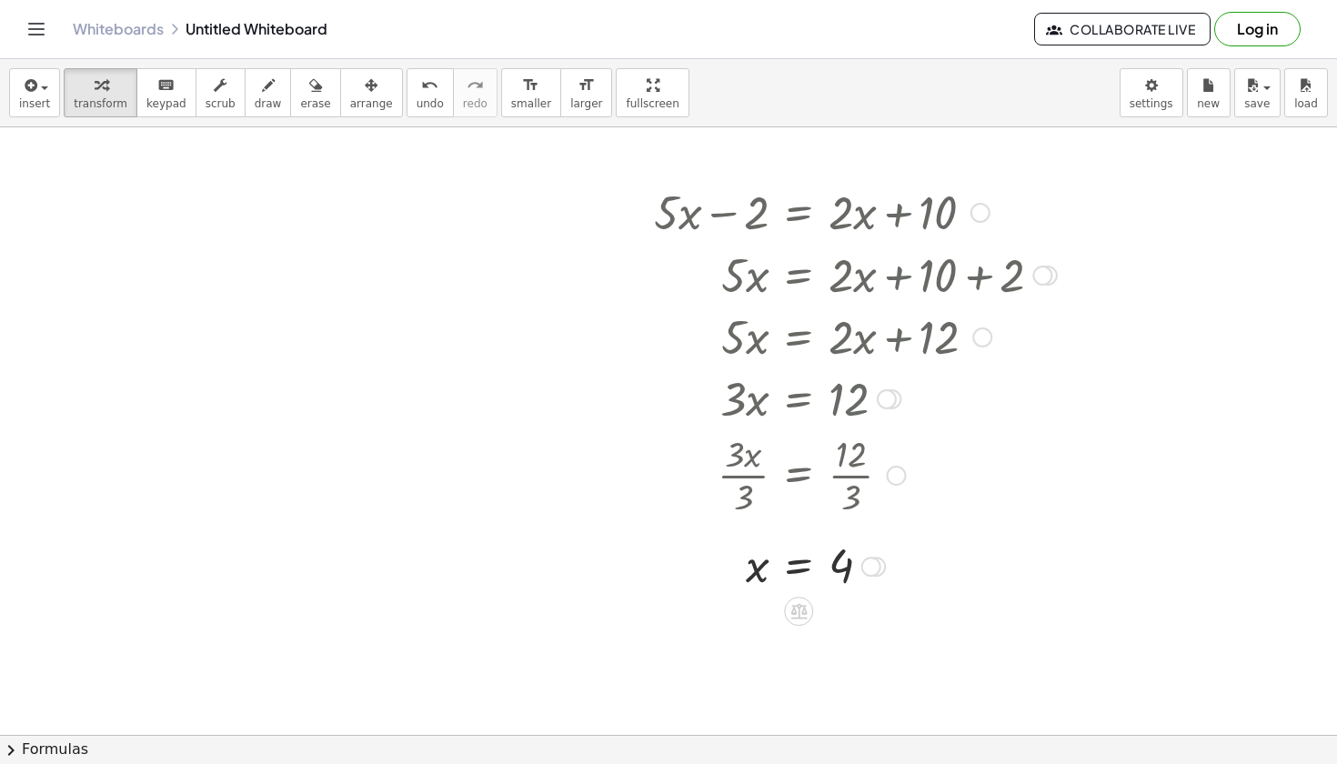
drag, startPoint x: 1047, startPoint y: 335, endPoint x: 1053, endPoint y: 262, distance: 73.0
click at [799, 276] on div "· 5 · x = + · 2 · x + 10 + 2" at bounding box center [799, 276] width 0 height 0
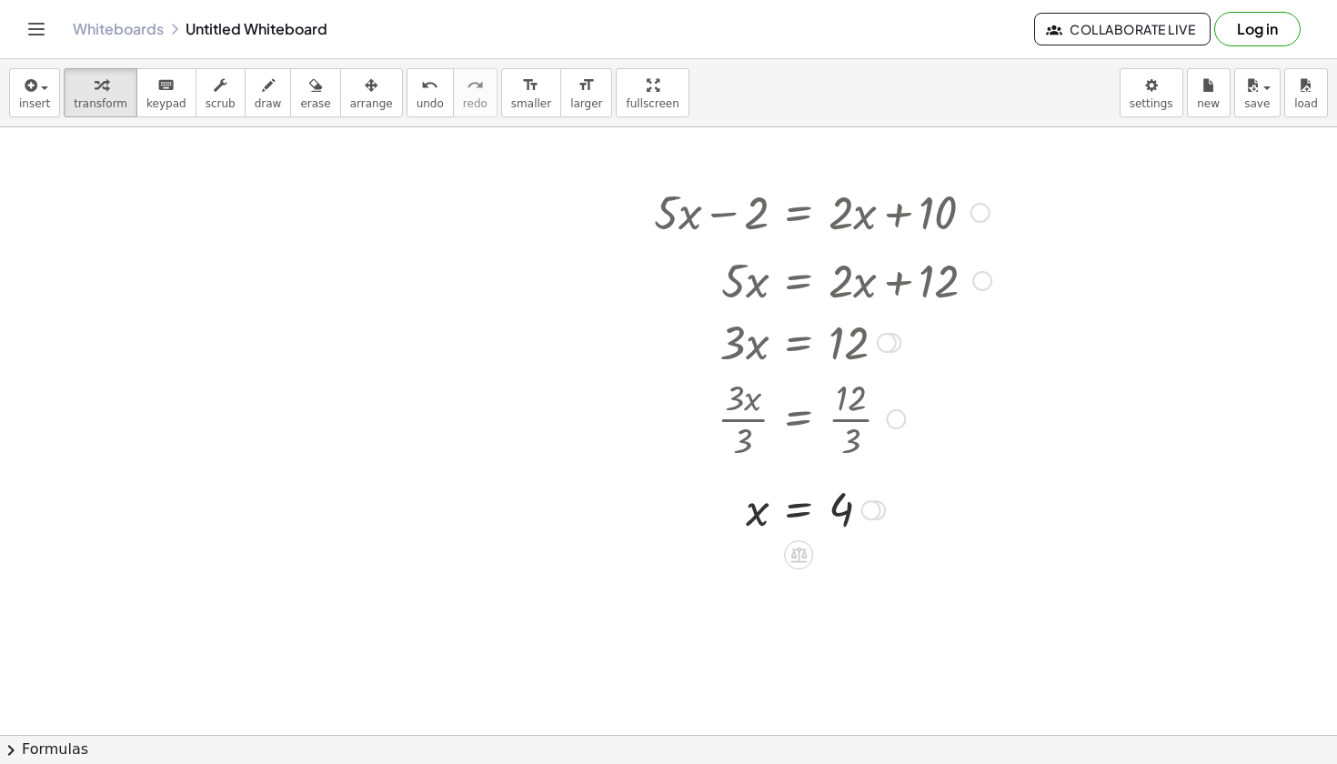
drag, startPoint x: 981, startPoint y: 336, endPoint x: 1000, endPoint y: 270, distance: 68.2
click at [799, 281] on div "· 5 · x = + · 2 · x + 12" at bounding box center [799, 281] width 0 height 0
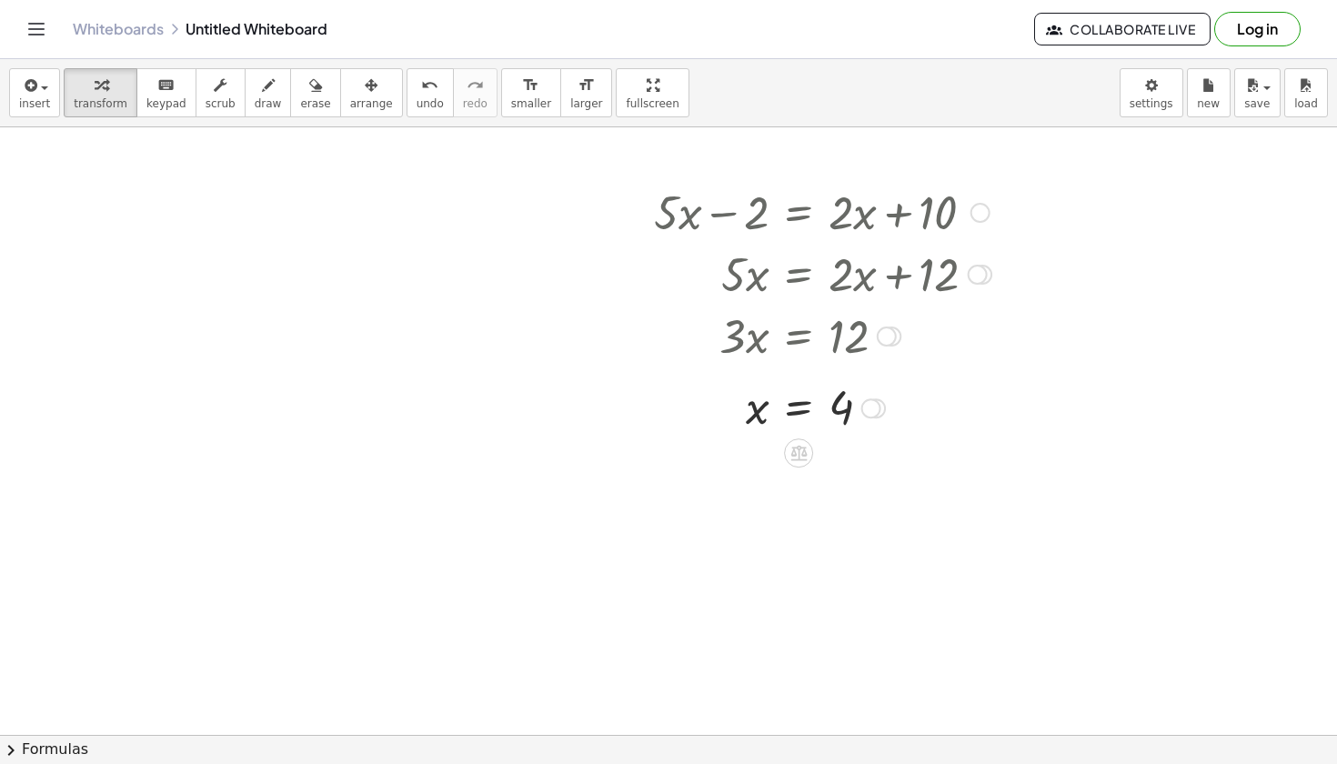
drag, startPoint x: 878, startPoint y: 506, endPoint x: 899, endPoint y: 395, distance: 112.9
click at [799, 408] on div "x = 4" at bounding box center [799, 408] width 0 height 0
drag, startPoint x: 878, startPoint y: 421, endPoint x: 892, endPoint y: 418, distance: 14.8
click at [799, 403] on div "x = 4" at bounding box center [799, 403] width 0 height 0
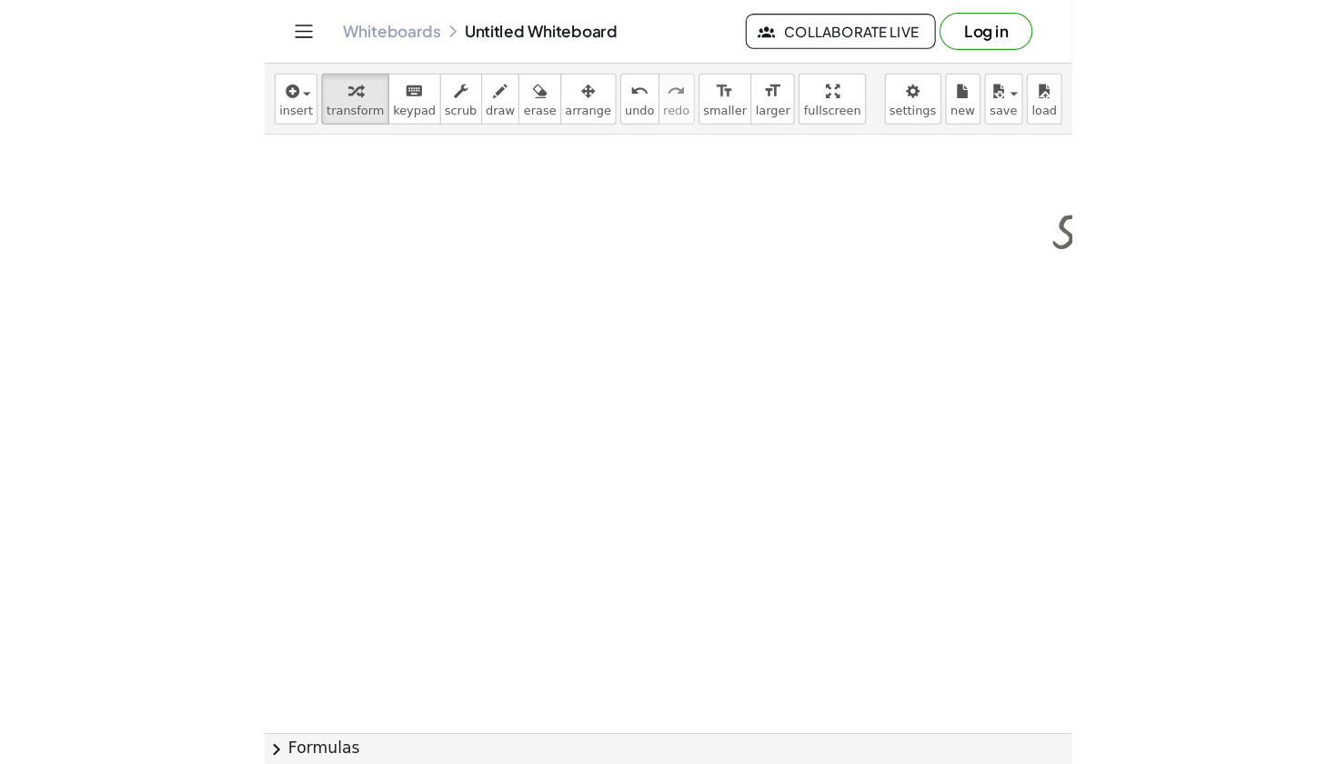
scroll to position [3982, 0]
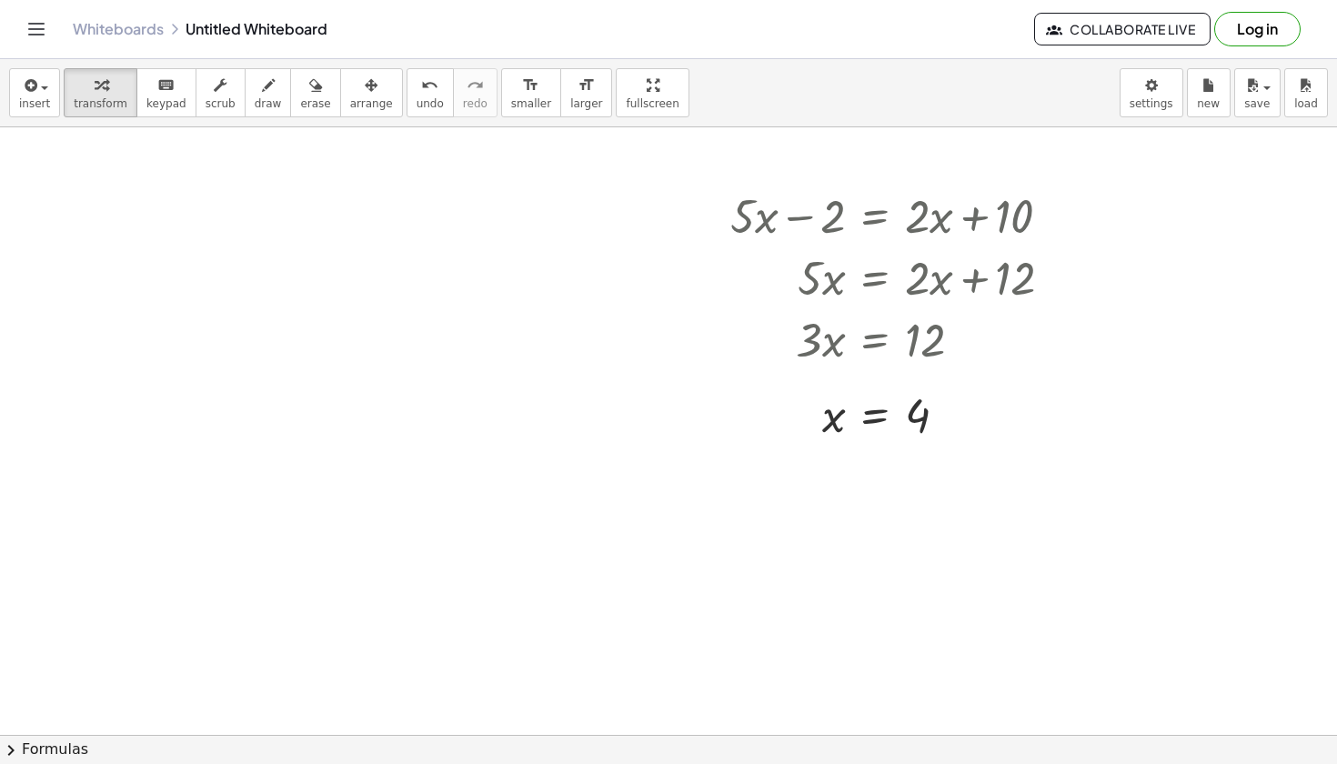
drag, startPoint x: 521, startPoint y: 641, endPoint x: 521, endPoint y: 610, distance: 30.9
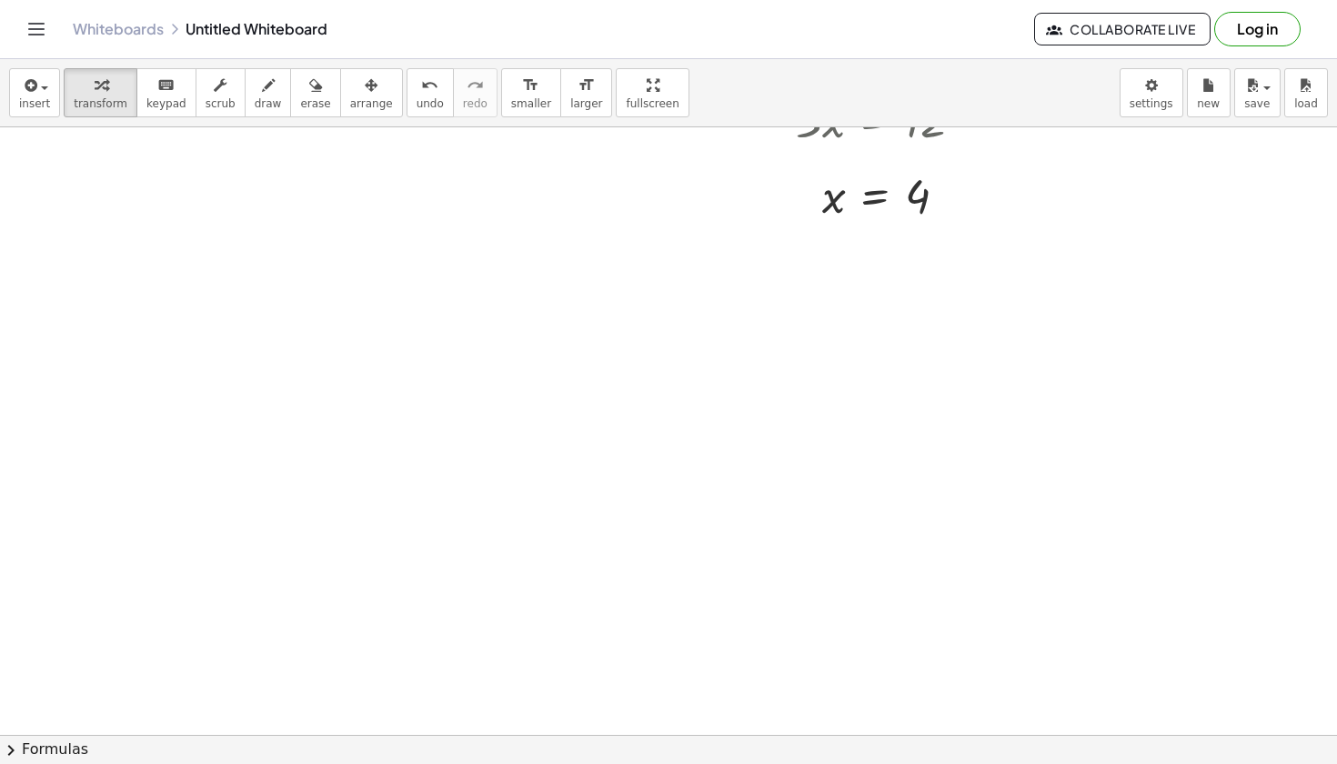
scroll to position [4207, 0]
drag, startPoint x: 717, startPoint y: 411, endPoint x: 929, endPoint y: 414, distance: 212.0
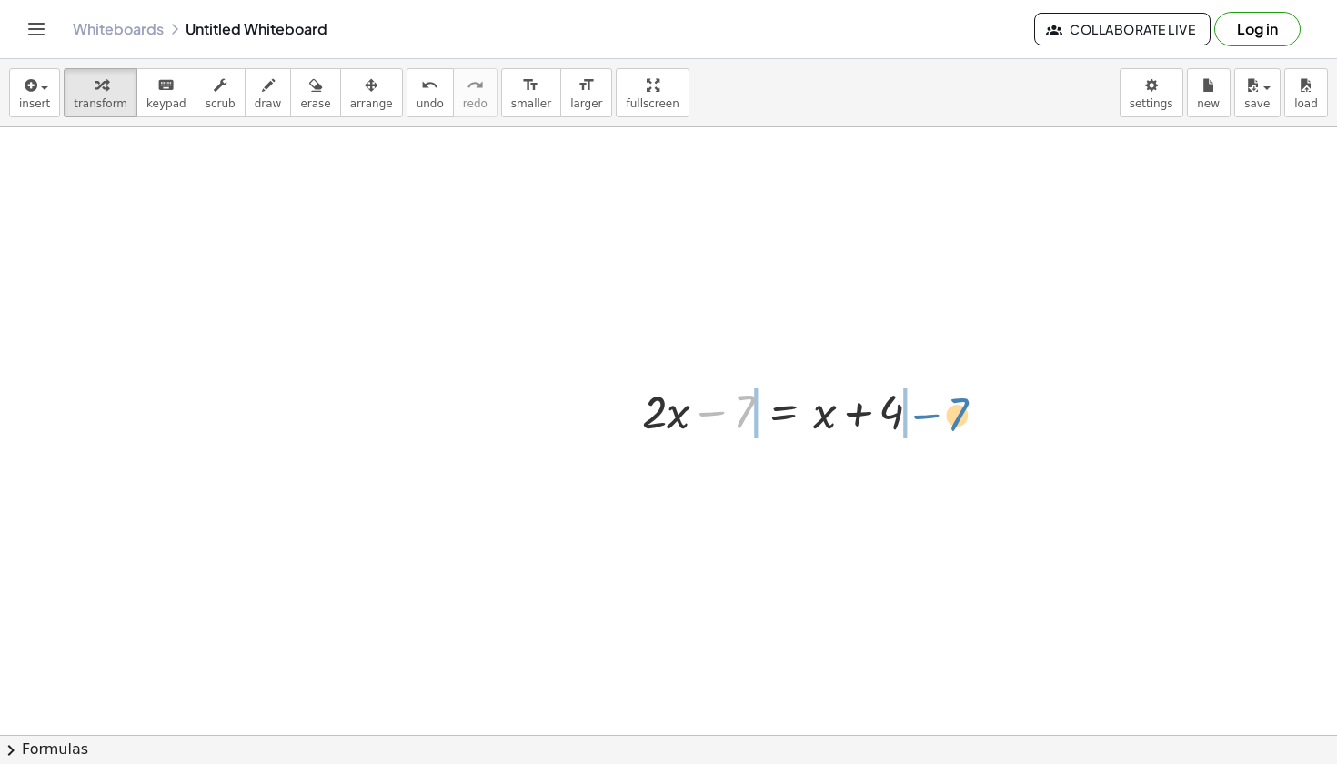
click at [929, 414] on div at bounding box center [789, 410] width 312 height 62
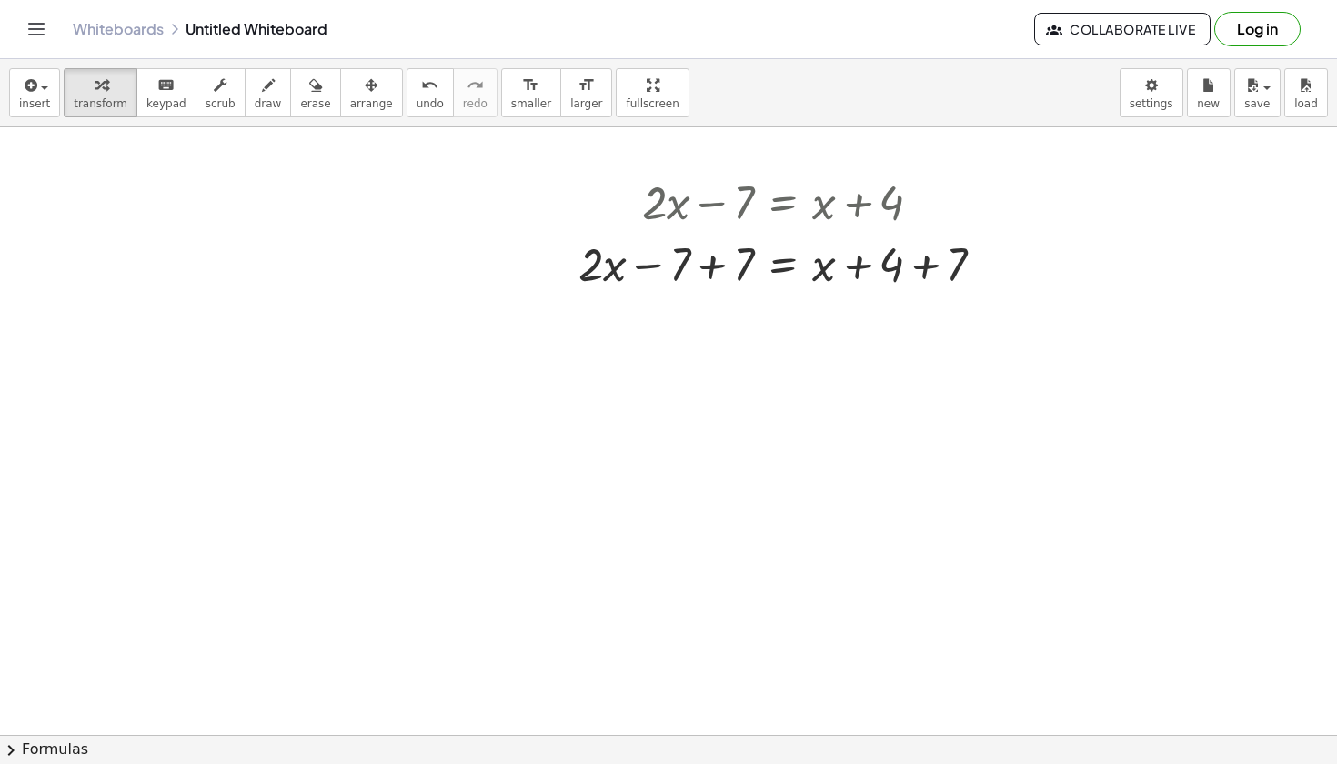
scroll to position [4723, 0]
drag, startPoint x: 820, startPoint y: 266, endPoint x: 607, endPoint y: 261, distance: 212.9
click at [607, 261] on div at bounding box center [788, 261] width 438 height 62
drag, startPoint x: 858, startPoint y: 264, endPoint x: 858, endPoint y: 289, distance: 25.5
click at [858, 289] on div at bounding box center [789, 261] width 570 height 62
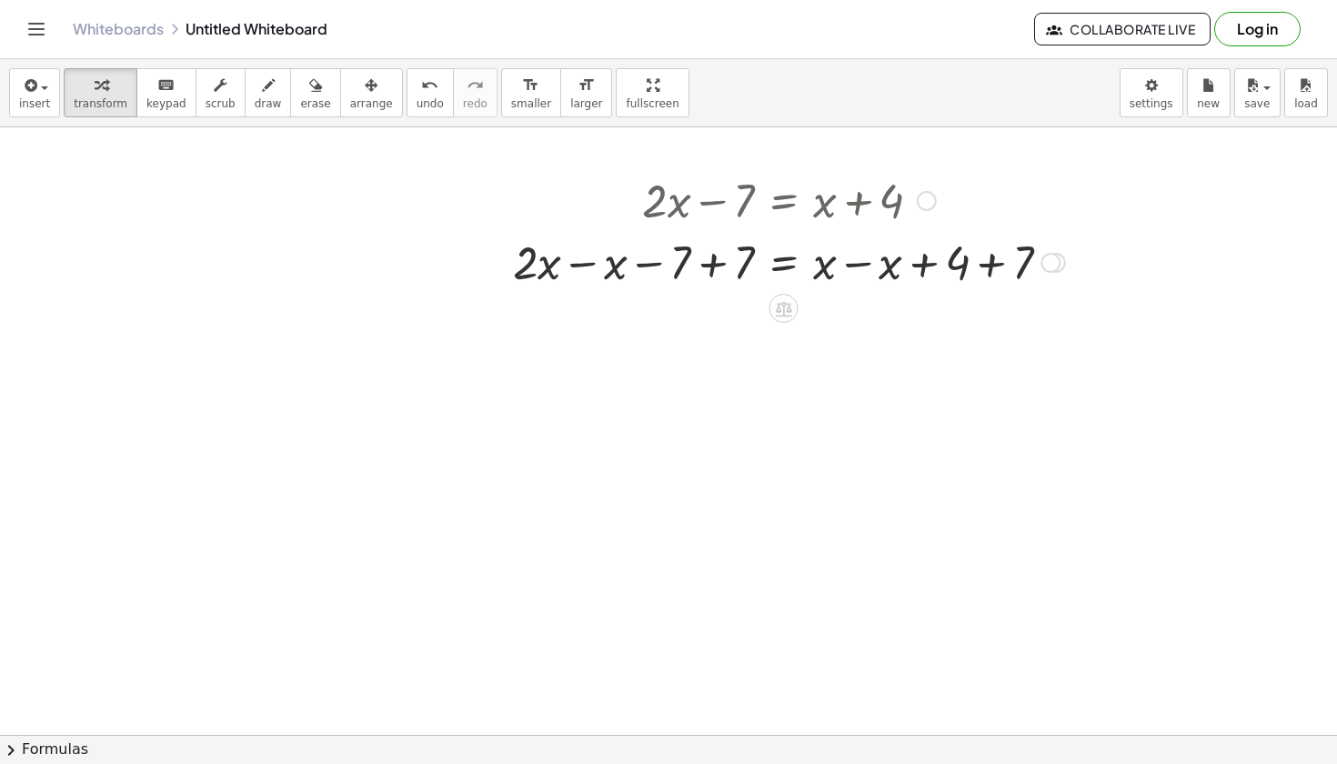
click at [990, 267] on div at bounding box center [789, 261] width 570 height 62
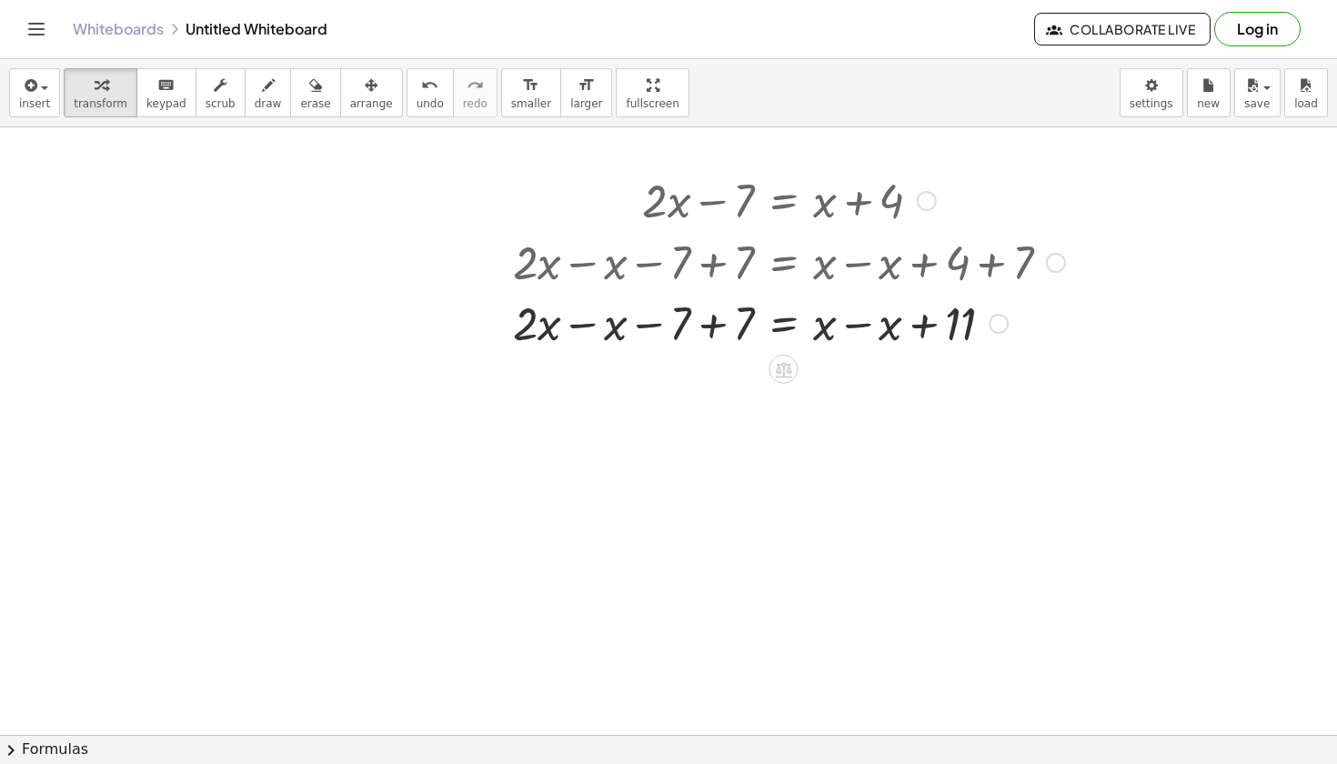
click at [701, 265] on div at bounding box center [789, 261] width 570 height 62
click at [720, 337] on div at bounding box center [789, 323] width 570 height 62
click at [864, 327] on div at bounding box center [789, 323] width 570 height 62
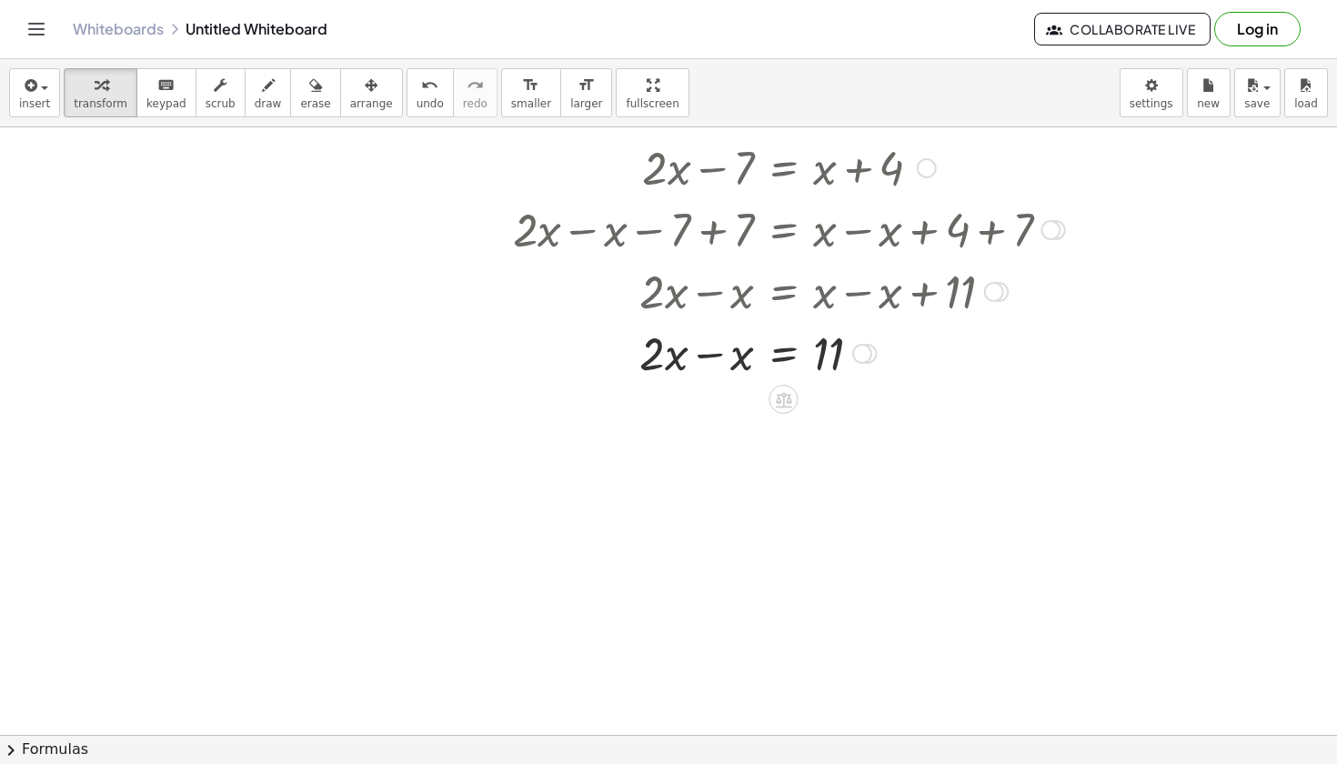
scroll to position [4776, 0]
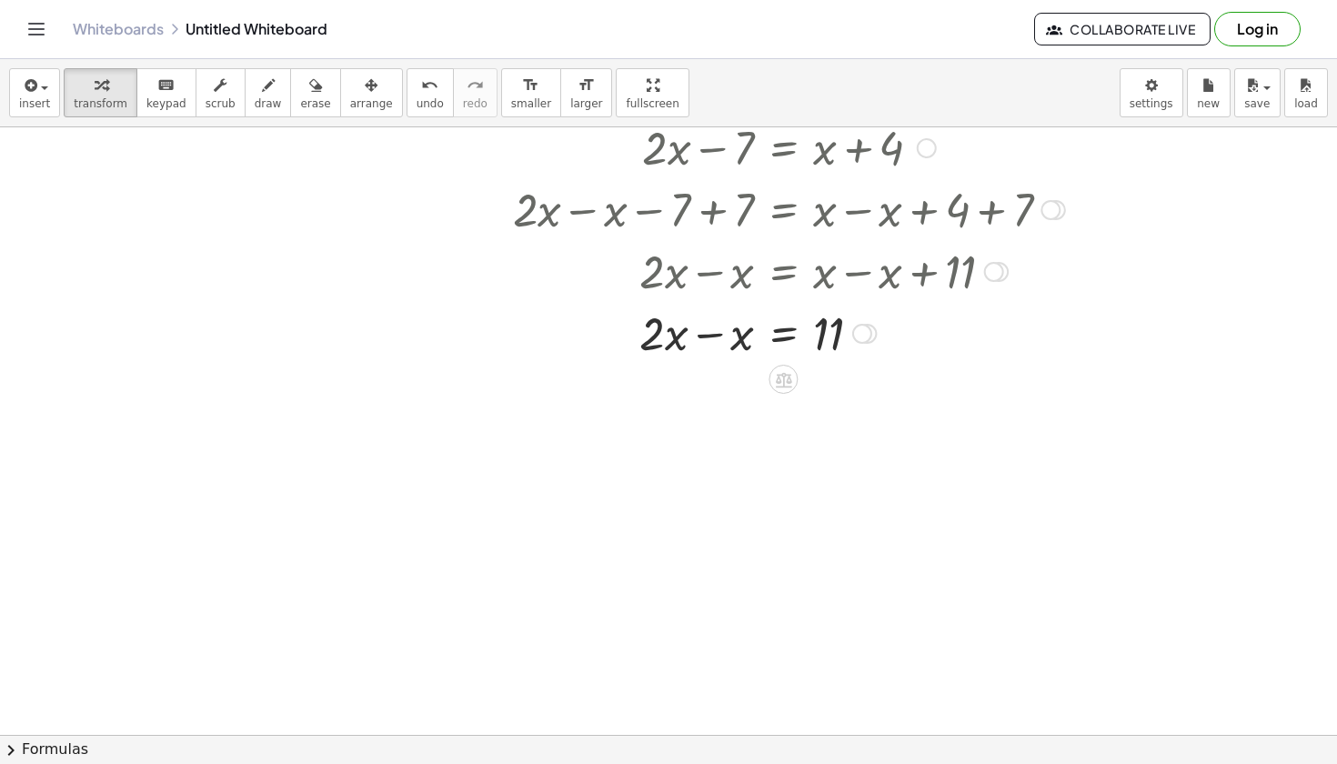
click at [712, 335] on div at bounding box center [789, 332] width 570 height 62
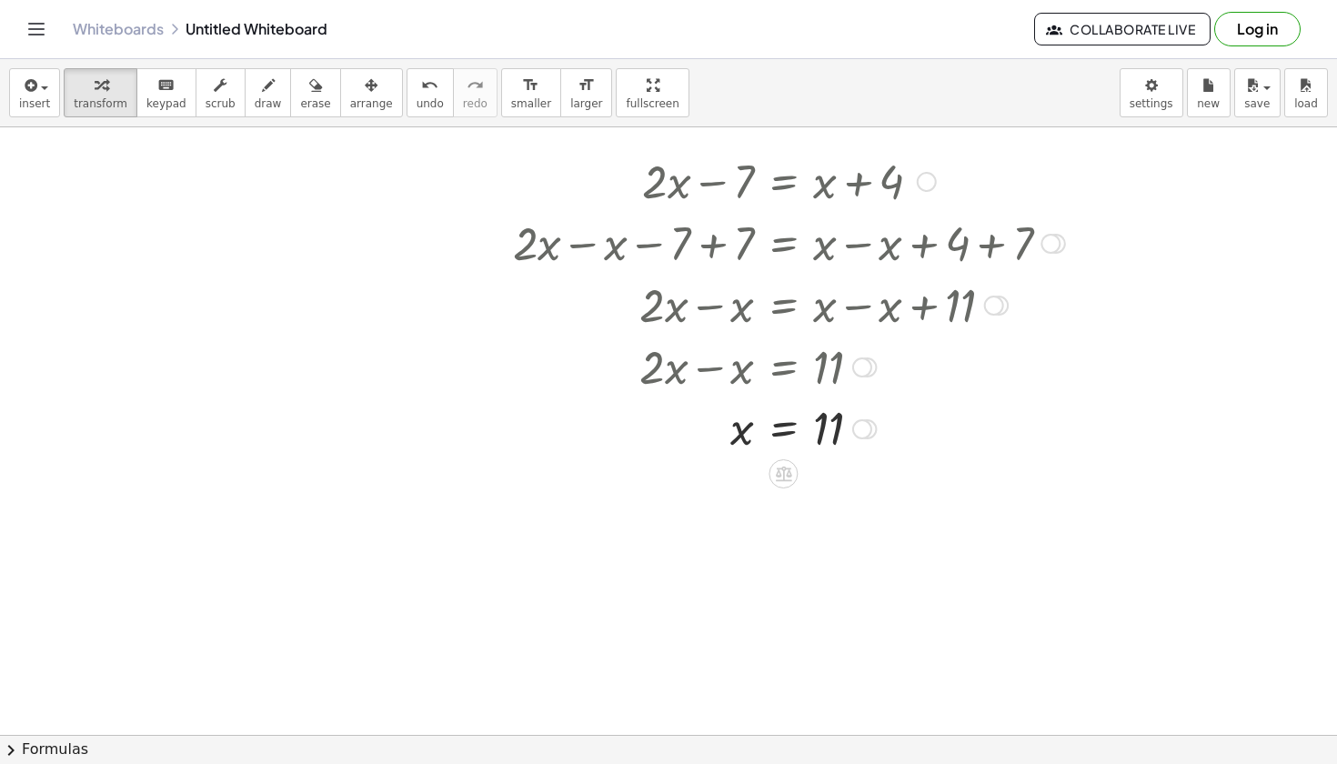
scroll to position [4720, 1]
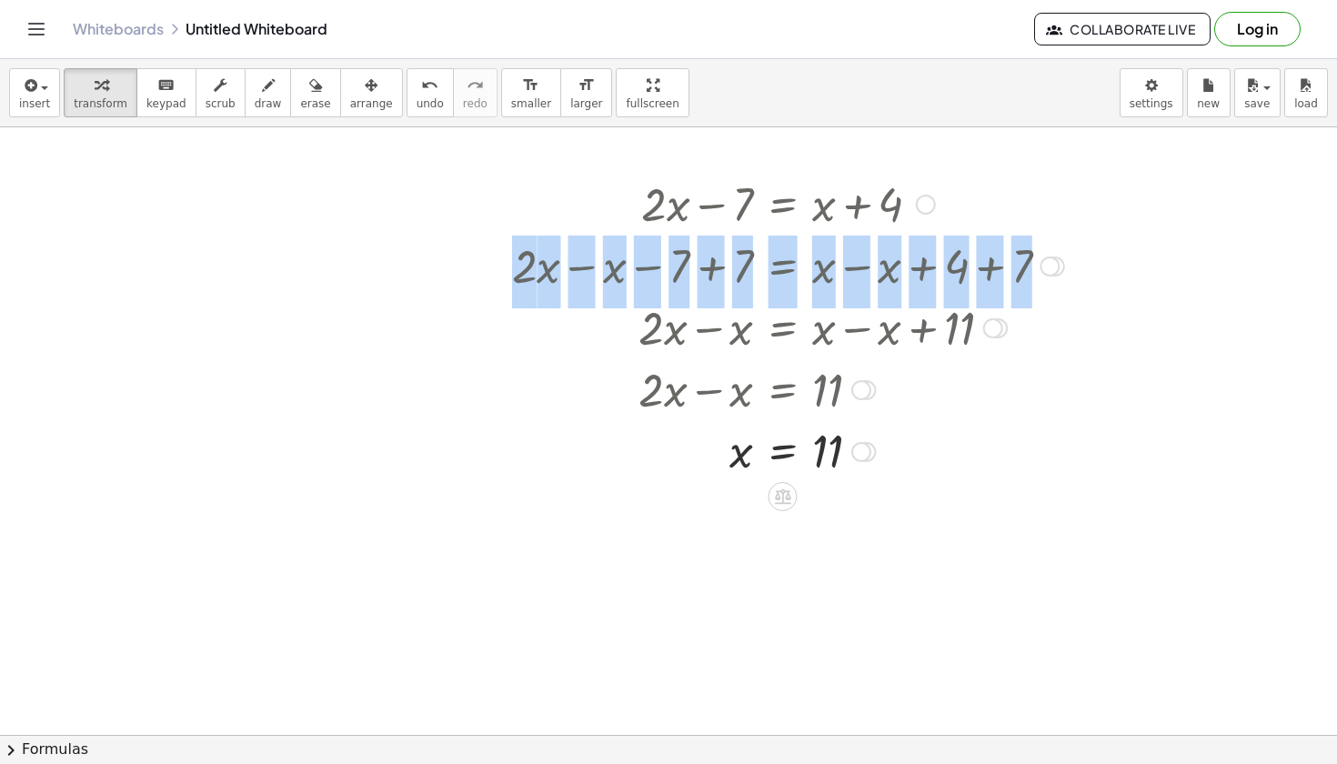
drag, startPoint x: 932, startPoint y: 329, endPoint x: 925, endPoint y: 291, distance: 38.7
click at [782, 205] on div "+ · 2 · x − 7 = + x + 4 + · 2 · x − 7 + 7 = + x + 4 + 7 + · 2 · x − x − 7 + 7 =…" at bounding box center [782, 205] width 0 height 0
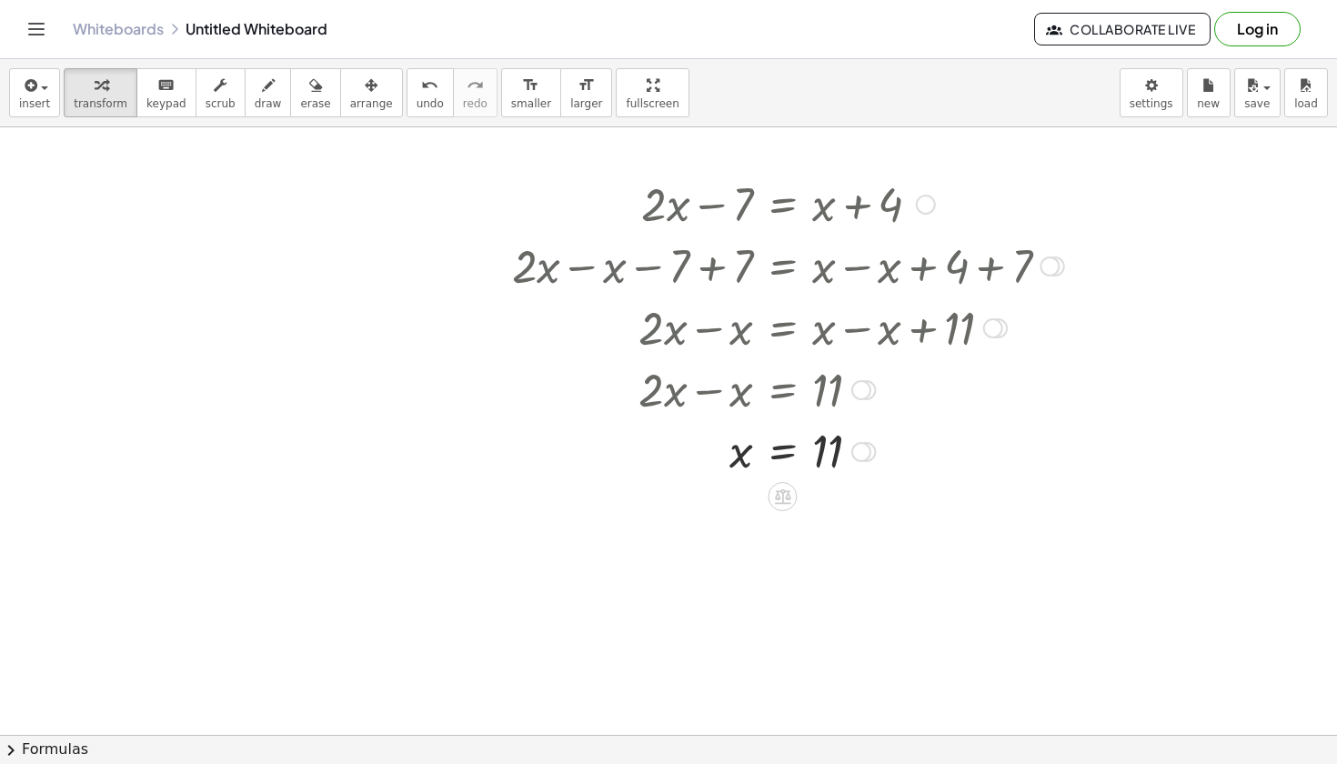
click at [941, 343] on div at bounding box center [821, 327] width 637 height 62
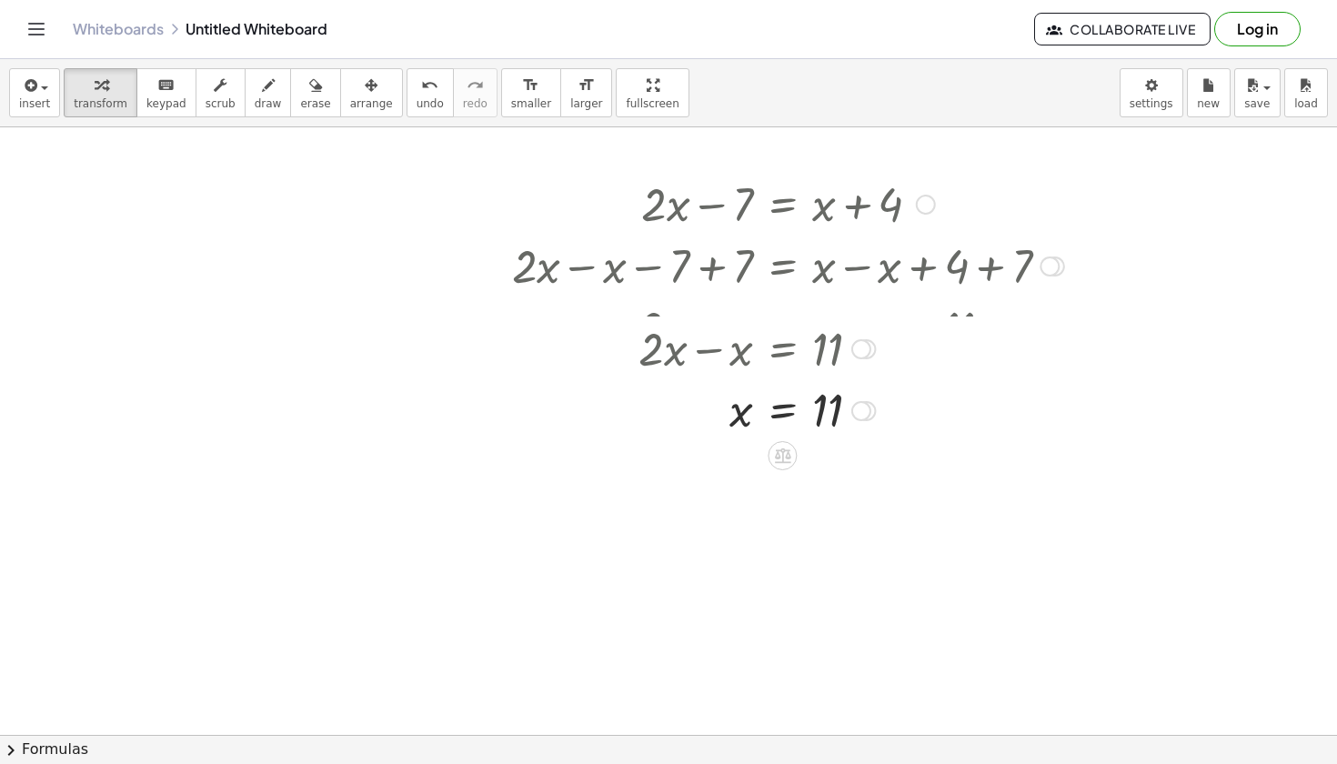
drag, startPoint x: 866, startPoint y: 386, endPoint x: 861, endPoint y: 334, distance: 52.1
click at [782, 349] on div "+ · 2 · x − x = 11" at bounding box center [782, 349] width 0 height 0
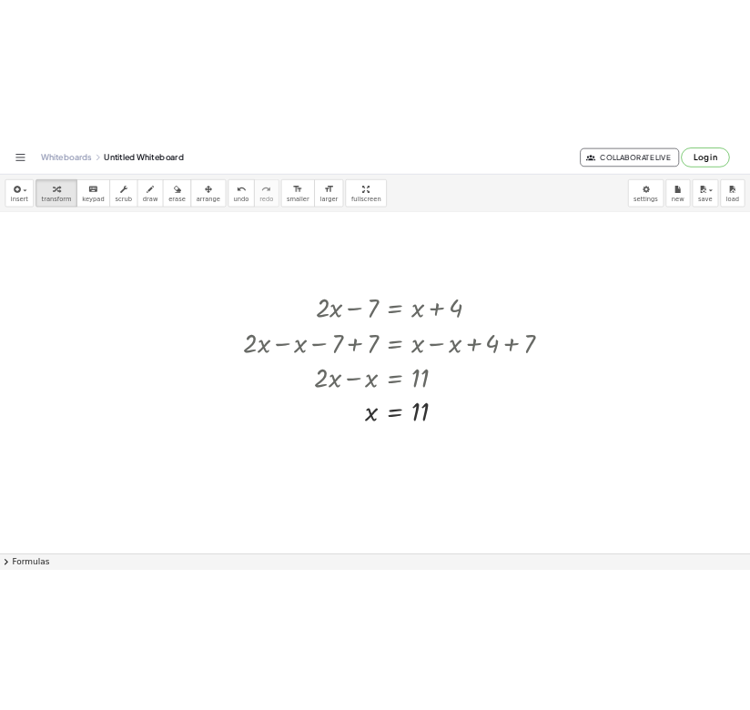
scroll to position [4626, 80]
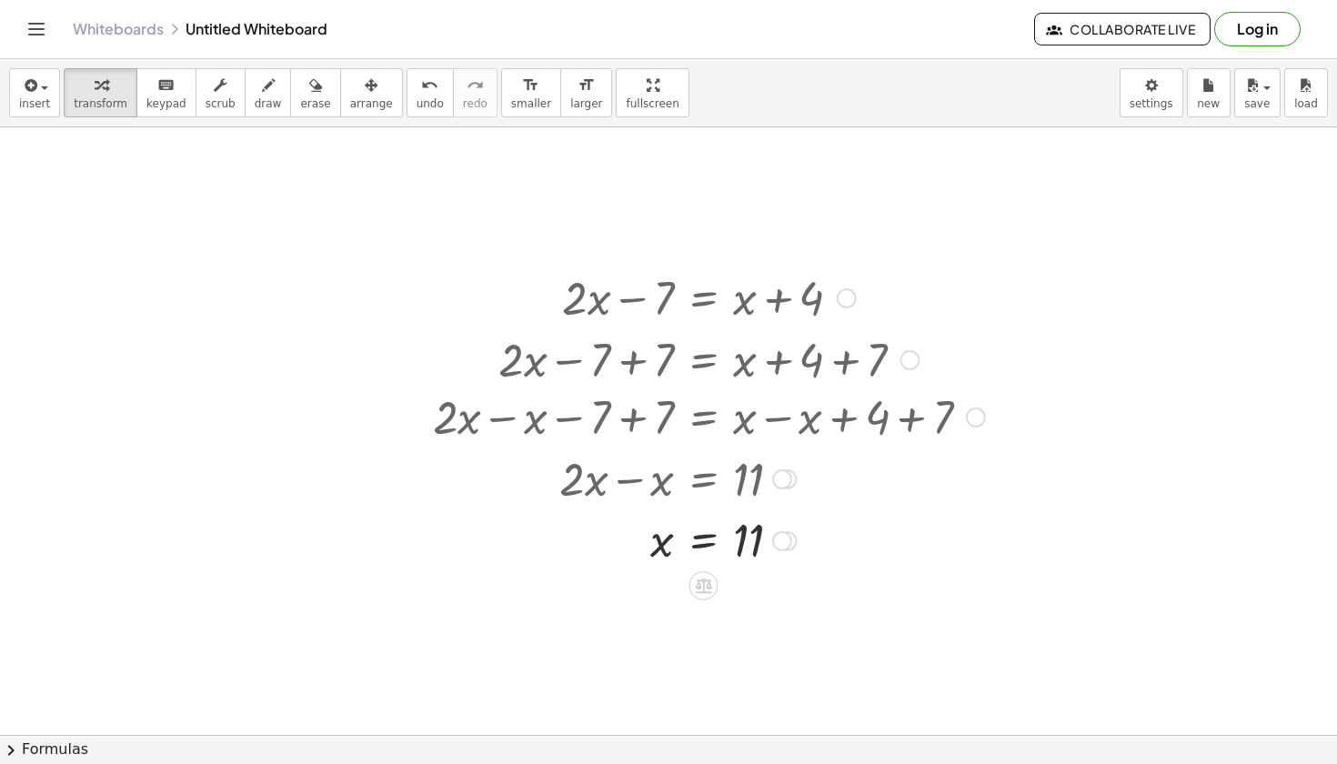
drag, startPoint x: 973, startPoint y: 362, endPoint x: 975, endPoint y: 467, distance: 104.6
click at [703, 298] on div "+ · 2 · x − 7 = + x + 4 + · 2 · x − 7 + 7 = + x + 4 + 7 + · 2 · x − x − 7 + 7 =…" at bounding box center [703, 298] width 0 height 0
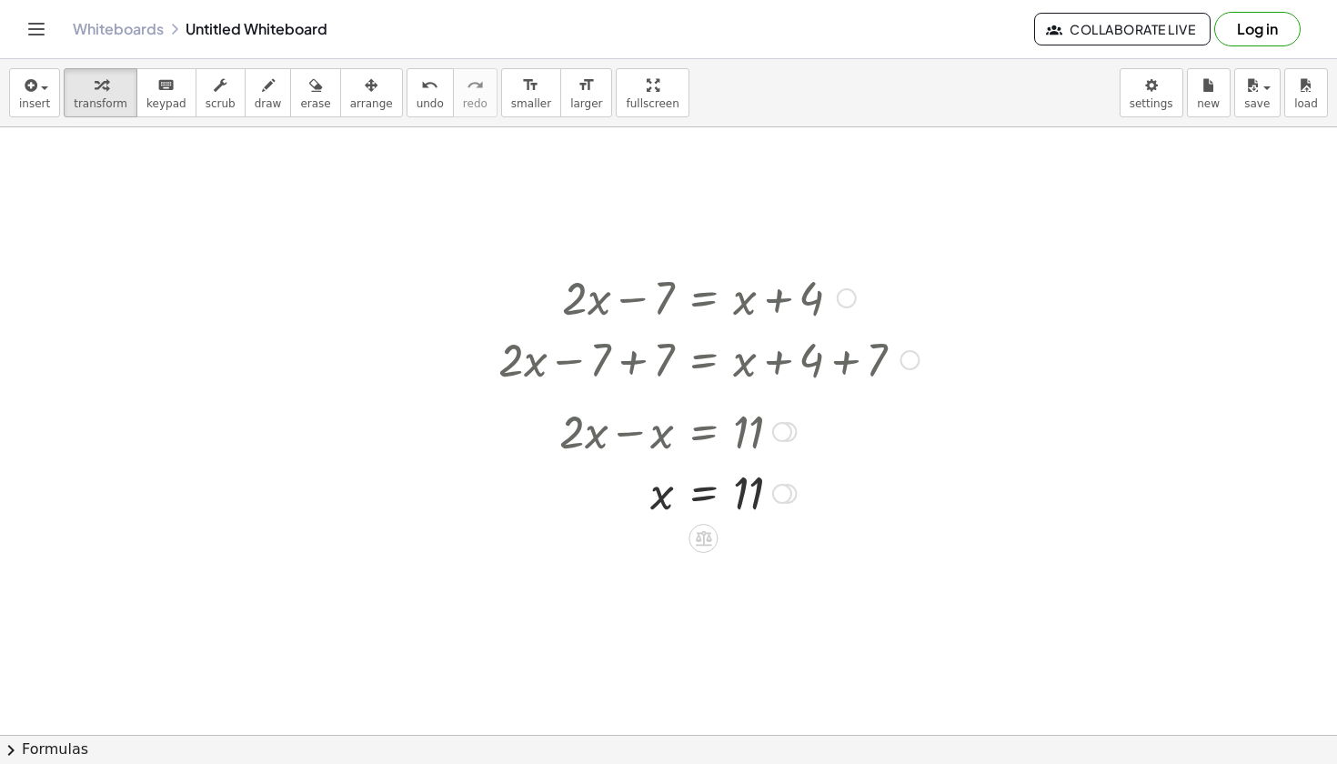
drag, startPoint x: 775, startPoint y: 479, endPoint x: 809, endPoint y: 420, distance: 68.0
click at [703, 432] on div "+ · 2 · x − x = 11" at bounding box center [703, 432] width 0 height 0
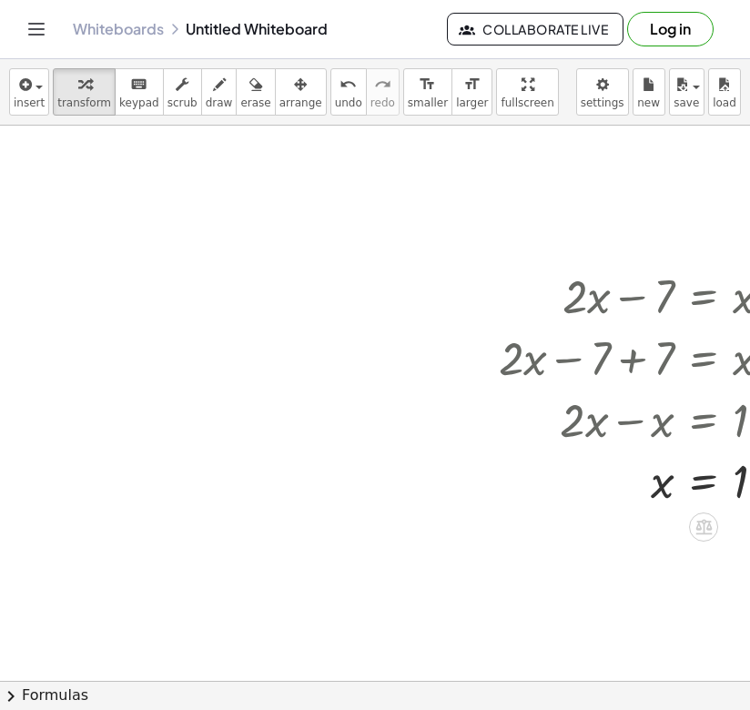
click at [507, 491] on div at bounding box center [708, 480] width 438 height 60
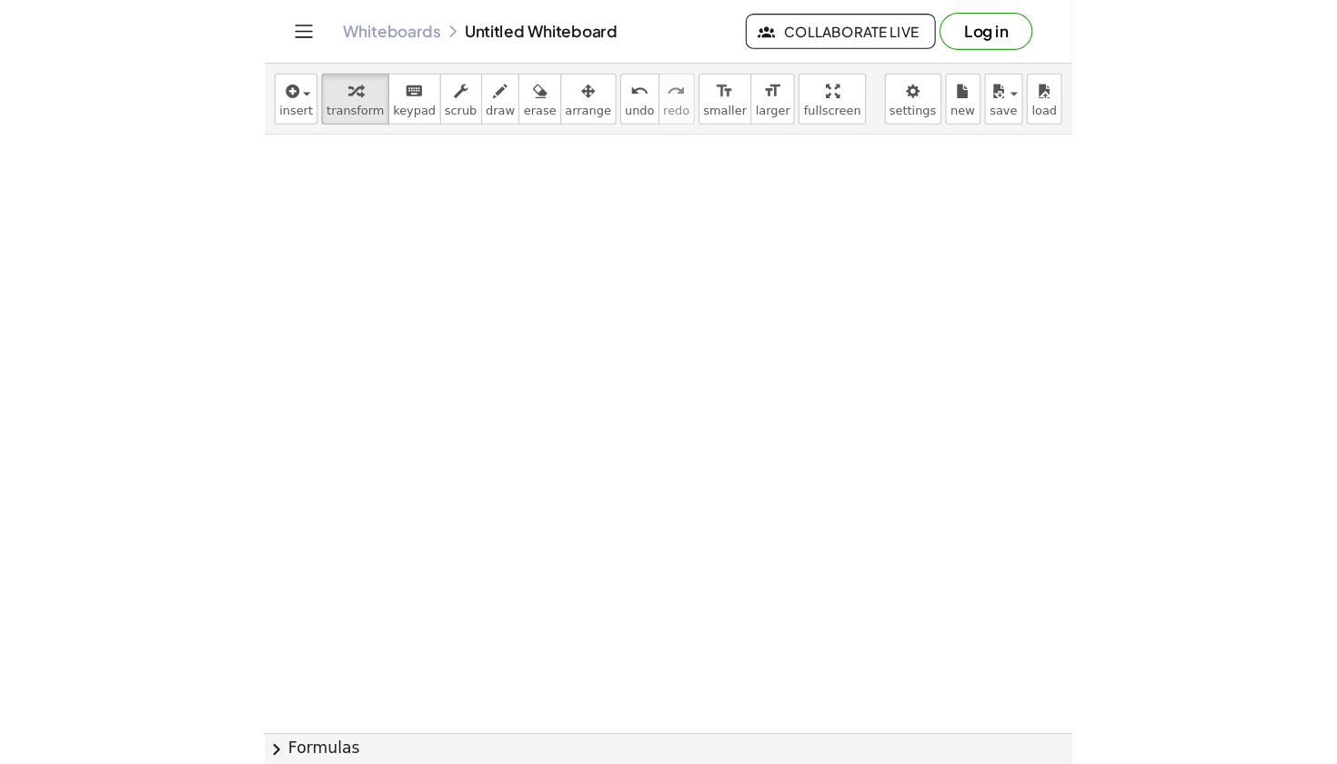
scroll to position [5380, 508]
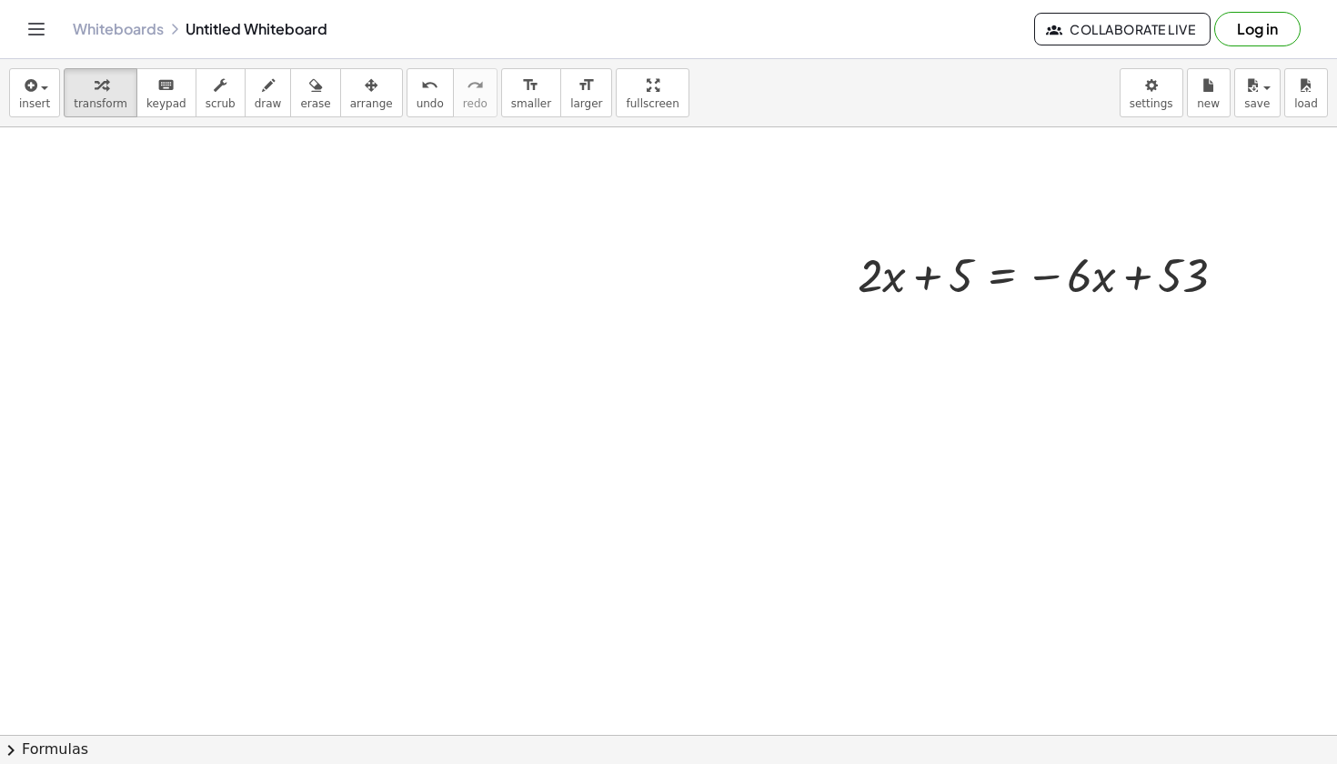
scroll to position [5432, 79]
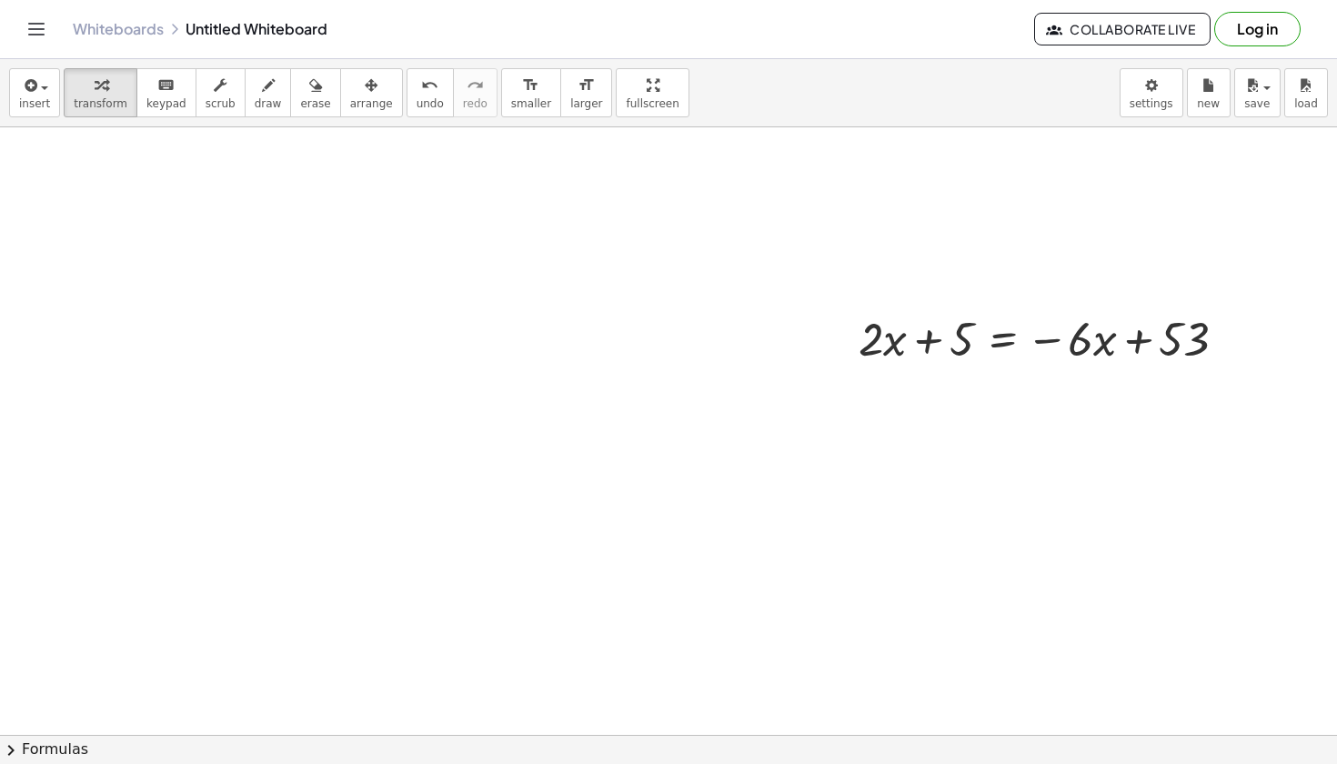
drag, startPoint x: 968, startPoint y: 257, endPoint x: 964, endPoint y: 173, distance: 83.8
drag, startPoint x: 929, startPoint y: 342, endPoint x: 1217, endPoint y: 358, distance: 288.8
click at [1217, 358] on div at bounding box center [1050, 338] width 400 height 62
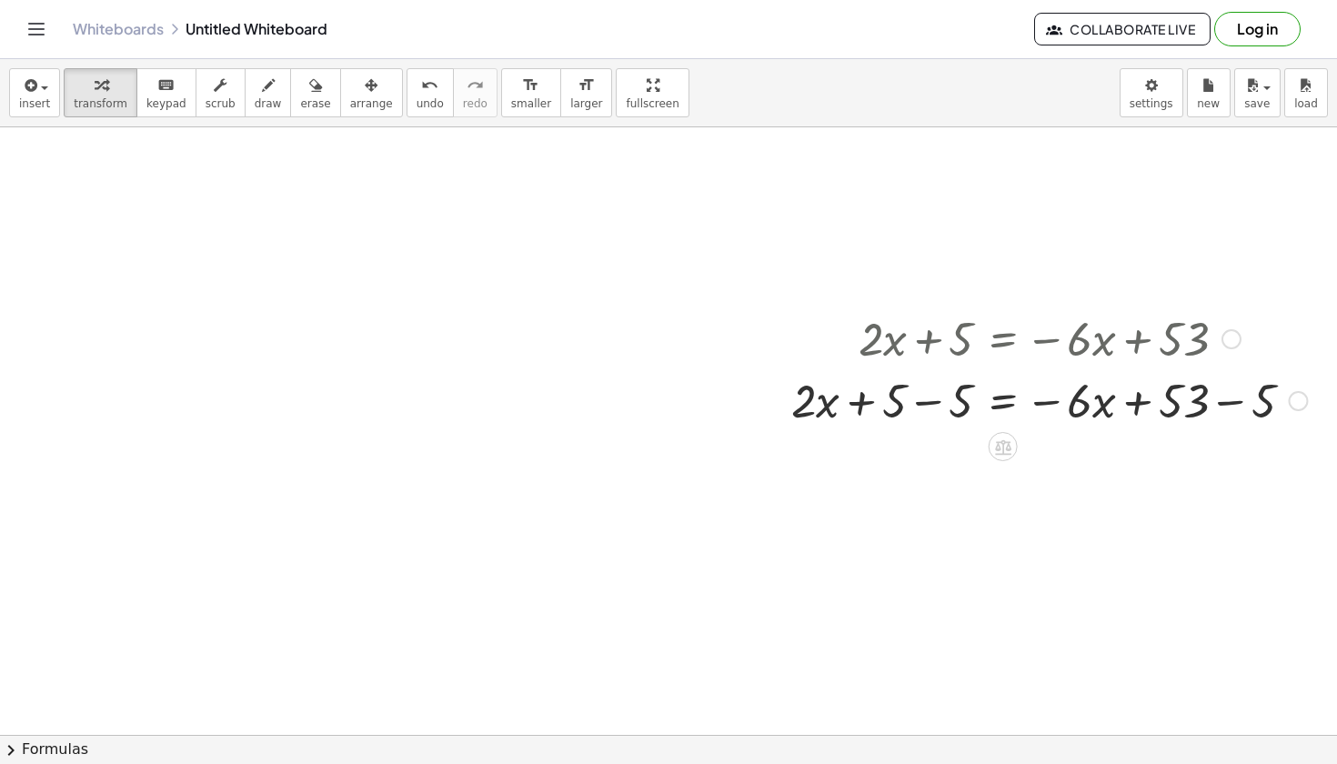
click at [918, 407] on div at bounding box center [1049, 399] width 534 height 62
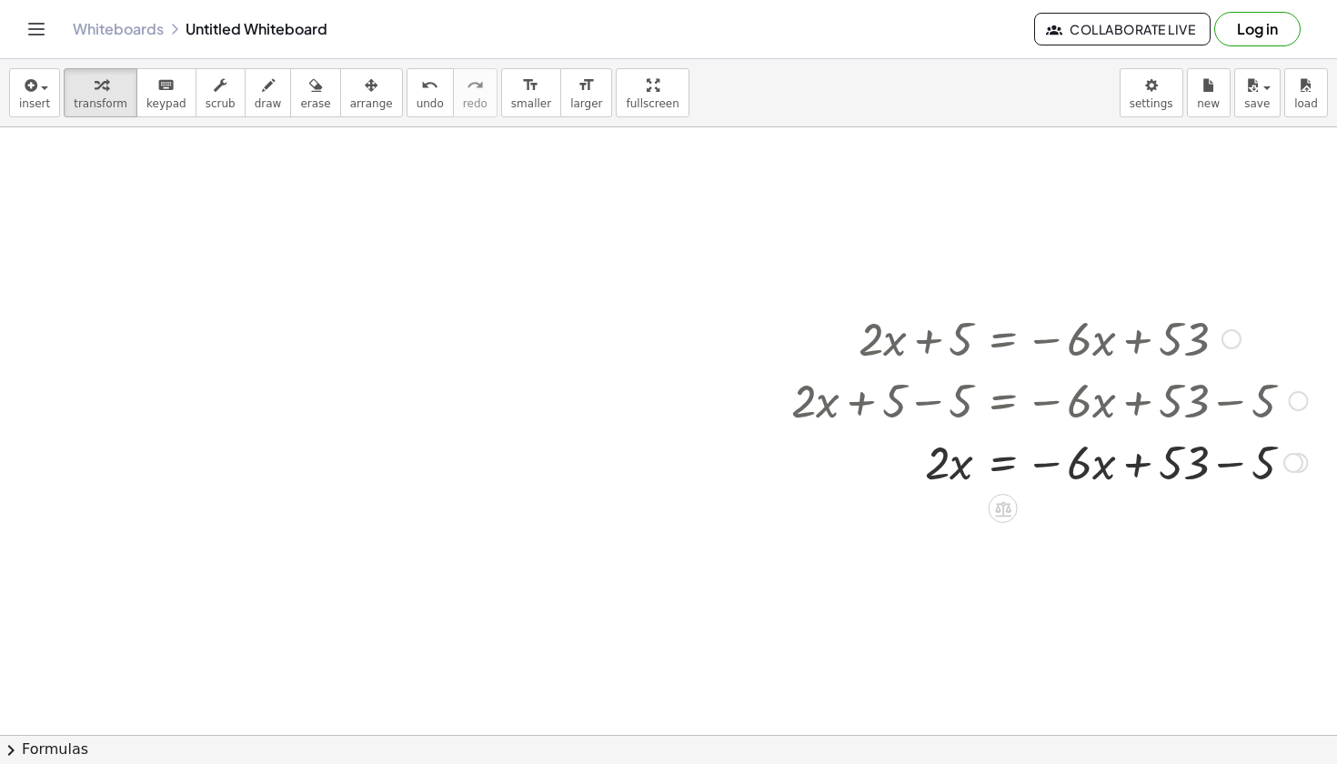
click at [1225, 468] on div at bounding box center [1049, 461] width 534 height 62
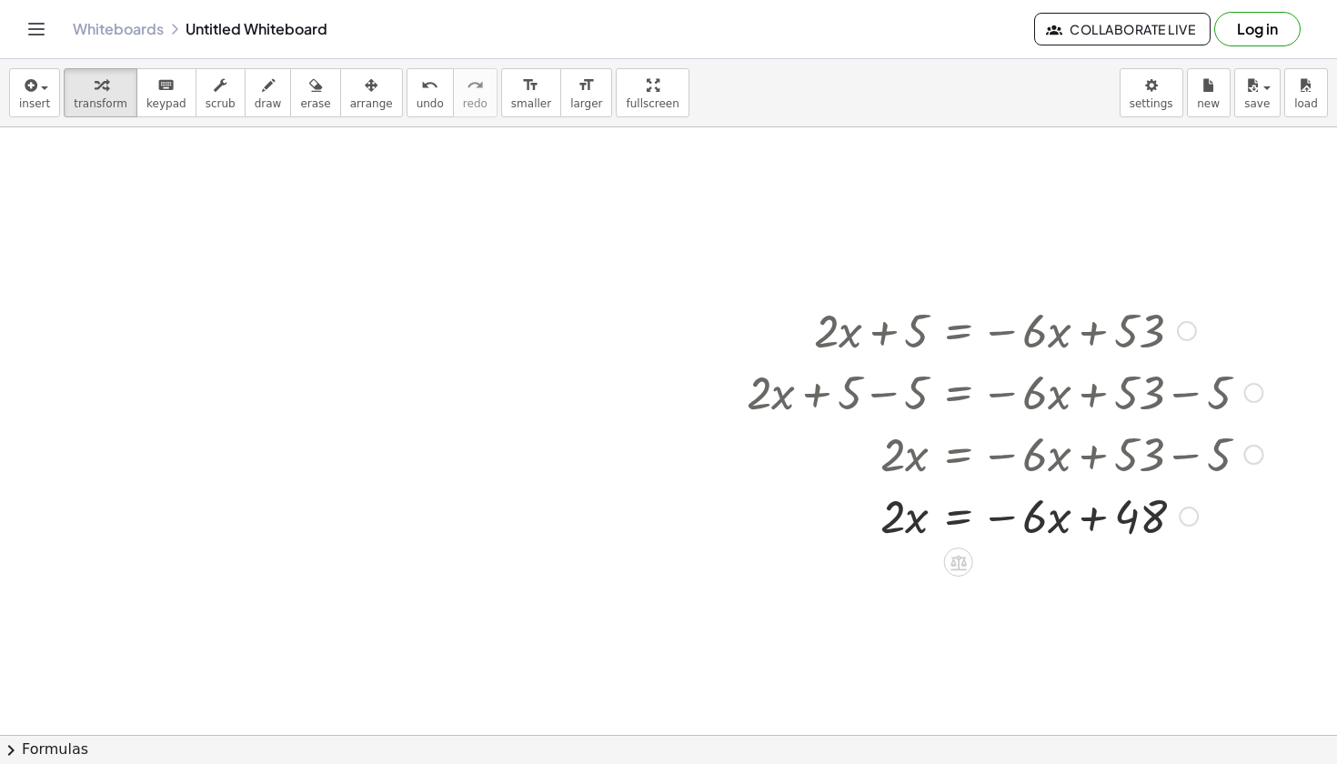
scroll to position [5440, 124]
click at [902, 517] on div at bounding box center [1005, 515] width 534 height 62
drag, startPoint x: 905, startPoint y: 517, endPoint x: 914, endPoint y: 537, distance: 22.0
click at [914, 537] on div at bounding box center [1005, 515] width 534 height 62
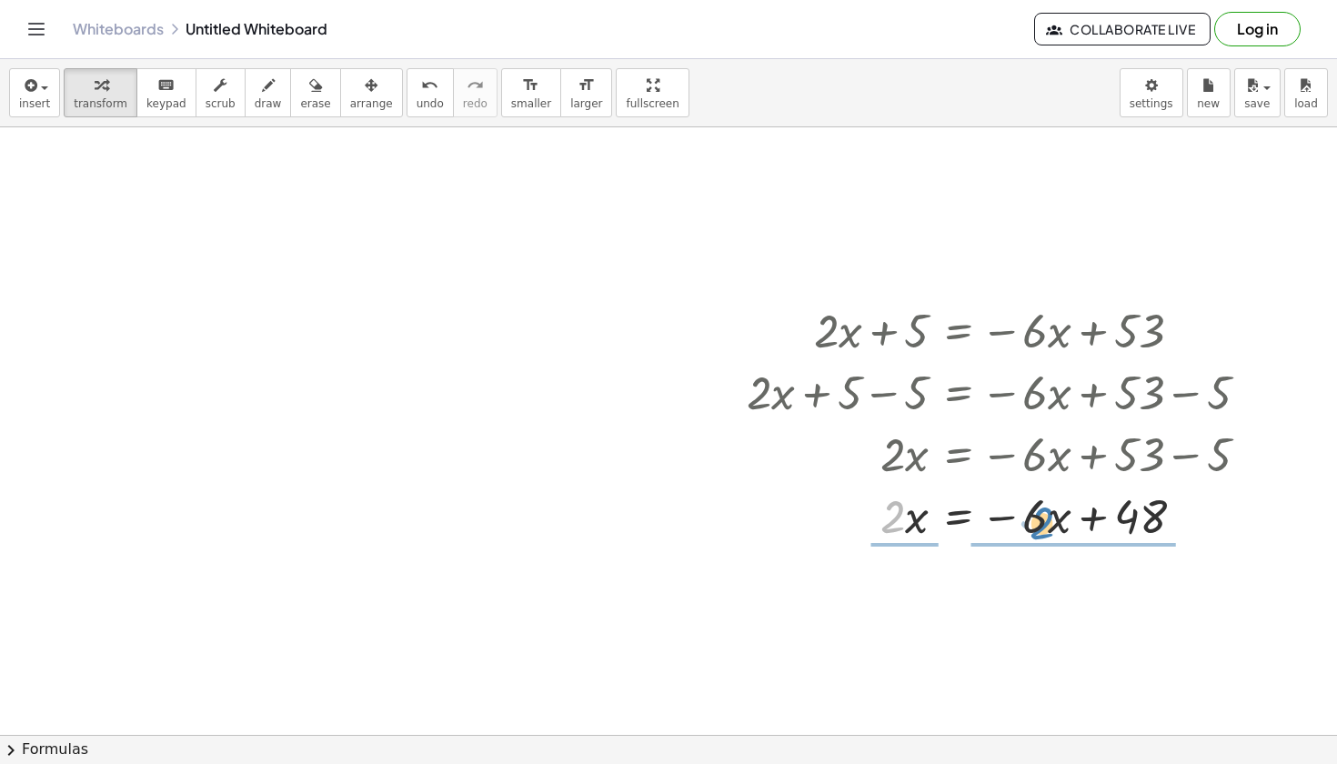
drag, startPoint x: 890, startPoint y: 517, endPoint x: 1039, endPoint y: 523, distance: 149.3
click at [1039, 523] on div at bounding box center [1005, 515] width 534 height 62
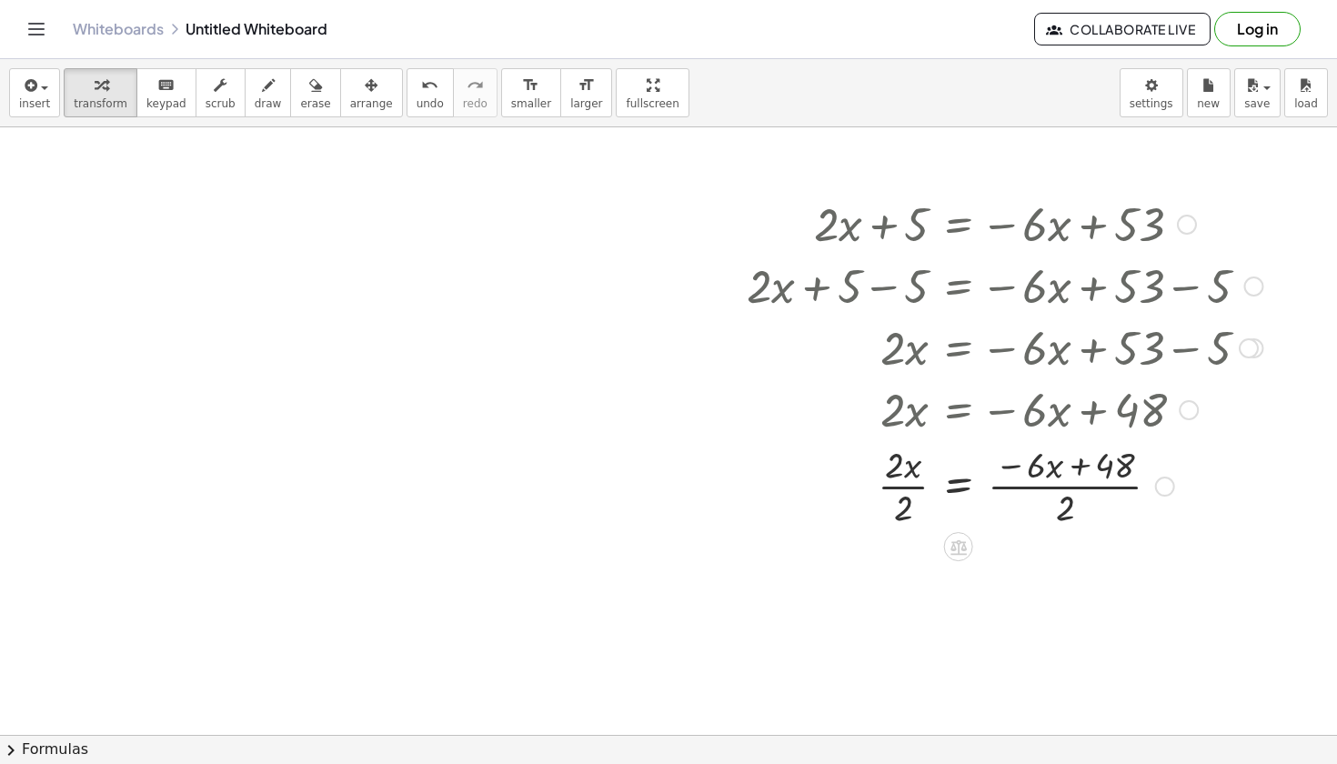
scroll to position [5547, 124]
click at [906, 471] on div at bounding box center [1005, 483] width 534 height 91
drag, startPoint x: 1119, startPoint y: 465, endPoint x: 1063, endPoint y: 600, distance: 146.5
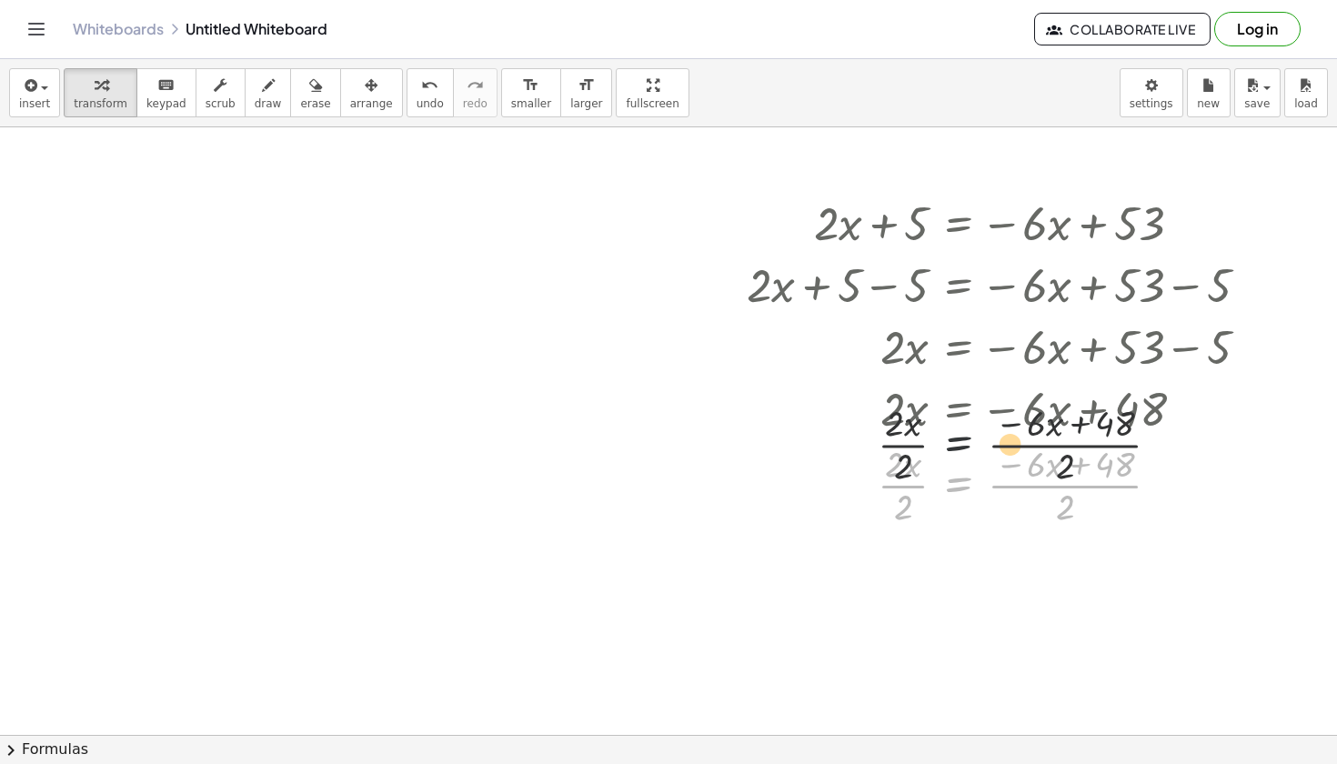
drag, startPoint x: 969, startPoint y: 490, endPoint x: 968, endPoint y: 428, distance: 62.8
click at [959, 224] on div "+ · 2 · x + 5 = − · 6 · x + 53 + · 2 · x + 5 − 5 = − · 6 · x + 53 − 5 + · 2 · x…" at bounding box center [959, 224] width 0 height 0
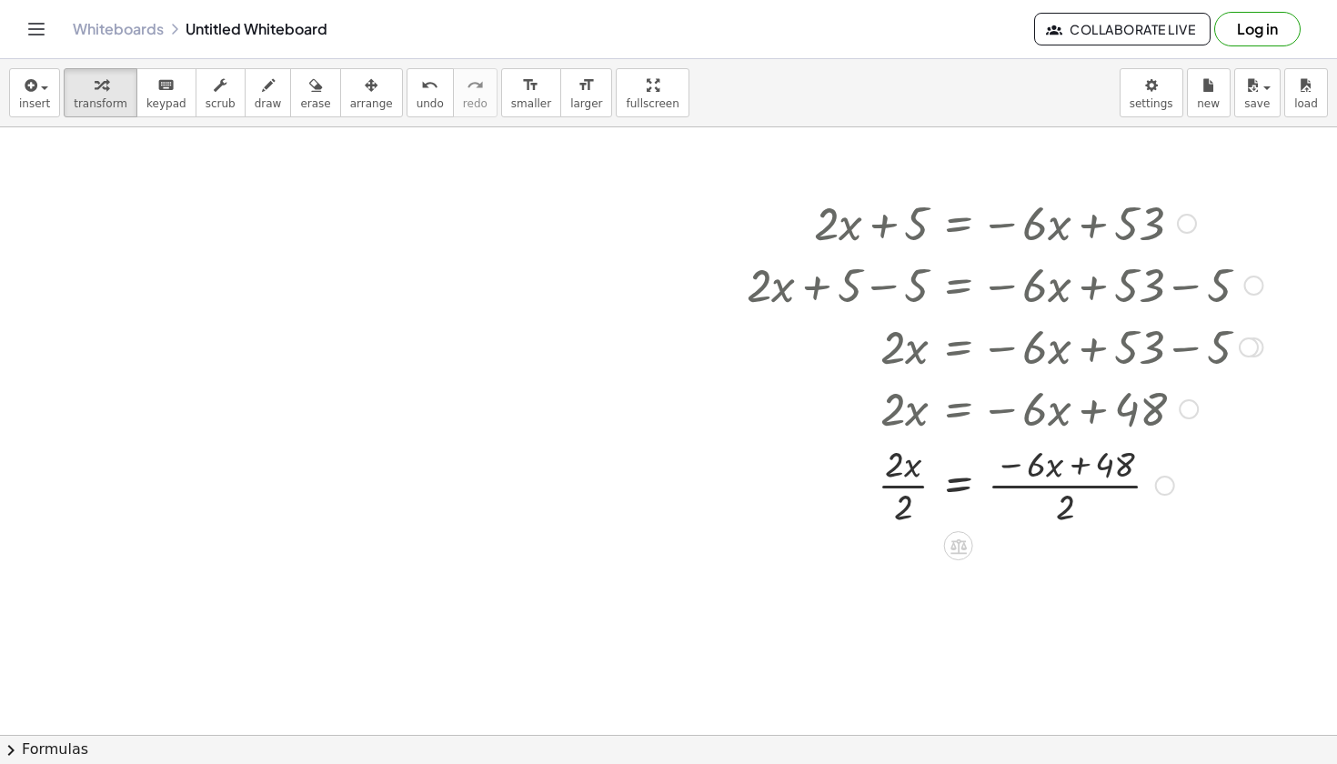
click at [1068, 475] on div at bounding box center [1005, 483] width 534 height 91
drag, startPoint x: 898, startPoint y: 468, endPoint x: 883, endPoint y: 486, distance: 22.6
click at [883, 487] on div at bounding box center [1005, 483] width 534 height 91
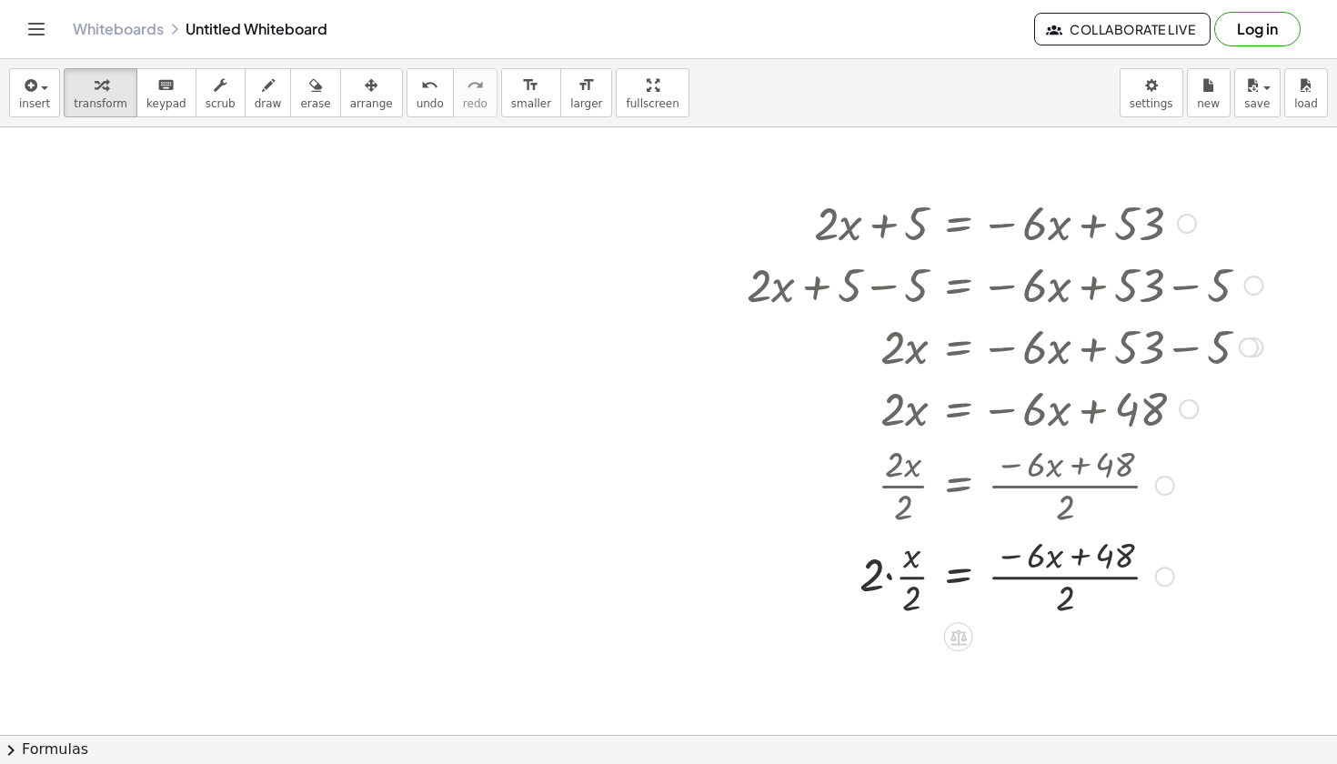
scroll to position [5626, 124]
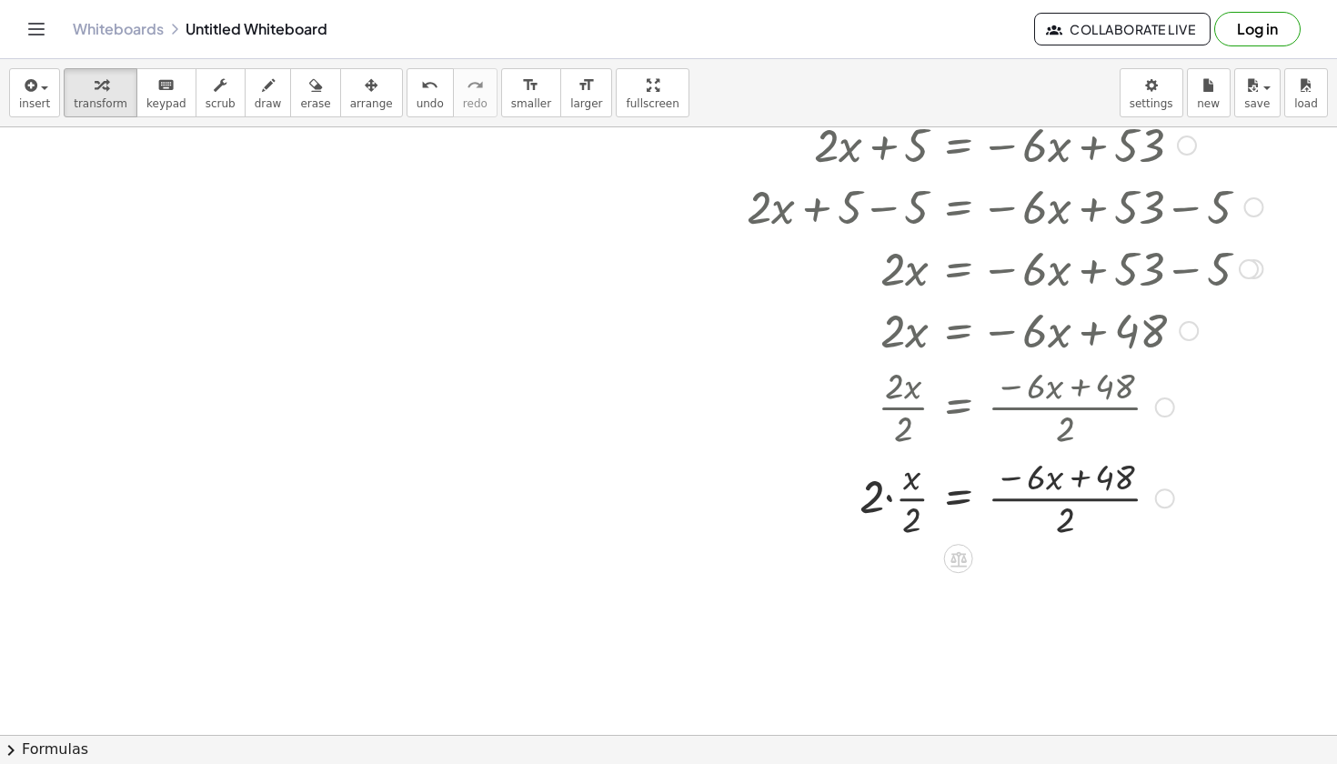
click at [910, 511] on div at bounding box center [1005, 496] width 534 height 91
click at [911, 472] on div at bounding box center [1005, 496] width 534 height 91
drag, startPoint x: 912, startPoint y: 529, endPoint x: 1073, endPoint y: 484, distance: 167.1
click at [1073, 484] on div at bounding box center [1005, 496] width 534 height 91
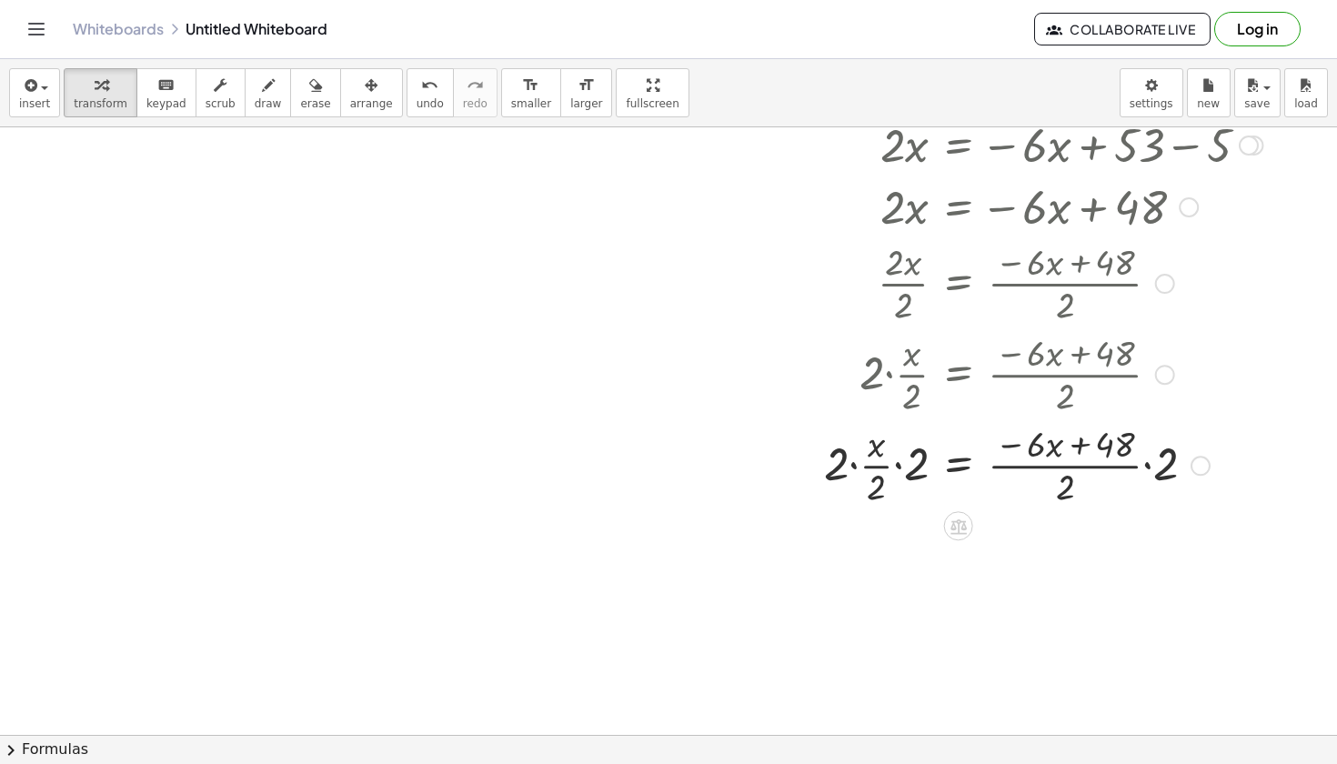
scroll to position [5749, 124]
click at [1097, 451] on div at bounding box center [1005, 463] width 534 height 91
click at [1159, 457] on div at bounding box center [1005, 463] width 534 height 91
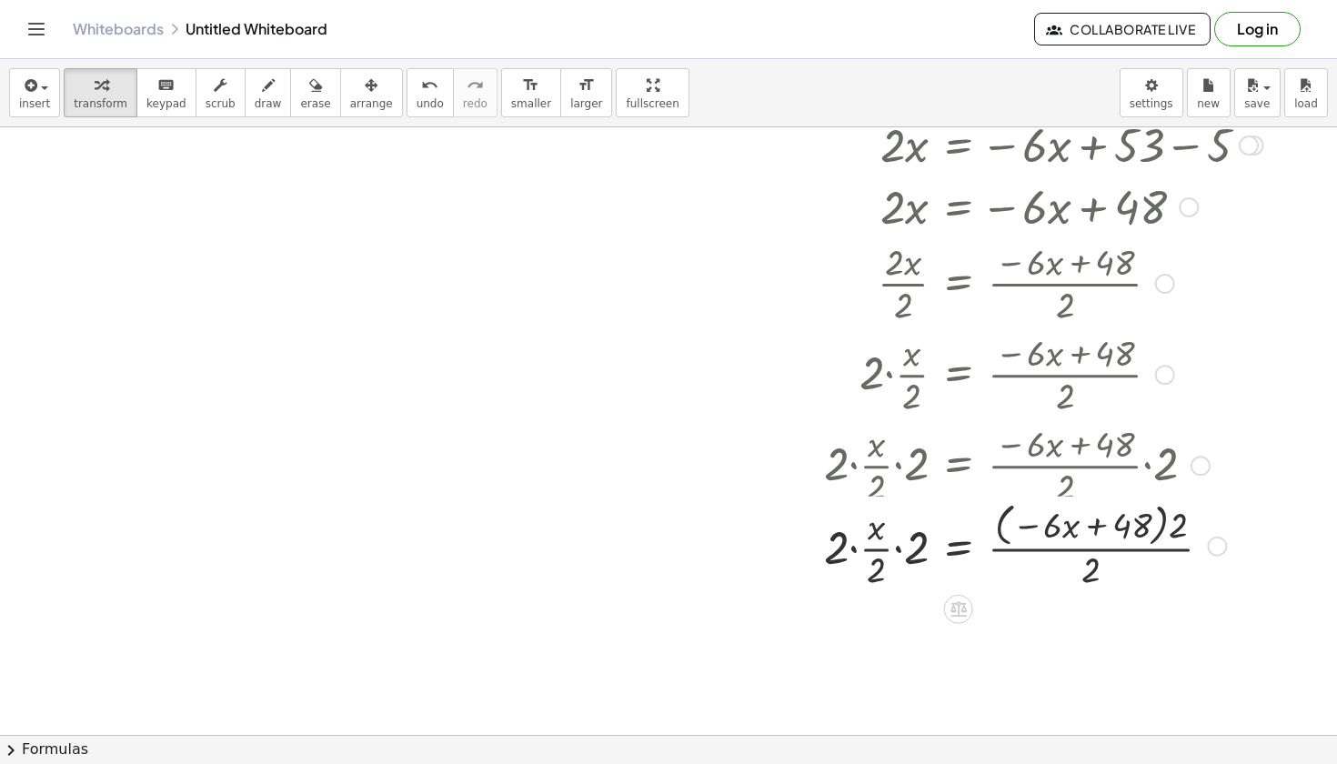
click at [959, 22] on div "+ · 2 · x + 5 = − · 6 · x + 53 + · 2 · x + 5 − 5 = − · 6 · x + 53 − 5 + · 2 · x…" at bounding box center [959, 22] width 0 height 0
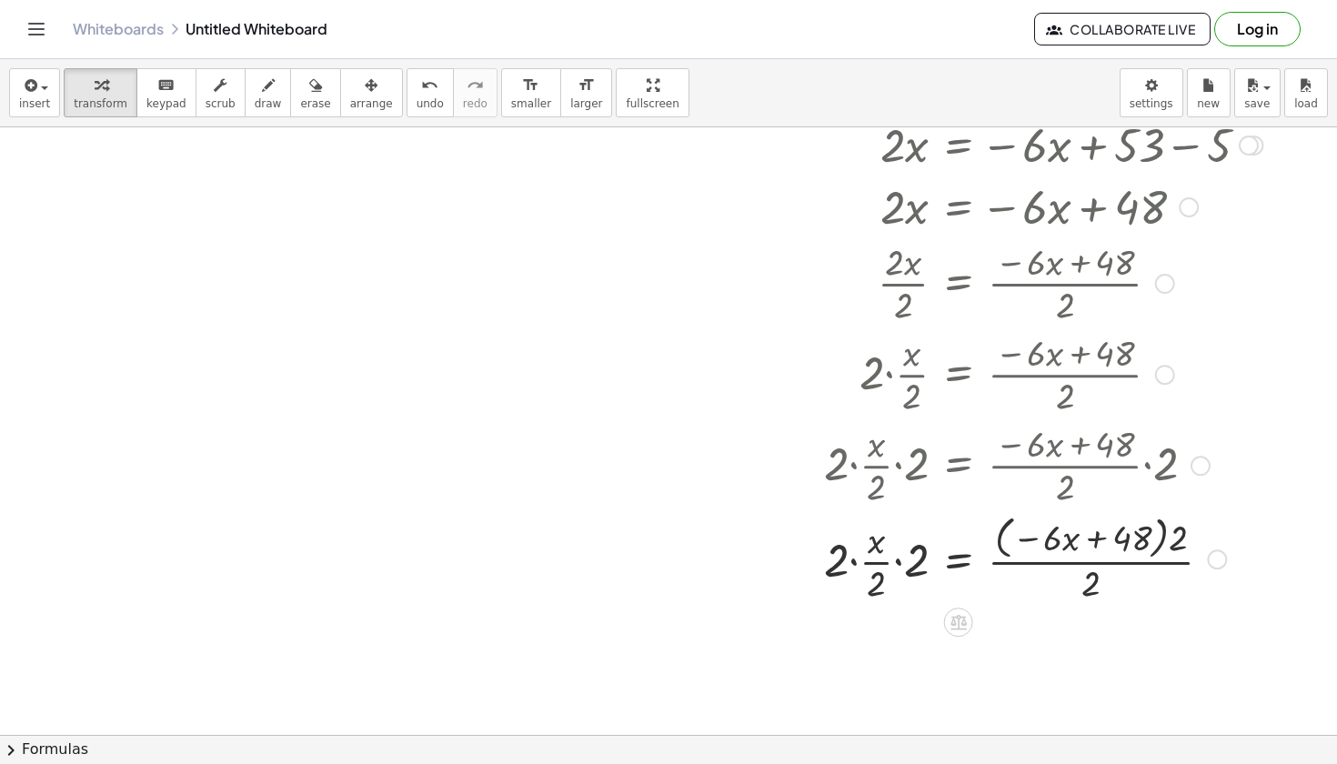
click at [876, 570] on div at bounding box center [1005, 557] width 534 height 96
click at [841, 568] on div at bounding box center [1005, 557] width 534 height 96
click at [912, 569] on div at bounding box center [1005, 557] width 534 height 96
drag, startPoint x: 838, startPoint y: 565, endPoint x: 912, endPoint y: 569, distance: 74.7
click at [912, 569] on div at bounding box center [1005, 557] width 534 height 96
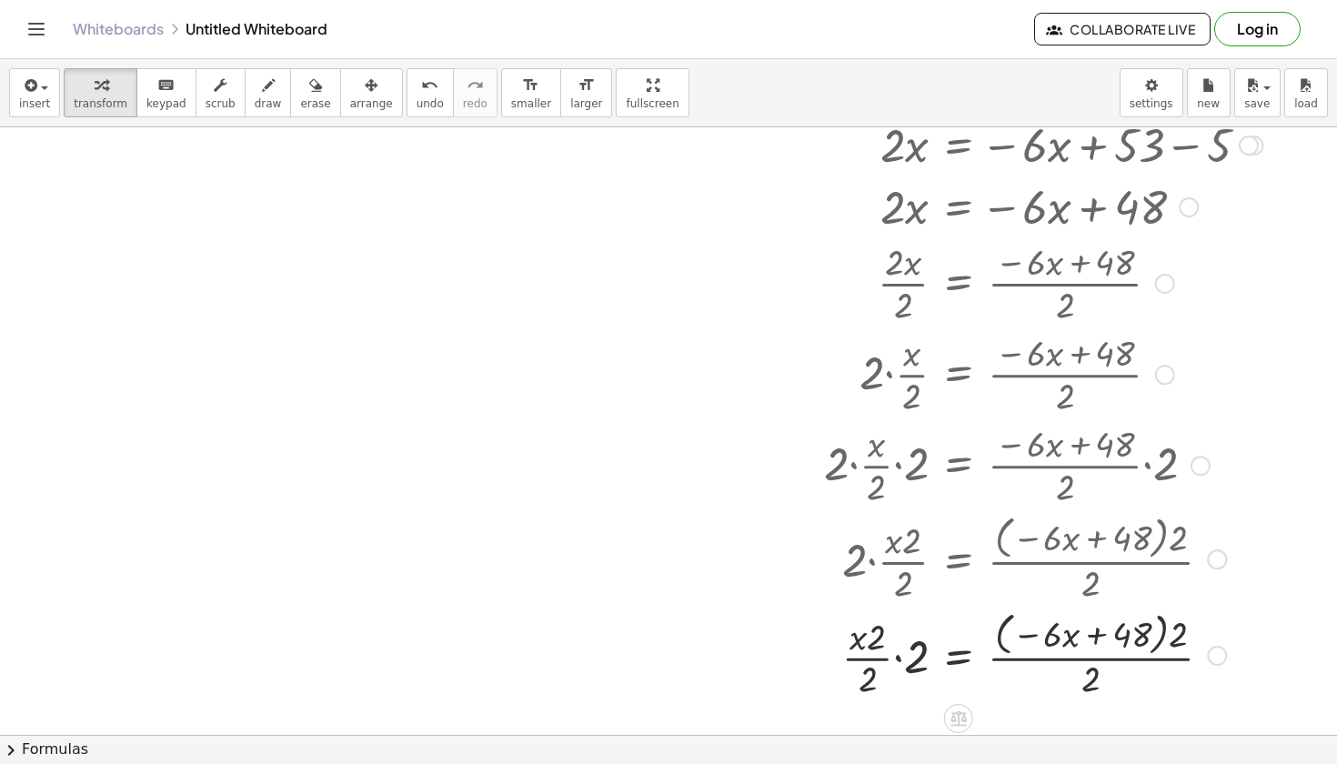
drag, startPoint x: 881, startPoint y: 547, endPoint x: 893, endPoint y: 589, distance: 44.6
click at [896, 589] on div at bounding box center [1005, 557] width 534 height 96
drag, startPoint x: 879, startPoint y: 630, endPoint x: 921, endPoint y: 655, distance: 49.0
click at [921, 655] on div at bounding box center [1005, 654] width 534 height 96
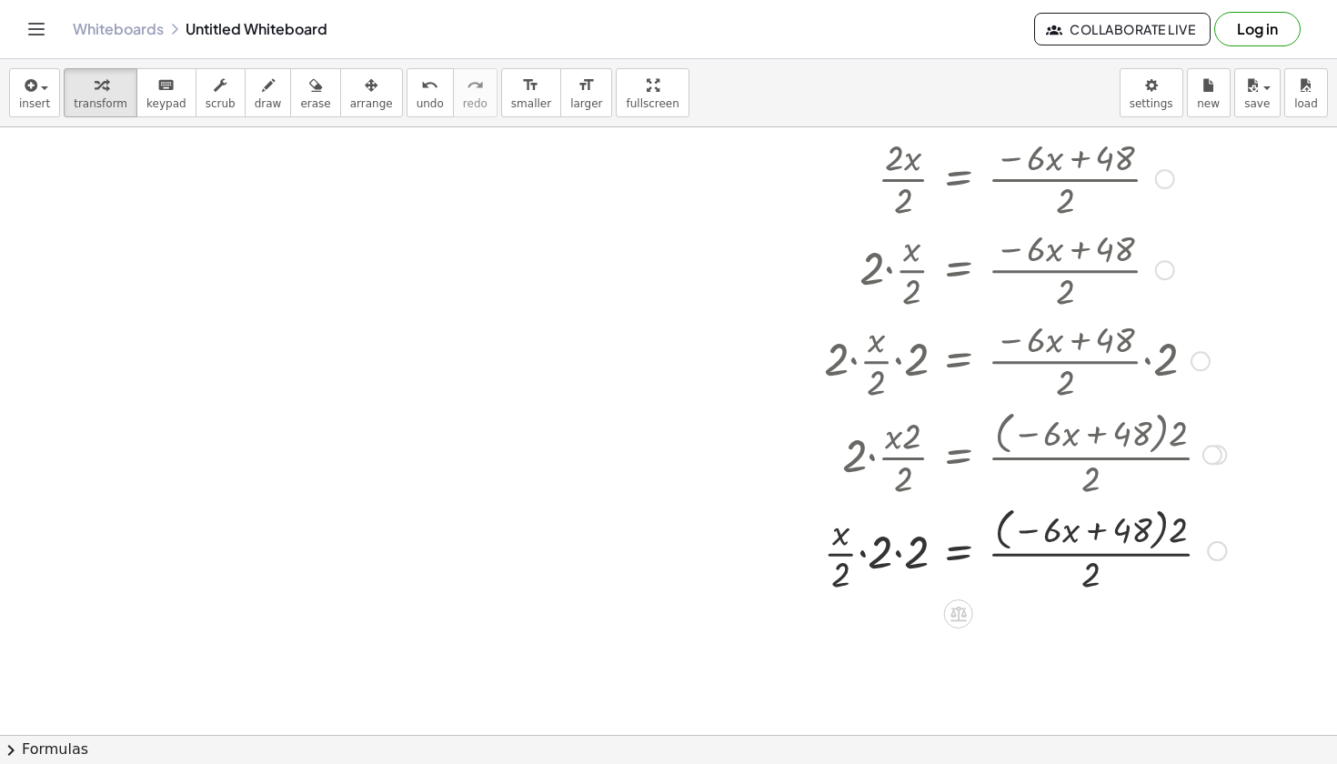
scroll to position [5863, 124]
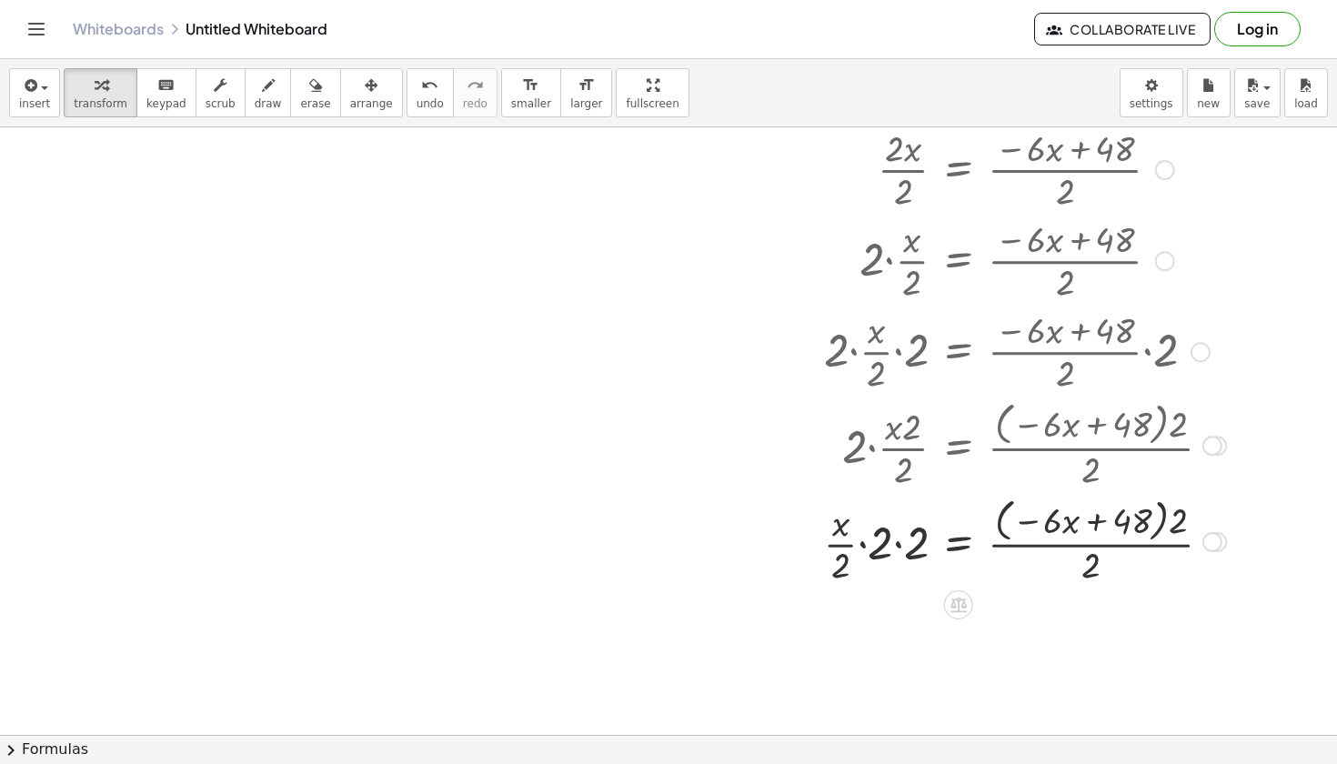
click at [896, 542] on div at bounding box center [1005, 540] width 534 height 96
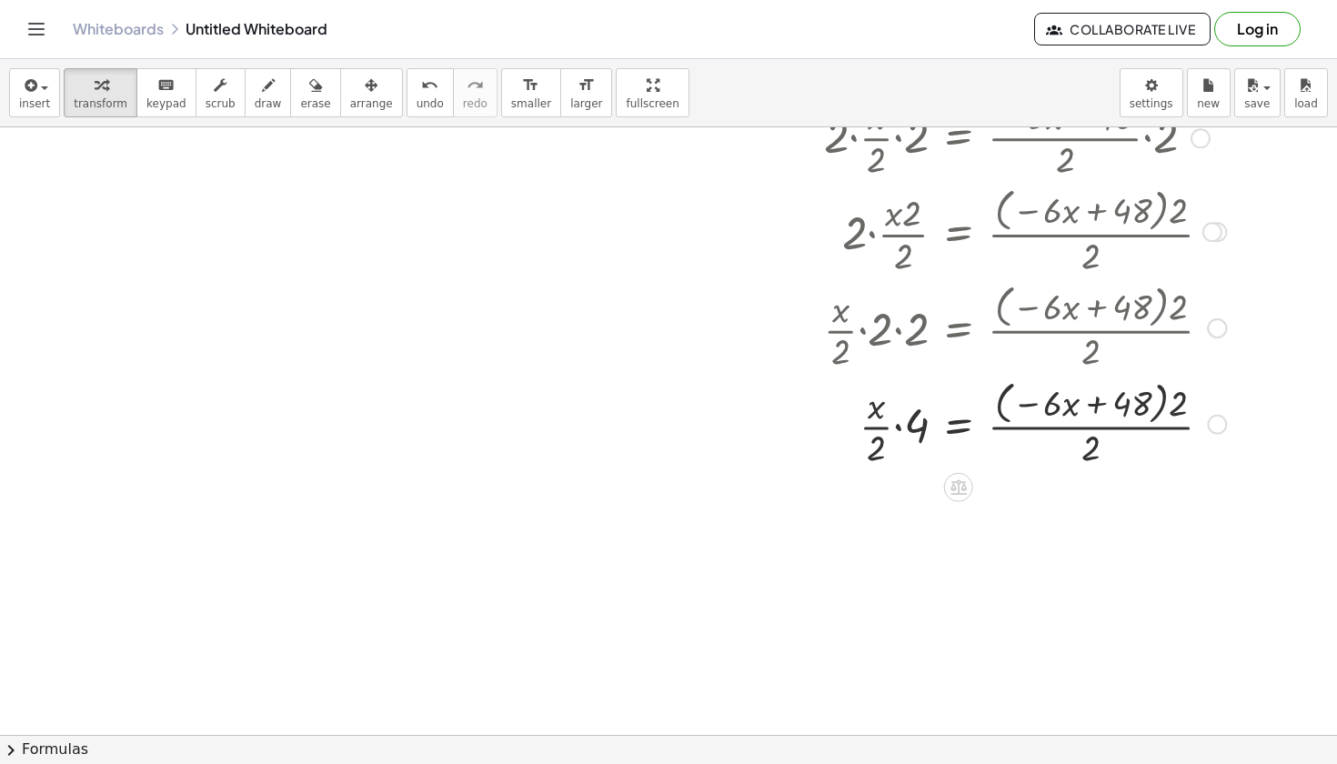
scroll to position [6097, 124]
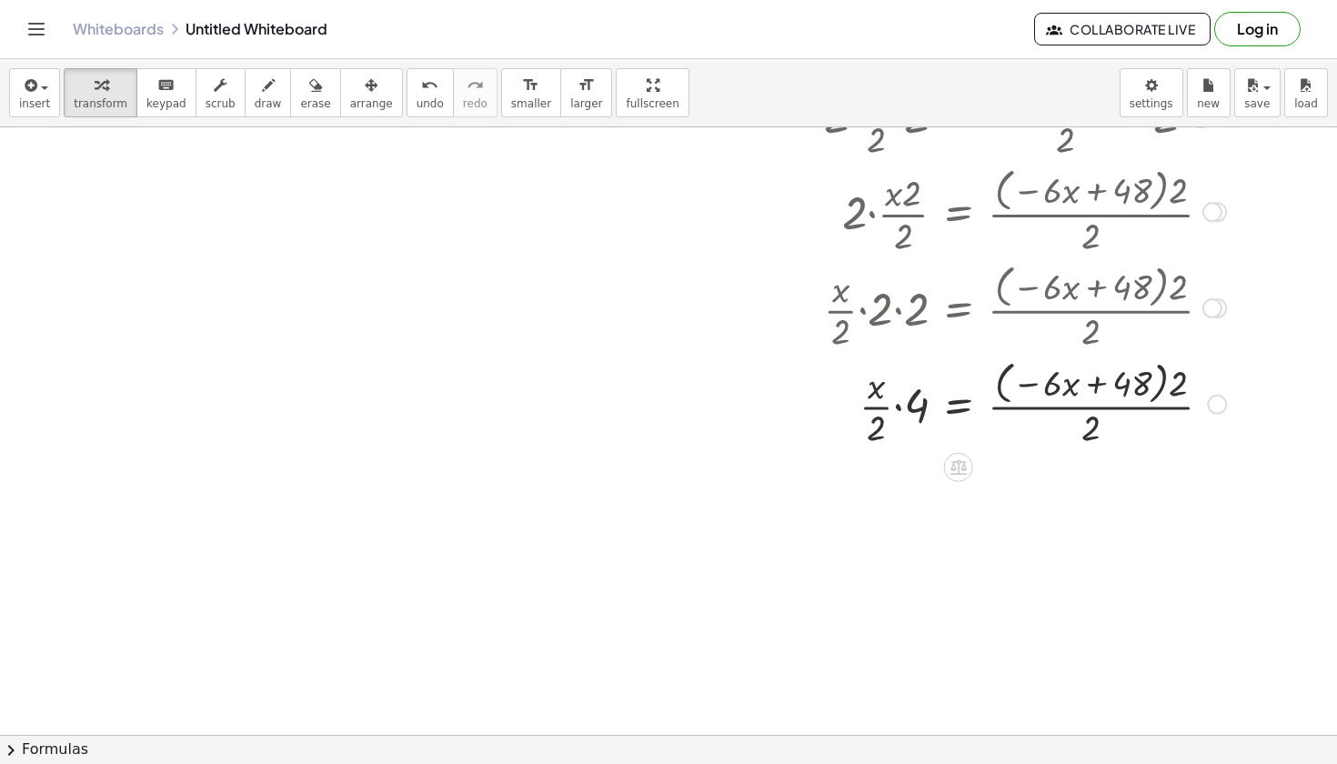
click at [1098, 377] on div at bounding box center [1005, 403] width 534 height 96
click at [1079, 387] on div at bounding box center [1005, 403] width 534 height 96
drag, startPoint x: 1053, startPoint y: 385, endPoint x: 913, endPoint y: 405, distance: 141.5
click at [913, 405] on div at bounding box center [1005, 403] width 534 height 96
drag, startPoint x: 1183, startPoint y: 386, endPoint x: 1101, endPoint y: 425, distance: 90.7
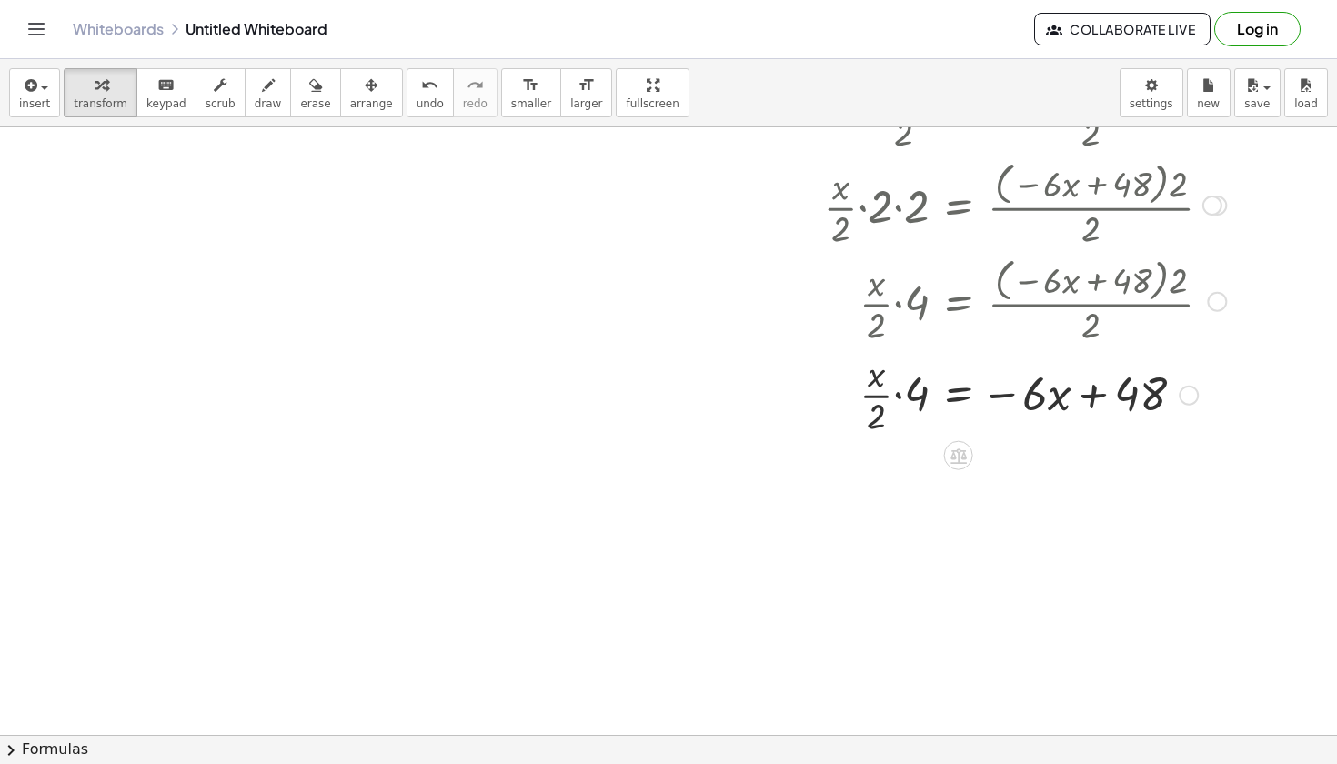
scroll to position [6303, 124]
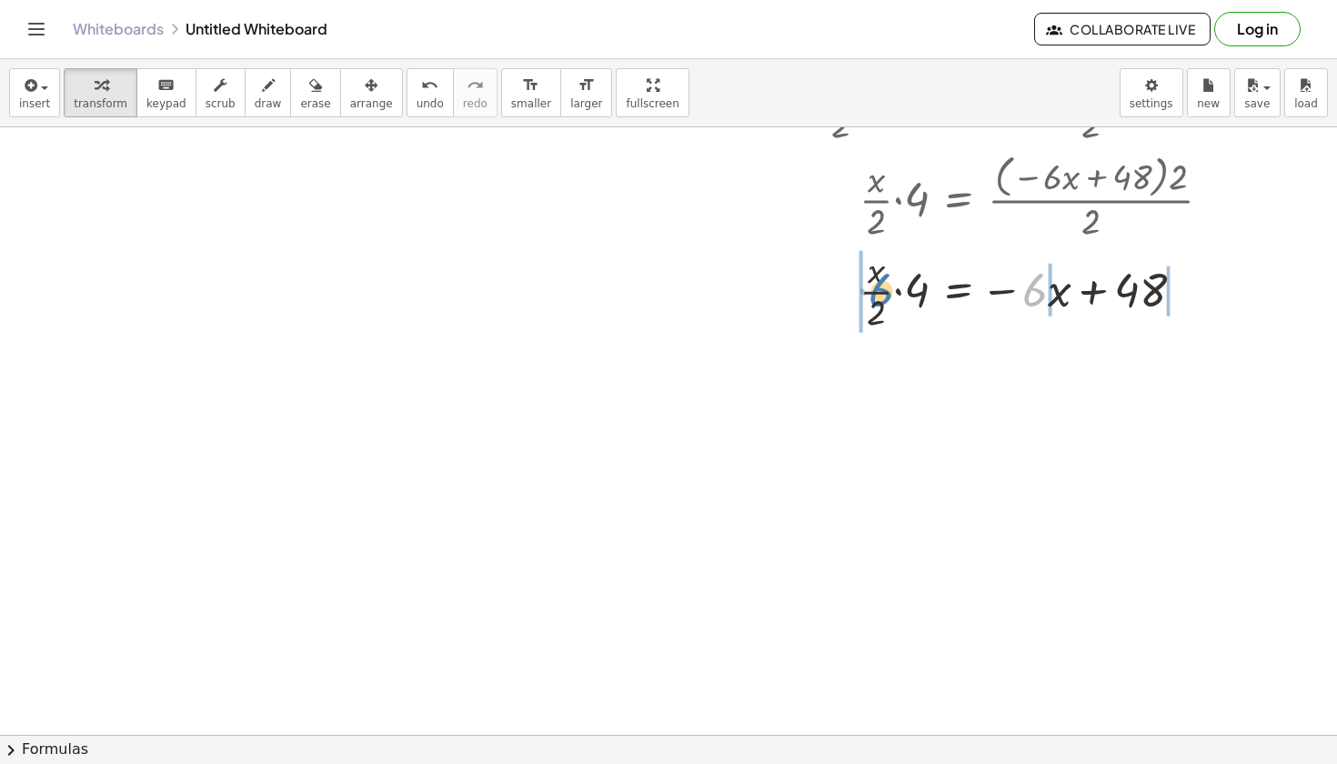
drag, startPoint x: 1035, startPoint y: 289, endPoint x: 874, endPoint y: 287, distance: 161.0
click at [874, 287] on div at bounding box center [1005, 290] width 534 height 91
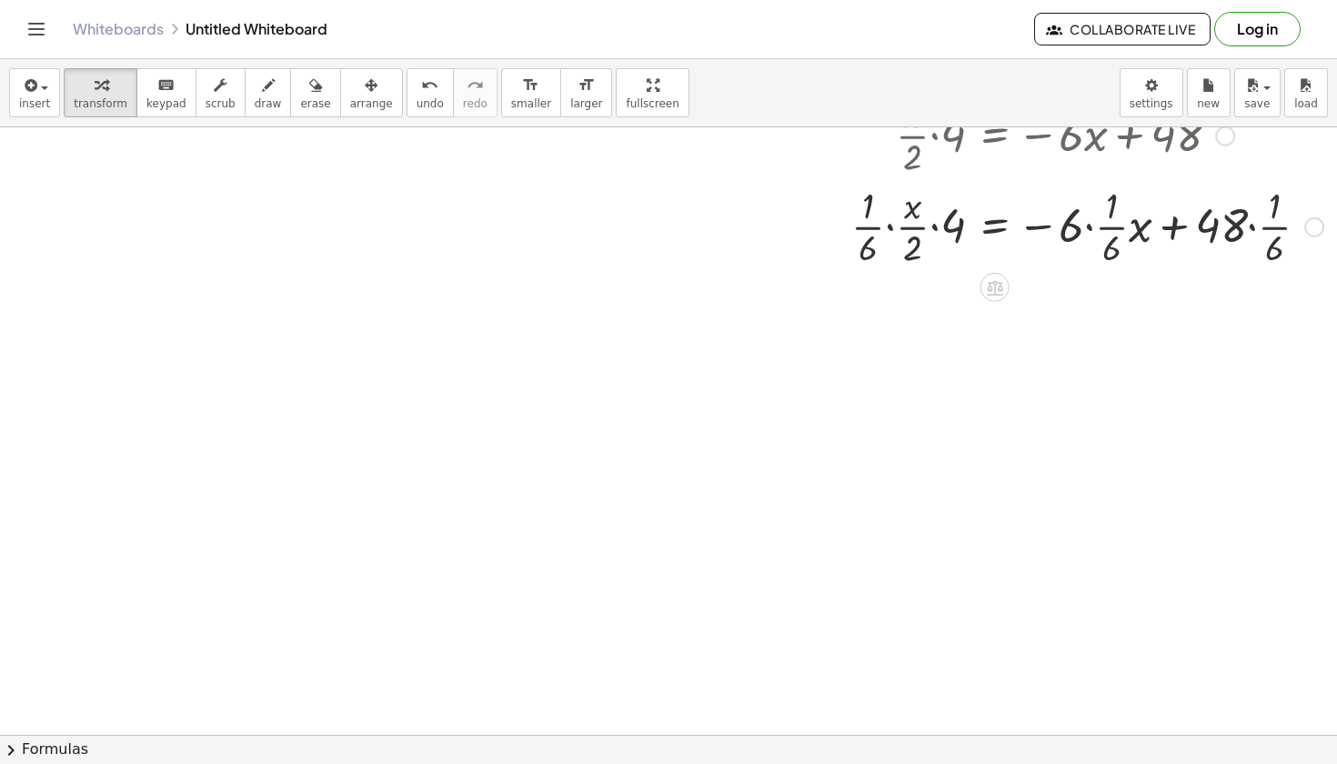
scroll to position [6459, 88]
drag, startPoint x: 950, startPoint y: 236, endPoint x: 893, endPoint y: 236, distance: 56.4
click at [893, 236] on div at bounding box center [1052, 225] width 559 height 91
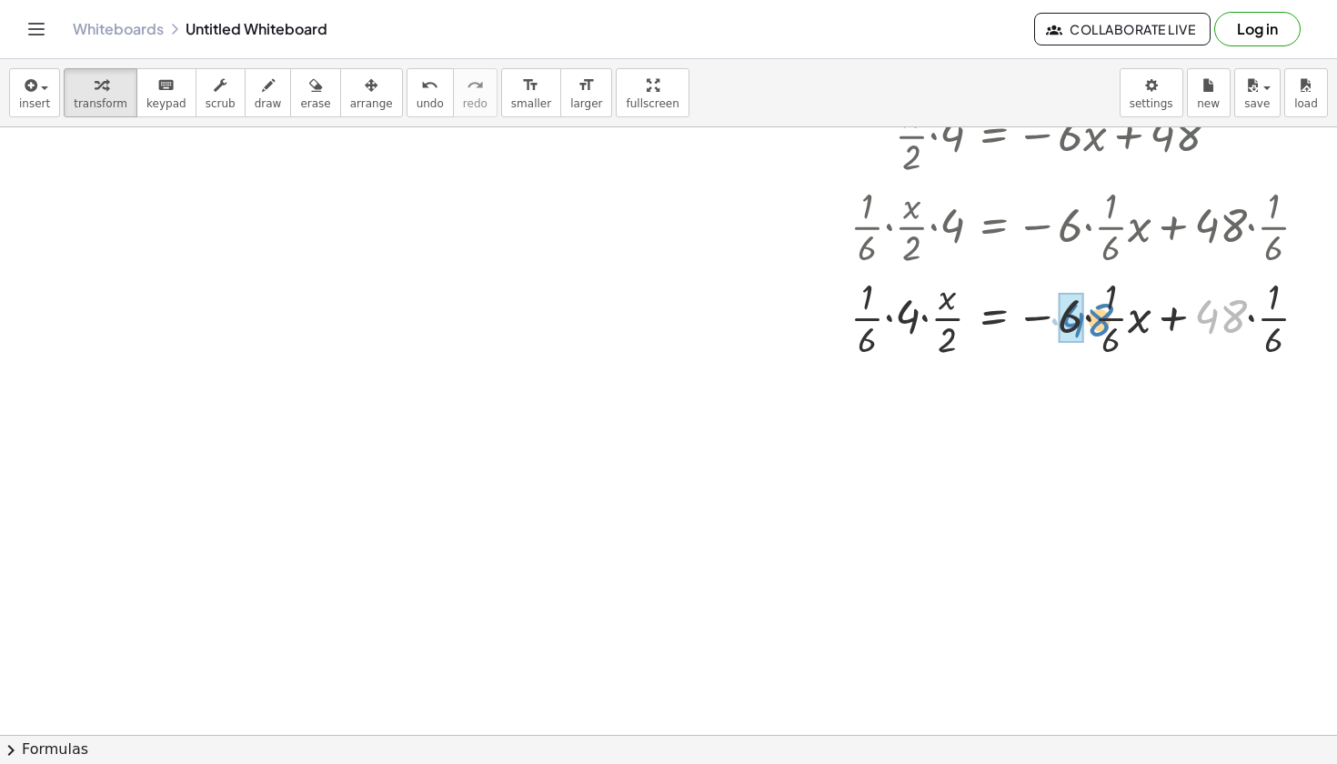
drag, startPoint x: 1204, startPoint y: 311, endPoint x: 1068, endPoint y: 316, distance: 135.6
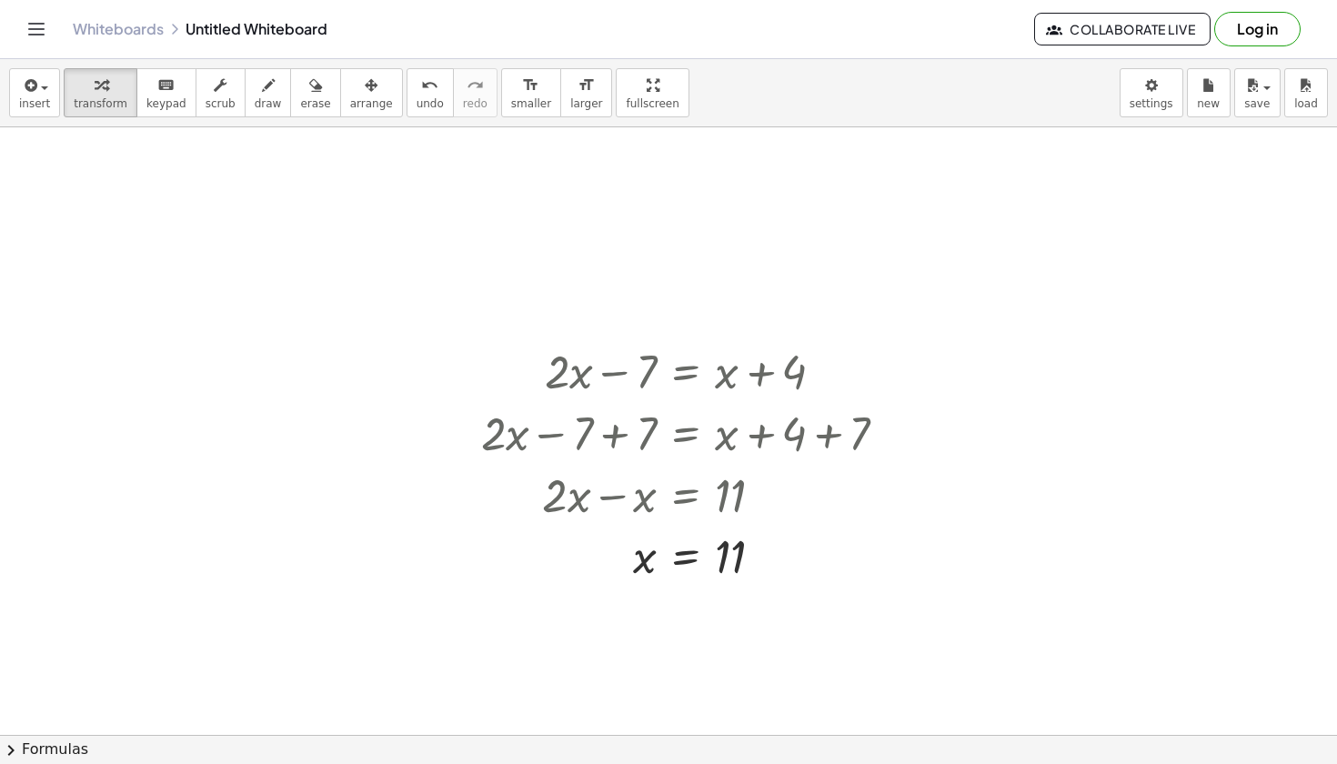
scroll to position [4551, 97]
